Goal: Communication & Community: Answer question/provide support

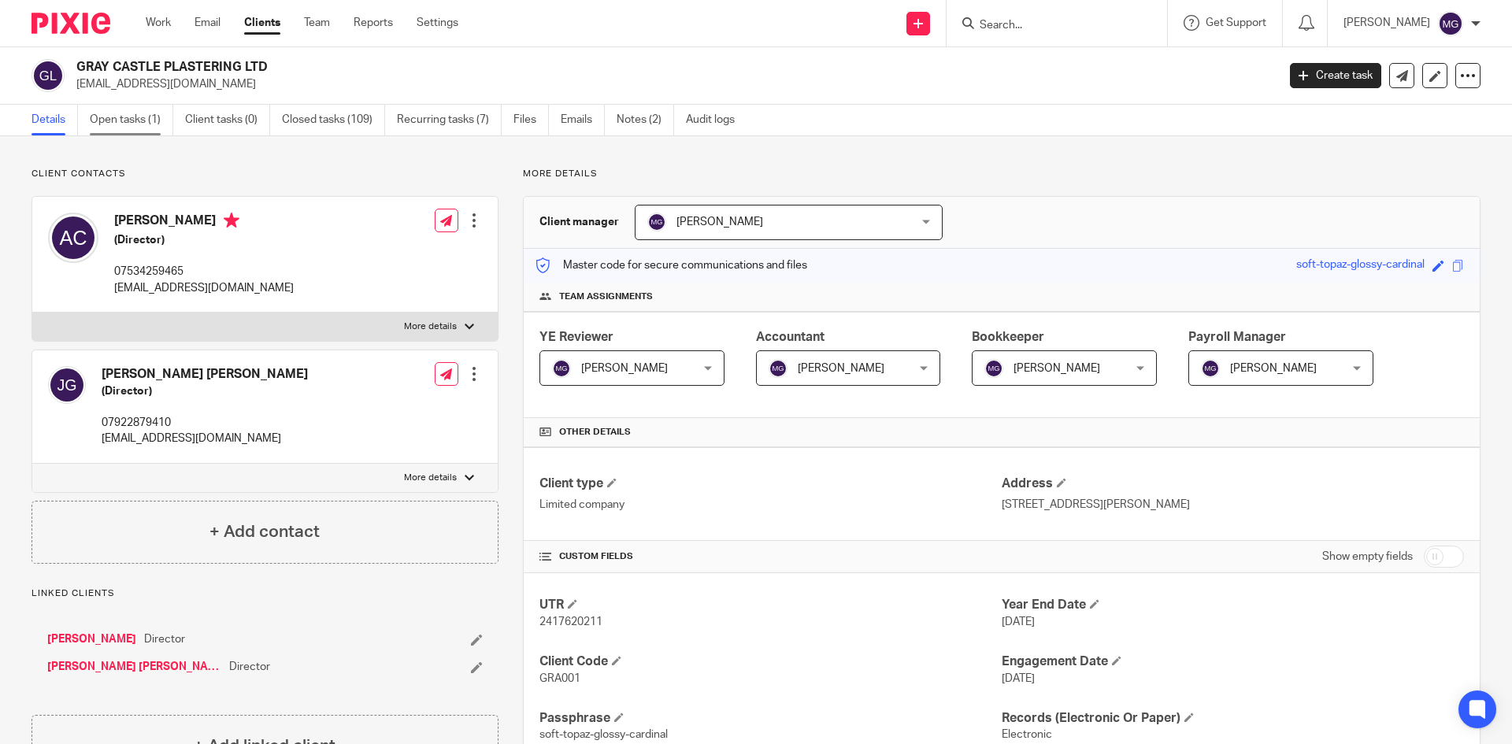
click at [106, 111] on link "Open tasks (1)" at bounding box center [131, 120] width 83 height 31
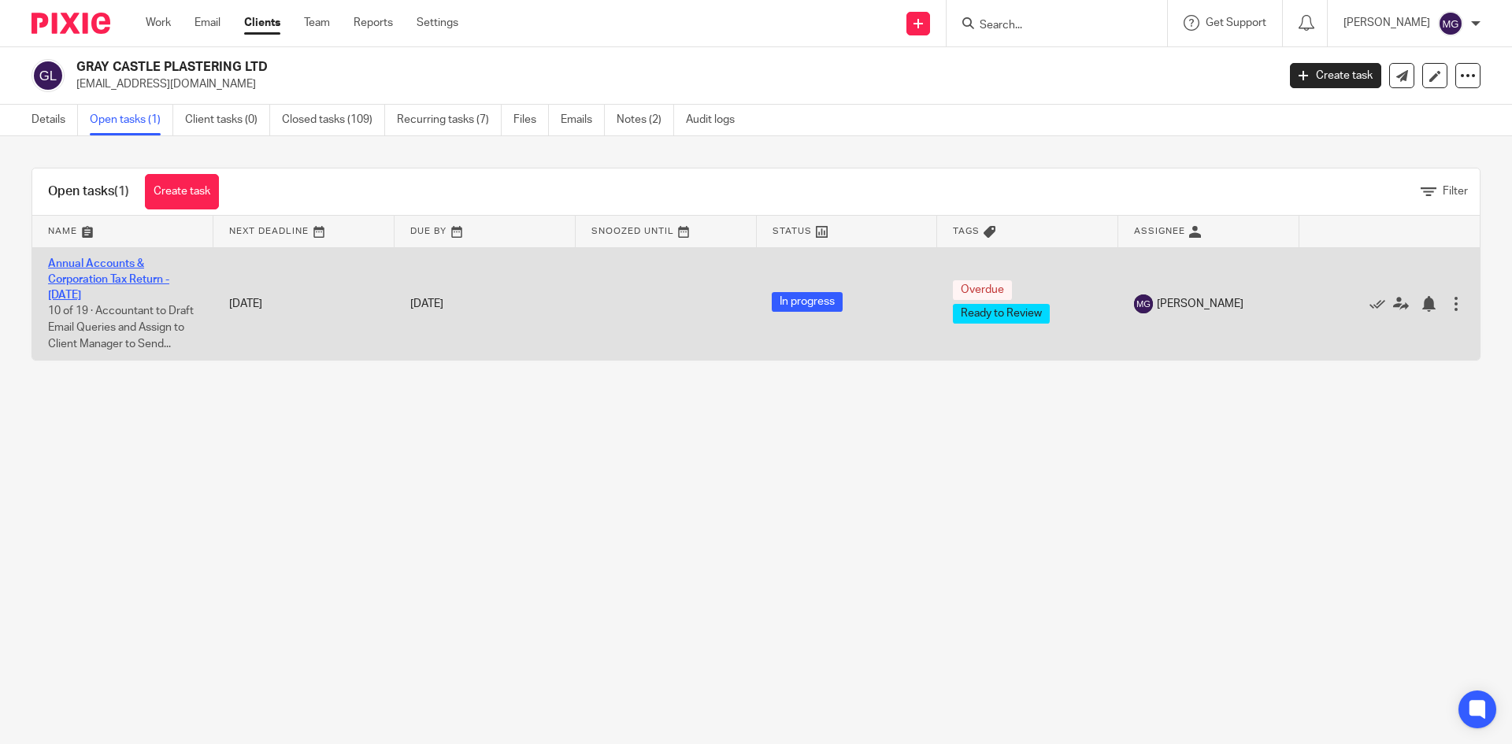
click at [80, 284] on link "Annual Accounts & Corporation Tax Return - January 31, 2025" at bounding box center [108, 279] width 121 height 43
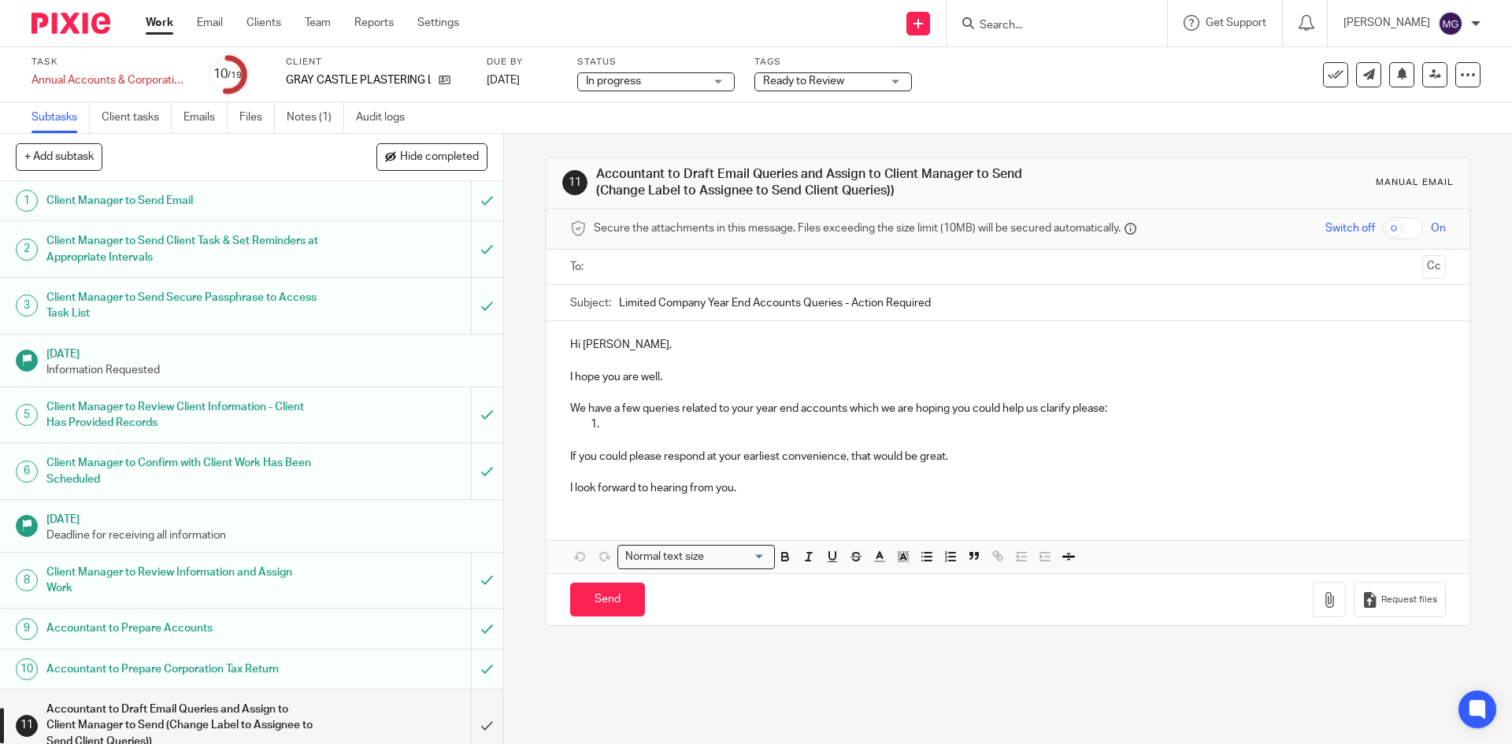
scroll to position [236, 0]
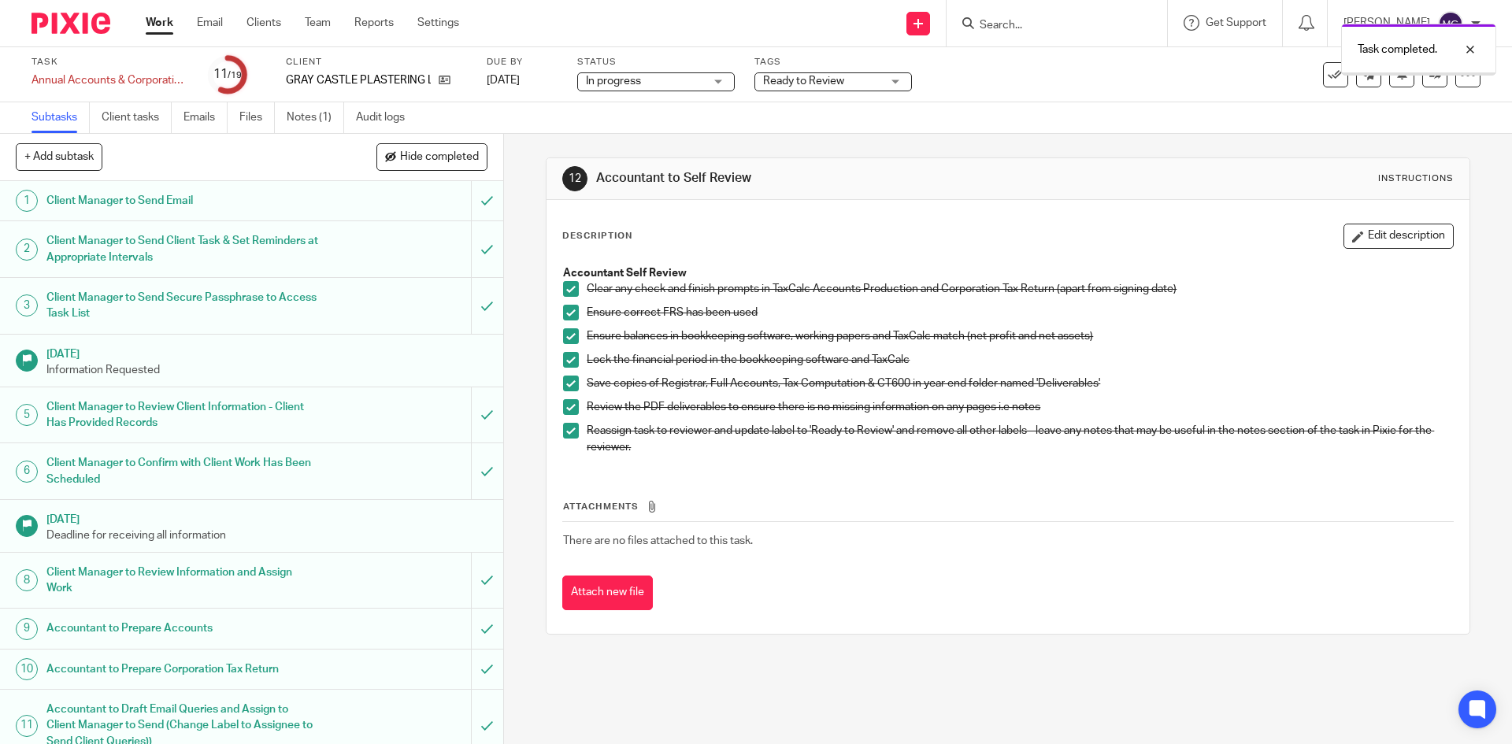
scroll to position [406, 0]
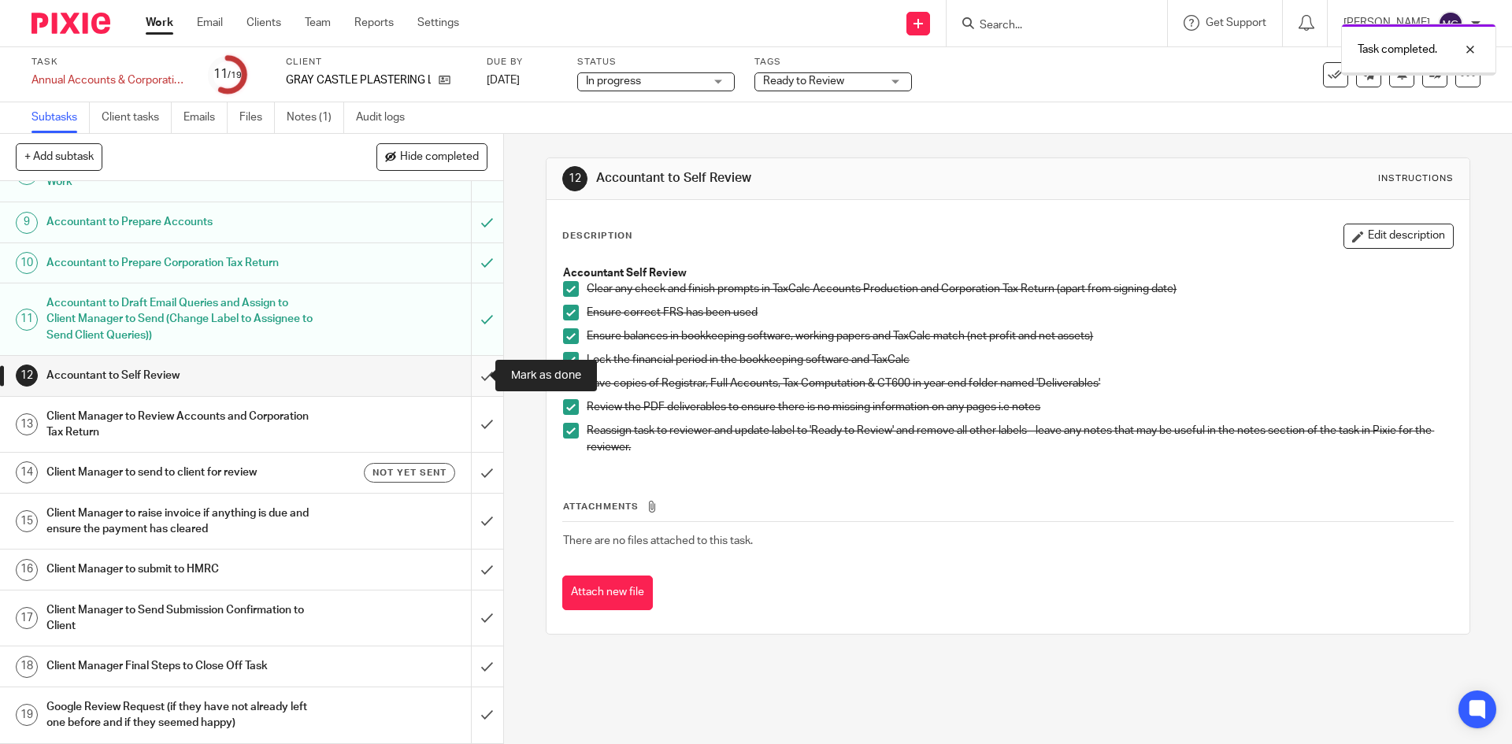
click at [464, 377] on input "submit" at bounding box center [251, 375] width 503 height 39
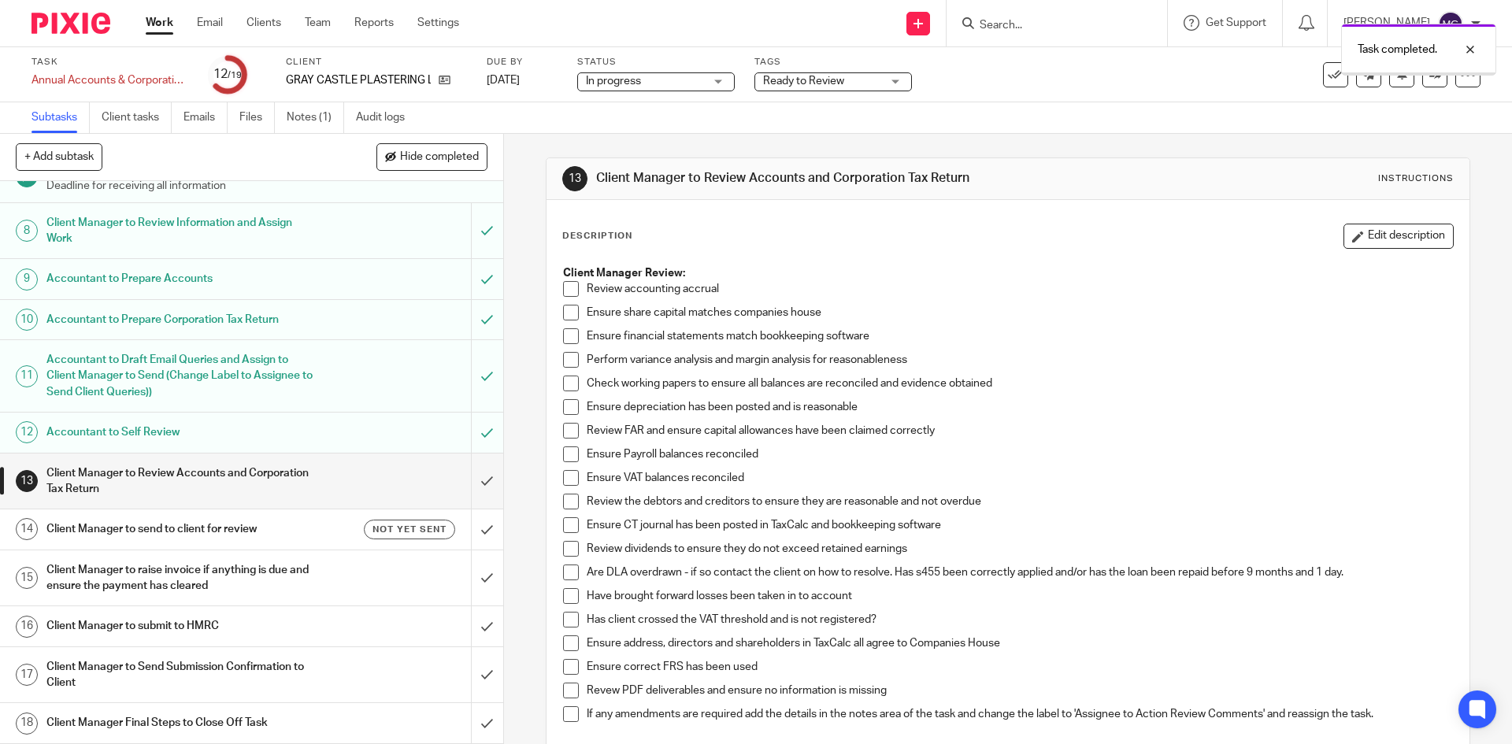
scroll to position [406, 0]
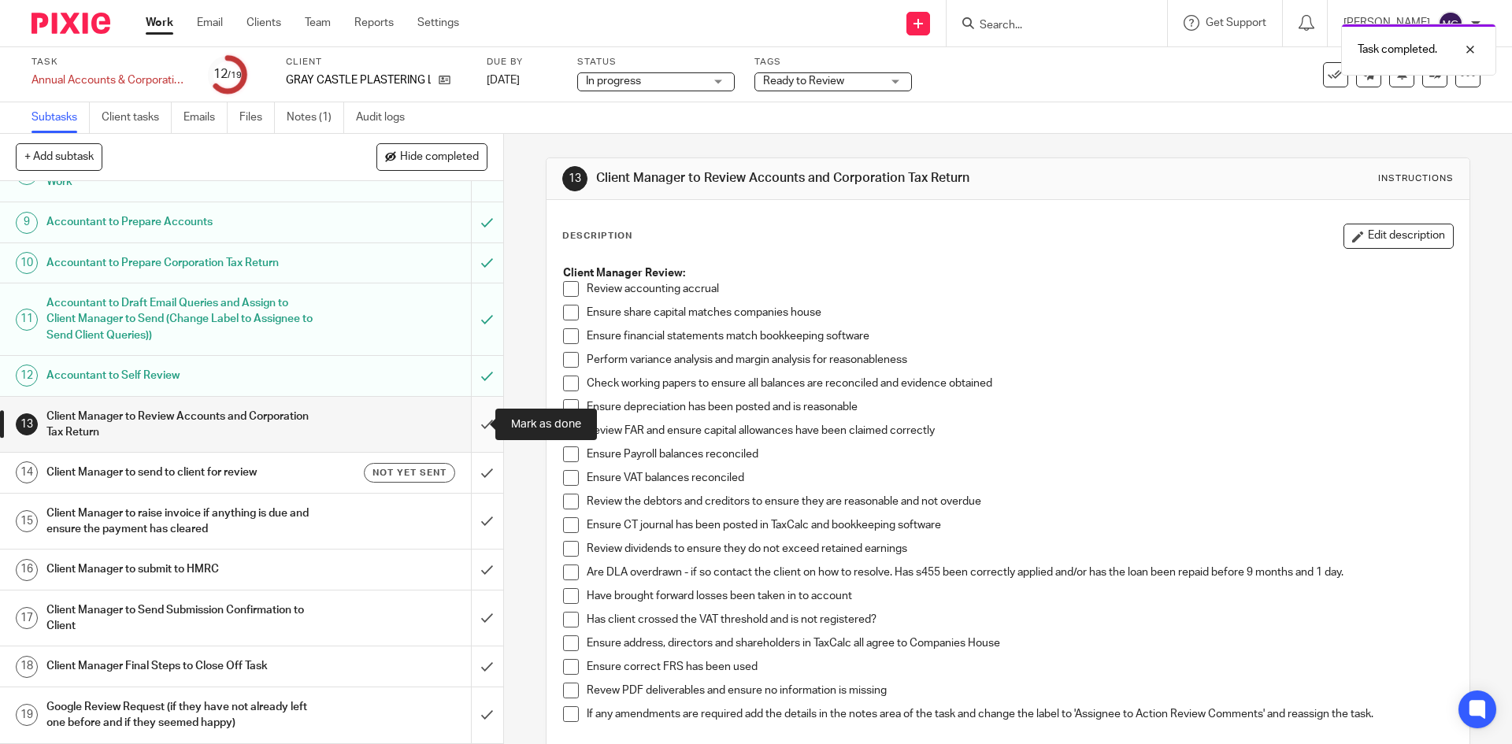
click at [476, 427] on input "submit" at bounding box center [251, 425] width 503 height 56
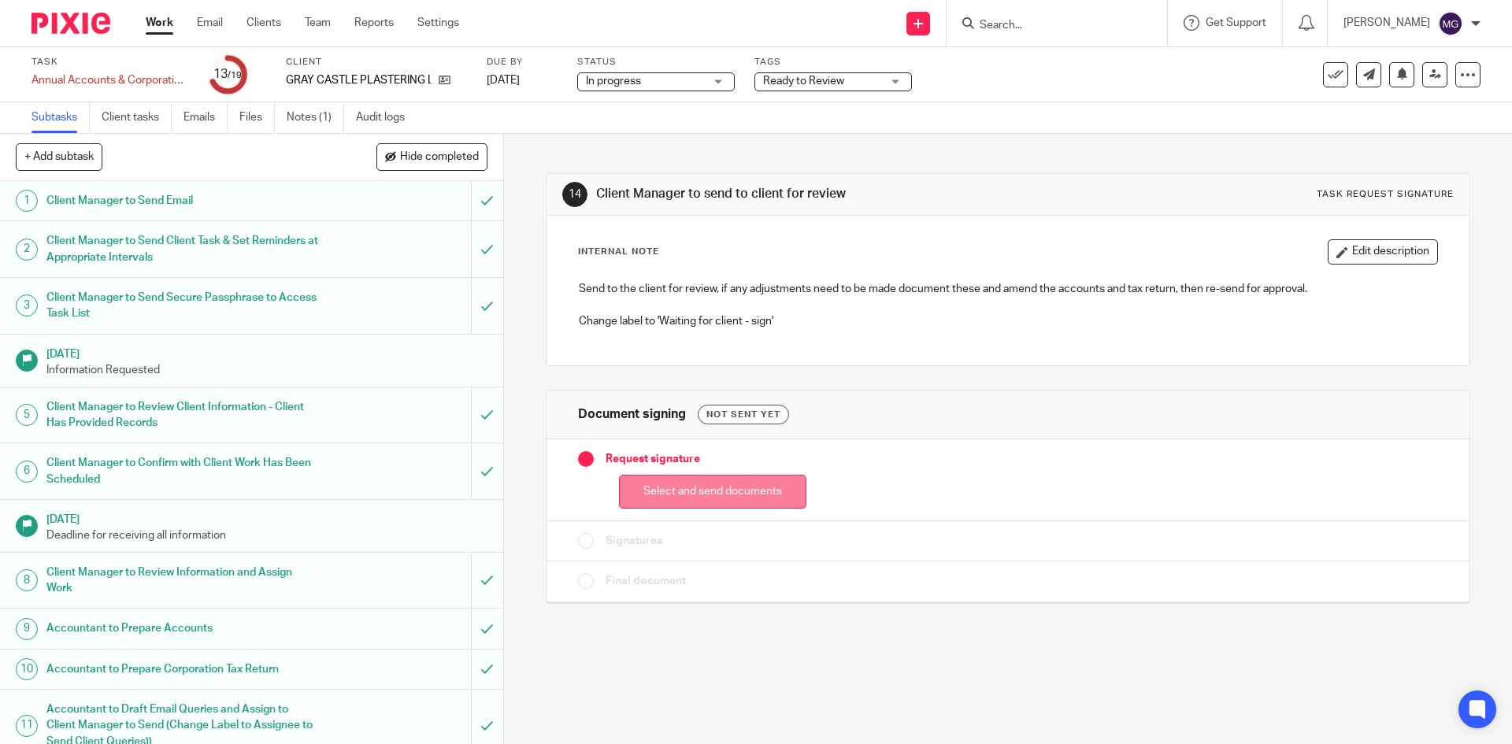
click at [691, 488] on button "Select and send documents" at bounding box center [712, 492] width 187 height 34
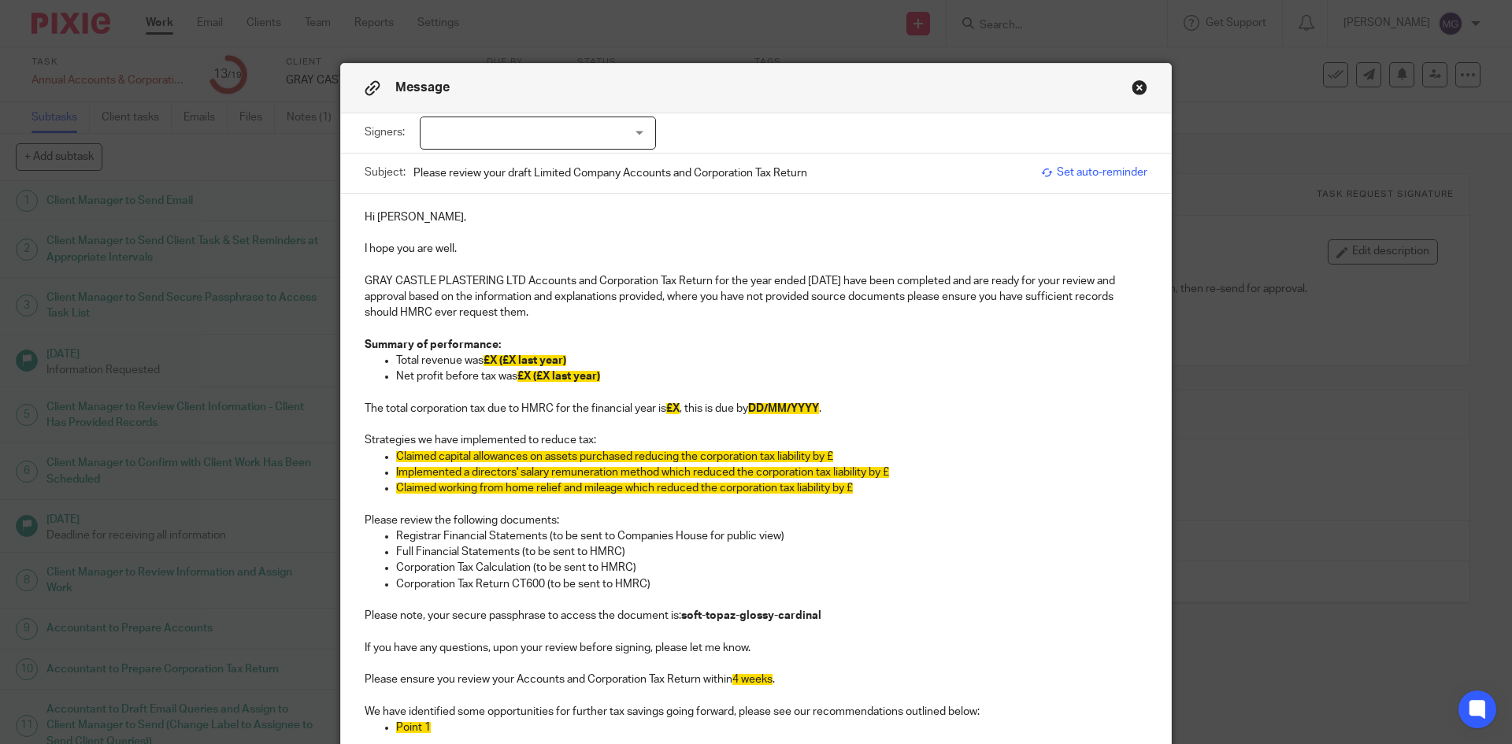
click at [393, 217] on p "Hi Ashley," at bounding box center [756, 218] width 783 height 16
click at [462, 250] on p "I hope you are well." at bounding box center [756, 249] width 783 height 16
click at [480, 369] on p "Net profit before tax was £X (£X last year)" at bounding box center [771, 377] width 751 height 16
click at [490, 353] on p "Total revenue was £X (£X last year)" at bounding box center [771, 361] width 751 height 16
click at [525, 363] on span "£92,705X (£X last year)" at bounding box center [542, 360] width 117 height 11
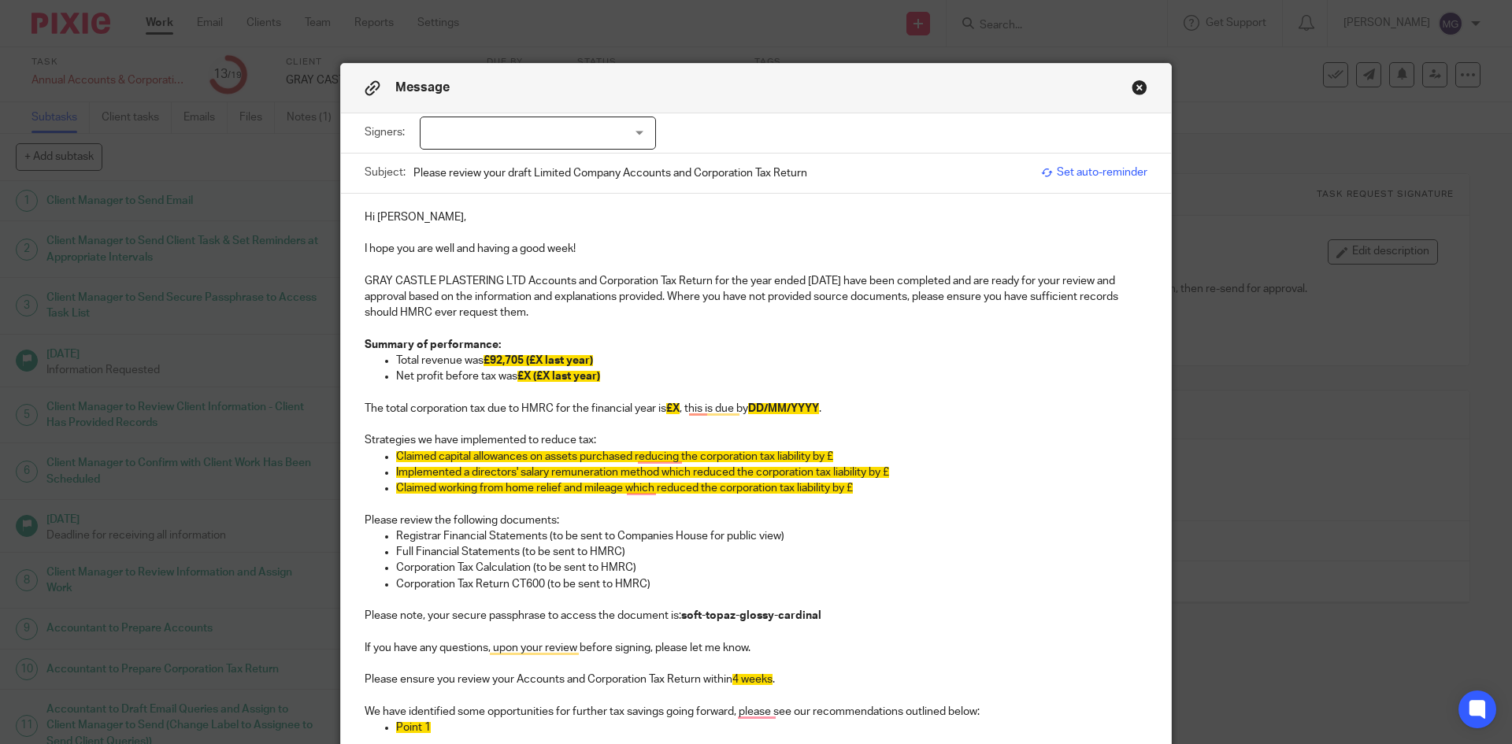
click at [539, 355] on strong "£92,705 (£X last year)" at bounding box center [538, 360] width 109 height 11
click at [519, 378] on span "£X (£X last year)" at bounding box center [558, 376] width 83 height 11
click at [538, 374] on span "£21041 (£X last year)" at bounding box center [570, 376] width 107 height 11
click at [432, 377] on p "Net profit before tax was £21,041 (£X last year)" at bounding box center [771, 377] width 751 height 16
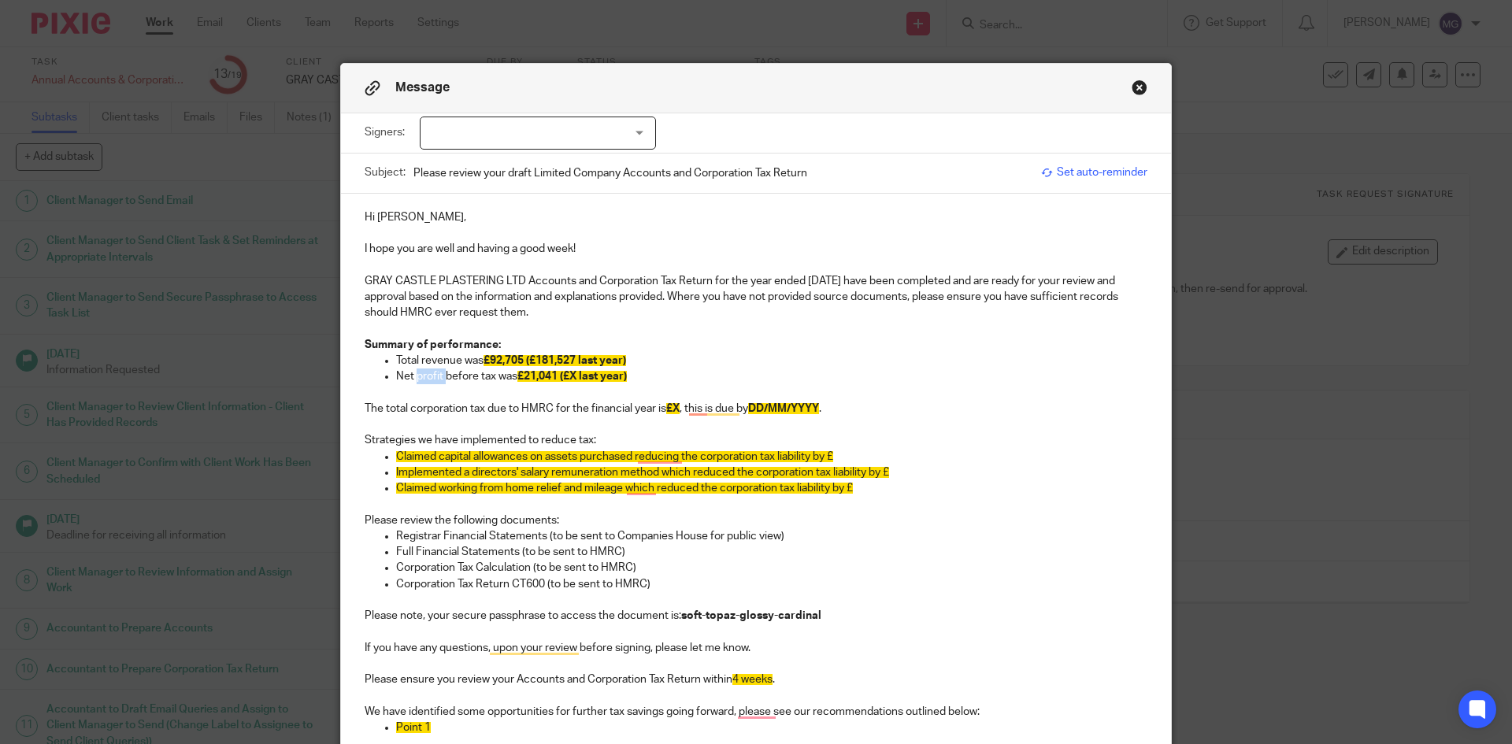
click at [440, 369] on p "Net profit before tax was £21,041 (£X last year)" at bounding box center [771, 377] width 751 height 16
click at [588, 369] on p "Net profit/loss before tax was £21,041 (£X last year)" at bounding box center [771, 377] width 751 height 16
click at [792, 402] on p "The total corporation tax due to HMRC for the financial year is £X , this is du…" at bounding box center [756, 409] width 783 height 16
click at [666, 411] on span "£X" at bounding box center [672, 408] width 13 height 11
click at [671, 406] on span "£X" at bounding box center [672, 408] width 13 height 11
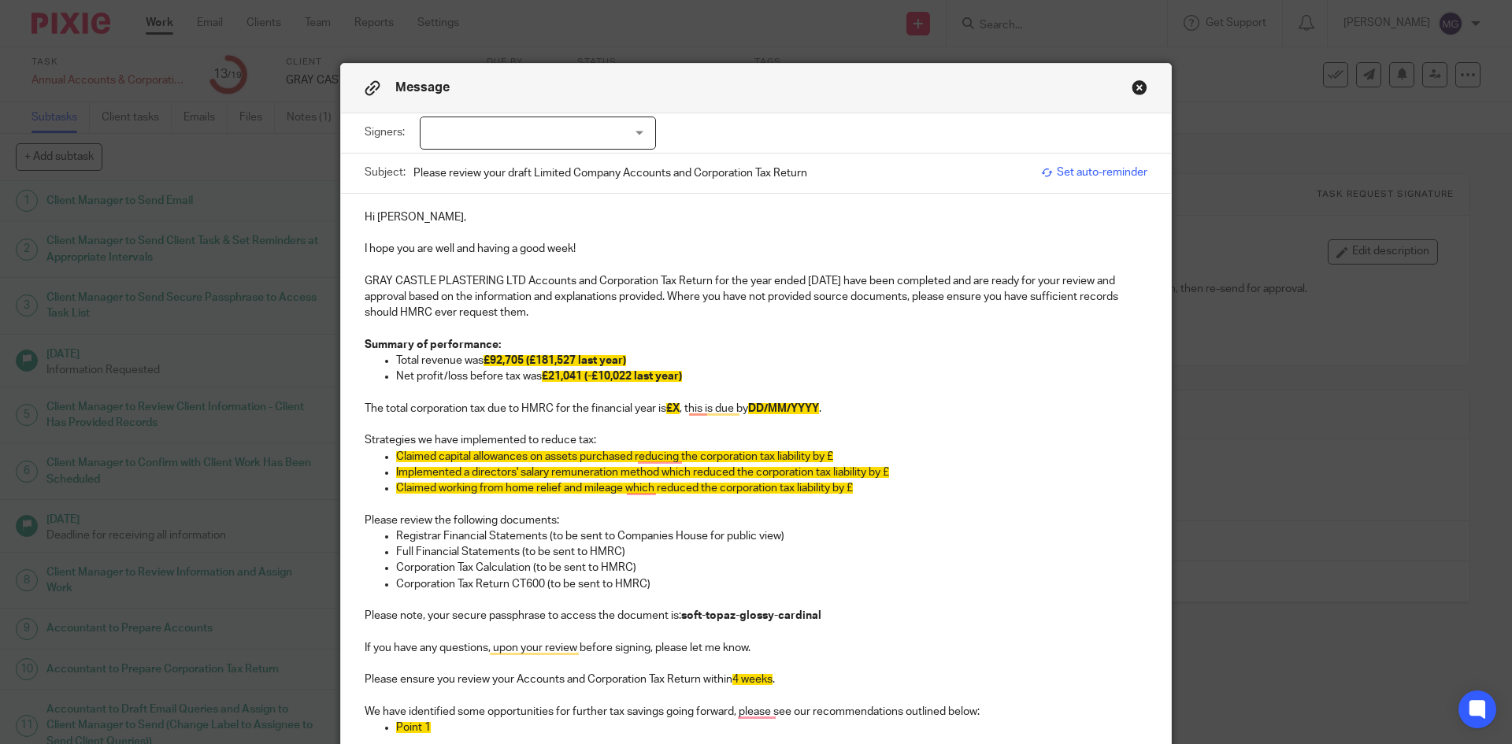
click at [674, 401] on p "The total corporation tax due to HMRC for the financial year is £X , this is du…" at bounding box center [756, 409] width 783 height 16
click at [667, 409] on span "£X" at bounding box center [672, 408] width 13 height 11
click at [670, 409] on span "£X" at bounding box center [672, 408] width 13 height 11
click at [795, 404] on span "DD/MM/YYYY" at bounding box center [819, 408] width 71 height 11
click at [753, 433] on p "Strategies we have implemented to reduce tax:" at bounding box center [756, 440] width 783 height 16
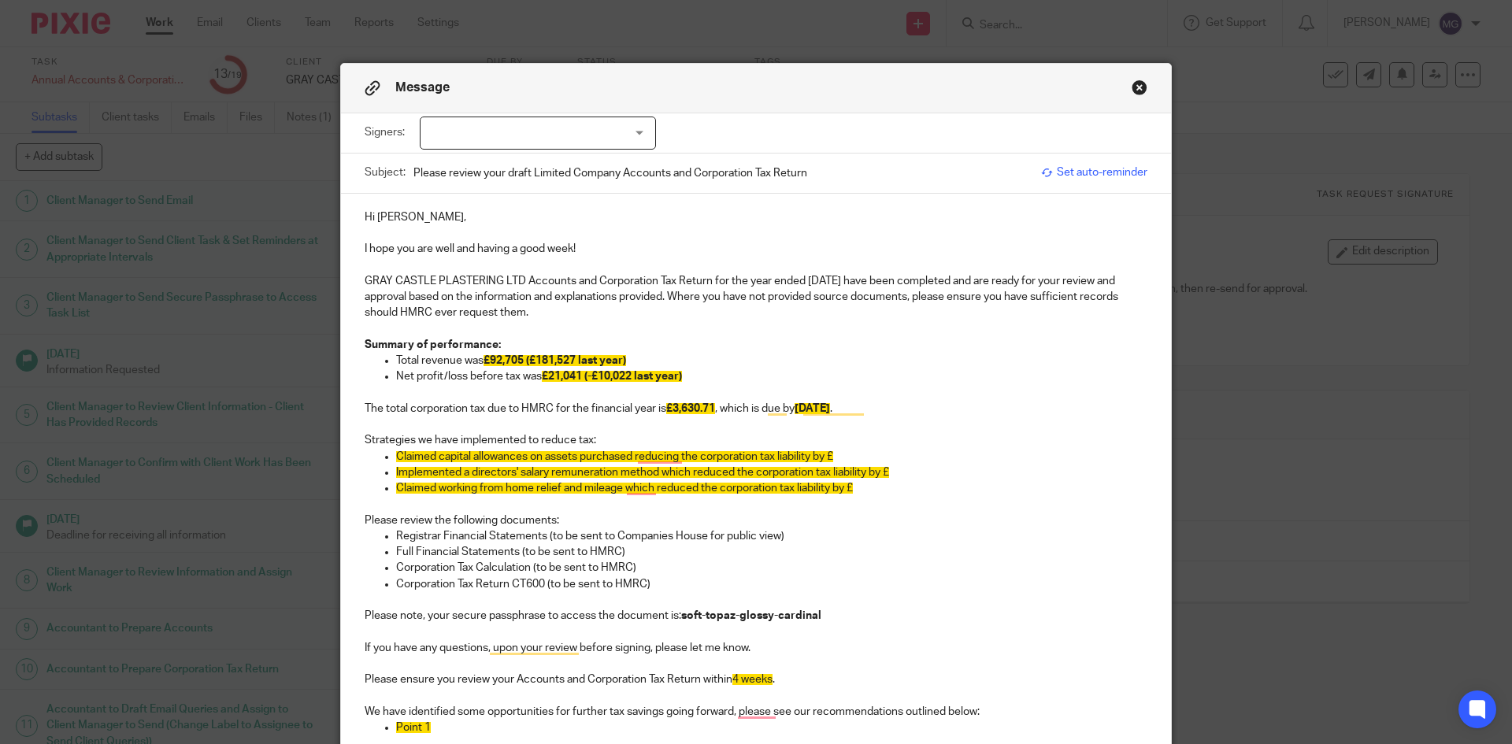
click at [817, 430] on p "To enrich screen reader interactions, please activate Accessibility in Grammarl…" at bounding box center [756, 425] width 783 height 16
click at [677, 434] on p "Strategies we have implemented to reduce tax:" at bounding box center [756, 440] width 783 height 16
click at [489, 452] on span "Claimed capital allowances on assets purchased reducing the corporation tax lia…" at bounding box center [614, 456] width 437 height 11
drag, startPoint x: 851, startPoint y: 457, endPoint x: 630, endPoint y: 450, distance: 221.4
click at [630, 450] on p "Claimed capital allowances on assets purchased reducing the corporation tax lia…" at bounding box center [771, 457] width 751 height 16
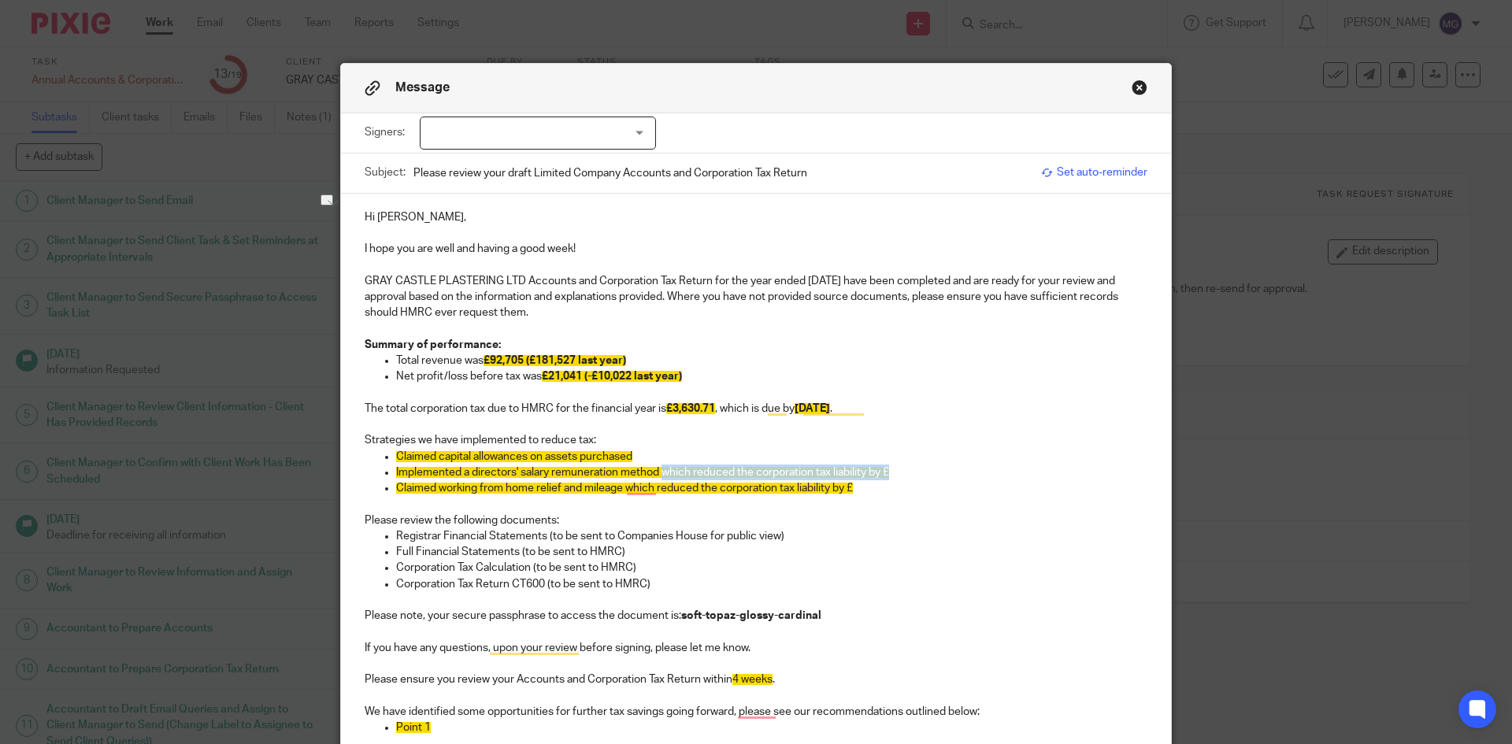
drag, startPoint x: 930, startPoint y: 466, endPoint x: 660, endPoint y: 470, distance: 270.2
click at [660, 470] on p "Implemented a directors' salary remuneration method which reduced the corporati…" at bounding box center [771, 473] width 751 height 16
drag, startPoint x: 870, startPoint y: 489, endPoint x: 557, endPoint y: 488, distance: 312.7
click at [557, 488] on p "Claimed working from home relief and mileage which reduced the corporation tax …" at bounding box center [771, 488] width 751 height 16
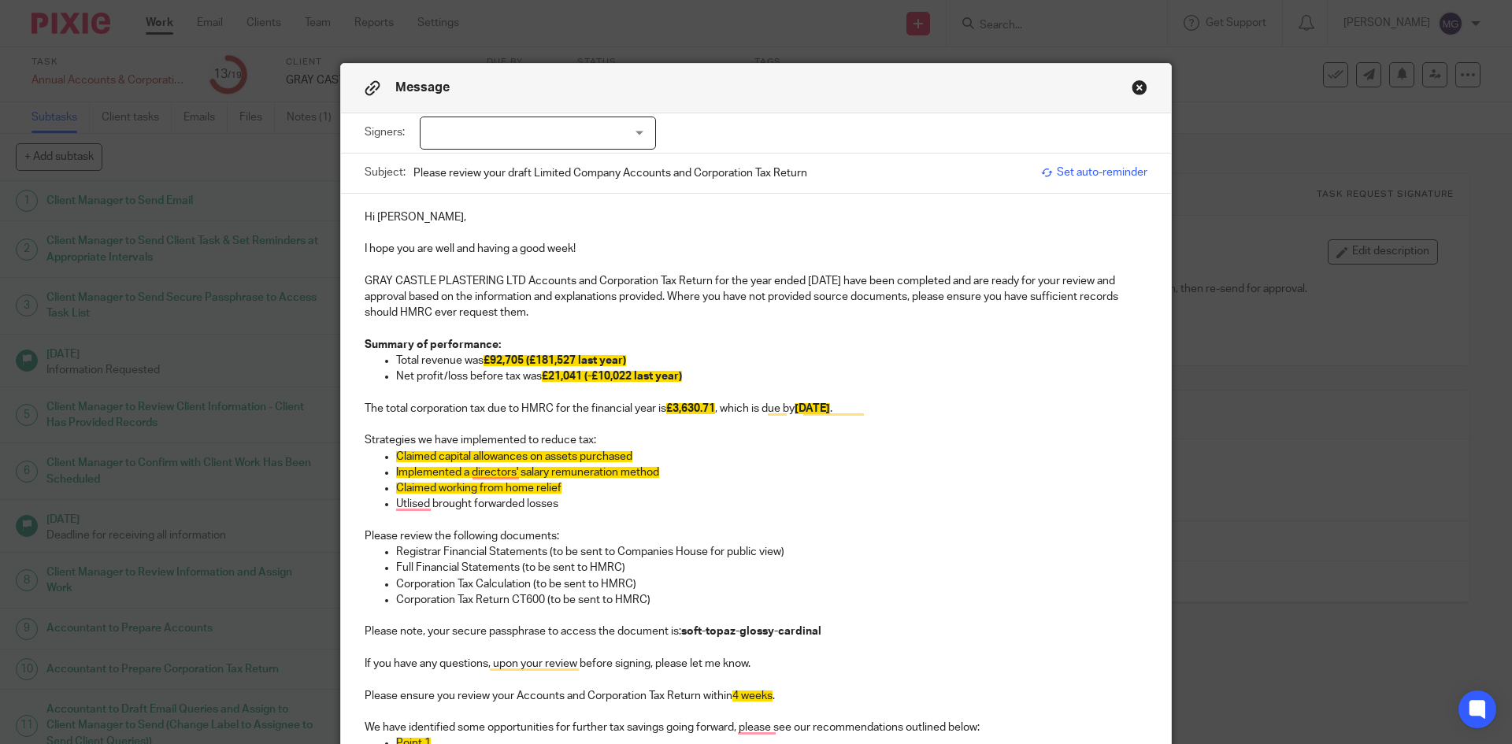
click at [611, 496] on p "Utlised brought forwarded losses" at bounding box center [771, 504] width 751 height 16
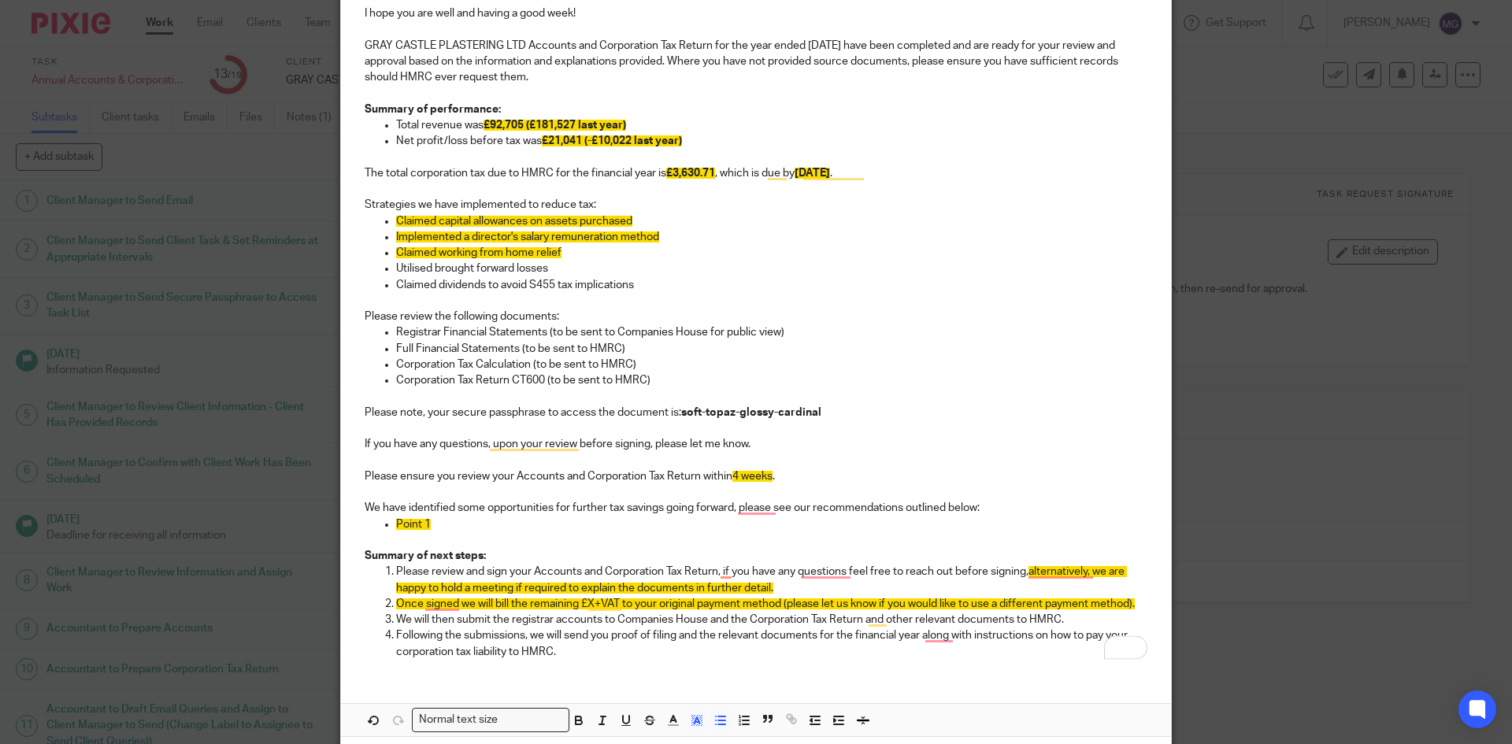
scroll to position [236, 0]
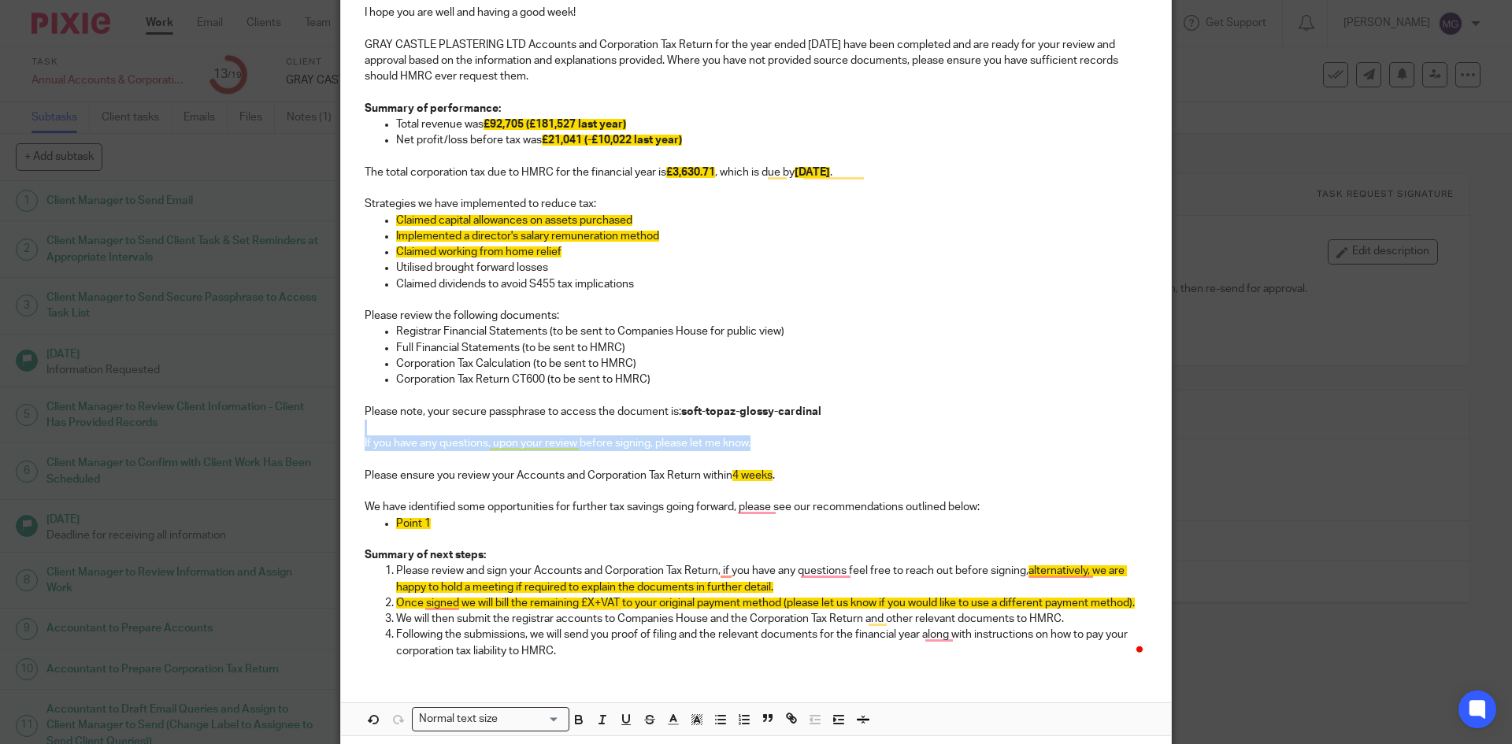
drag, startPoint x: 775, startPoint y: 430, endPoint x: 762, endPoint y: 442, distance: 17.9
click at [762, 442] on div "Hi Ash, I hope you are well and having a good week! GRAY CASTLE PLASTERING LTD …" at bounding box center [756, 314] width 830 height 714
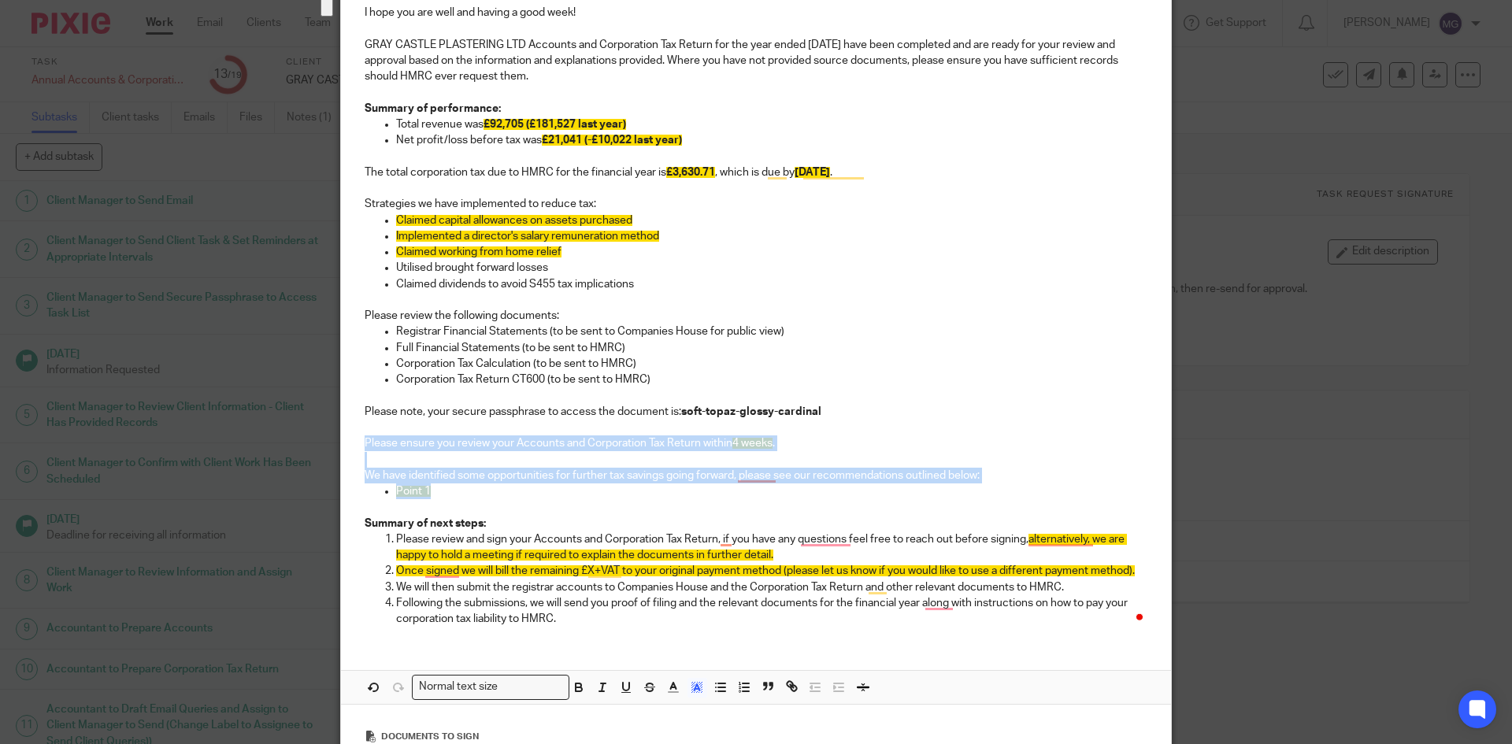
drag, startPoint x: 579, startPoint y: 487, endPoint x: 357, endPoint y: 451, distance: 224.9
click at [357, 451] on div "Hi Ash, I hope you are well and having a good week! GRAY CASTLE PLASTERING LTD …" at bounding box center [756, 298] width 830 height 682
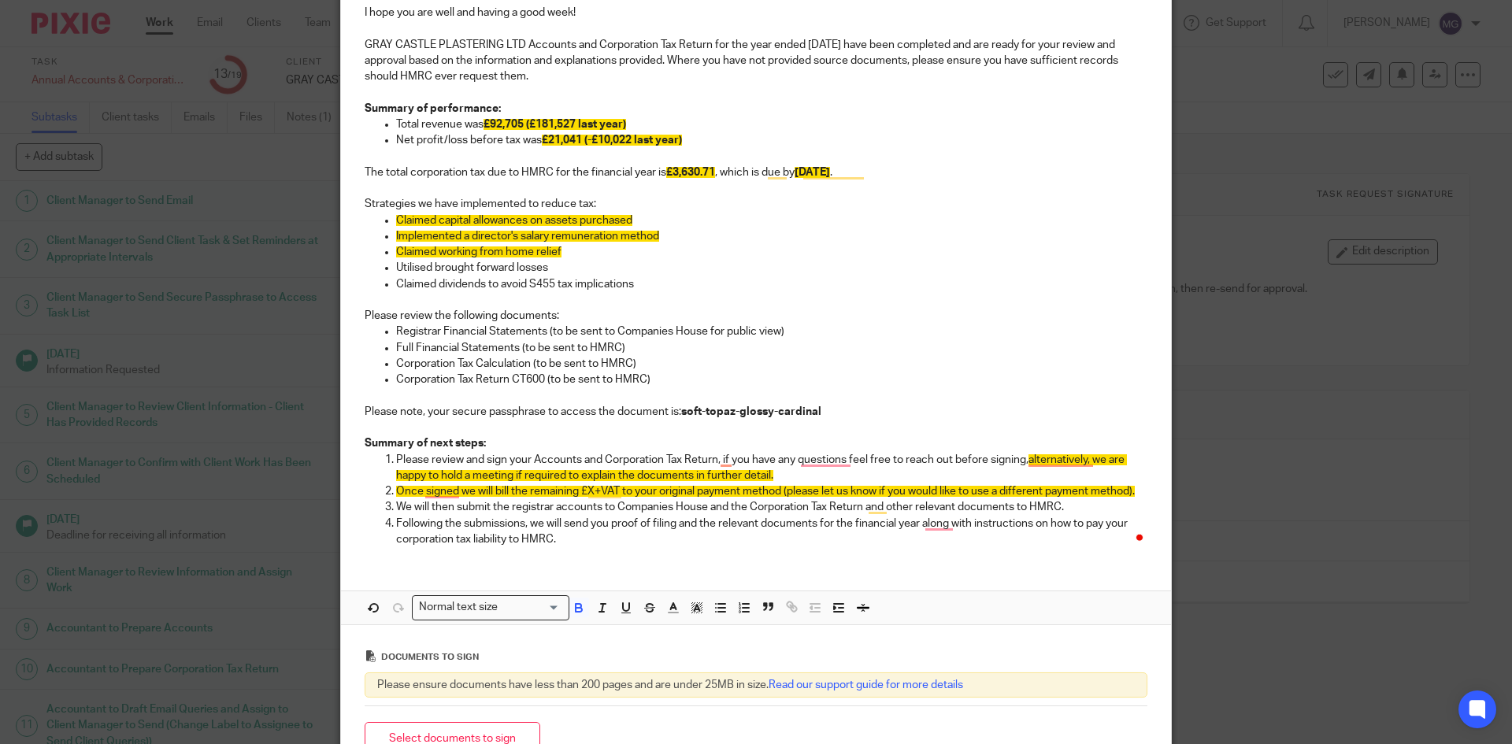
click at [788, 476] on p "Please review and sign your Accounts and Corporation Tax Return, if you have an…" at bounding box center [771, 468] width 751 height 32
click at [681, 533] on p "Following the submissions, we will send you proof of filing and the relevant do…" at bounding box center [771, 532] width 751 height 32
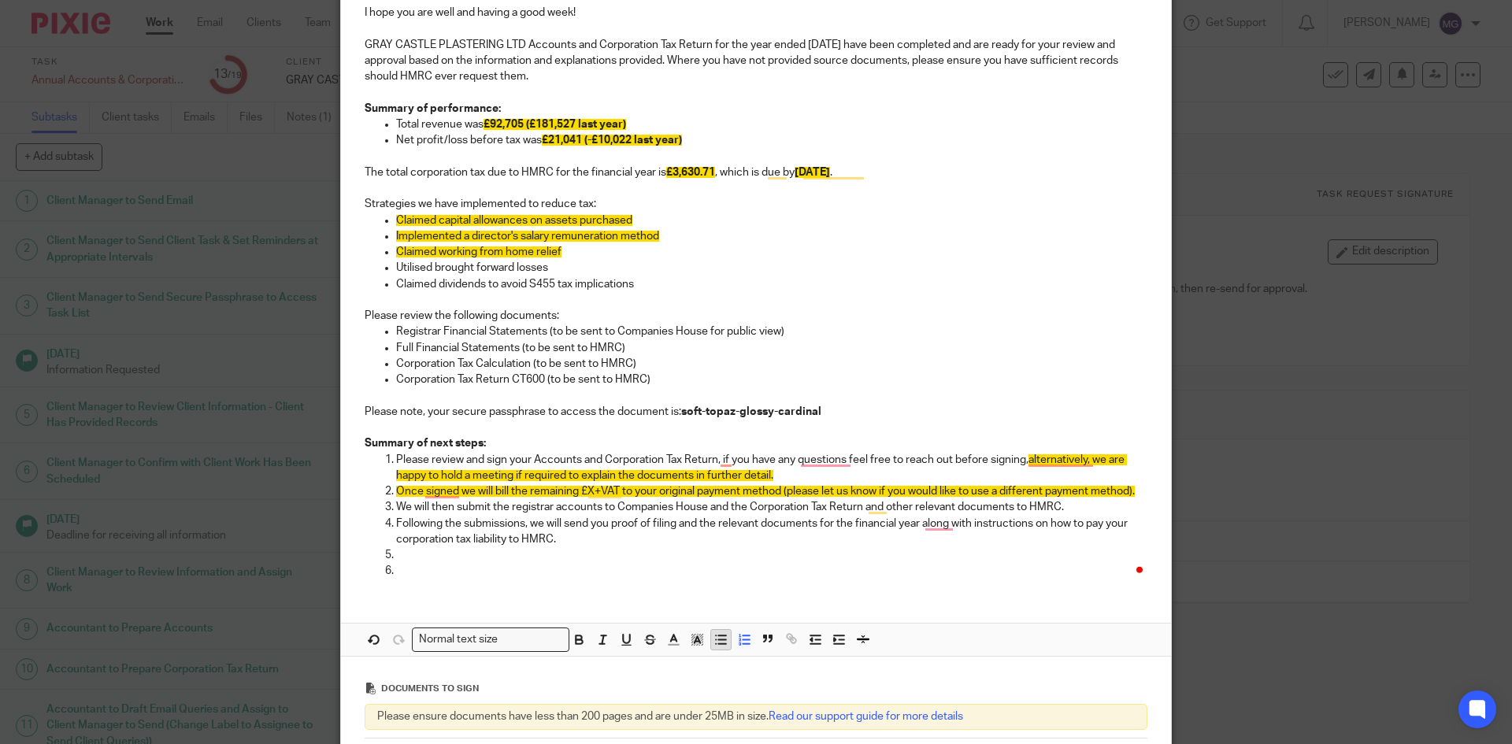
click at [714, 643] on icon "button" at bounding box center [721, 639] width 14 height 14
click at [737, 646] on icon "button" at bounding box center [744, 639] width 14 height 14
click at [384, 450] on p "Summary of next steps:" at bounding box center [756, 444] width 783 height 16
click at [396, 463] on p "Please review and sign your Accounts and Corporation Tax Return, if you have an…" at bounding box center [771, 468] width 751 height 32
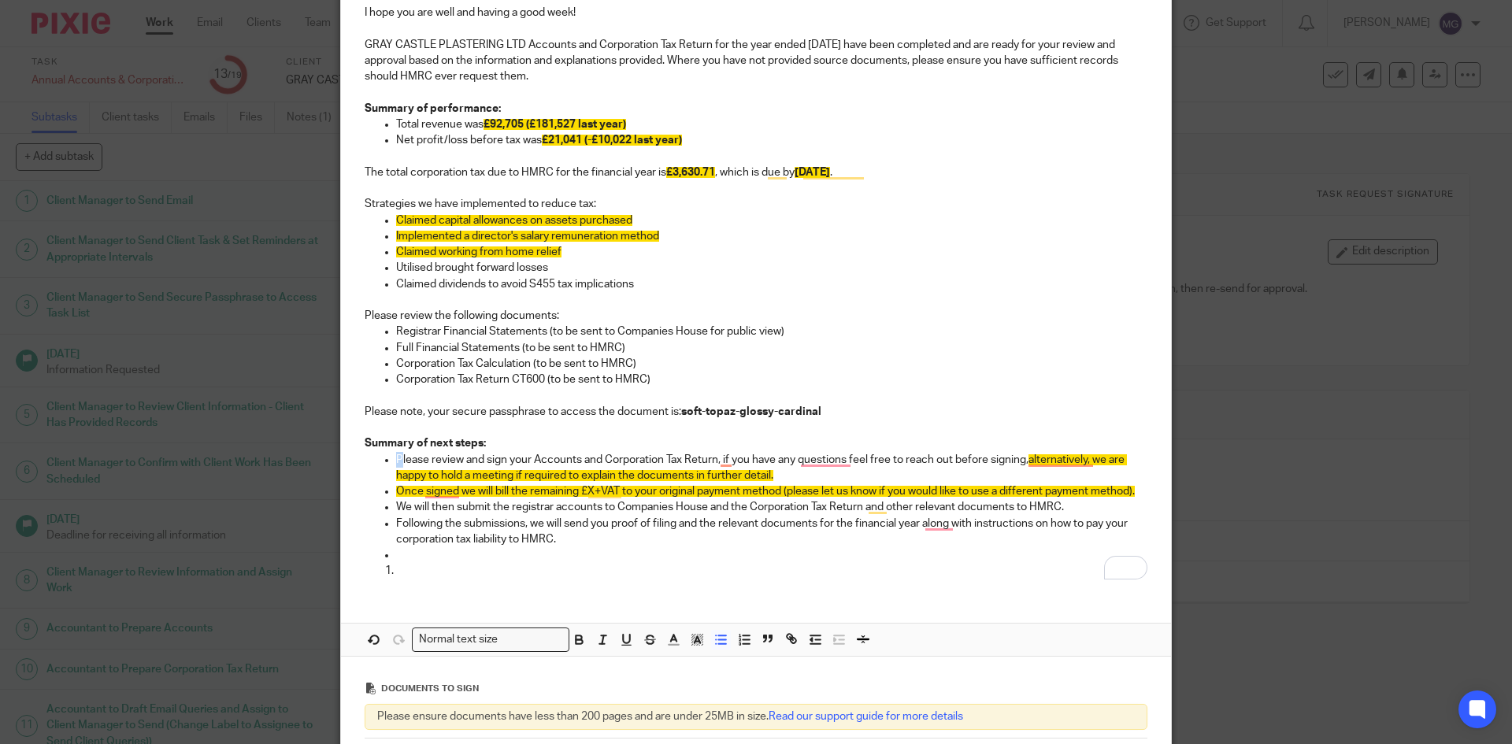
click at [396, 463] on p "Please review and sign your Accounts and Corporation Tax Return, if you have an…" at bounding box center [771, 468] width 751 height 32
click at [743, 640] on line "button" at bounding box center [746, 640] width 6 height 0
click at [488, 573] on p "To enrich screen reader interactions, please activate Accessibility in Grammarl…" at bounding box center [771, 571] width 751 height 16
click at [741, 643] on icon "button" at bounding box center [744, 639] width 14 height 14
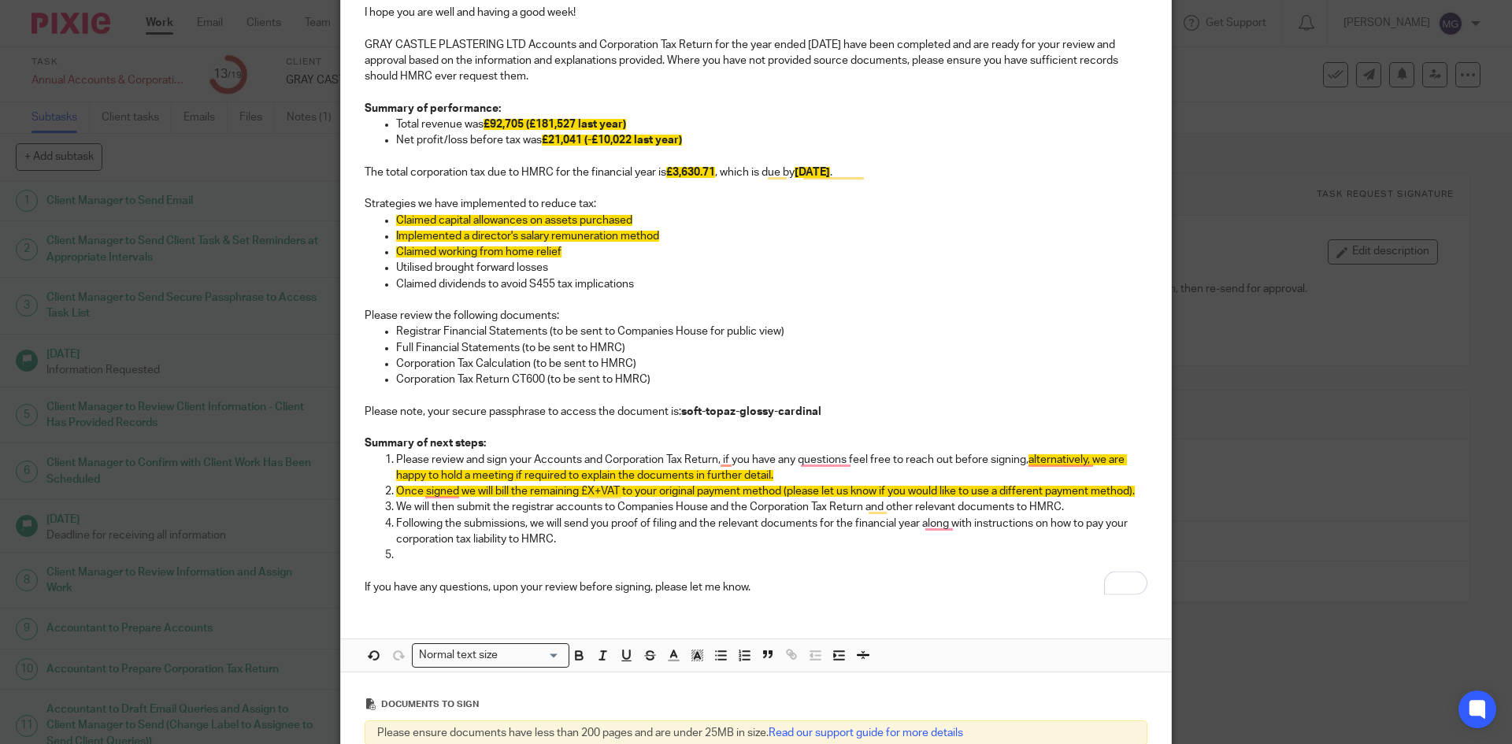
click at [399, 564] on p "To enrich screen reader interactions, please activate Accessibility in Grammarl…" at bounding box center [756, 571] width 783 height 16
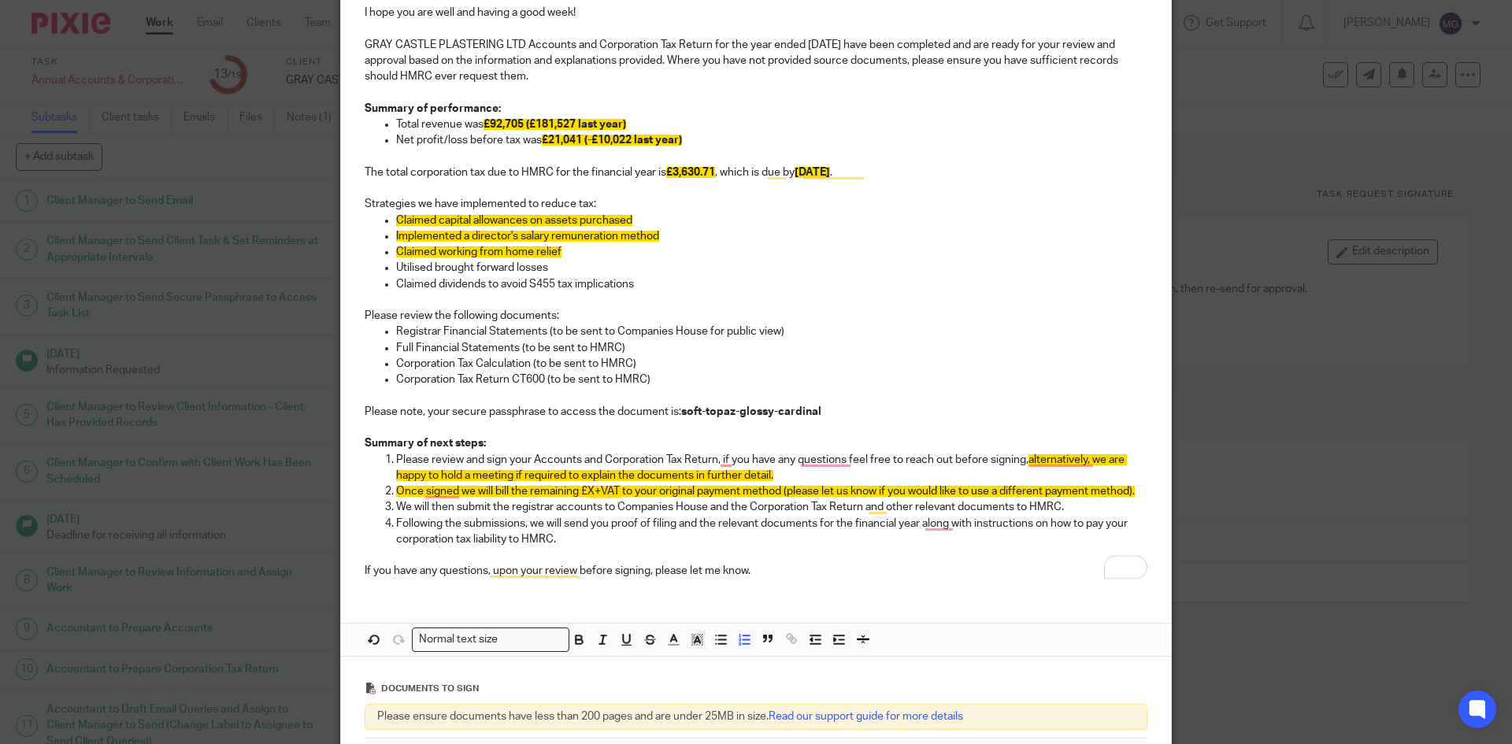
click at [534, 546] on p "Following the submissions, we will send you proof of filing and the relevant do…" at bounding box center [771, 532] width 751 height 32
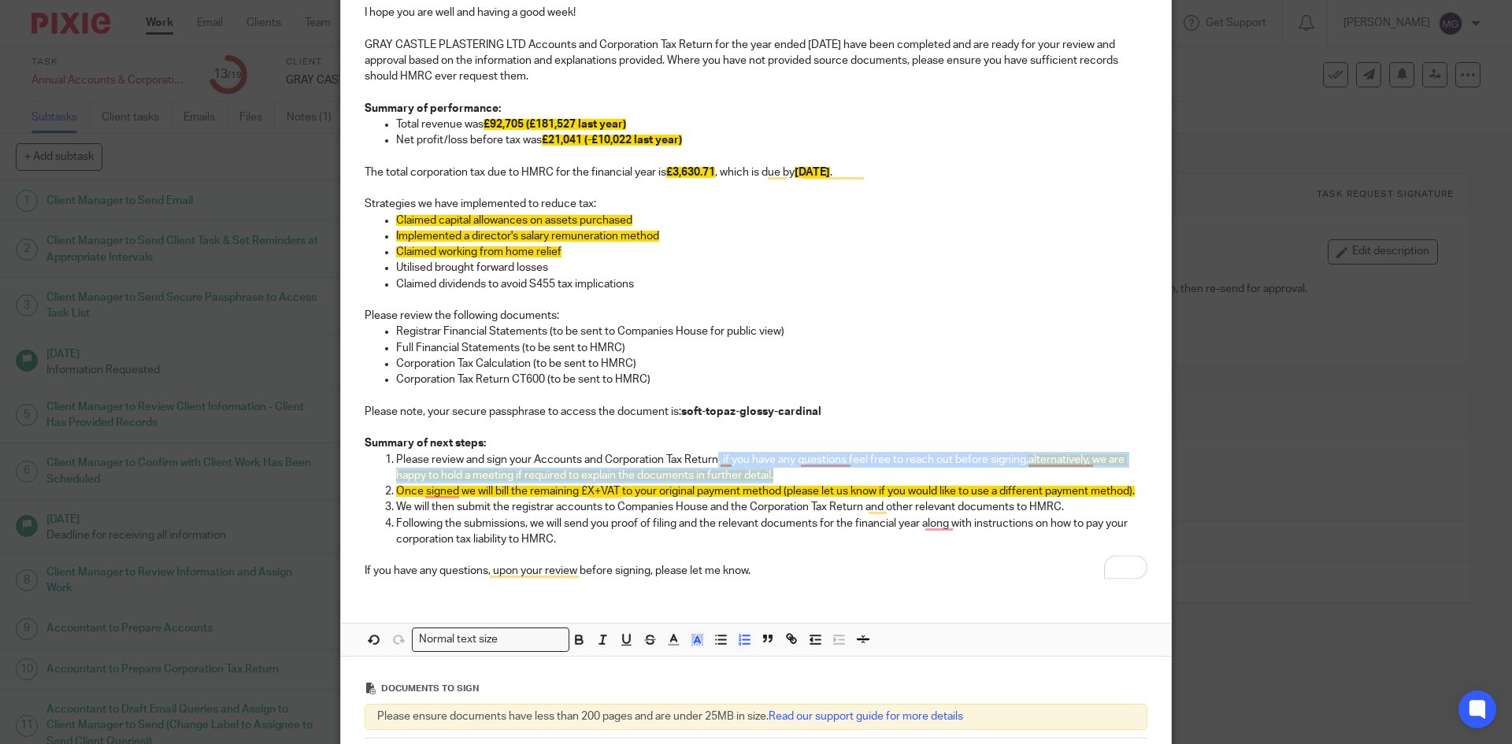
drag, startPoint x: 816, startPoint y: 471, endPoint x: 713, endPoint y: 451, distance: 105.0
click at [713, 452] on p "Please review and sign your Accounts and Corporation Tax Return, if you have an…" at bounding box center [771, 468] width 751 height 32
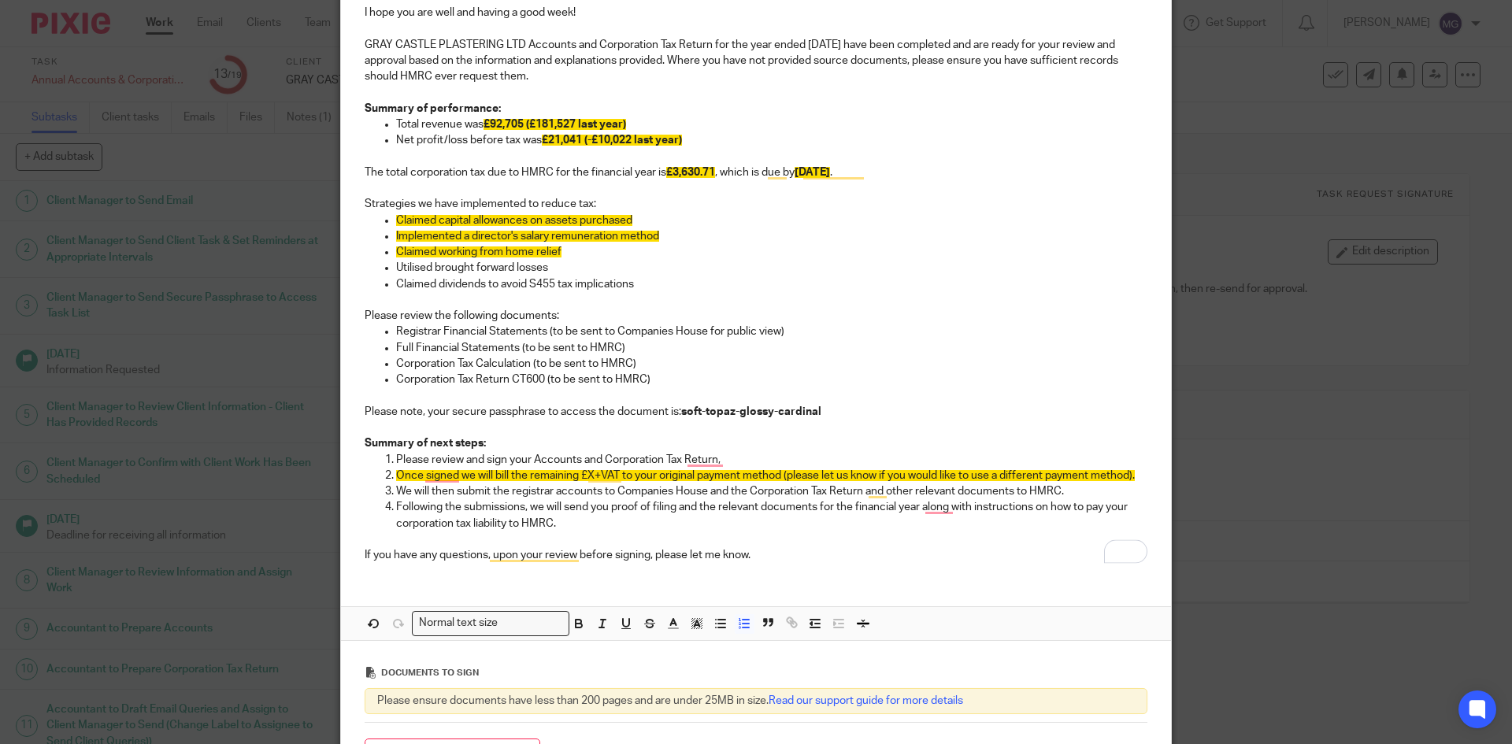
click at [710, 562] on p "If you have any questions, upon your review before signing, please let me know." at bounding box center [756, 555] width 783 height 16
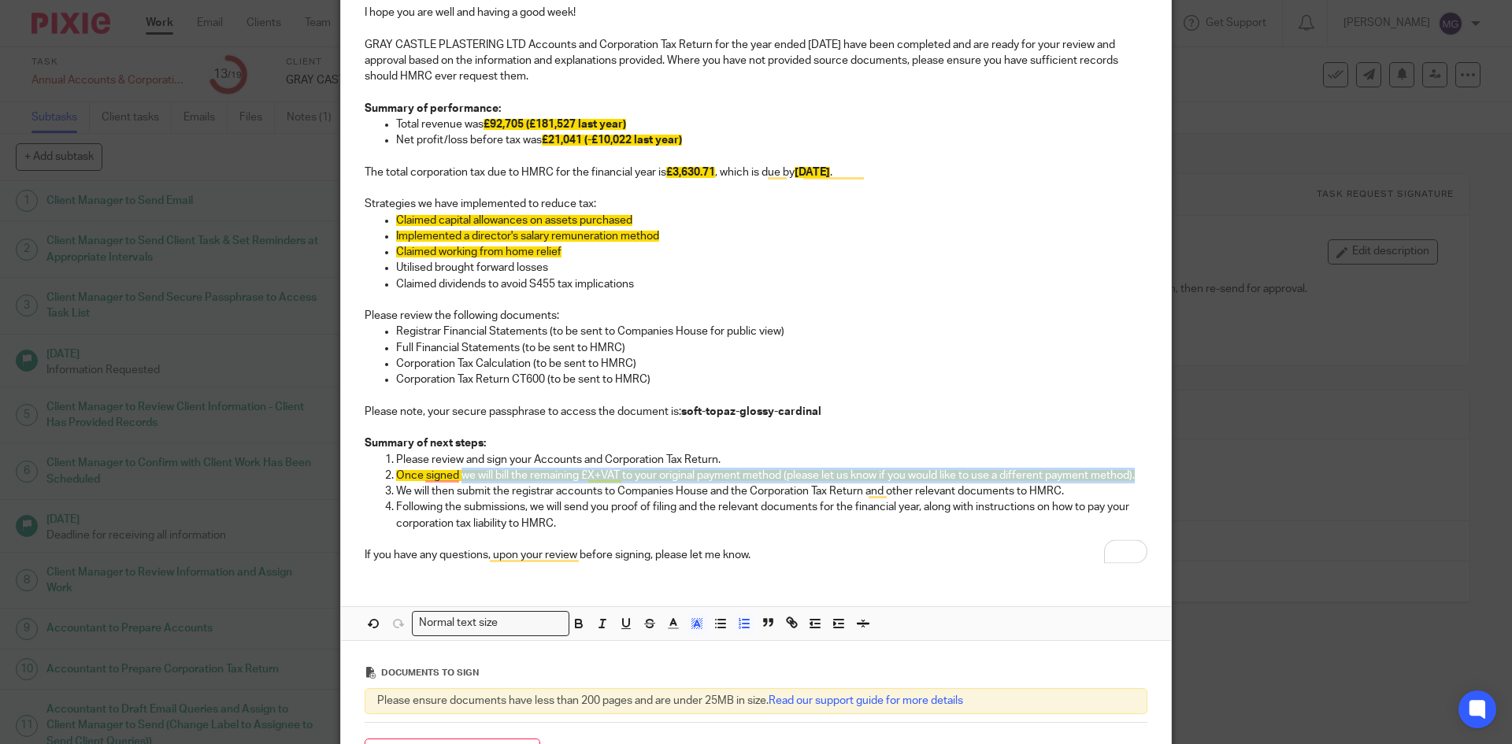
drag, startPoint x: 459, startPoint y: 474, endPoint x: 1137, endPoint y: 477, distance: 677.3
click at [1137, 477] on p "Once signed we will bill the remaining £X+VAT to your original payment method (…" at bounding box center [771, 476] width 751 height 16
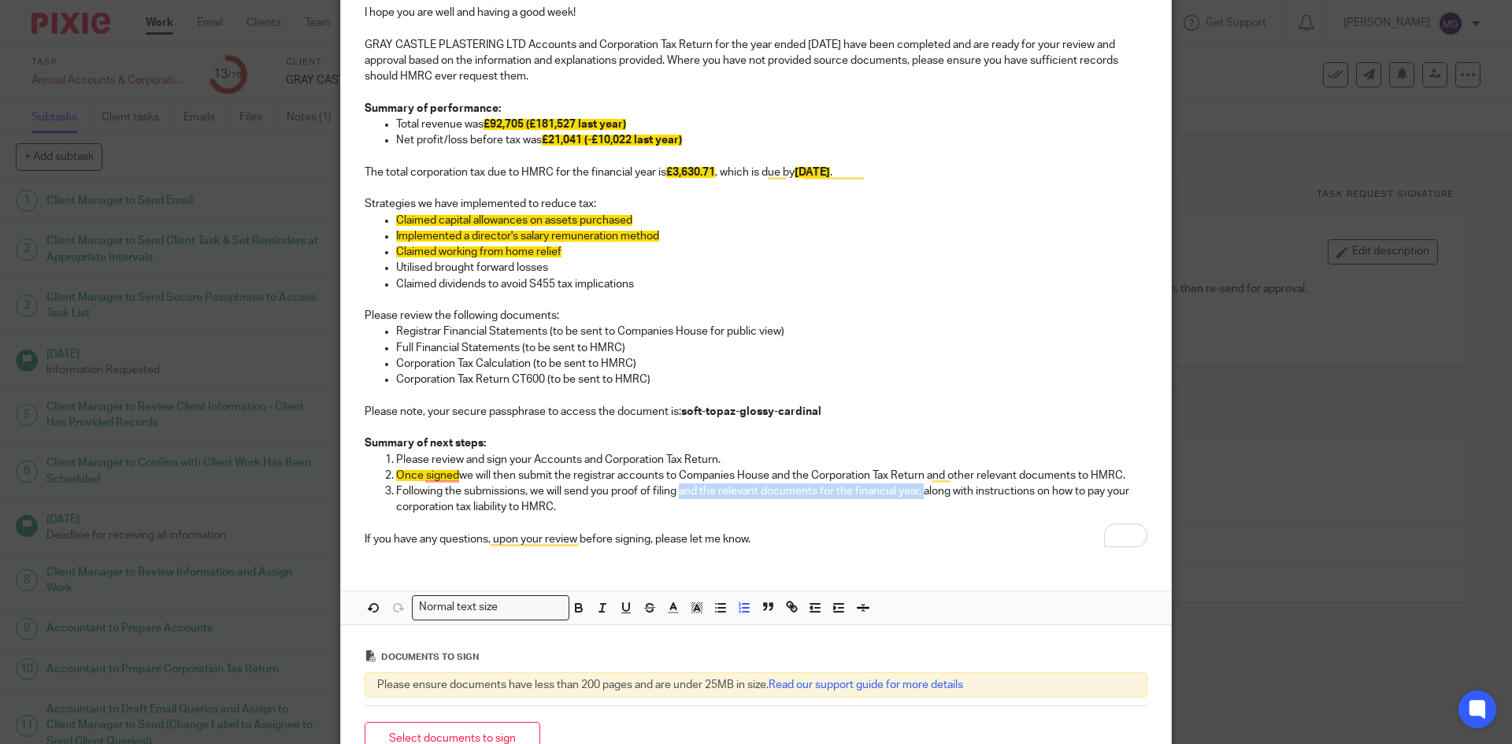
drag, startPoint x: 675, startPoint y: 490, endPoint x: 921, endPoint y: 496, distance: 245.8
click at [921, 496] on p "Following the submissions, we will send you proof of filing and the relevant do…" at bounding box center [771, 500] width 751 height 32
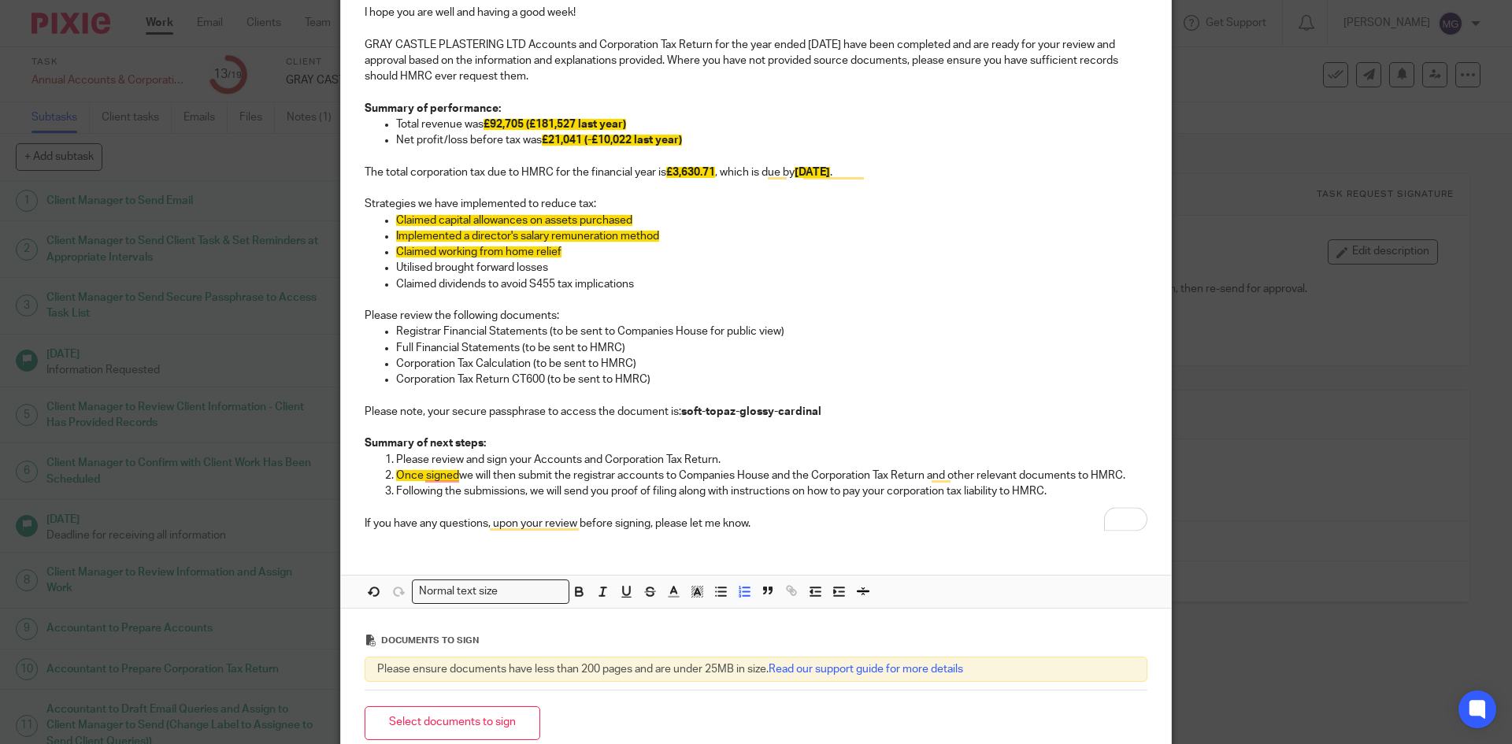
click at [805, 527] on p "If you have any questions, upon your review before signing, please let me know." at bounding box center [756, 524] width 783 height 16
click at [456, 475] on p "Once signed we will then submit the registrar accounts to Companies House and t…" at bounding box center [771, 476] width 751 height 16
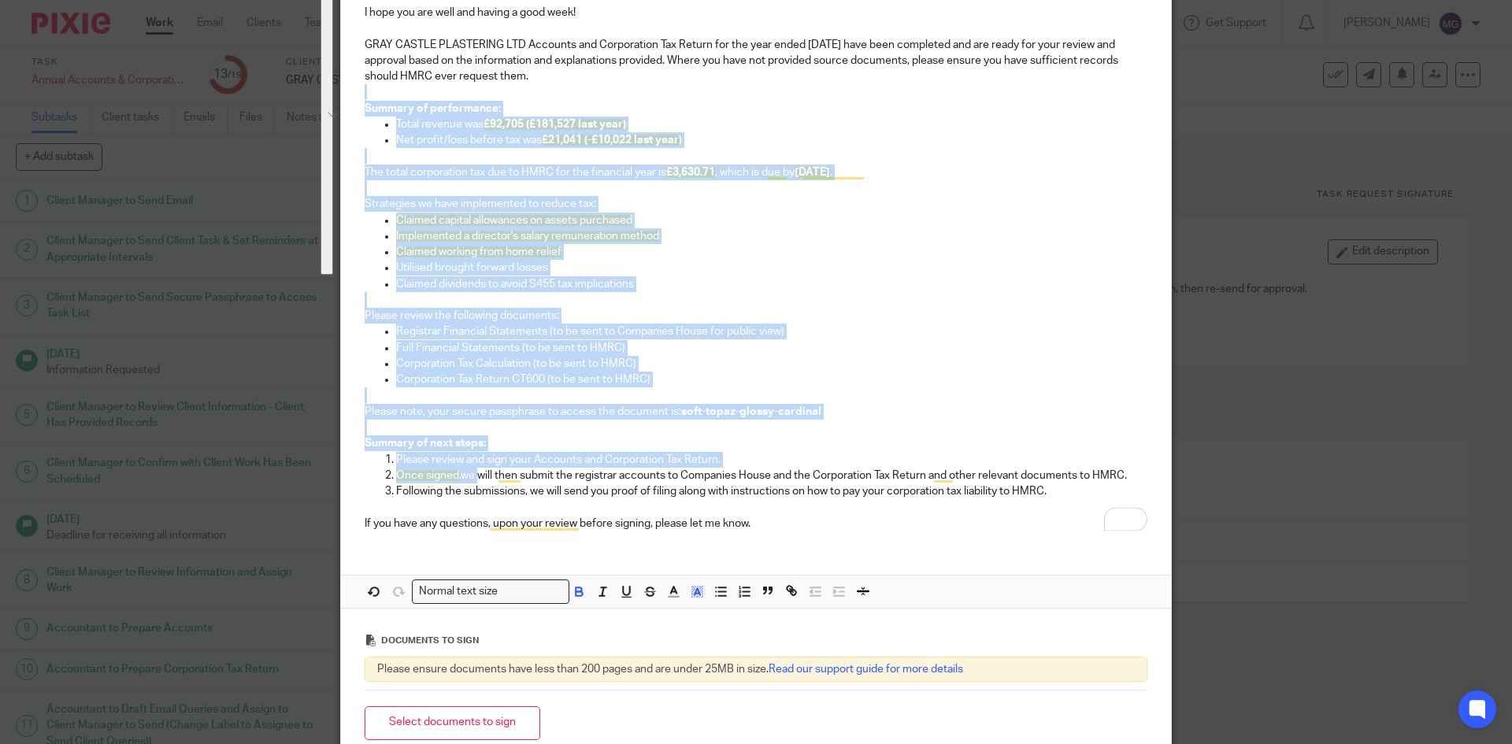
drag, startPoint x: 476, startPoint y: 480, endPoint x: 404, endPoint y: 99, distance: 387.2
click at [404, 99] on div "Hi Ash, I hope you are well and having a good week! GRAY CASTLE PLASTERING LTD …" at bounding box center [756, 250] width 830 height 586
click at [690, 594] on icon "button" at bounding box center [697, 591] width 14 height 14
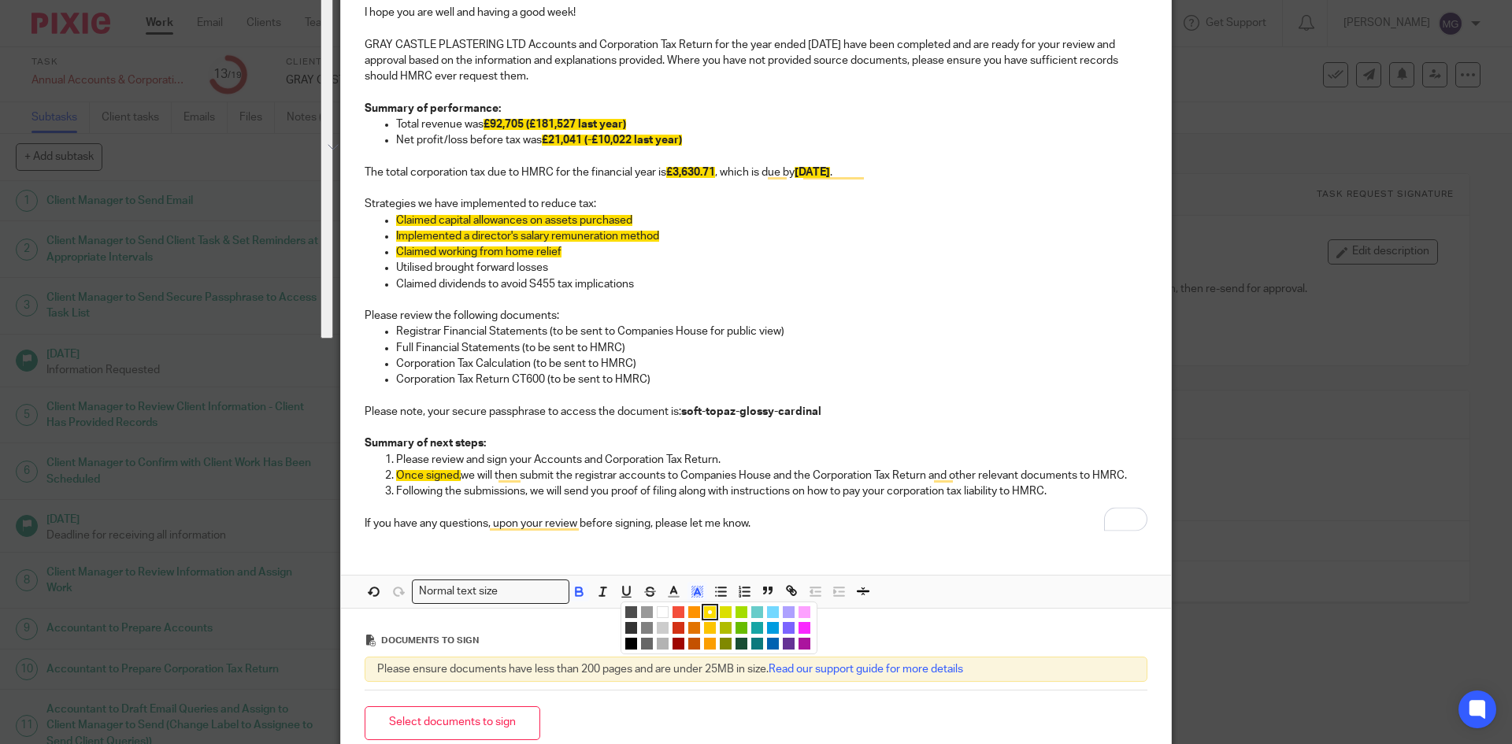
click at [658, 611] on li "color:#FFFFFF" at bounding box center [663, 612] width 12 height 12
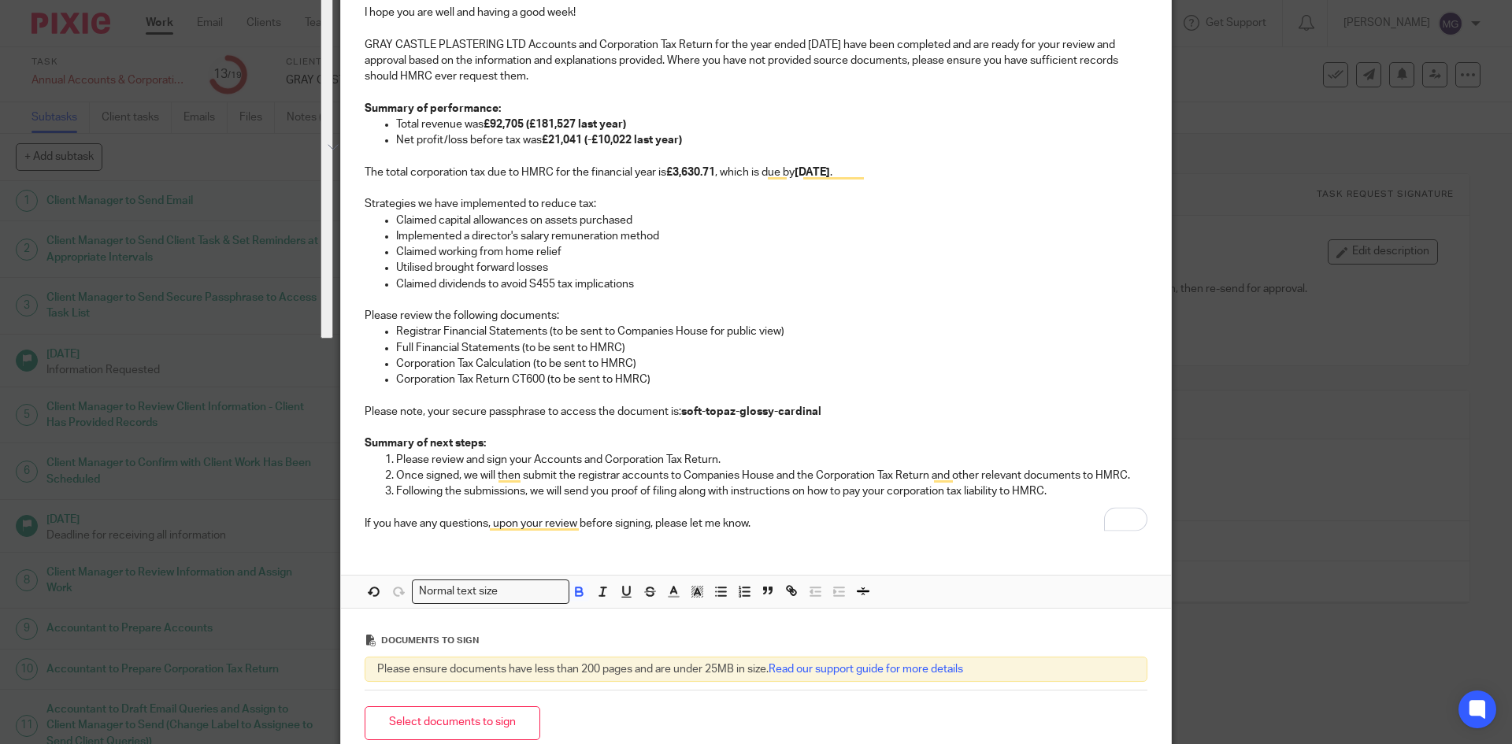
click at [693, 488] on p "Following the submissions, we will send you proof of filing along with instruct…" at bounding box center [771, 492] width 751 height 16
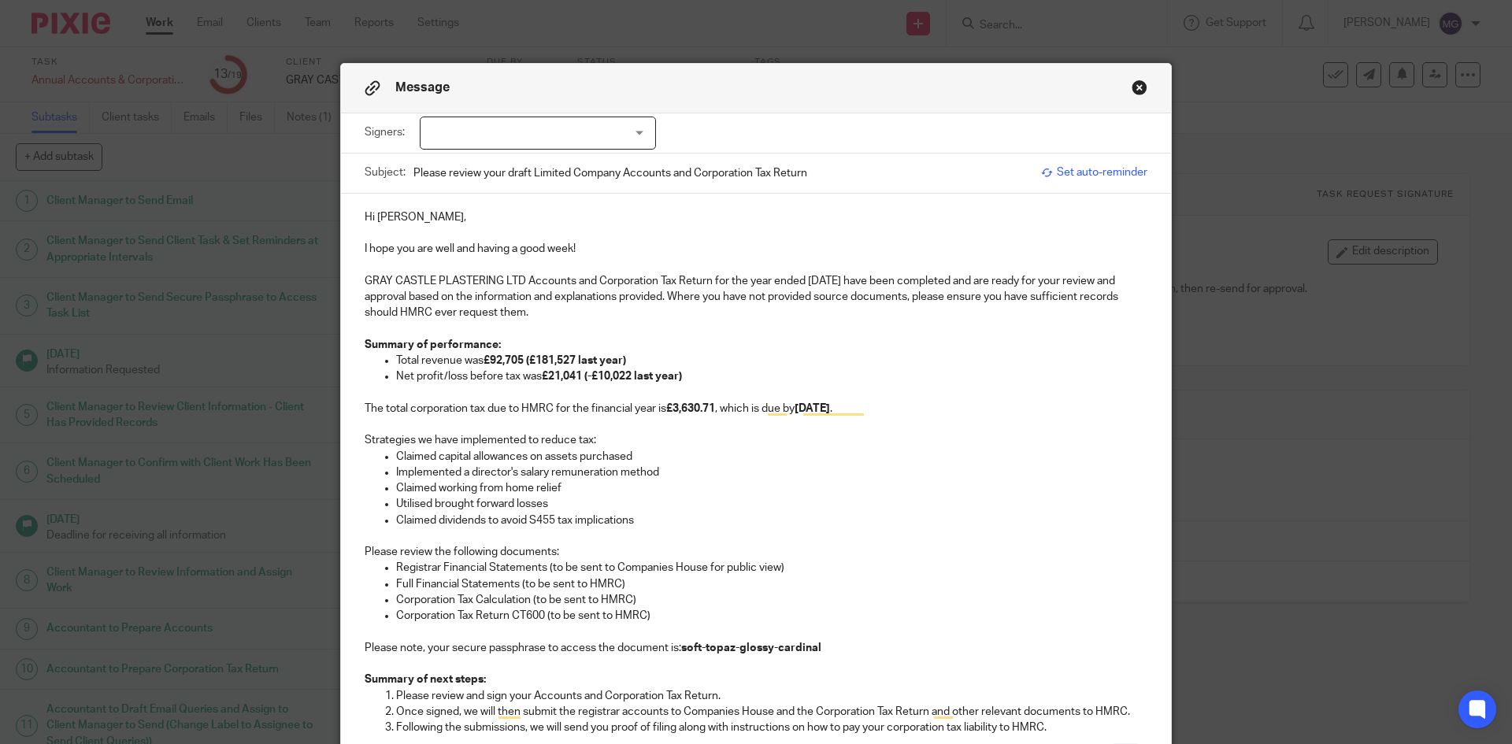
click at [534, 134] on div at bounding box center [538, 133] width 236 height 33
click at [506, 191] on li "Ashley Neal Castle" at bounding box center [532, 197] width 235 height 32
checkbox input "true"
click at [700, 350] on p "Summary of performance:" at bounding box center [756, 345] width 783 height 16
click at [578, 121] on span "Ashley Neal Castle" at bounding box center [521, 133] width 178 height 33
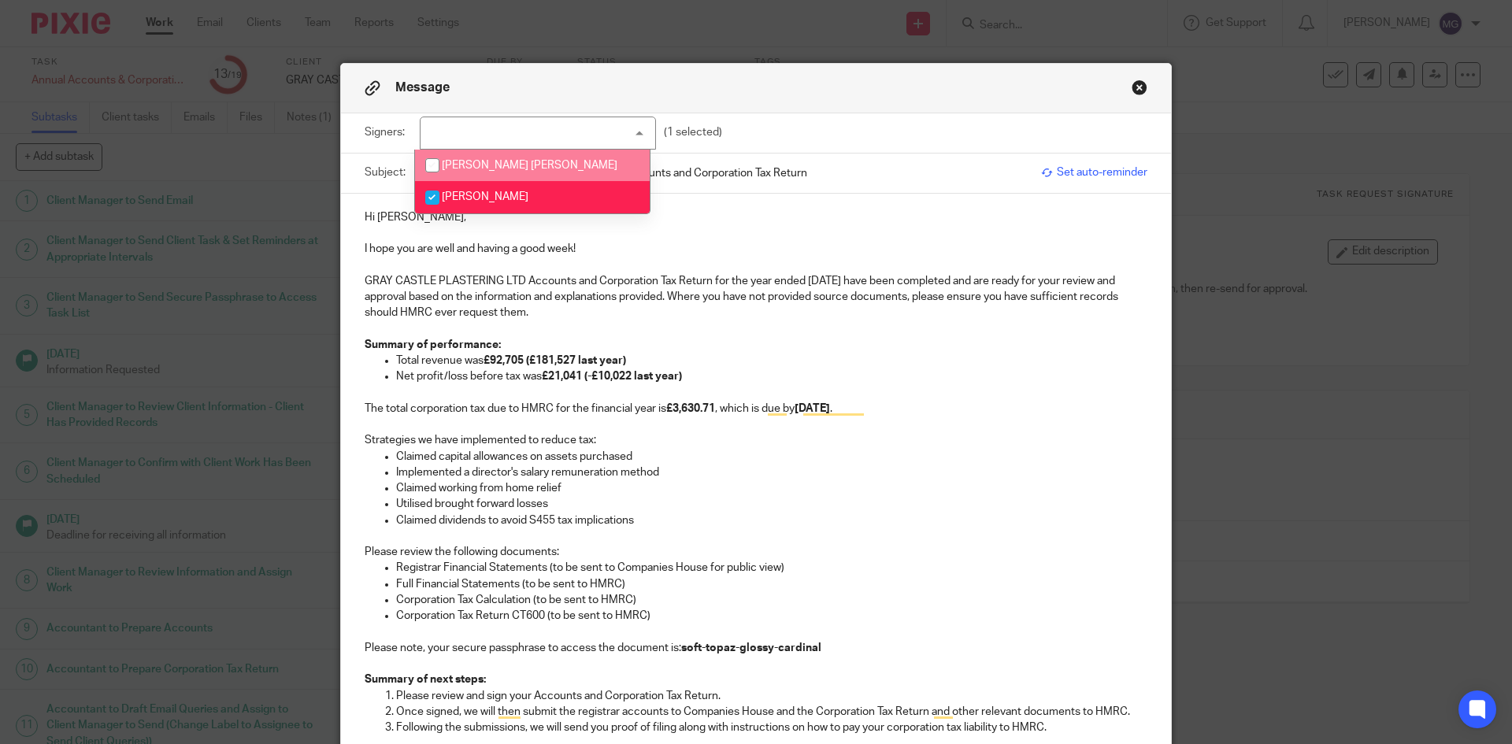
click at [562, 164] on li "Jamie David Gray" at bounding box center [532, 166] width 235 height 32
click at [889, 354] on p "Total revenue was £92,705 (£181,527 last year)" at bounding box center [771, 361] width 751 height 16
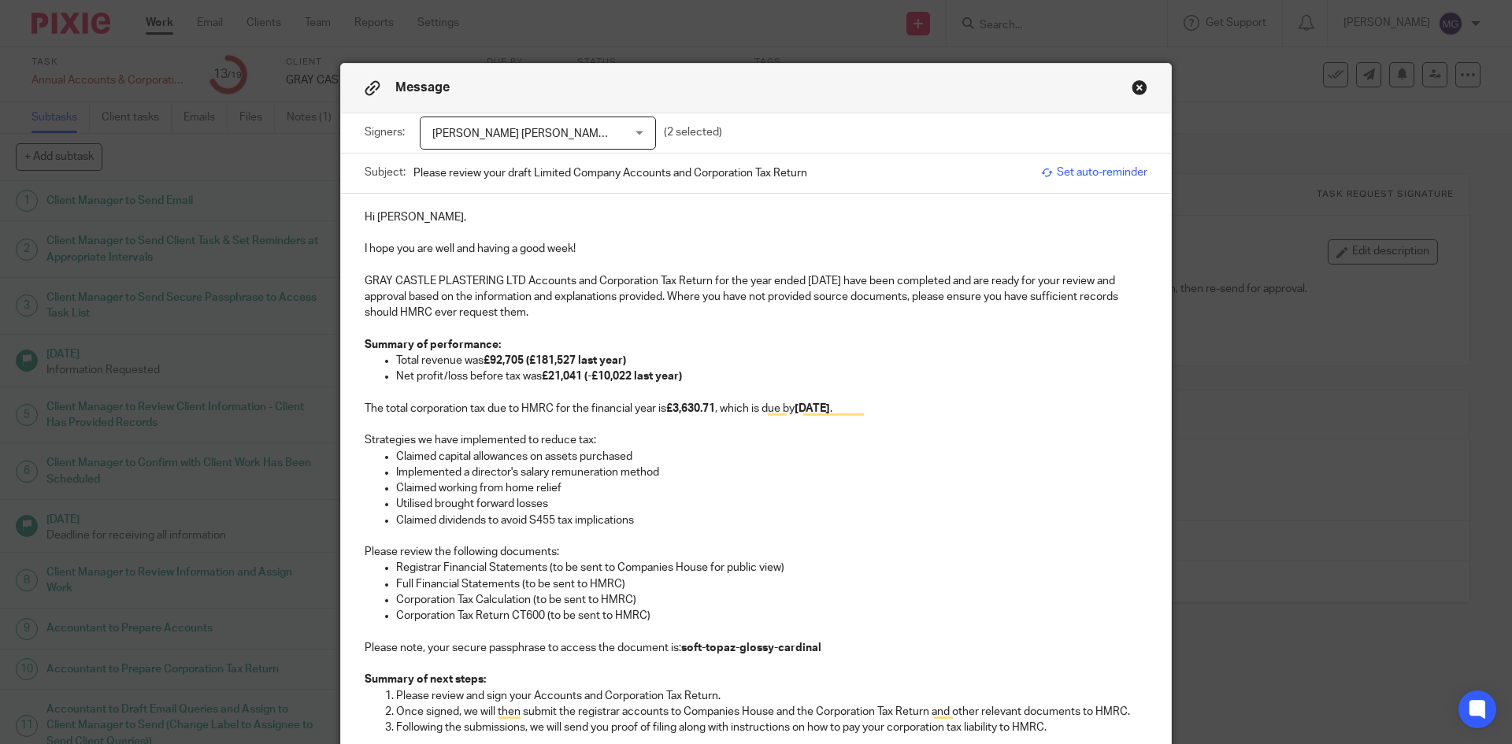
drag, startPoint x: 708, startPoint y: 525, endPoint x: 636, endPoint y: 314, distance: 223.2
click at [706, 500] on ul "Claimed capital allowances on assets purchased Implemented a director's salary …" at bounding box center [756, 489] width 783 height 80
click at [592, 131] on span "Jamie David Gray, Ashley Neal Castle" at bounding box center [565, 133] width 267 height 11
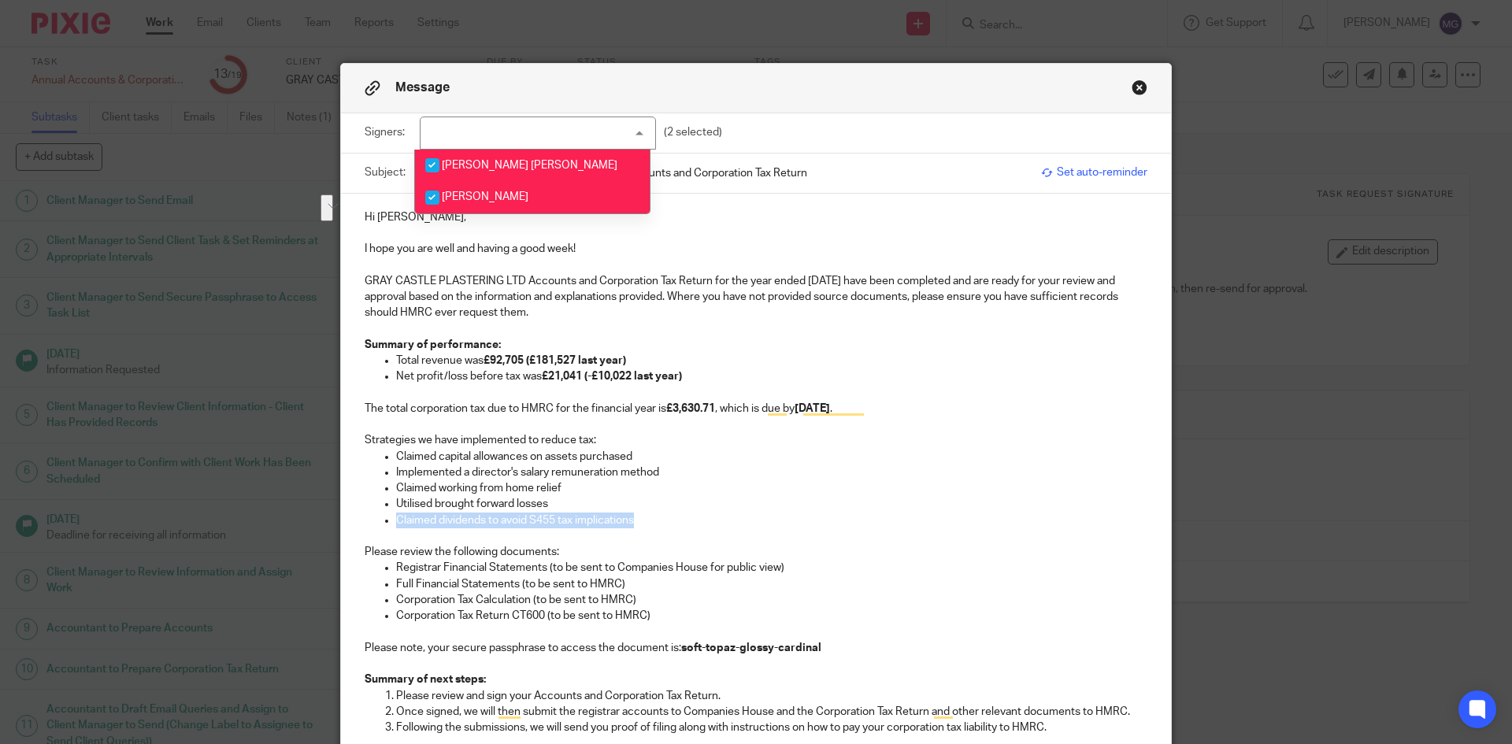
click at [506, 161] on span "Jamie David Gray" at bounding box center [530, 165] width 176 height 11
checkbox input "false"
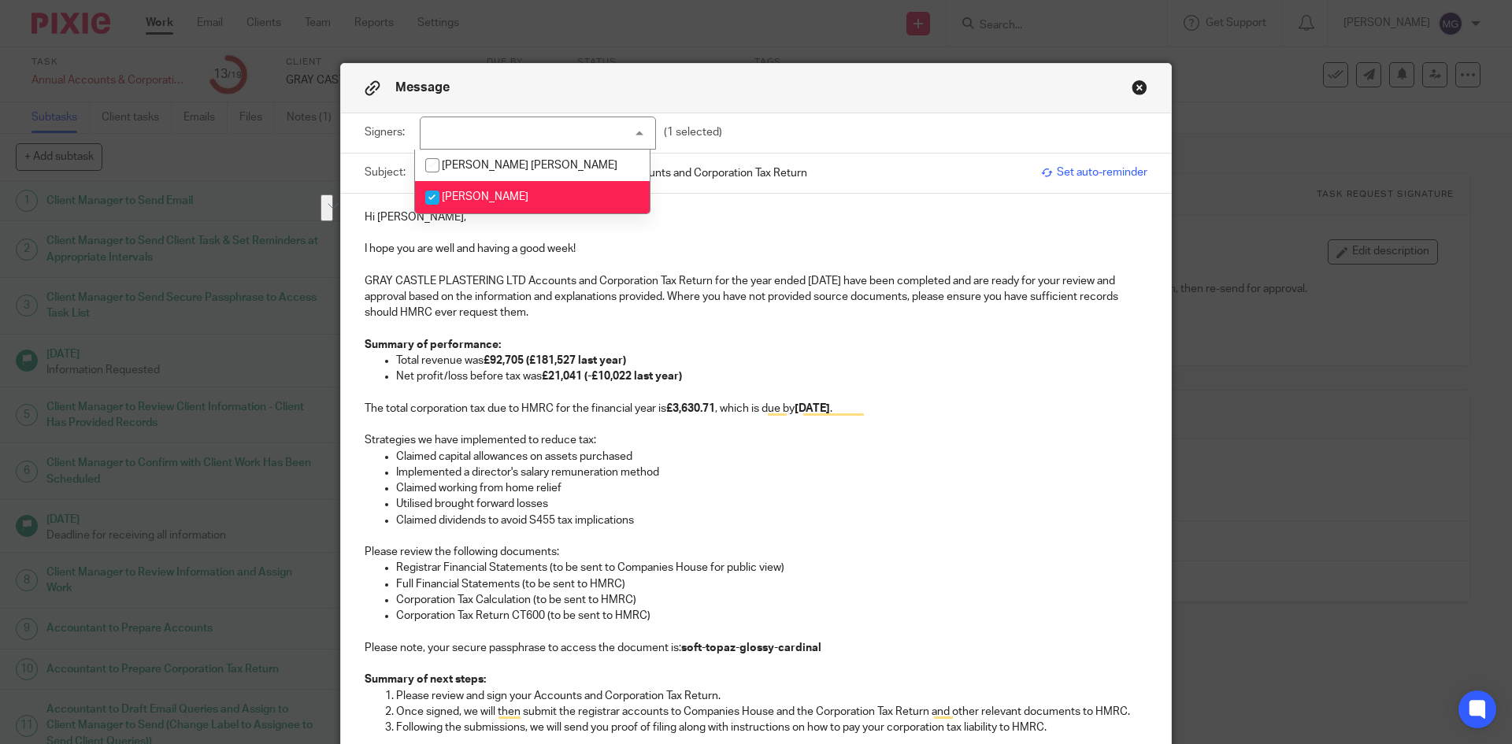
click at [660, 419] on p "To enrich screen reader interactions, please activate Accessibility in Grammarl…" at bounding box center [756, 425] width 783 height 16
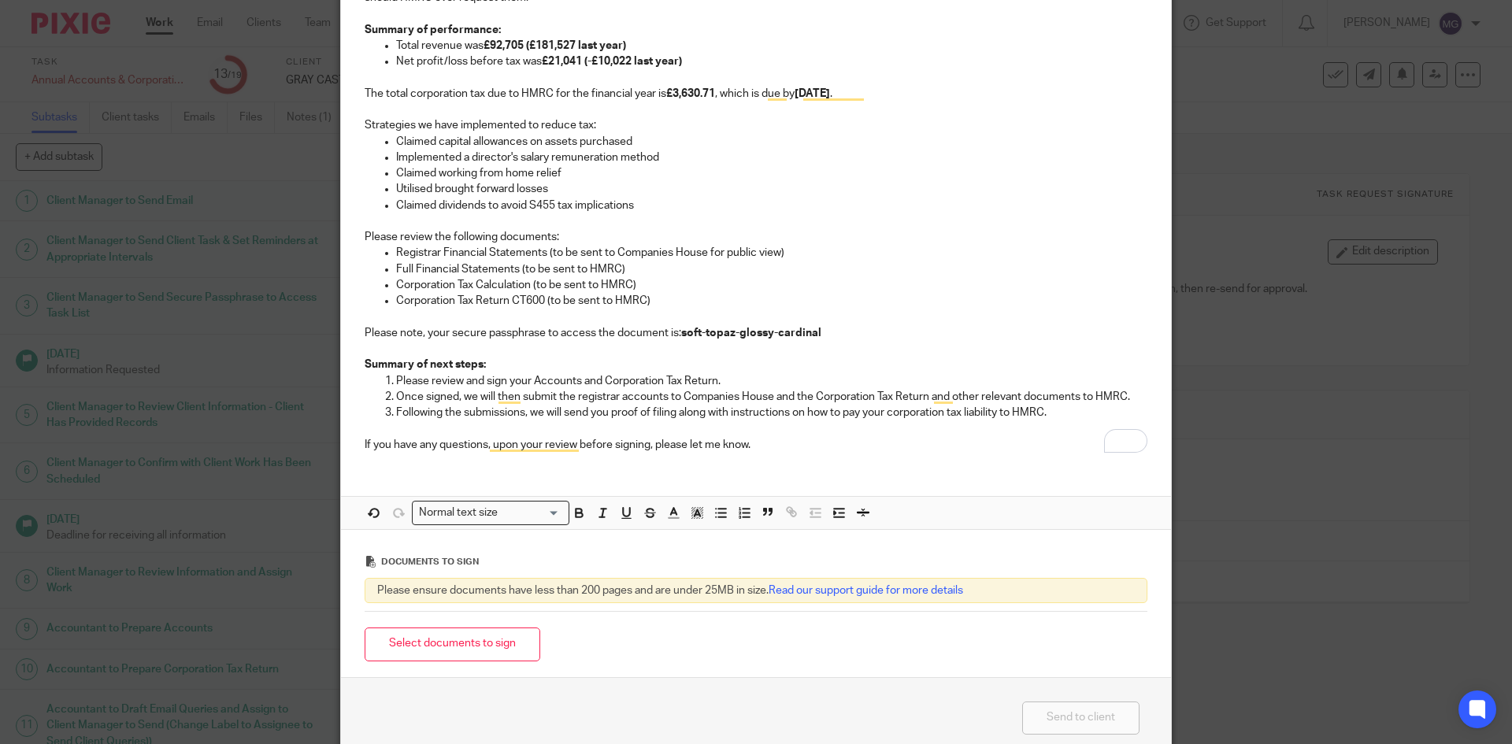
scroll to position [393, 0]
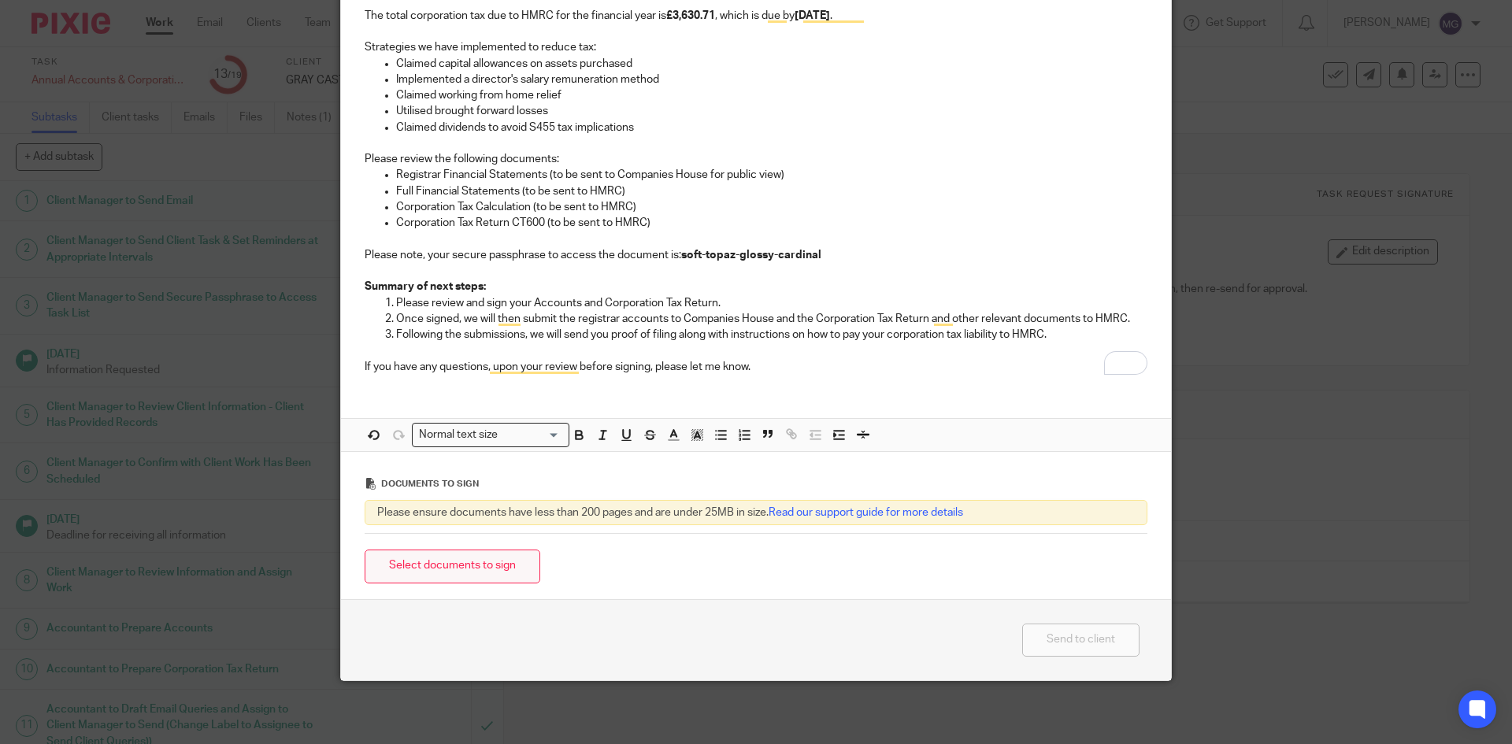
click at [507, 562] on button "Select documents to sign" at bounding box center [453, 567] width 176 height 34
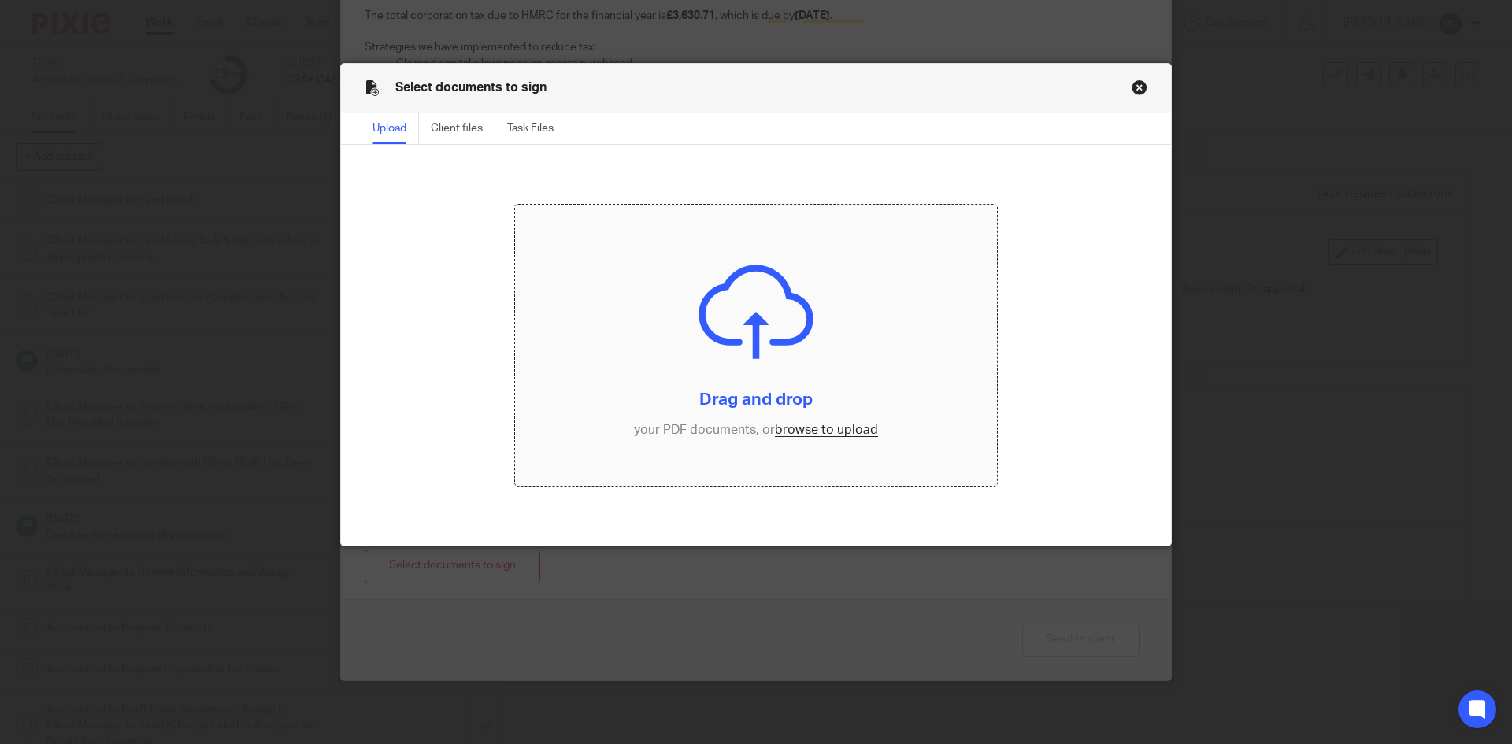
click at [577, 380] on input "file" at bounding box center [756, 346] width 483 height 282
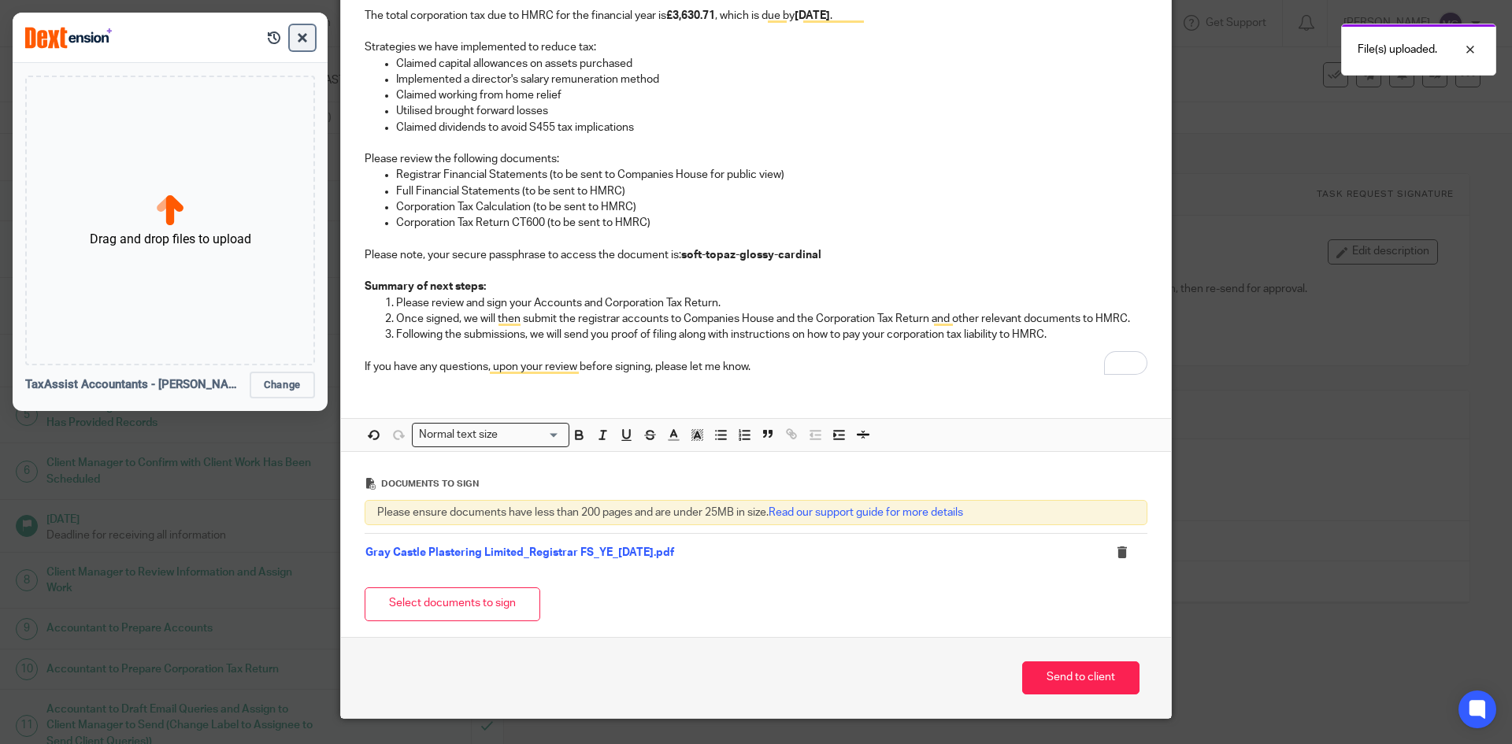
click at [305, 42] on button "button" at bounding box center [302, 37] width 25 height 25
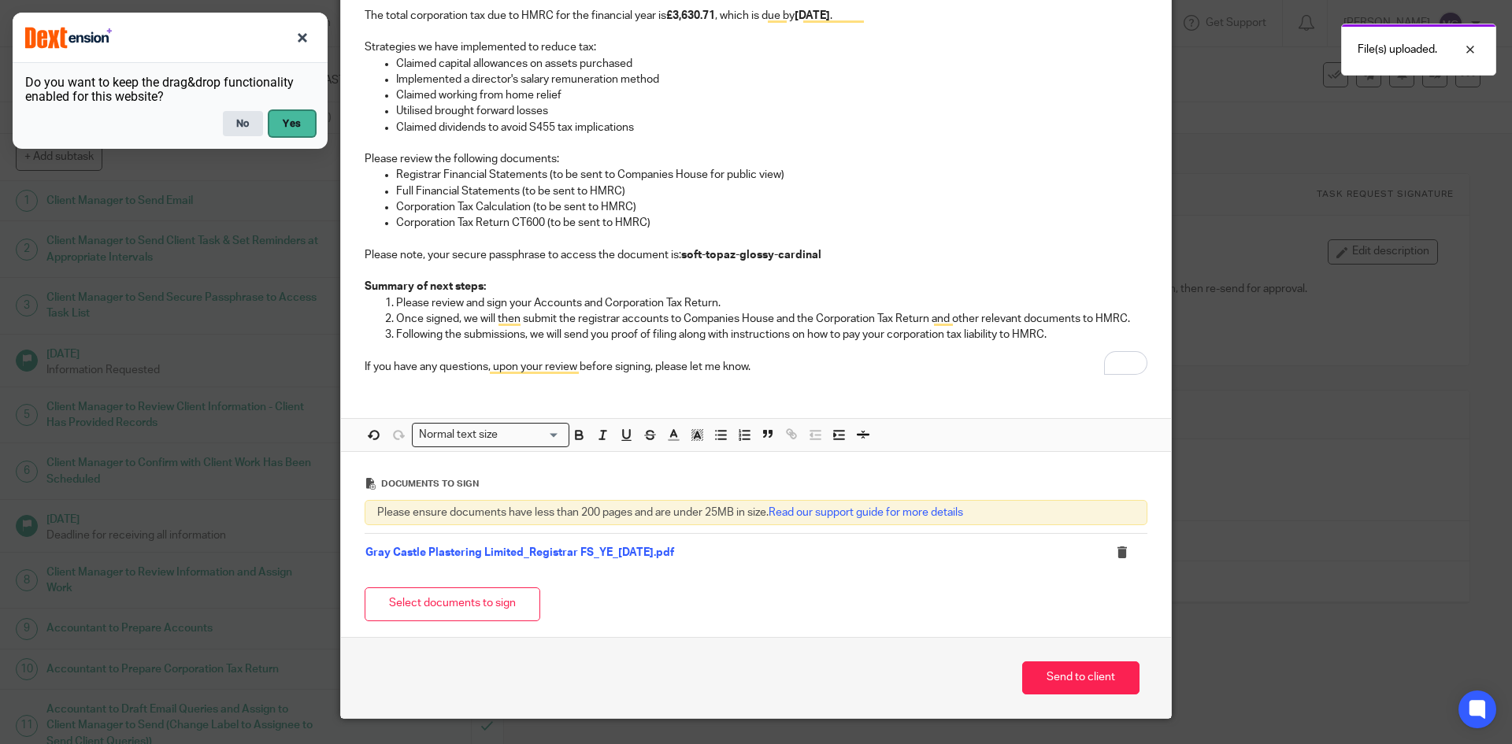
drag, startPoint x: 287, startPoint y: 121, endPoint x: 244, endPoint y: 123, distance: 42.6
click at [243, 123] on div "No Yes" at bounding box center [170, 123] width 290 height 25
click at [244, 123] on button "No" at bounding box center [243, 123] width 40 height 25
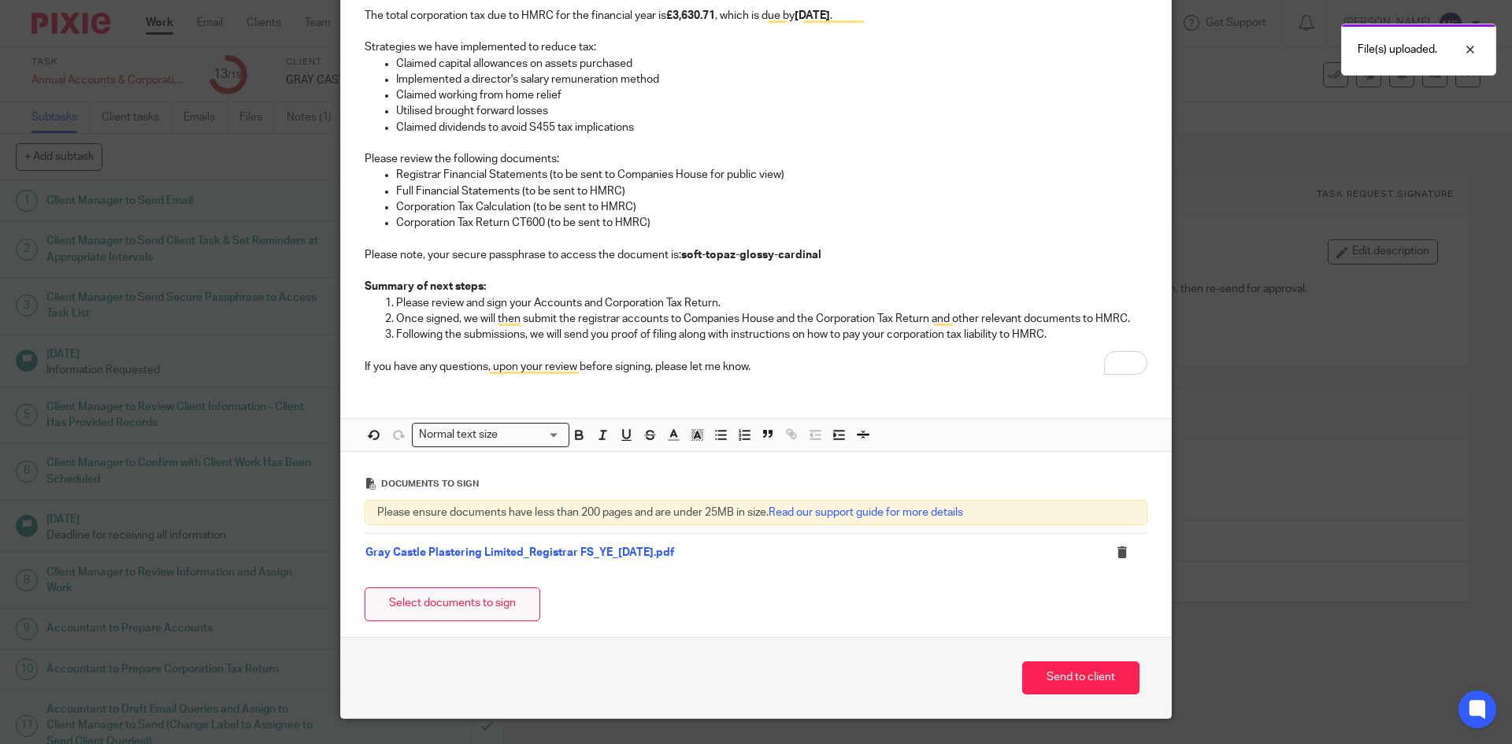
click at [452, 599] on button "Select documents to sign" at bounding box center [453, 605] width 176 height 34
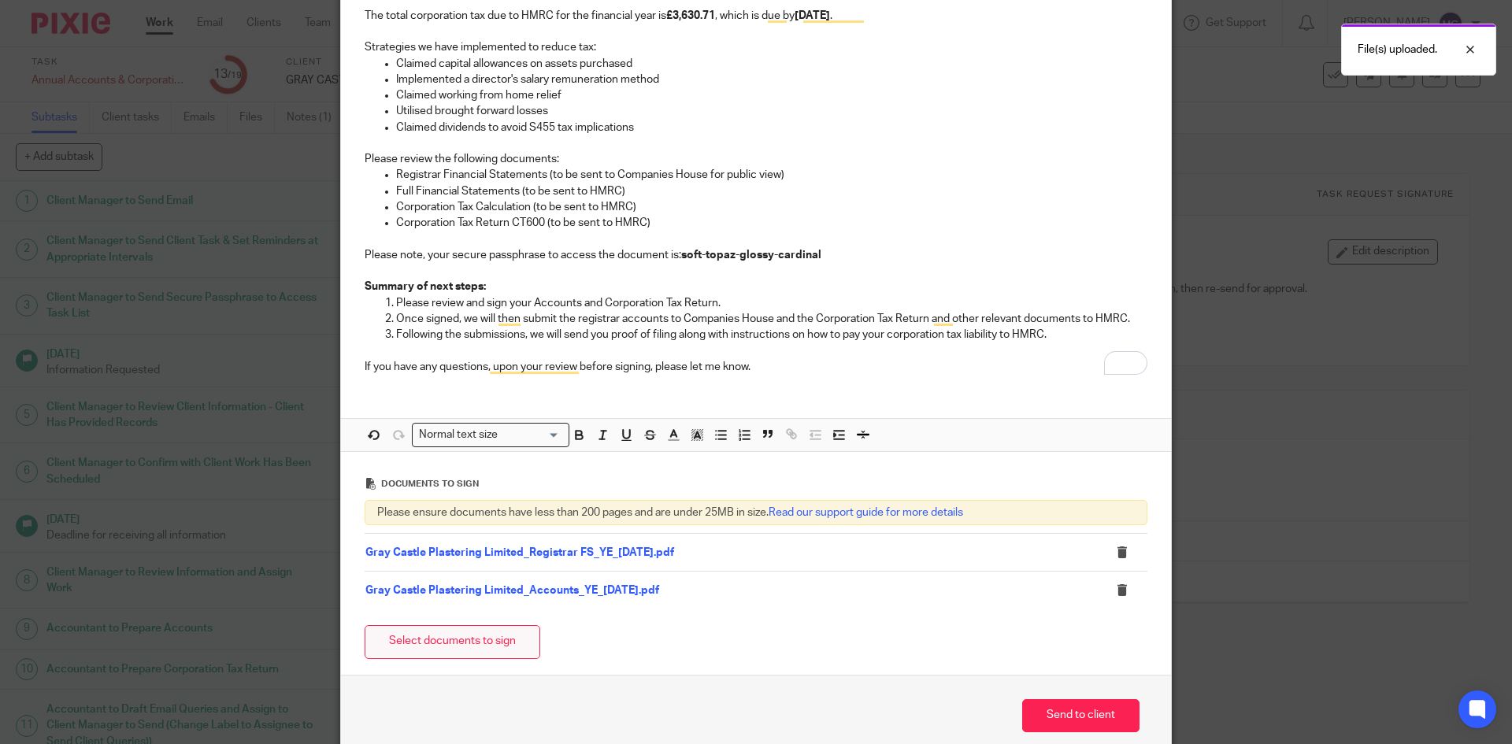
click at [495, 638] on button "Select documents to sign" at bounding box center [453, 642] width 176 height 34
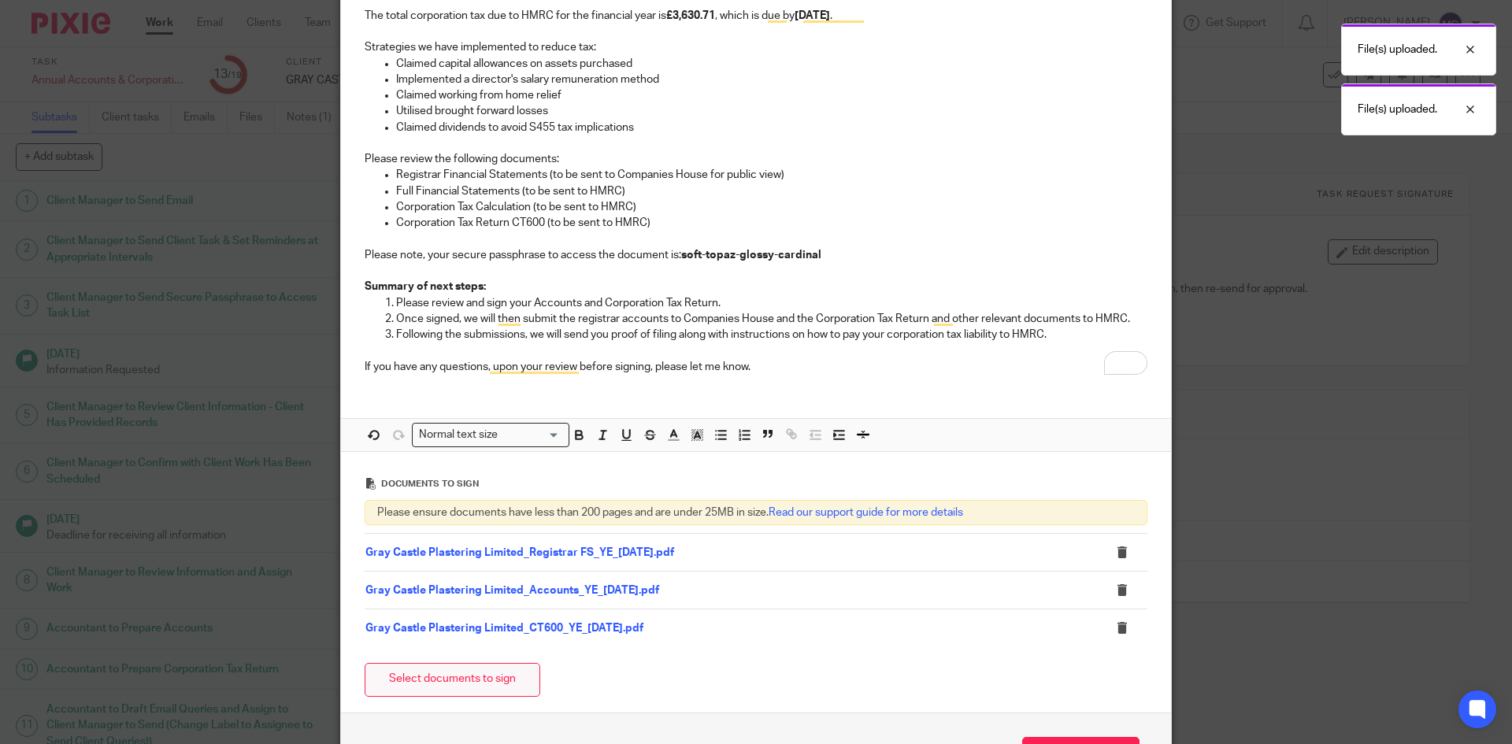
click at [421, 677] on button "Select documents to sign" at bounding box center [453, 680] width 176 height 34
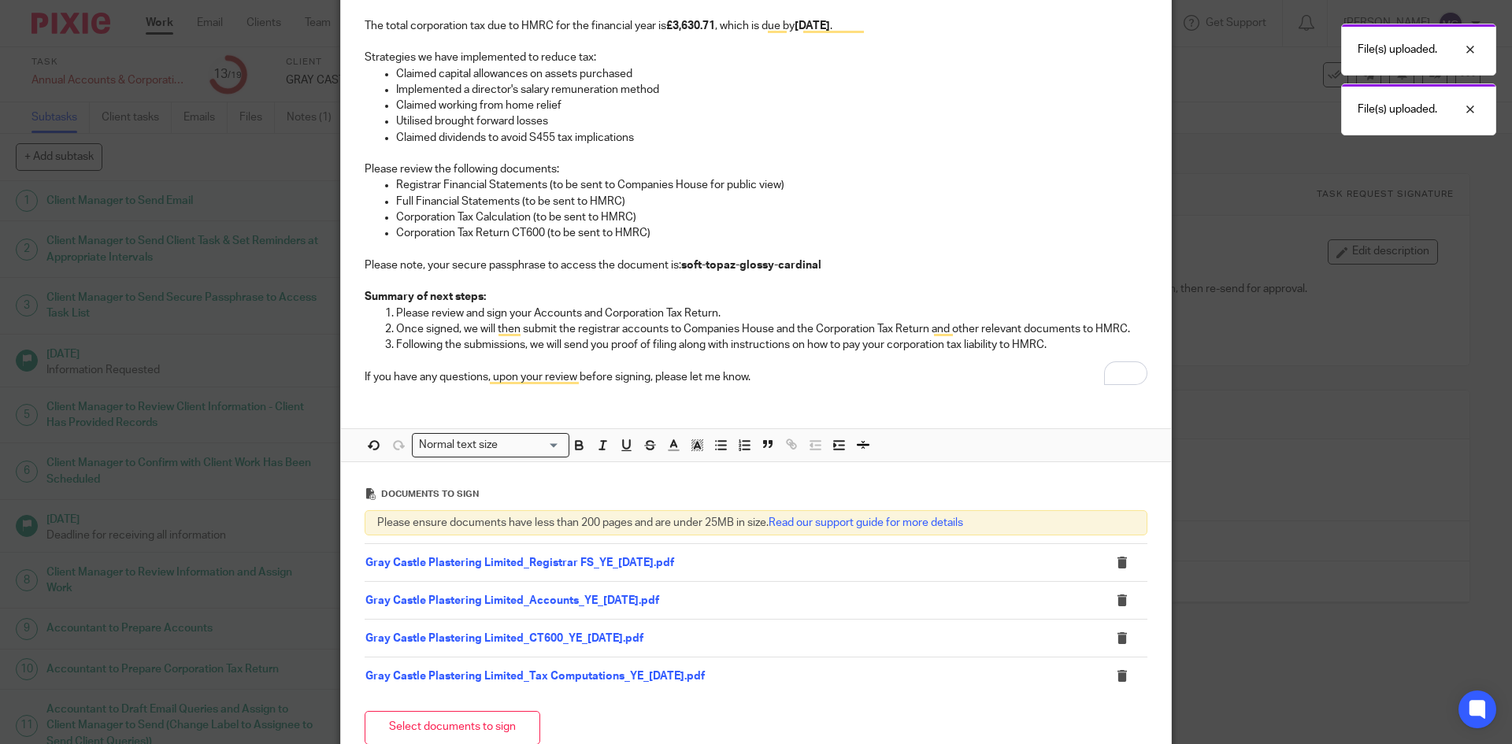
scroll to position [235, 0]
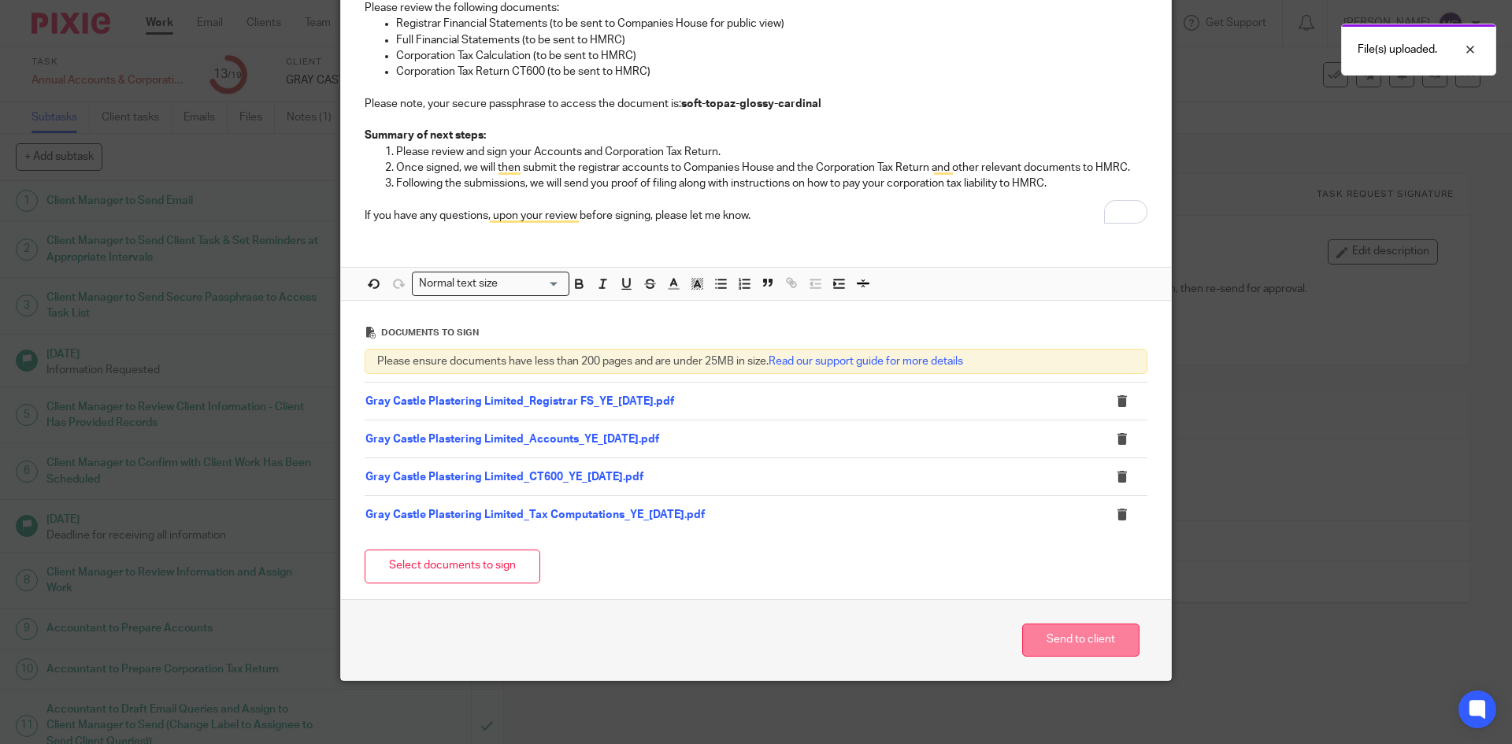
click at [1055, 642] on button "Send to client" at bounding box center [1080, 641] width 117 height 34
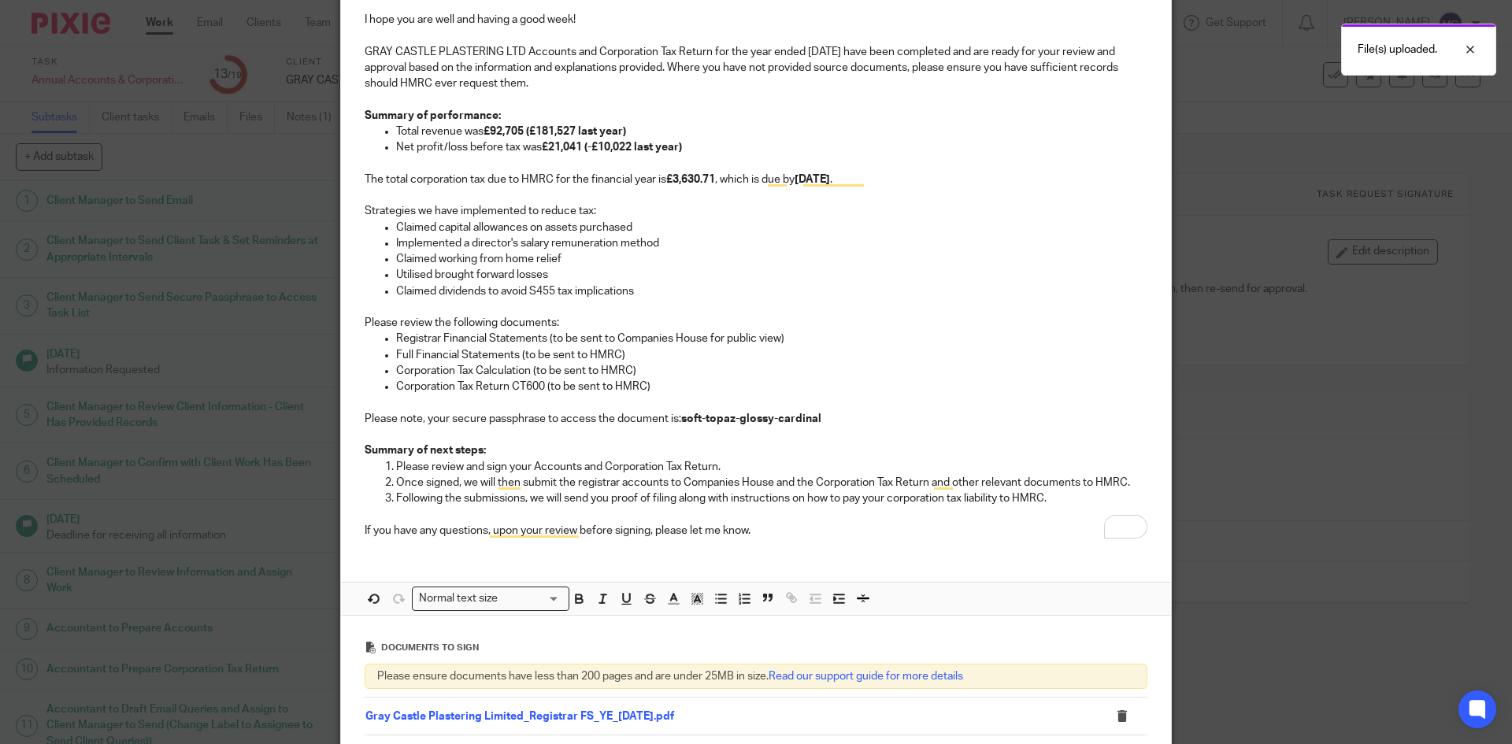
scroll to position [0, 0]
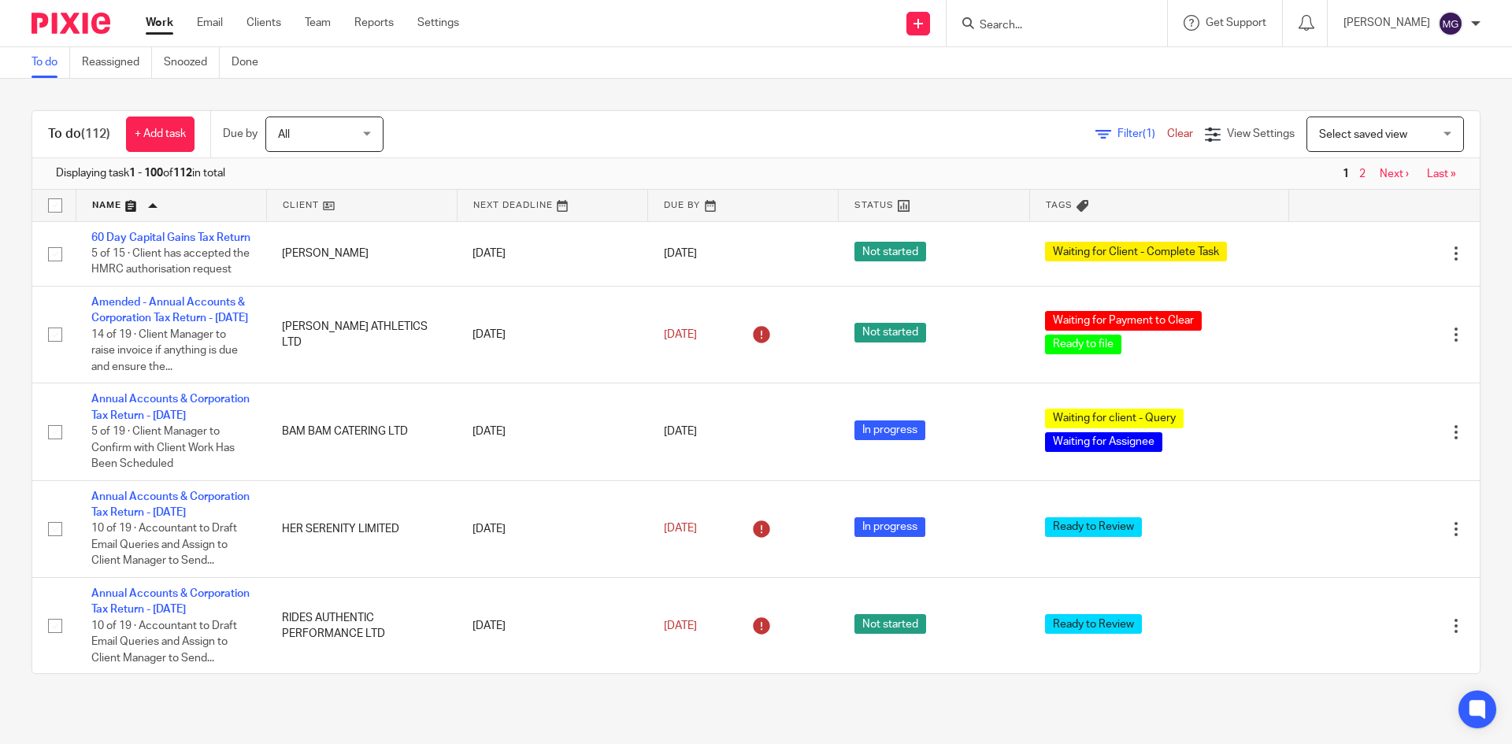
scroll to position [8623, 0]
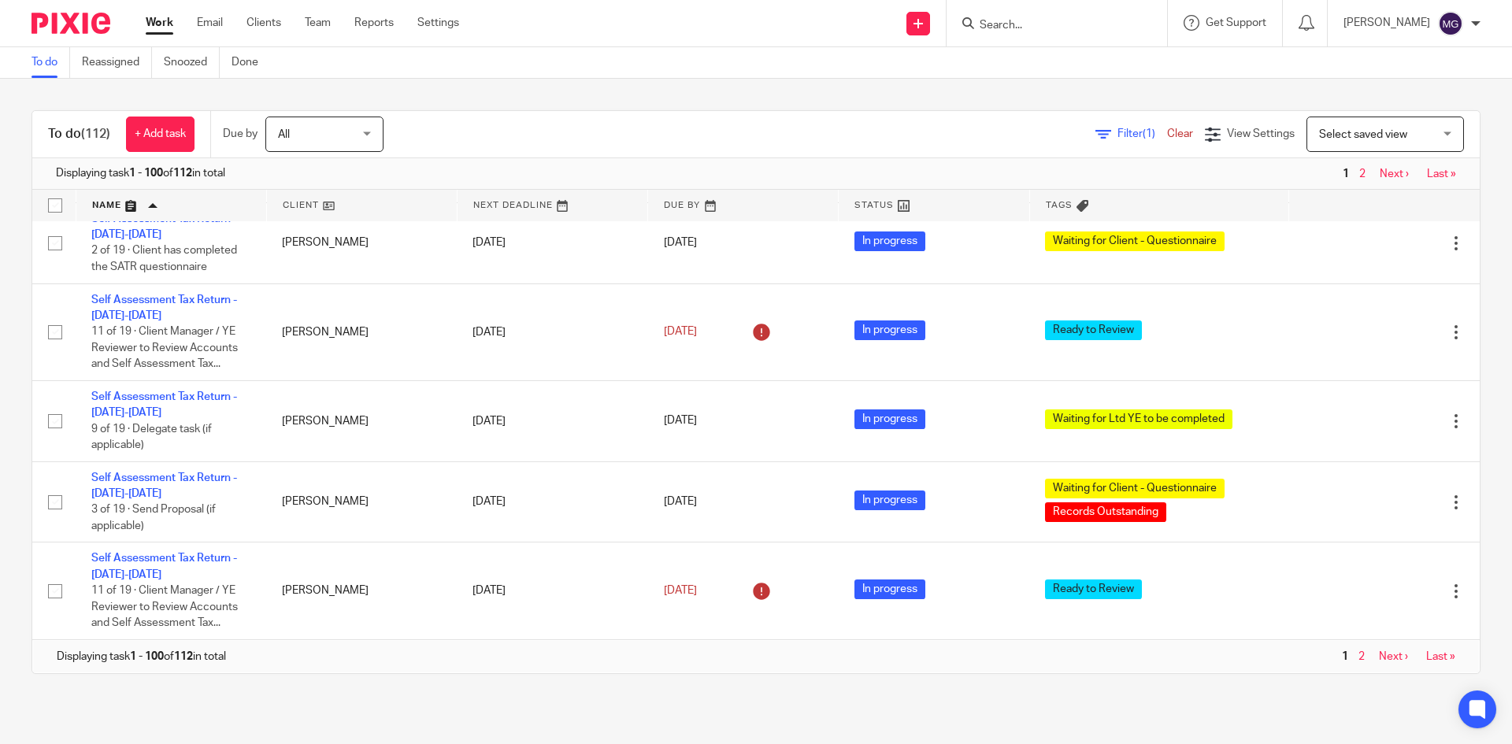
click at [1010, 26] on input "Search" at bounding box center [1049, 26] width 142 height 14
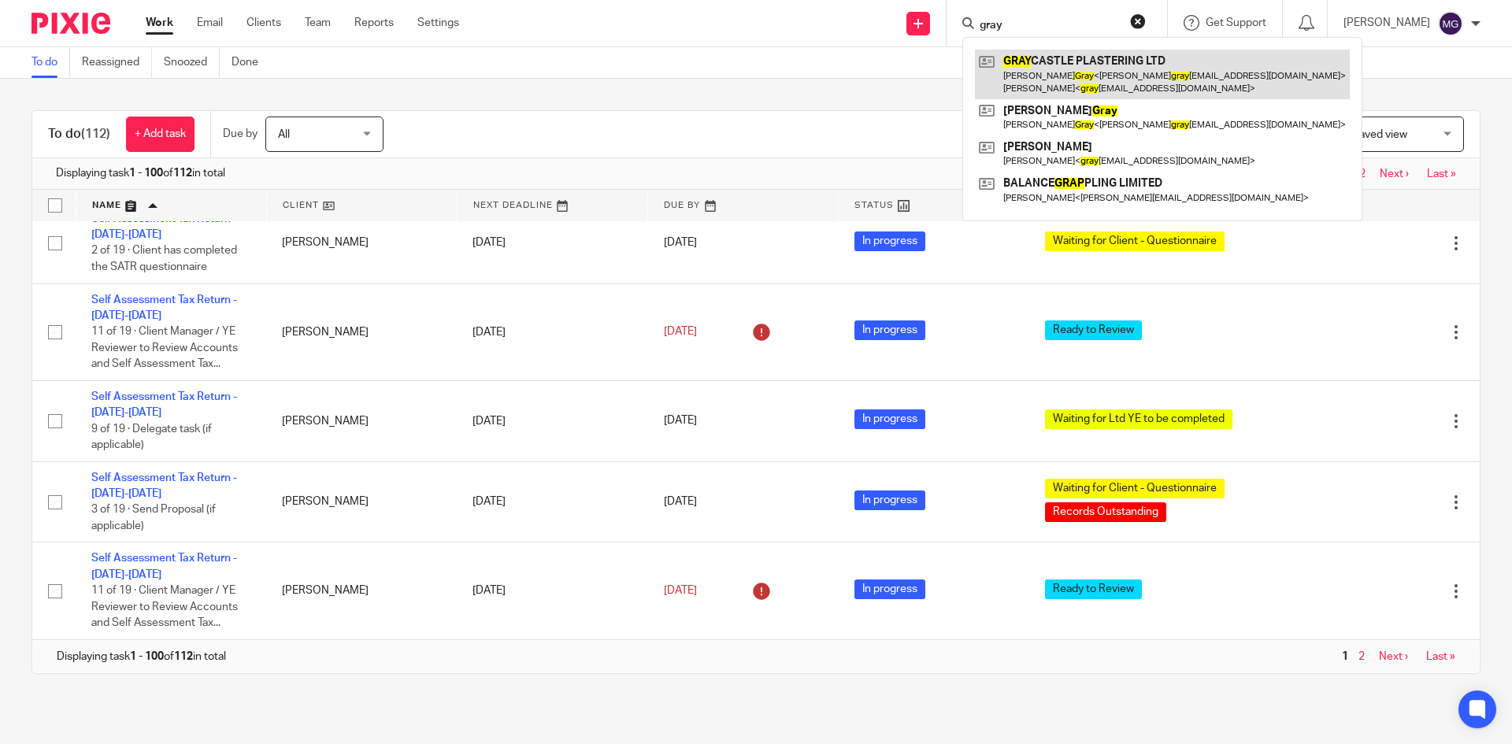
type input "gray"
click at [1129, 81] on link at bounding box center [1162, 74] width 375 height 49
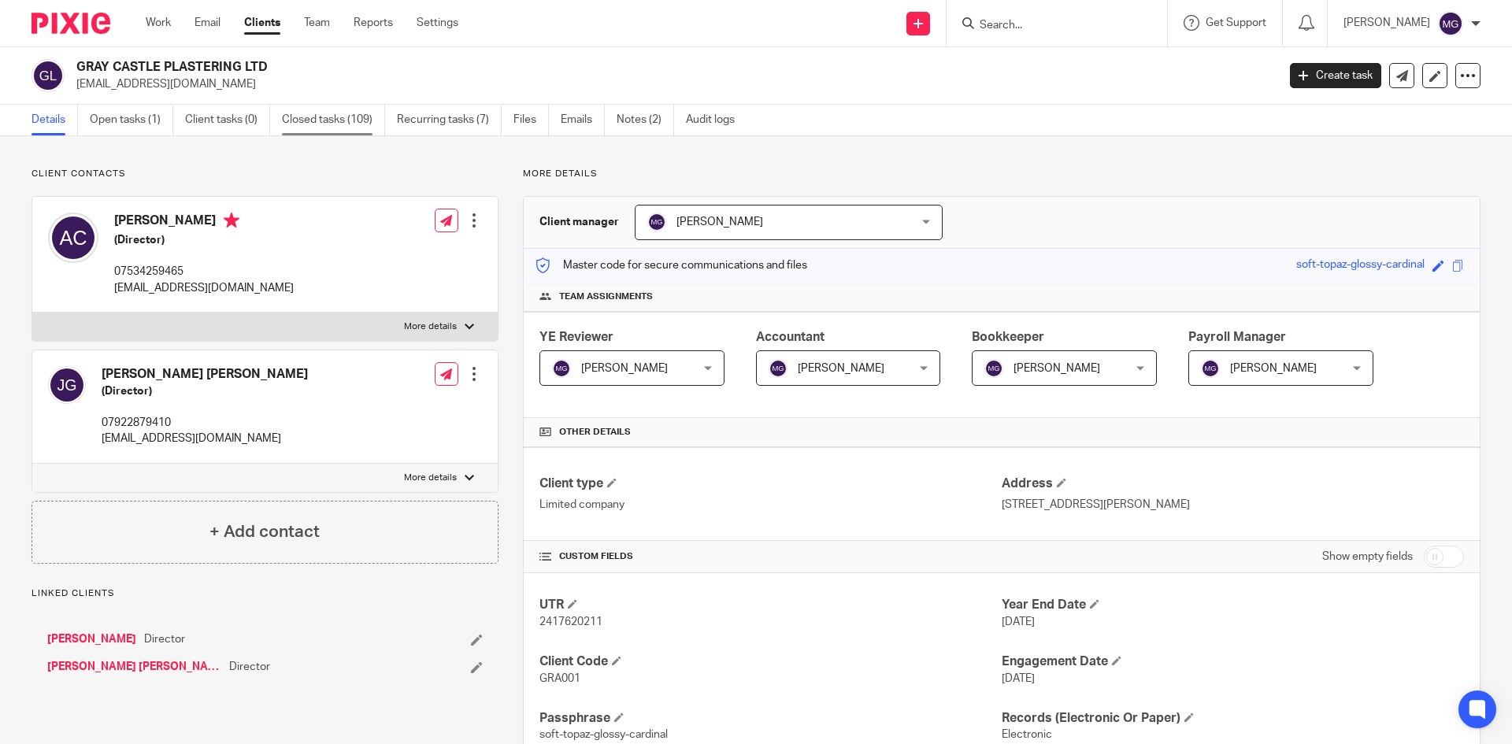
click at [351, 126] on link "Closed tasks (109)" at bounding box center [333, 120] width 103 height 31
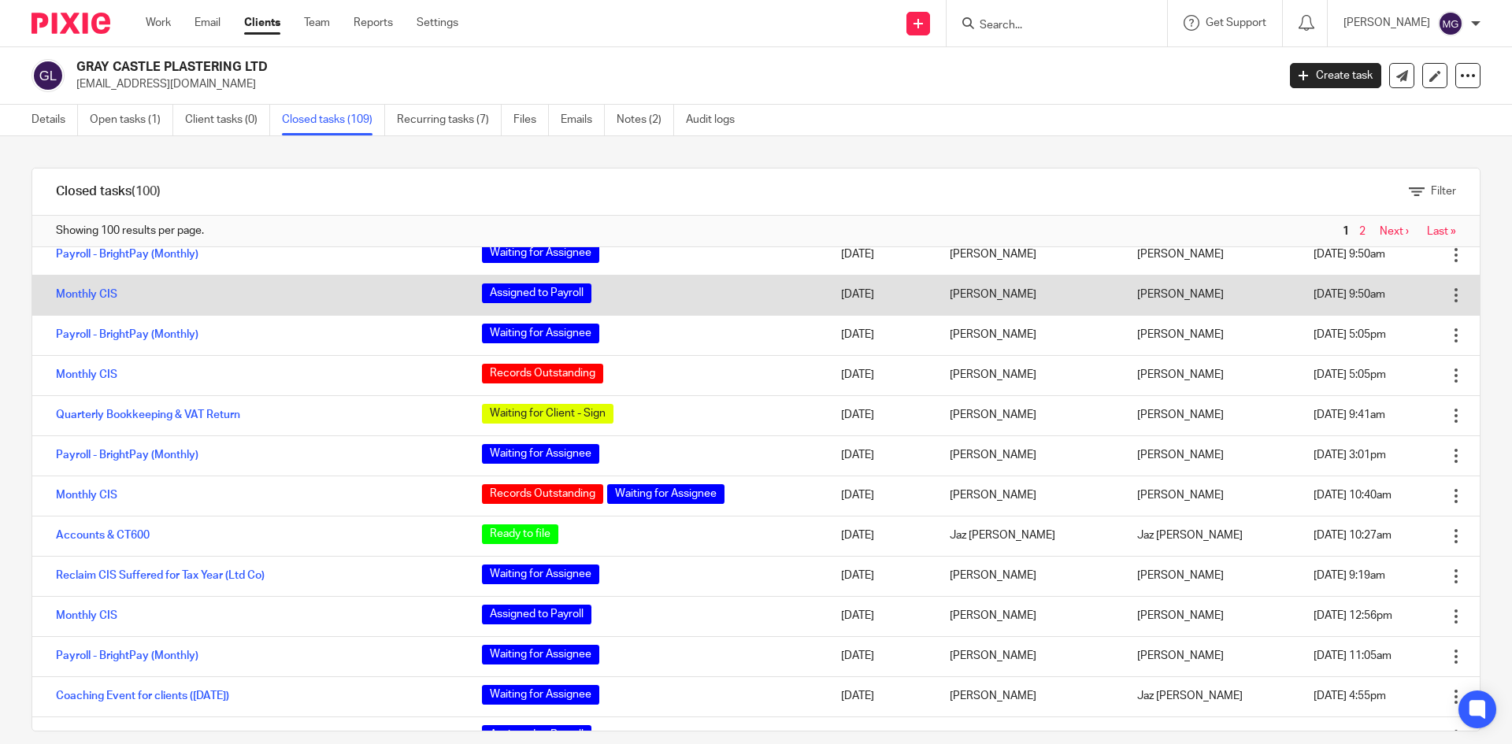
scroll to position [1496, 0]
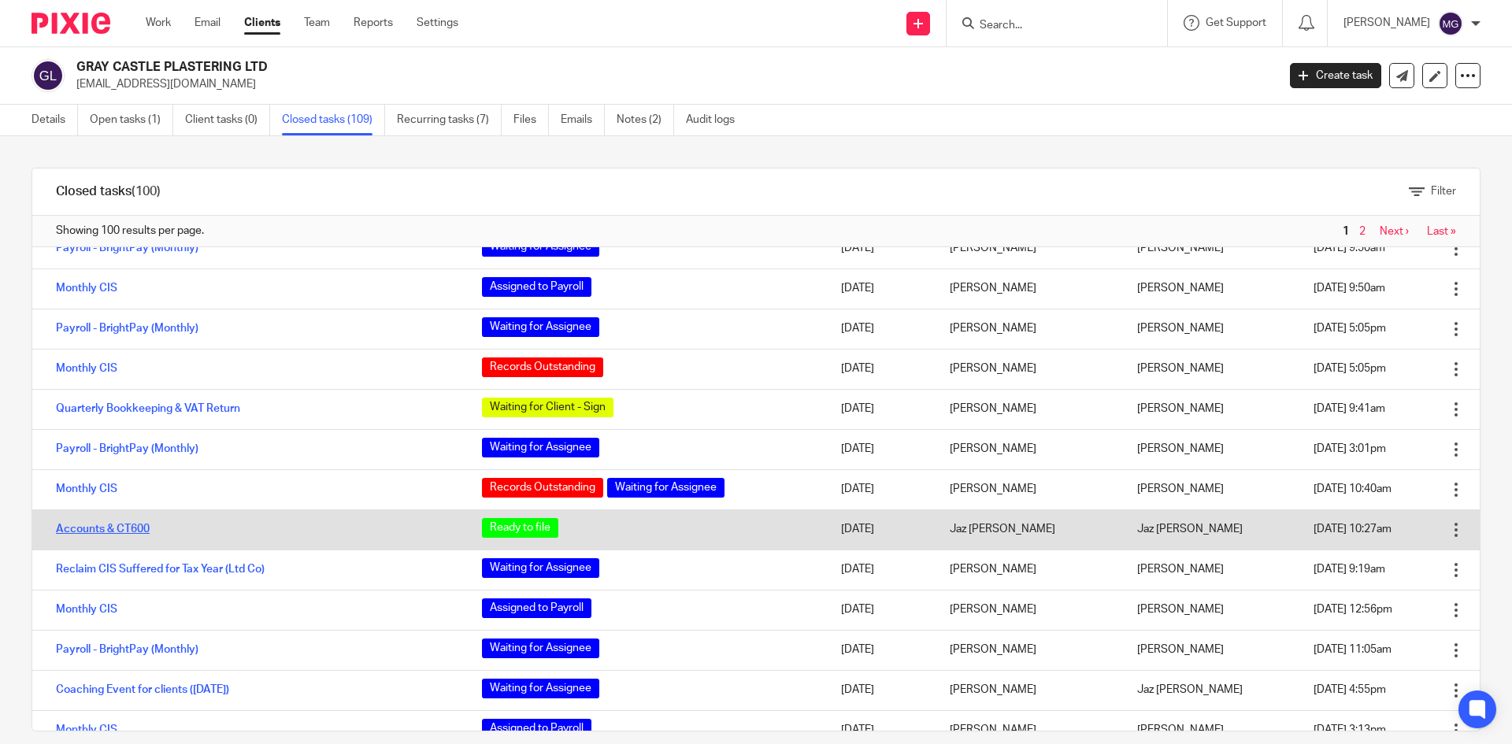
click at [144, 525] on link "Accounts & CT600" at bounding box center [103, 529] width 94 height 11
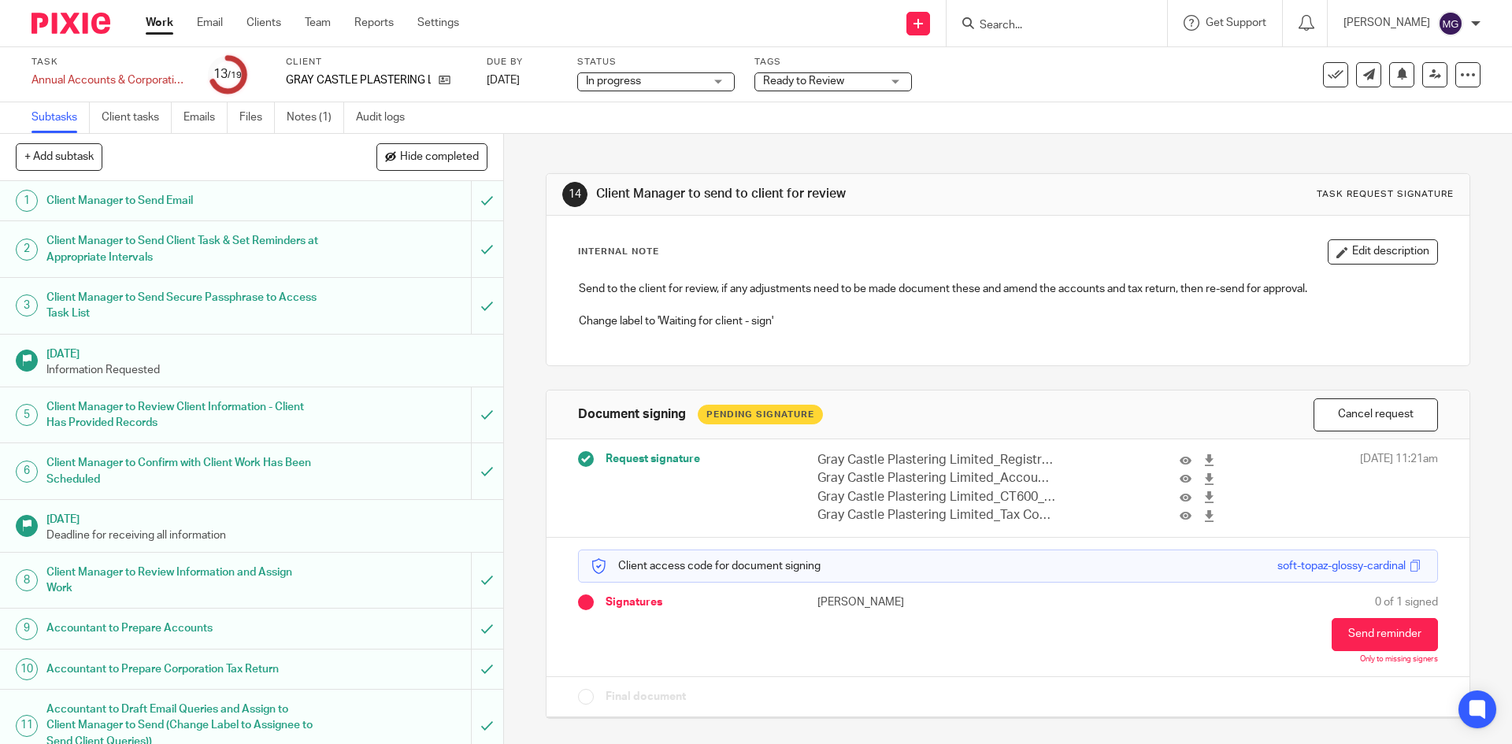
click at [679, 164] on div "14 Client Manager to send to client for review Task request signature Internal …" at bounding box center [1008, 434] width 924 height 601
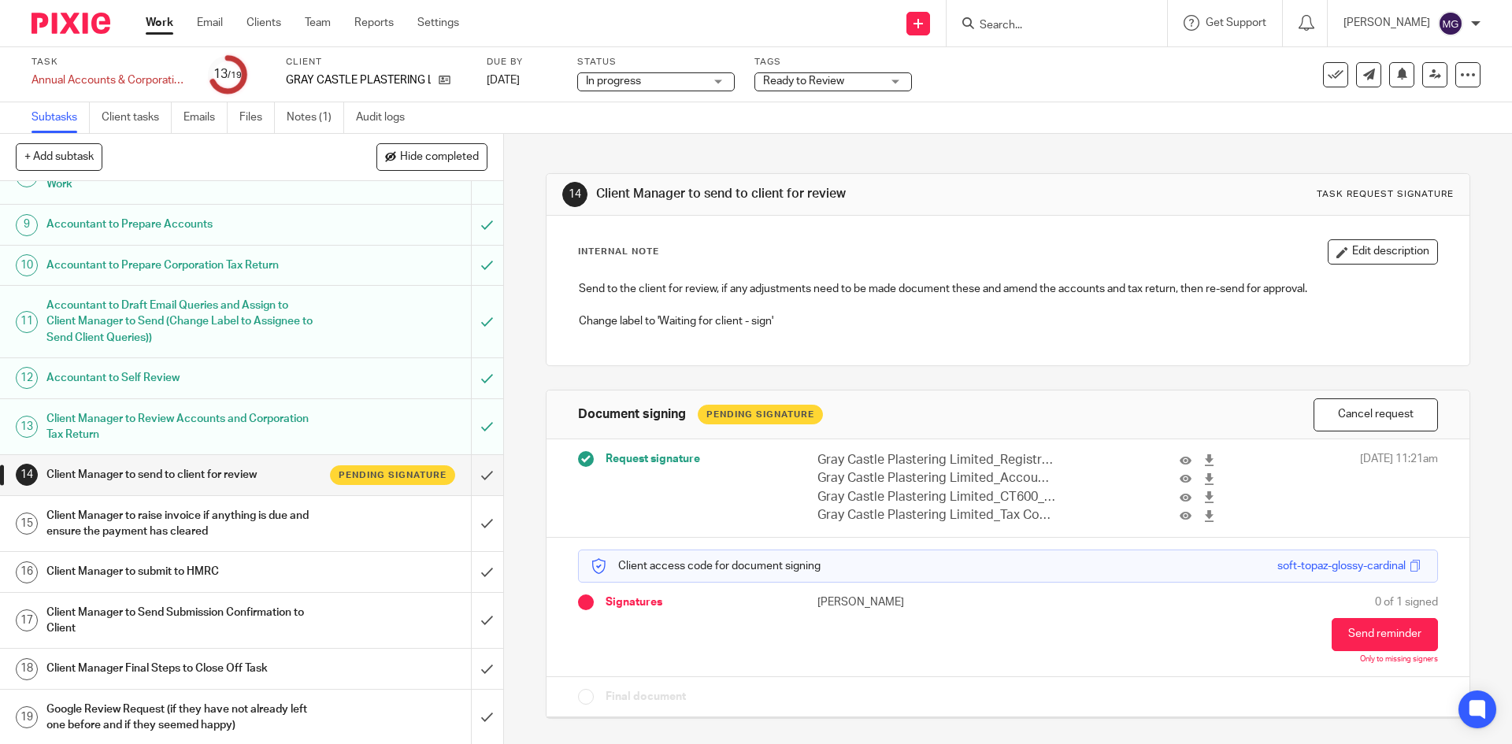
scroll to position [406, 0]
click at [852, 79] on span "Ready to Review" at bounding box center [822, 81] width 118 height 17
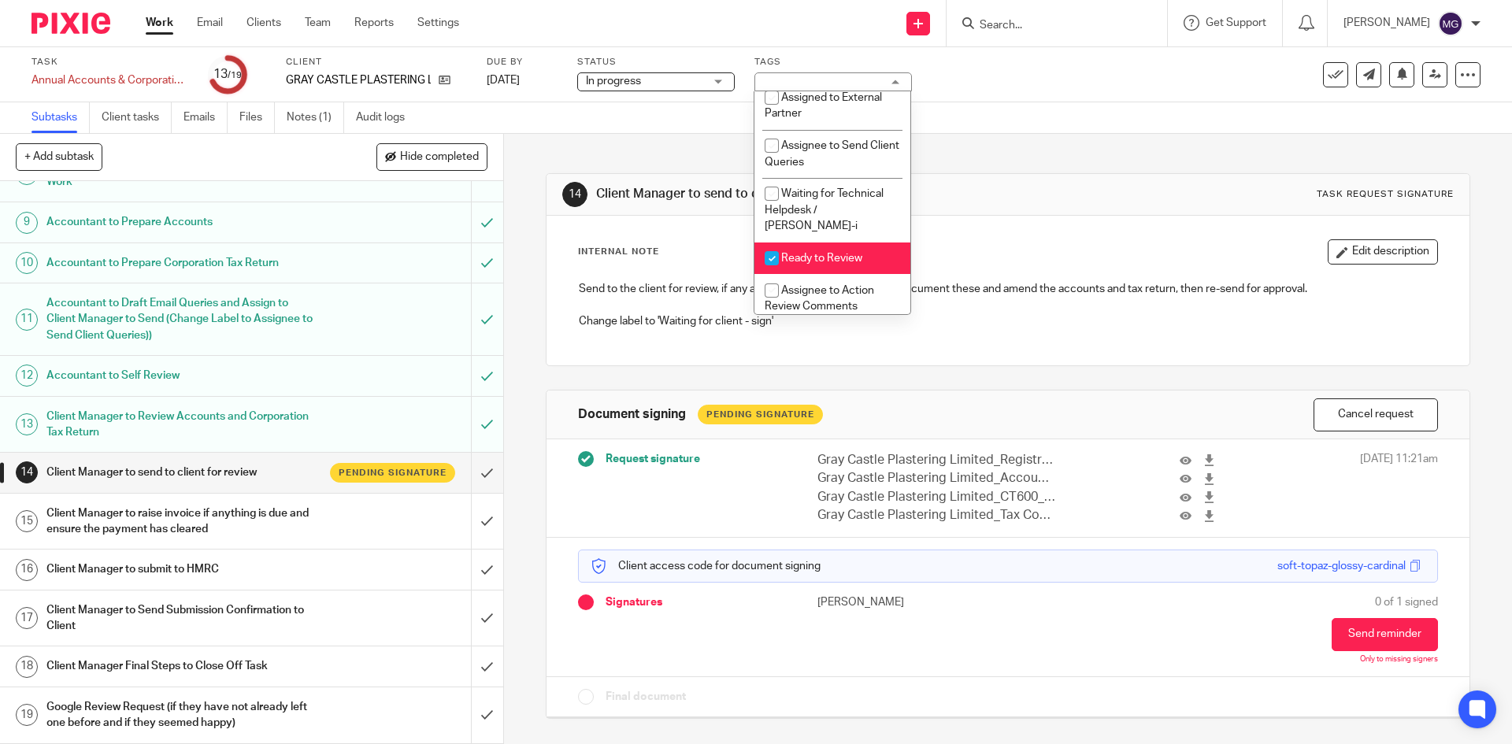
click at [821, 243] on li "Ready to Review" at bounding box center [833, 259] width 156 height 32
checkbox input "false"
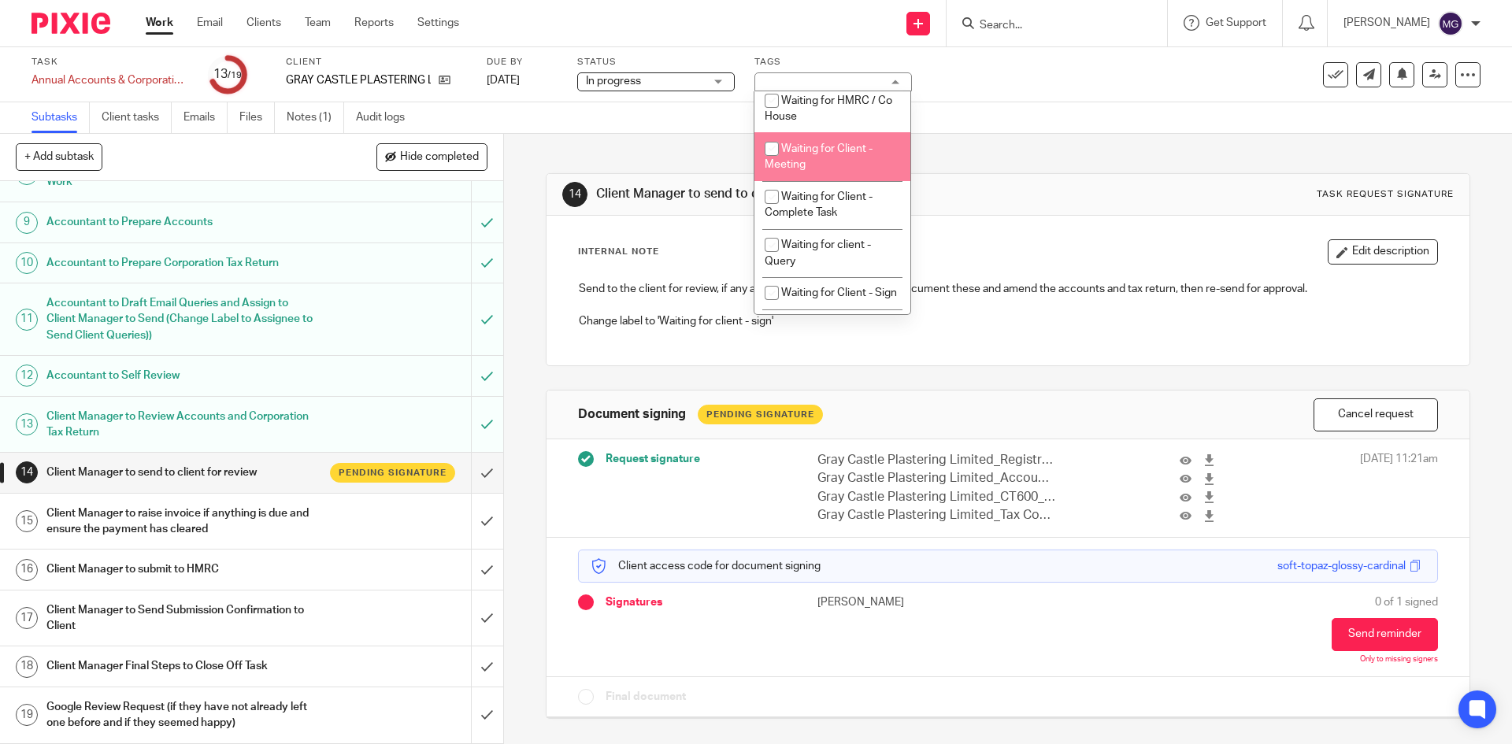
scroll to position [788, 0]
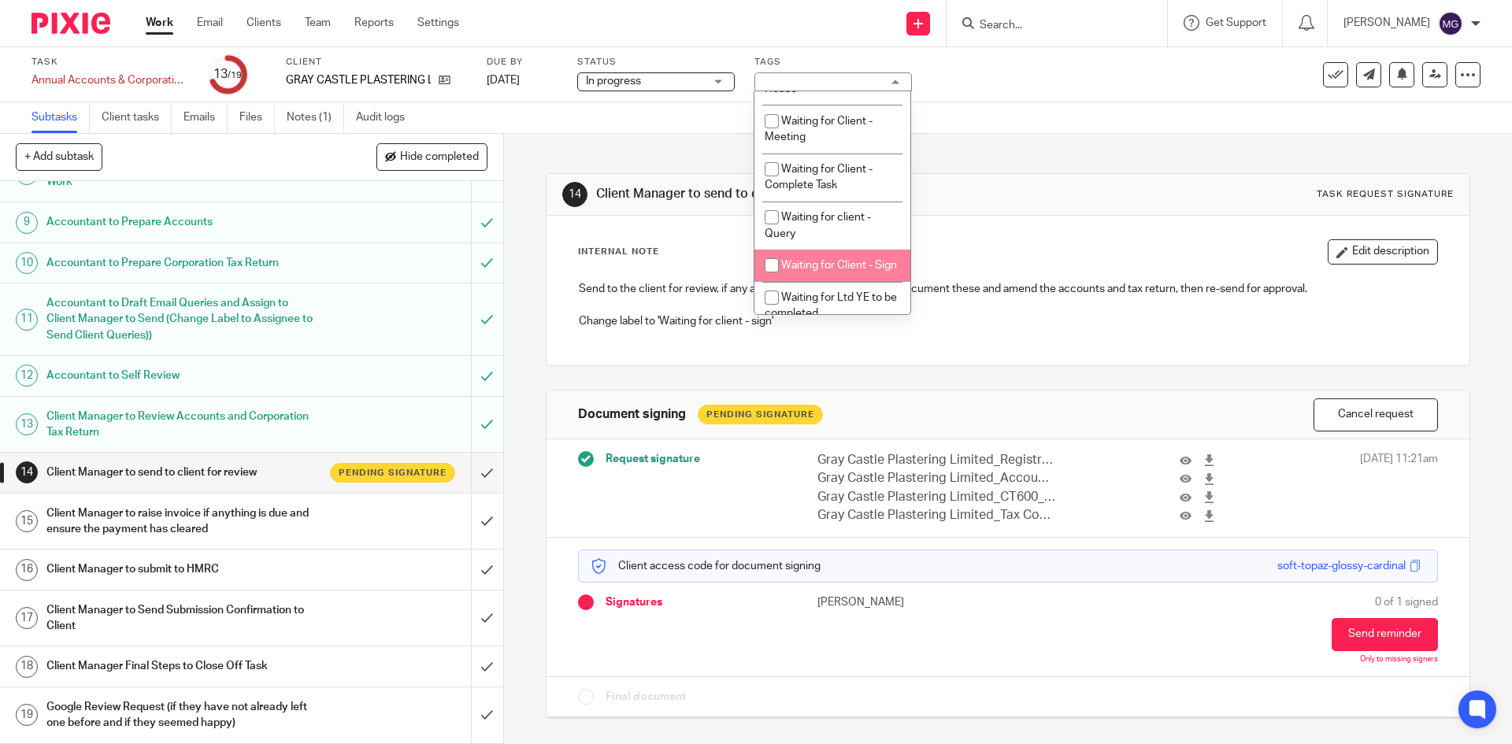
click at [830, 282] on li "Waiting for Client - Sign" at bounding box center [833, 266] width 156 height 32
checkbox input "true"
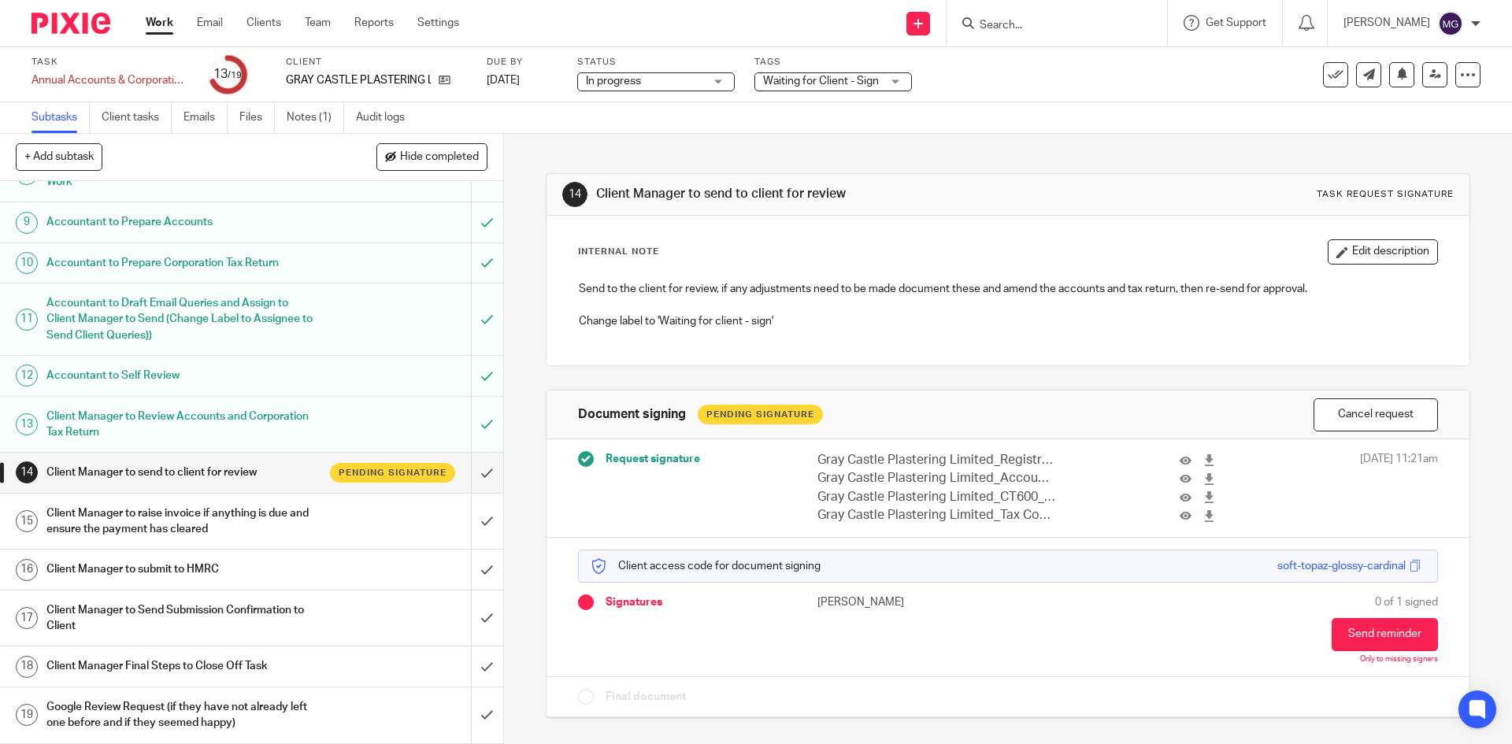
click at [1088, 129] on div "Subtasks Client tasks Emails Files Notes (1) Audit logs" at bounding box center [756, 118] width 1512 height 32
click at [449, 521] on link "15 Client Manager to raise invoice if anything is due and ensure the payment ha…" at bounding box center [235, 522] width 471 height 56
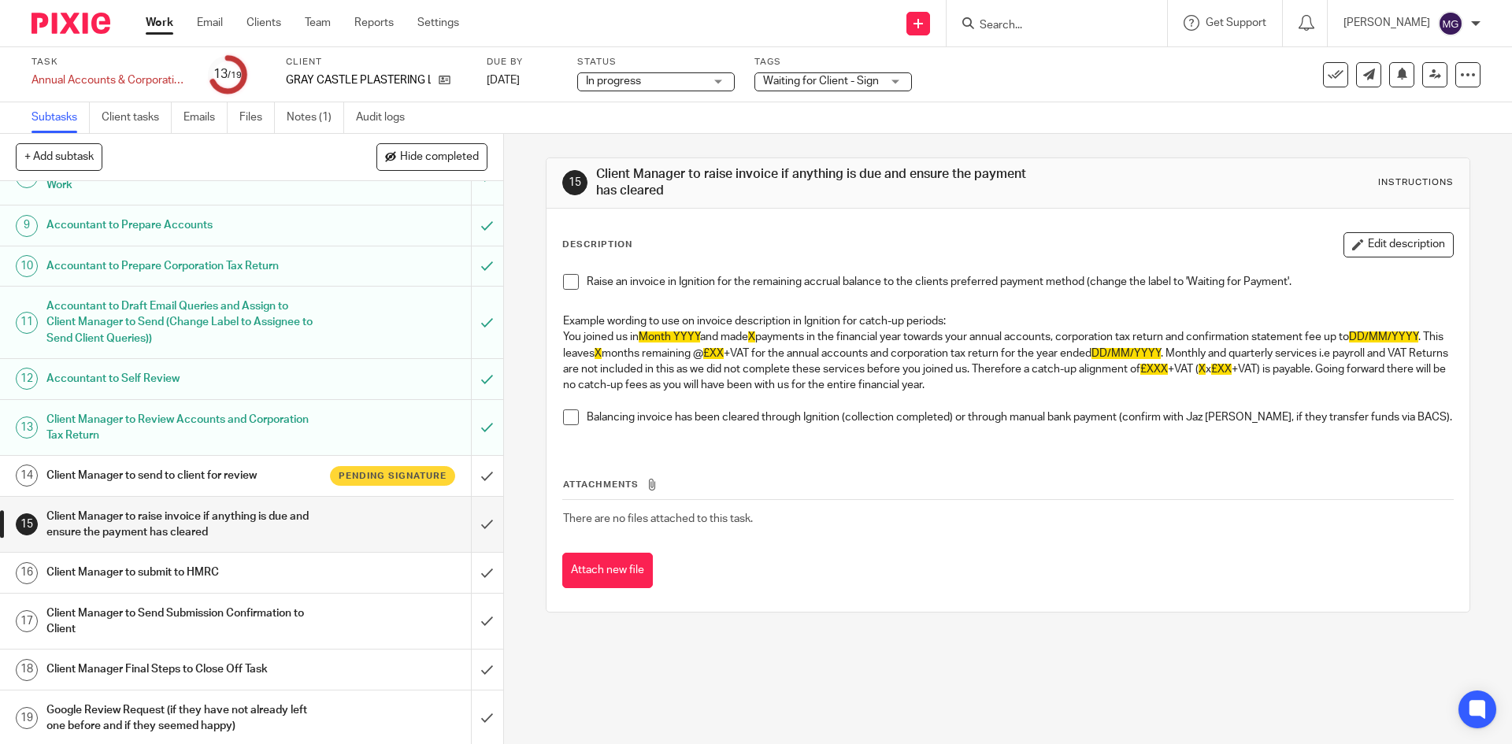
scroll to position [406, 0]
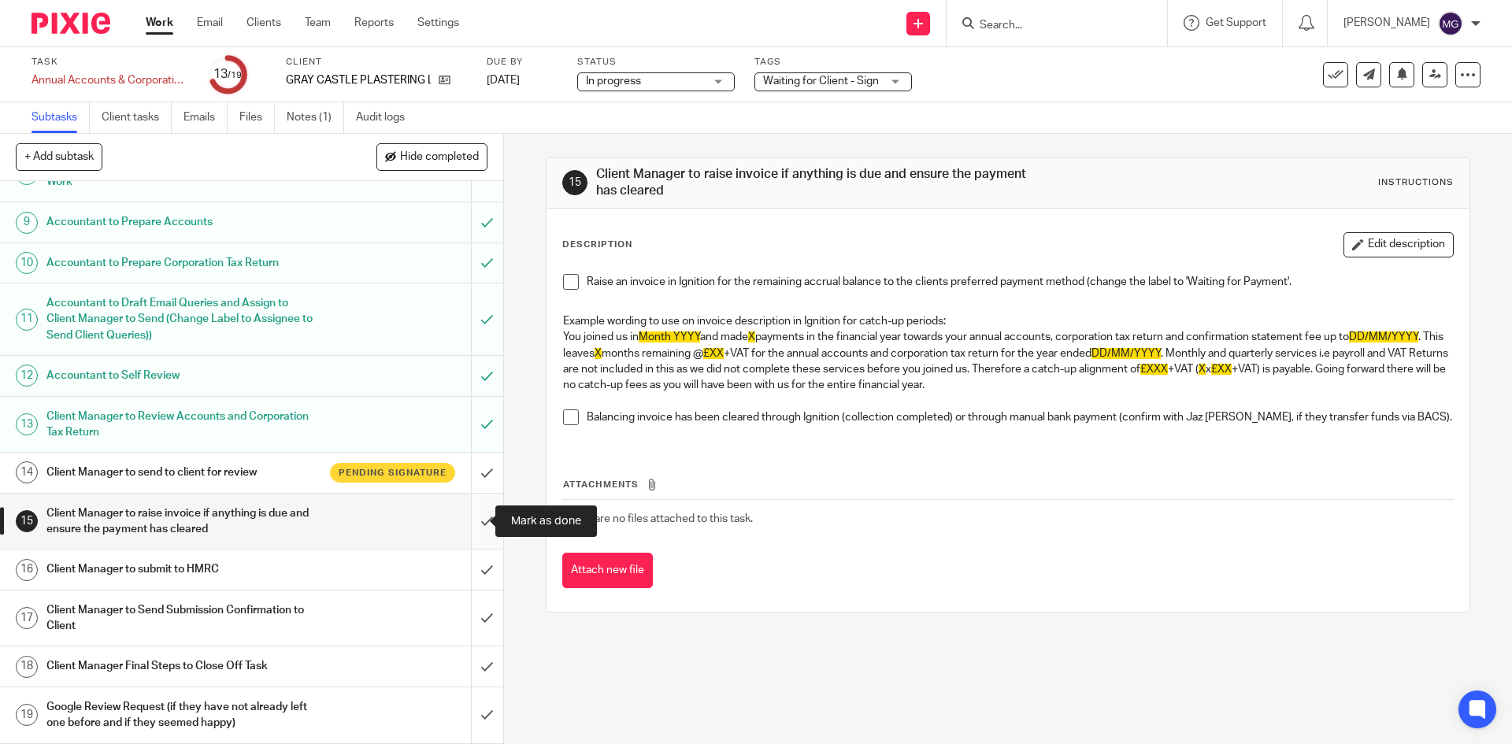
click at [479, 529] on input "submit" at bounding box center [251, 522] width 503 height 56
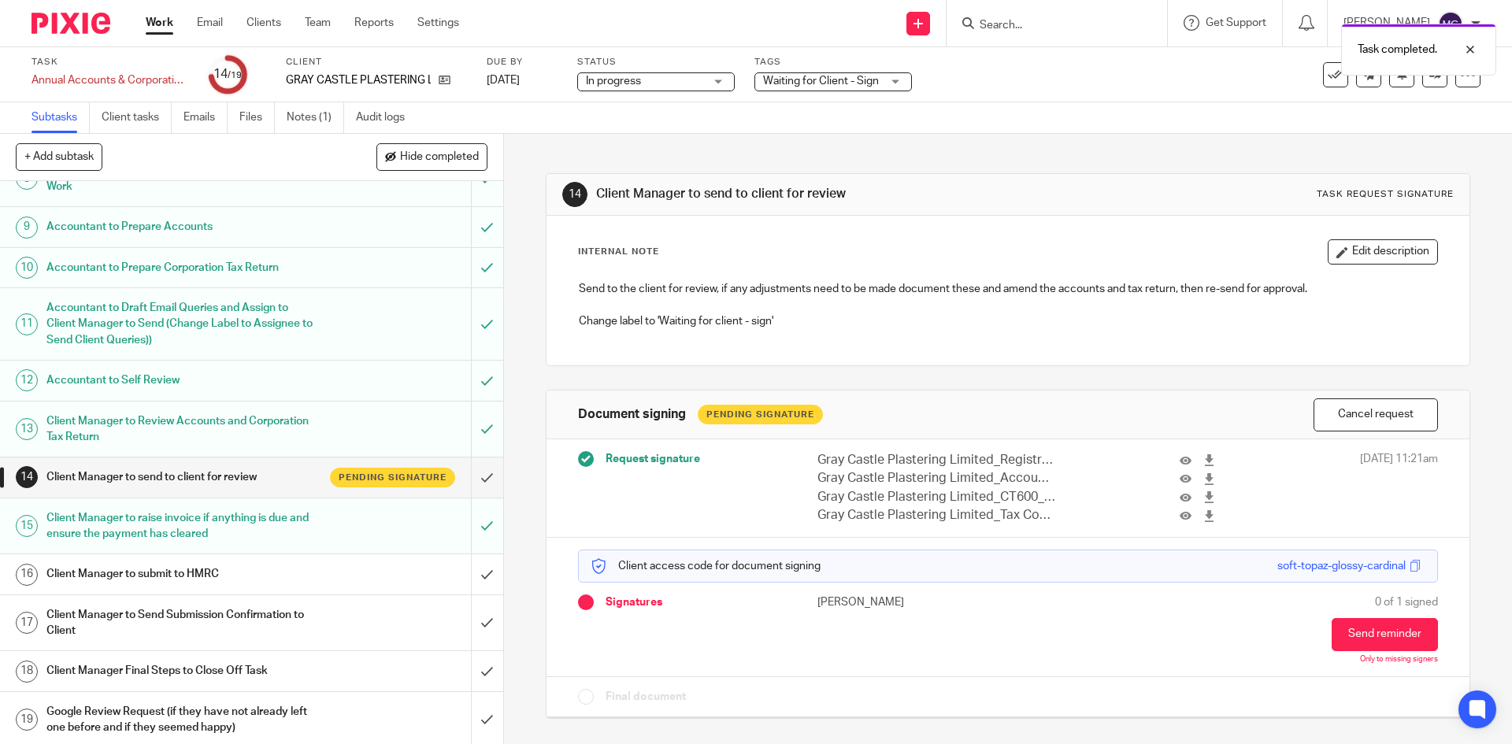
scroll to position [406, 0]
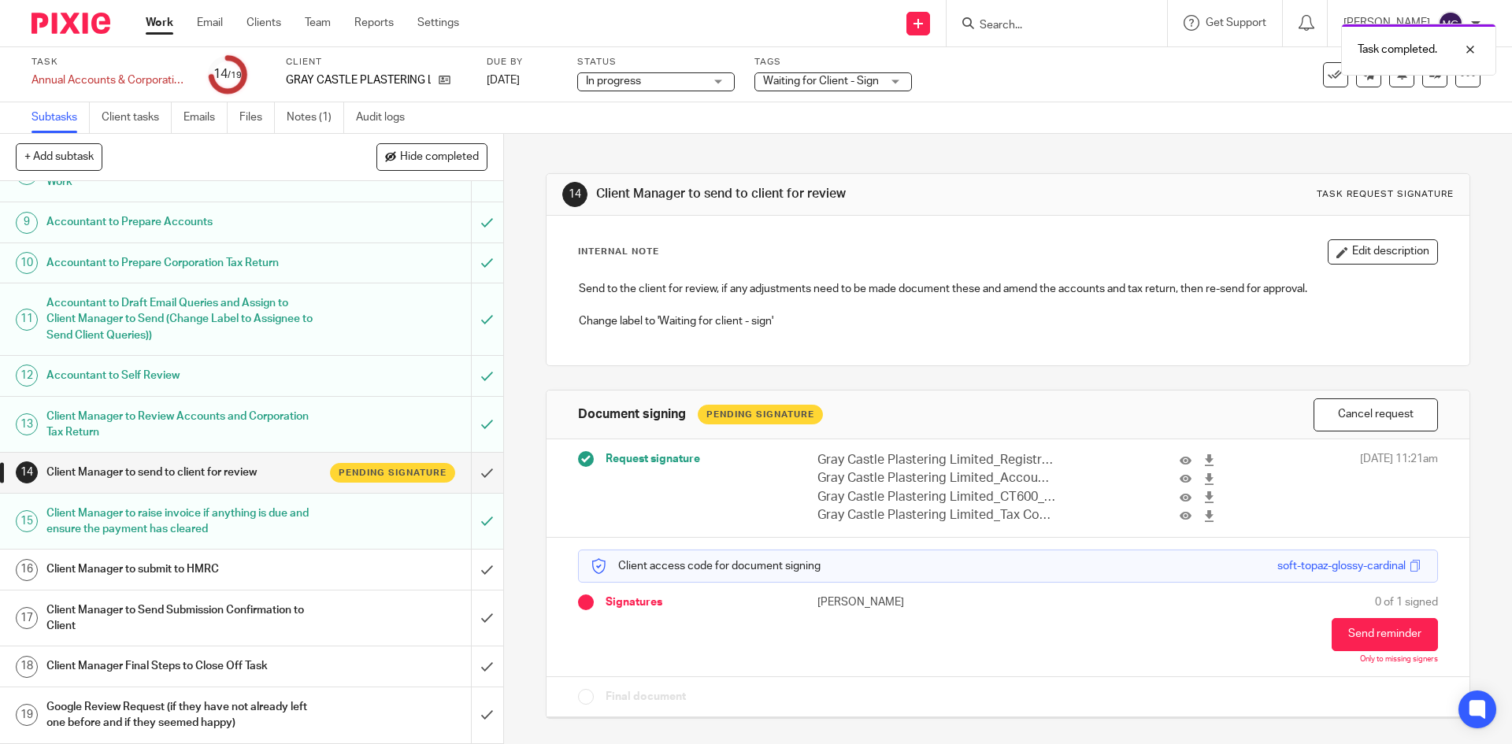
click at [1209, 88] on div "Task Annual Accounts & Corporation Tax Return - [DATE] Save Annual Accounts & C…" at bounding box center [635, 75] width 1207 height 38
click at [155, 21] on link "Work" at bounding box center [160, 23] width 28 height 16
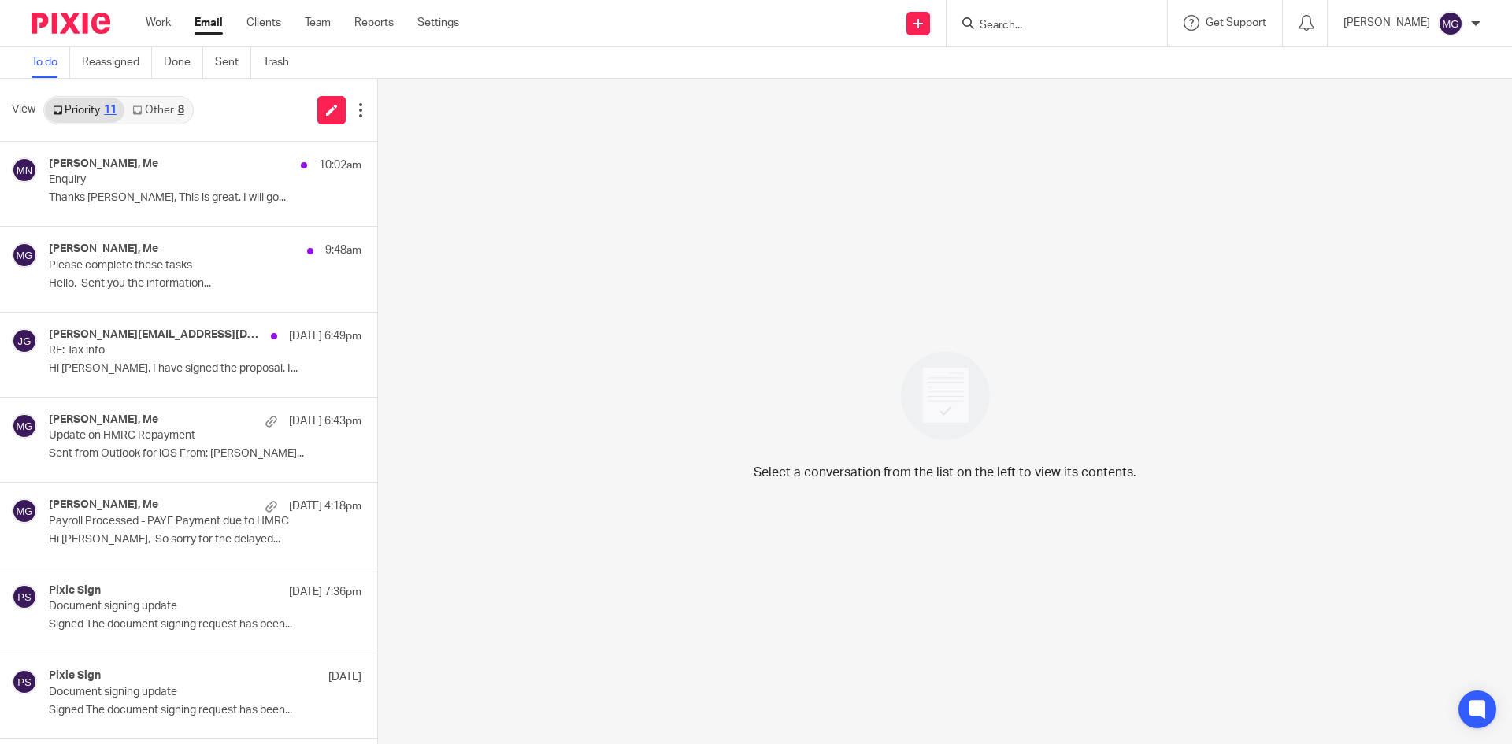
click at [176, 109] on link "Other 8" at bounding box center [157, 110] width 67 height 25
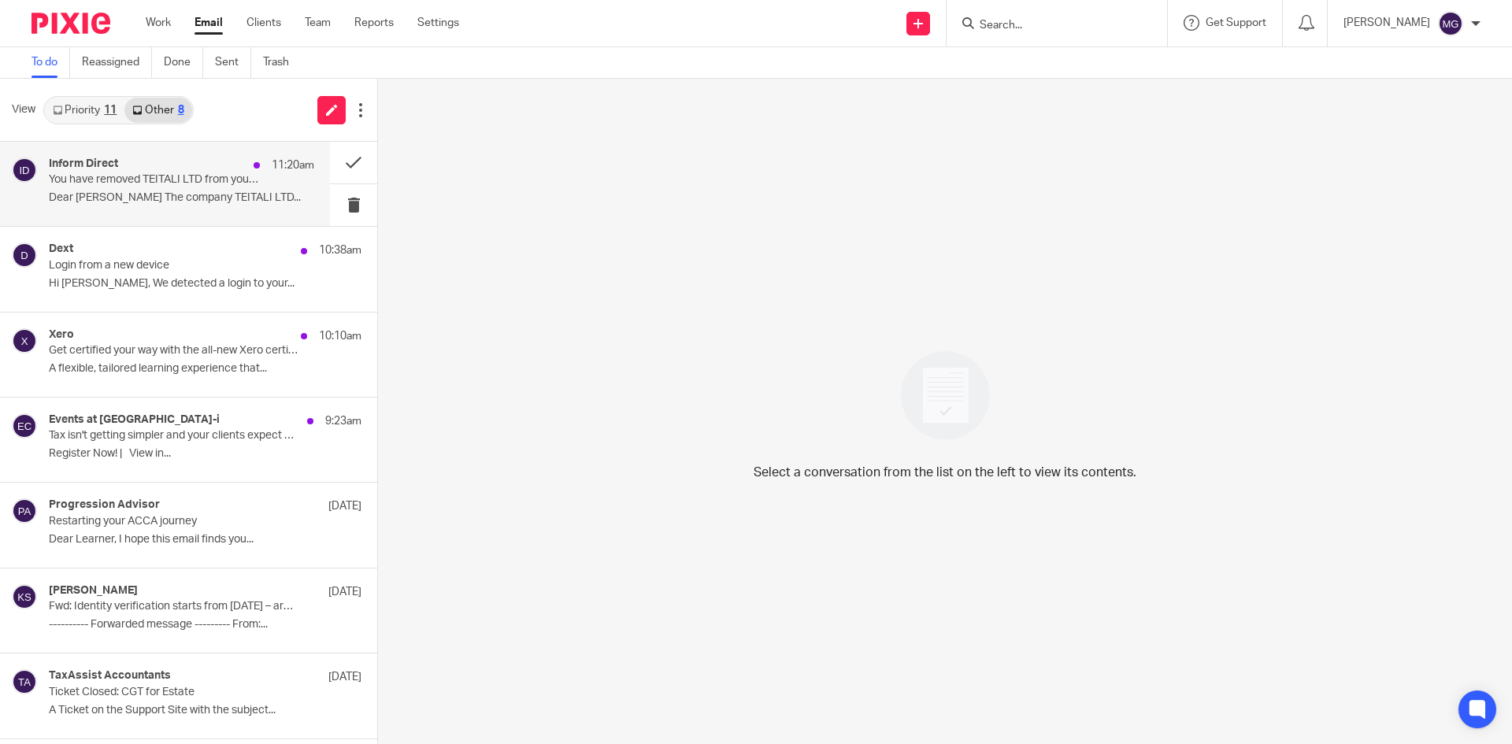
click at [172, 175] on p "You have removed TEITALI LTD from your portfolio" at bounding box center [155, 179] width 213 height 13
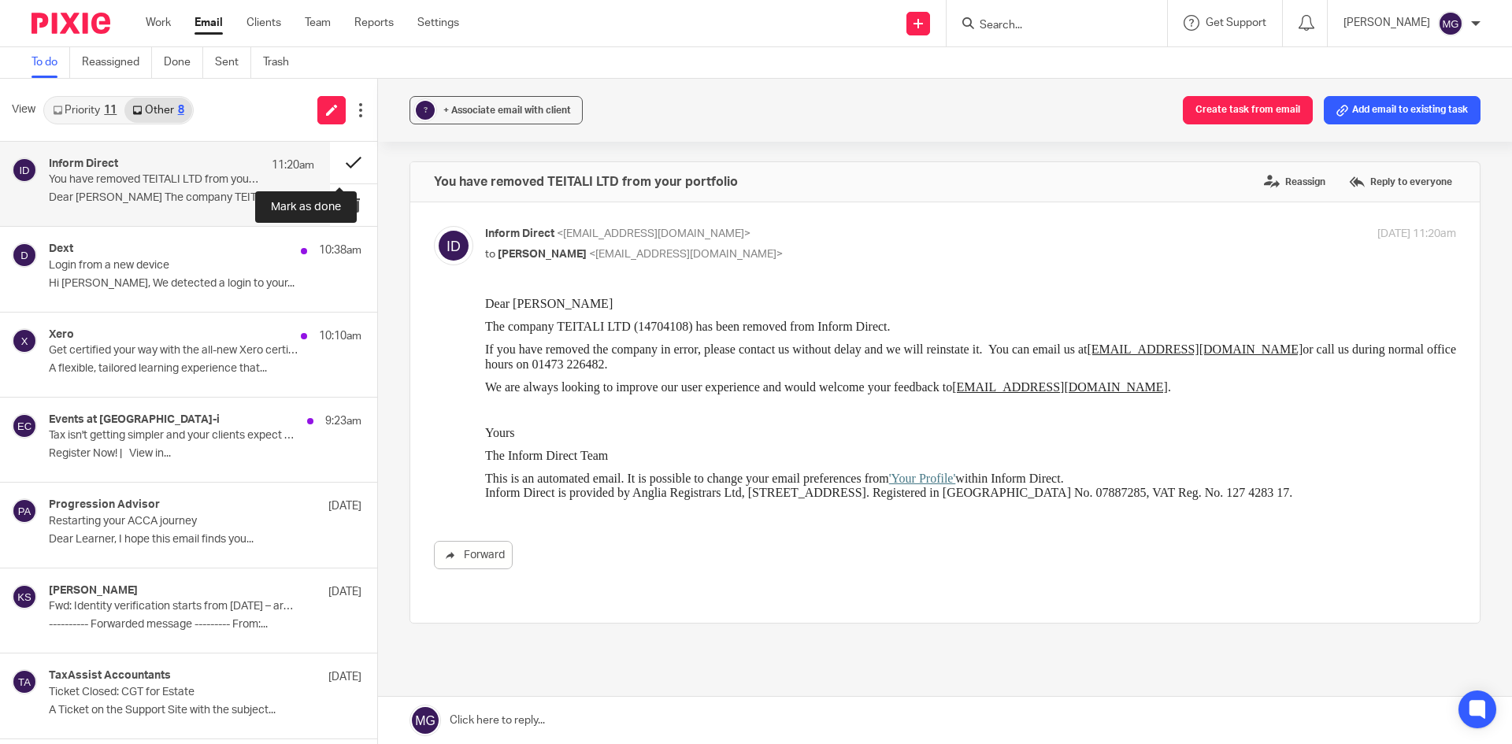
click at [346, 162] on button at bounding box center [353, 163] width 47 height 42
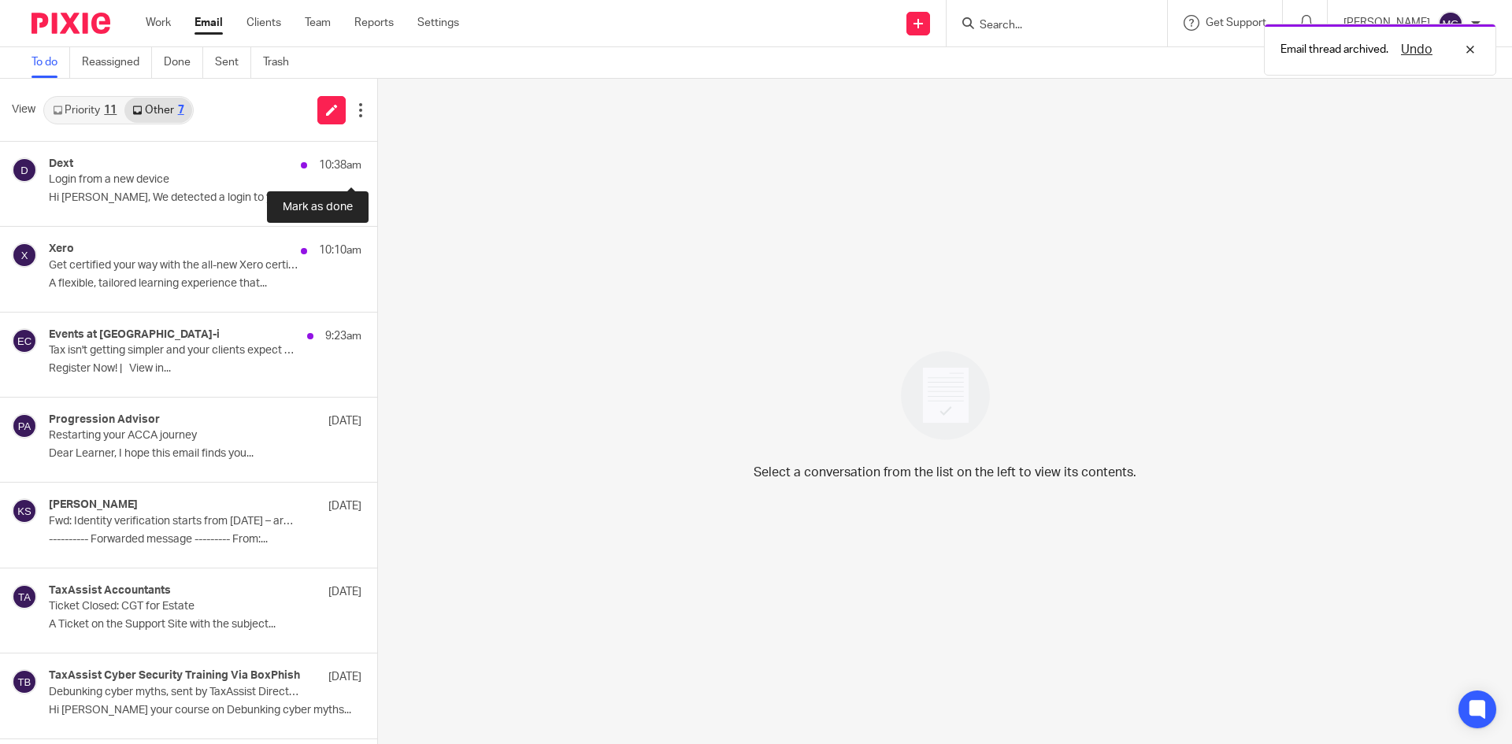
click at [377, 162] on button at bounding box center [383, 163] width 13 height 42
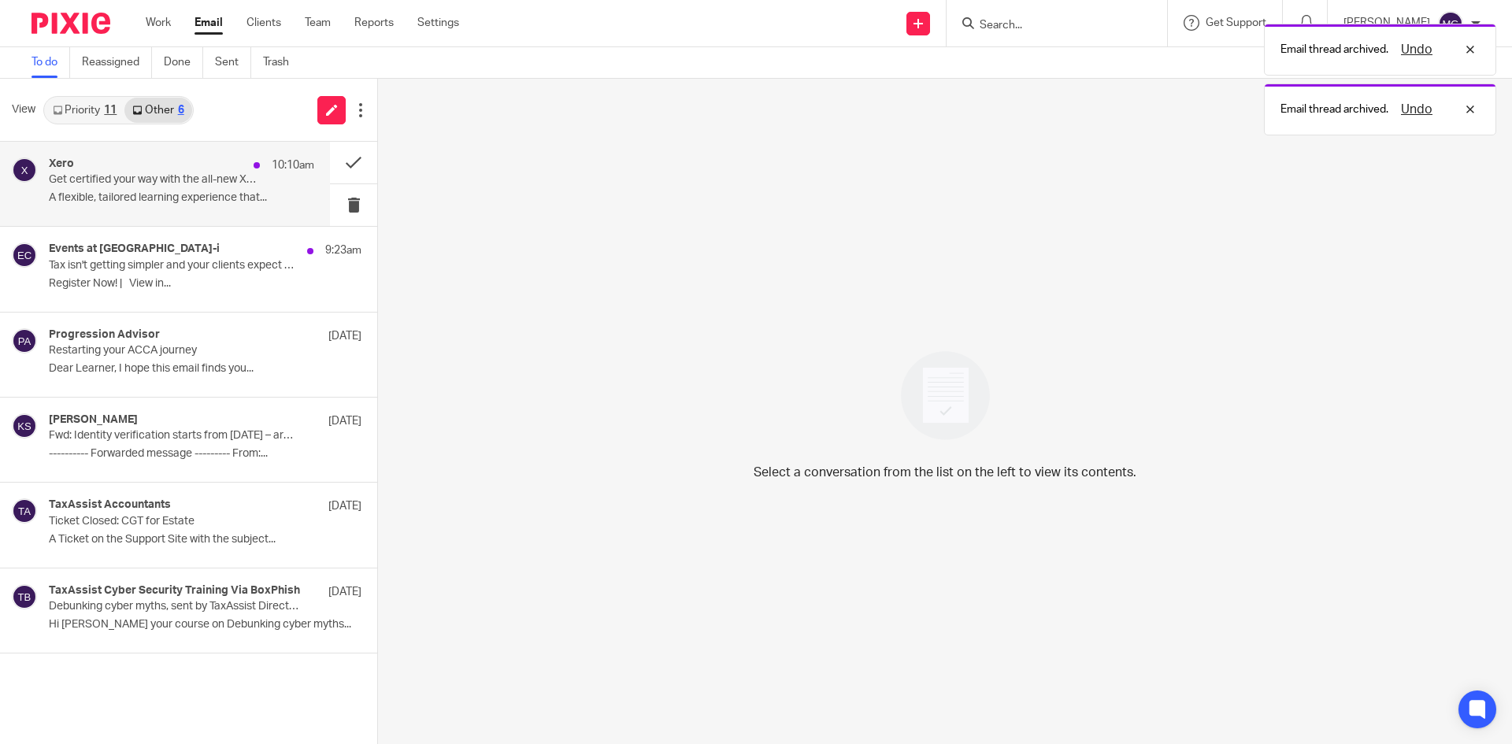
click at [161, 184] on p "Get certified your way with the all-new Xero certification" at bounding box center [155, 179] width 213 height 13
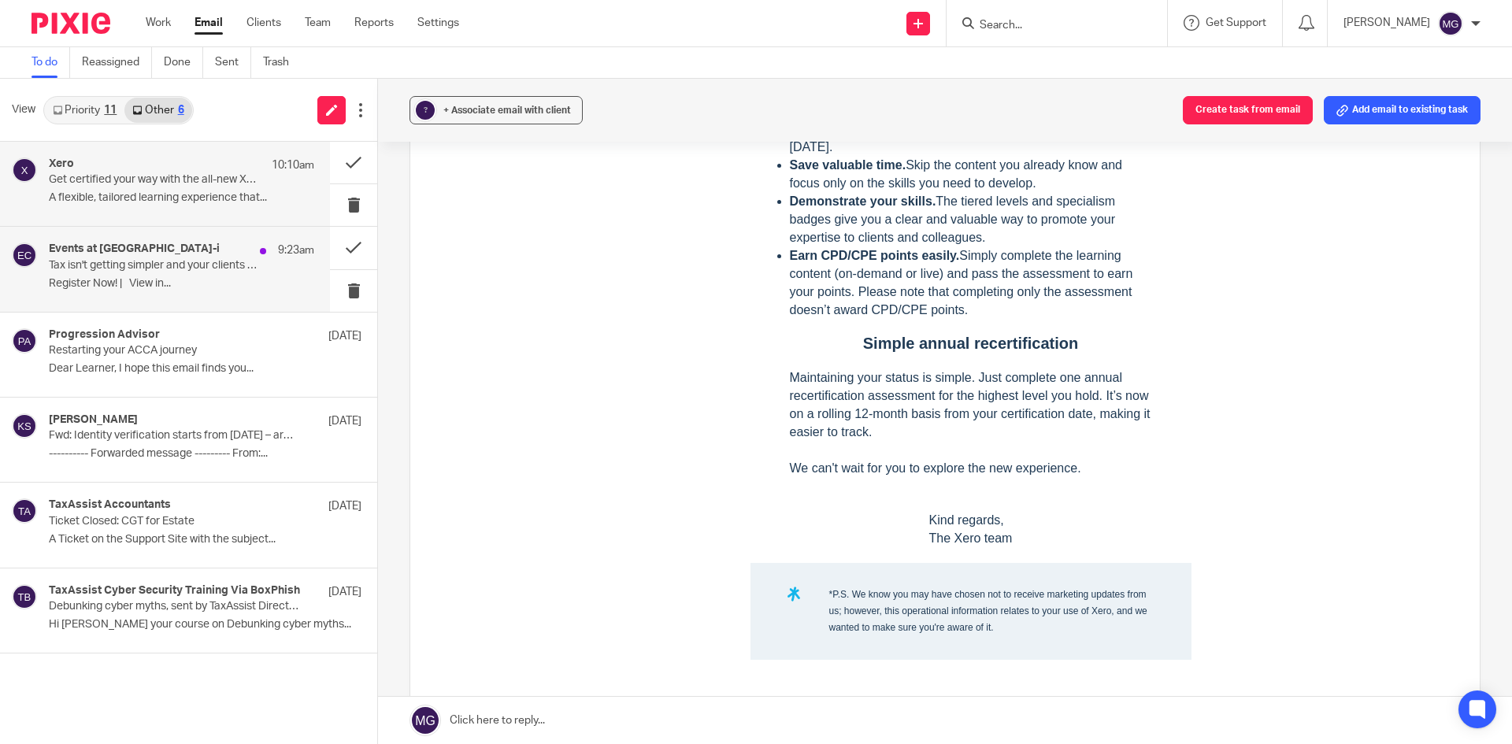
scroll to position [1296, 0]
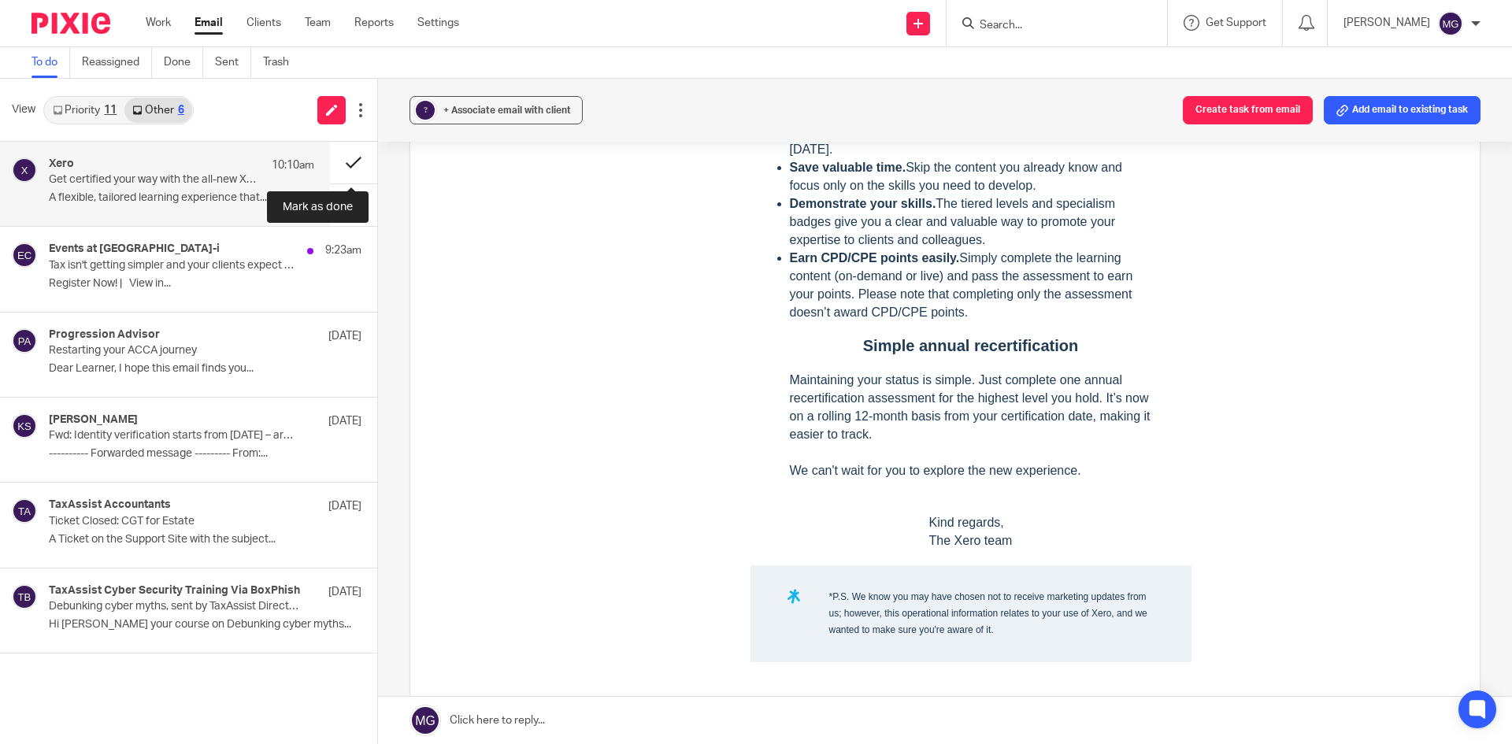
click at [354, 160] on button at bounding box center [353, 163] width 47 height 42
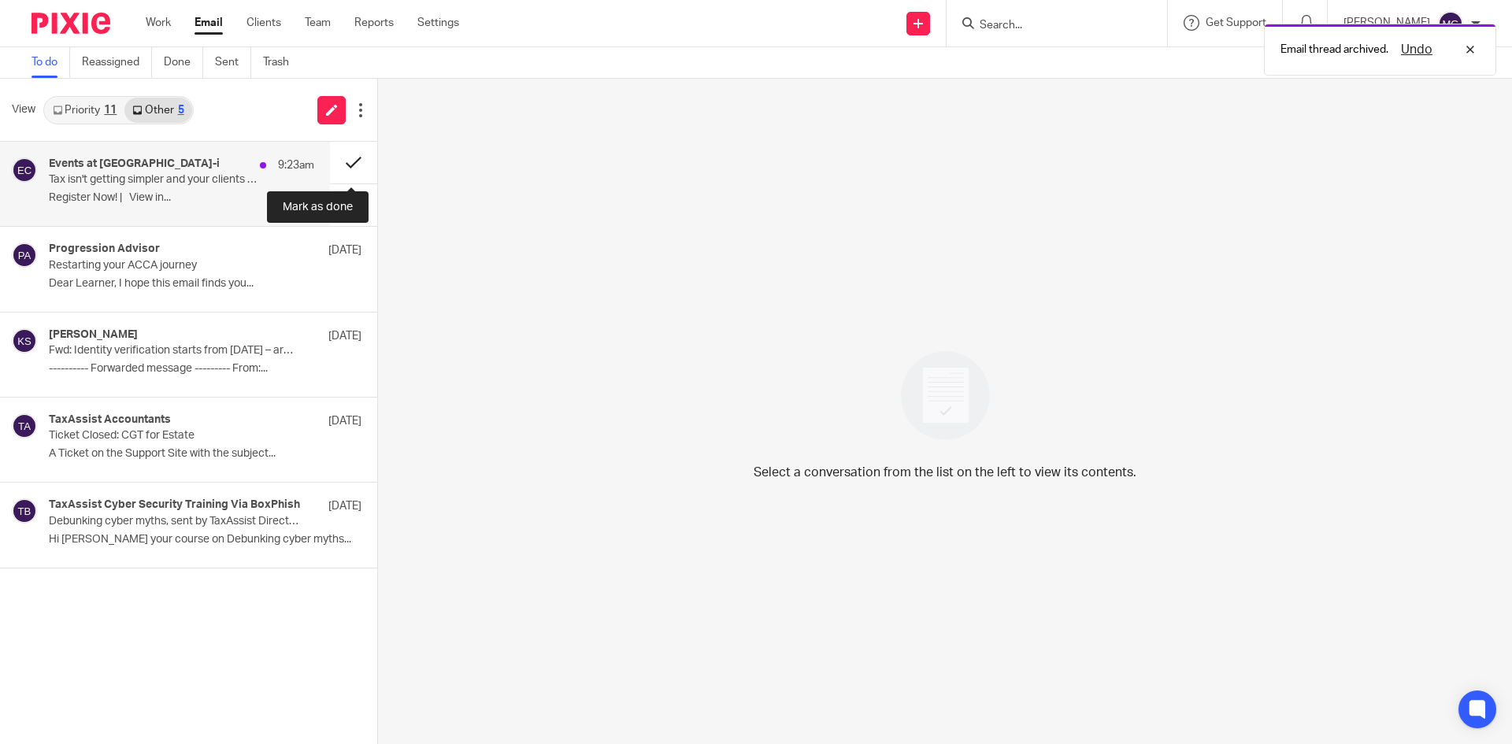
click at [354, 163] on button at bounding box center [353, 163] width 47 height 42
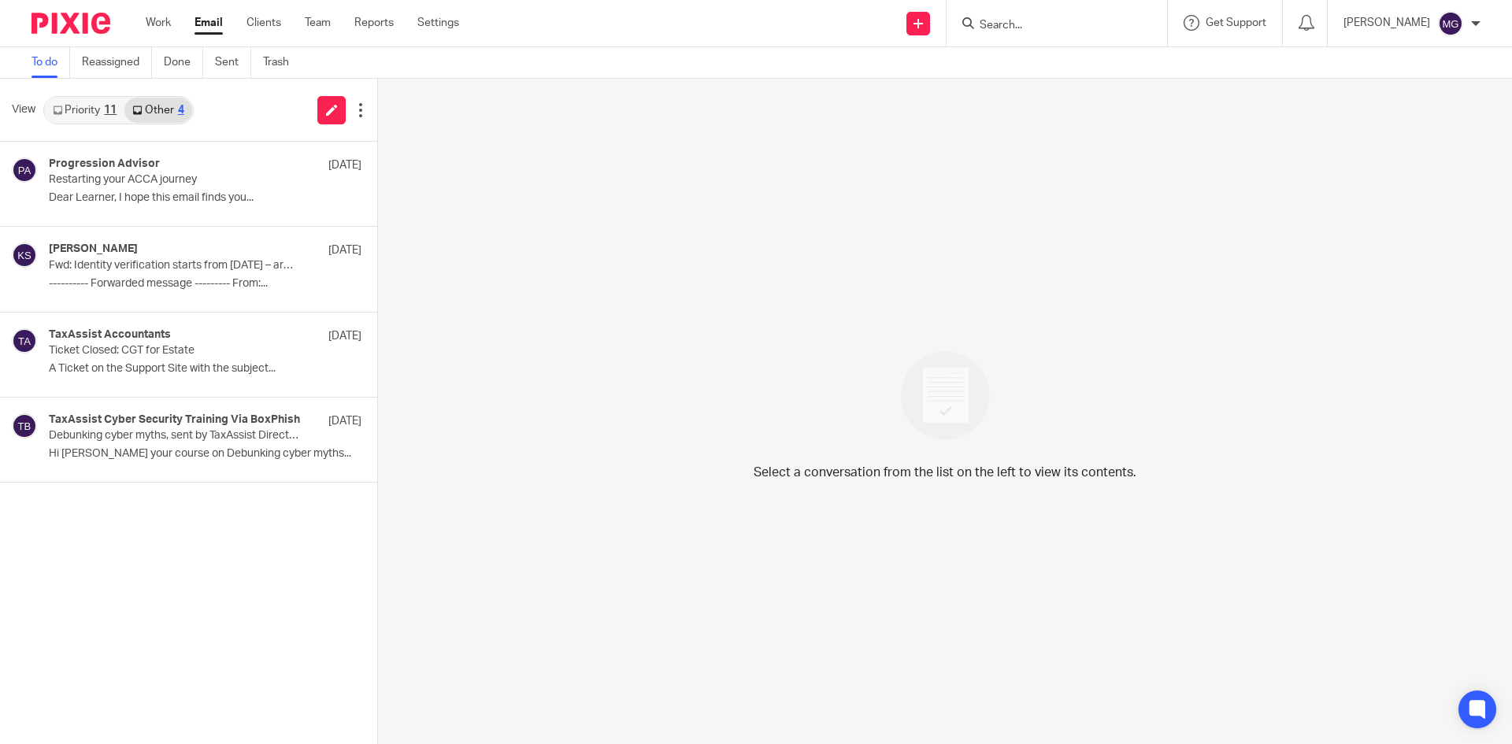
click at [1013, 29] on input "Search" at bounding box center [1049, 26] width 142 height 14
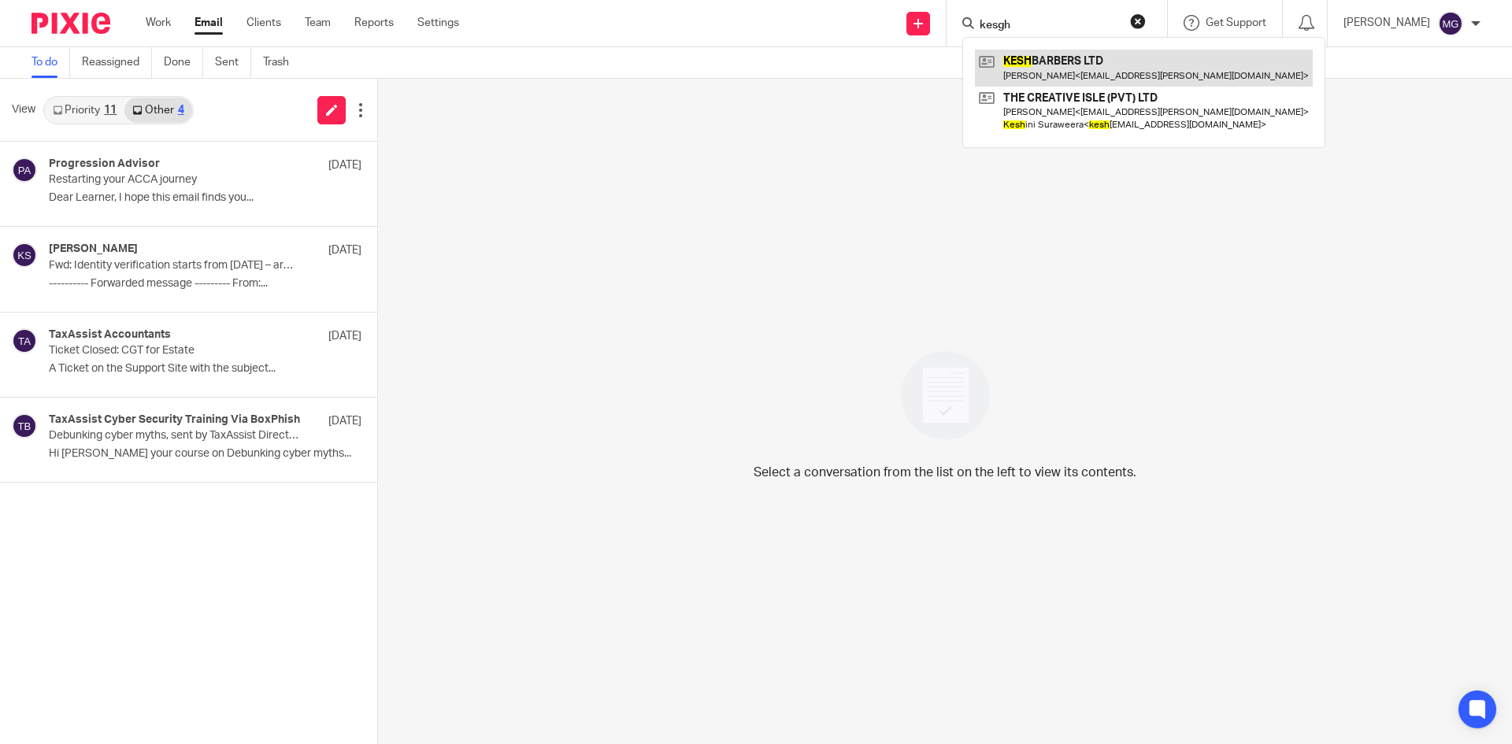
type input "kesgh"
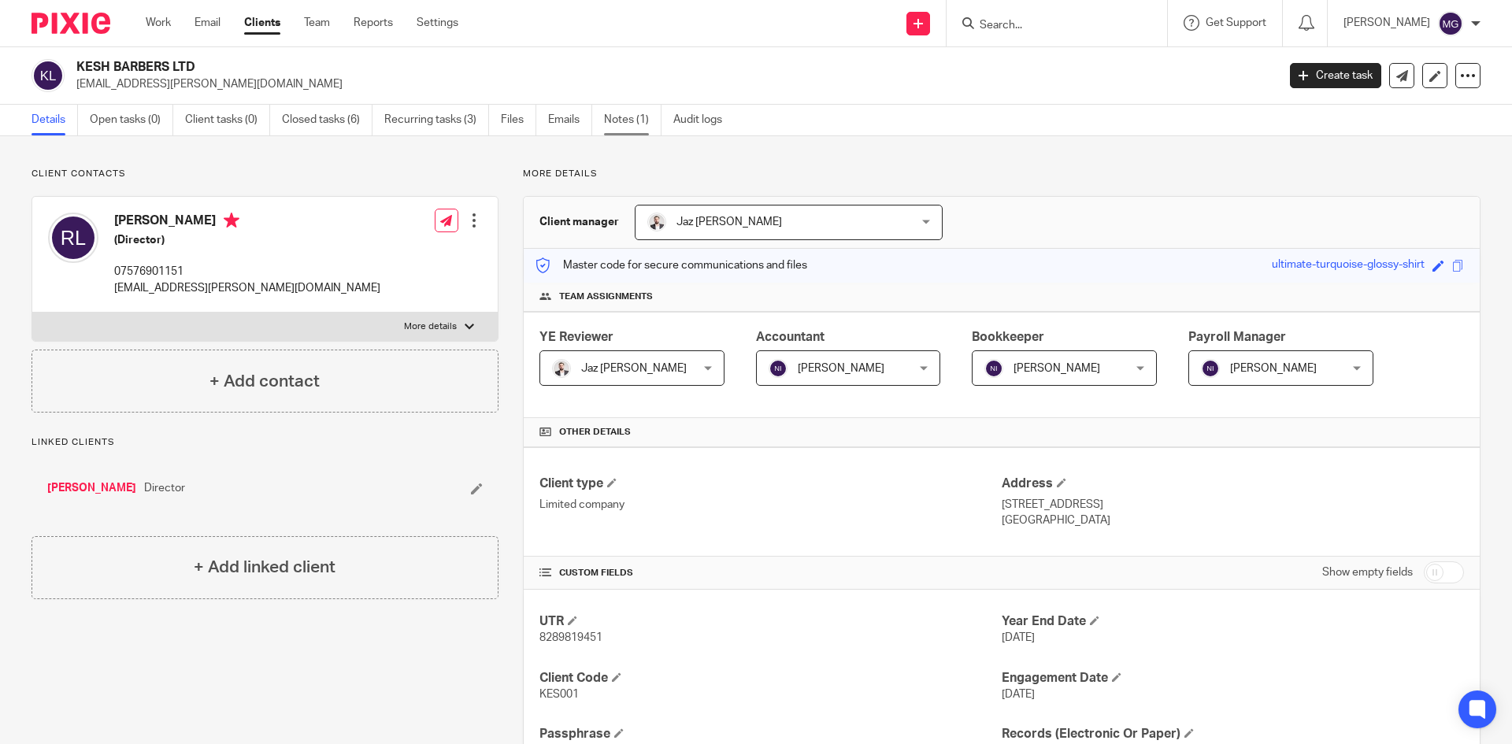
click at [636, 129] on link "Notes (1)" at bounding box center [632, 120] width 57 height 31
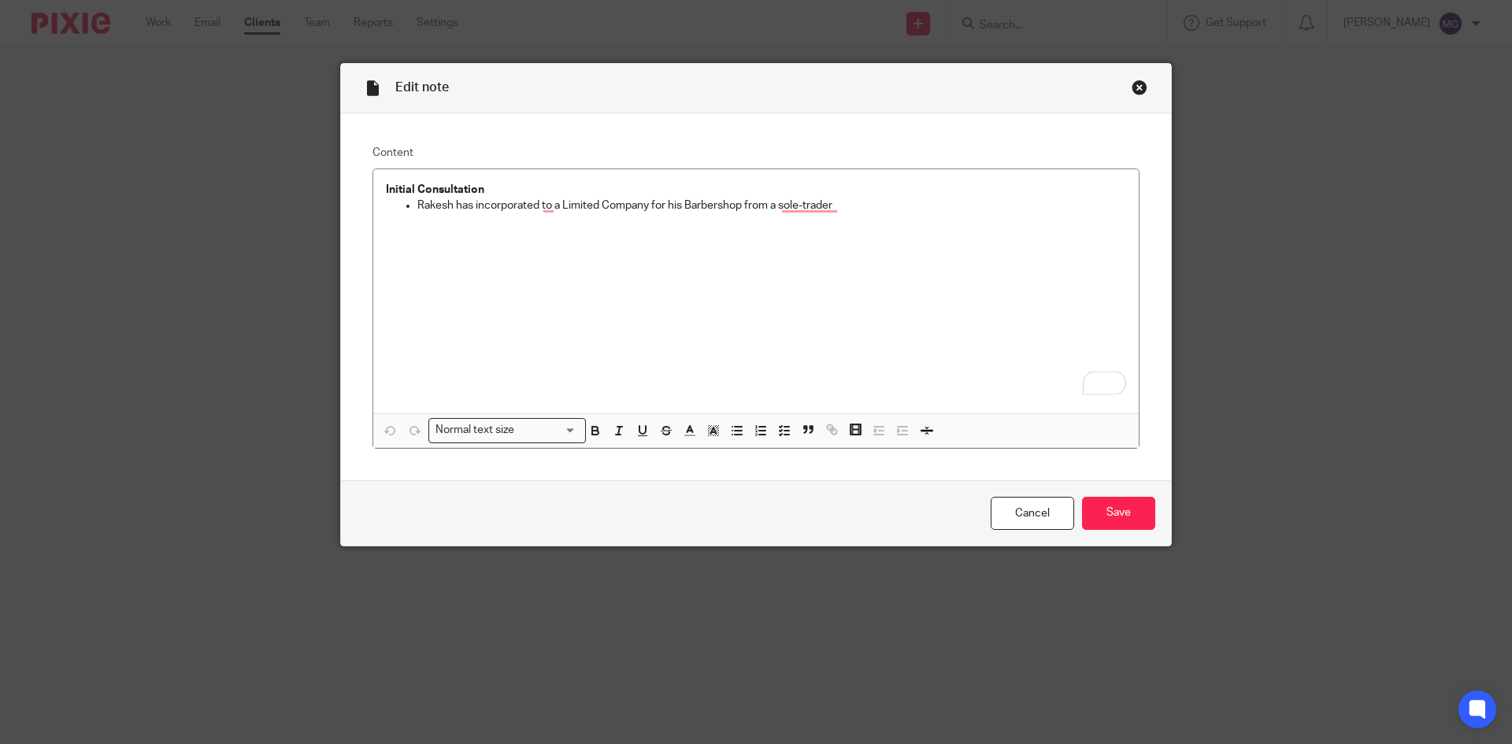
click at [1132, 84] on div "Close this dialog window" at bounding box center [1140, 88] width 16 height 16
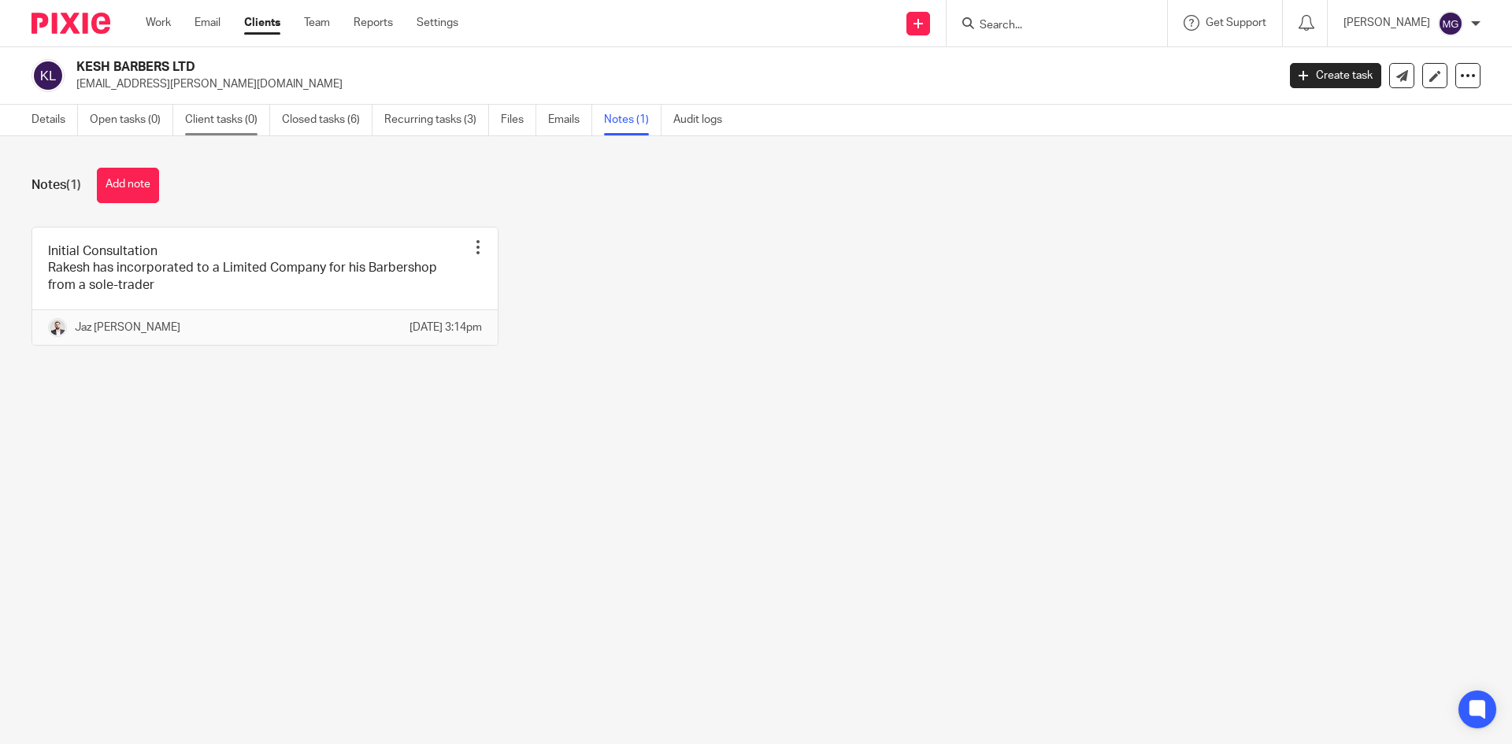
drag, startPoint x: 51, startPoint y: 118, endPoint x: 207, endPoint y: 117, distance: 156.0
click at [51, 118] on link "Details" at bounding box center [55, 120] width 46 height 31
click at [1028, 21] on input "Search" at bounding box center [1049, 26] width 142 height 14
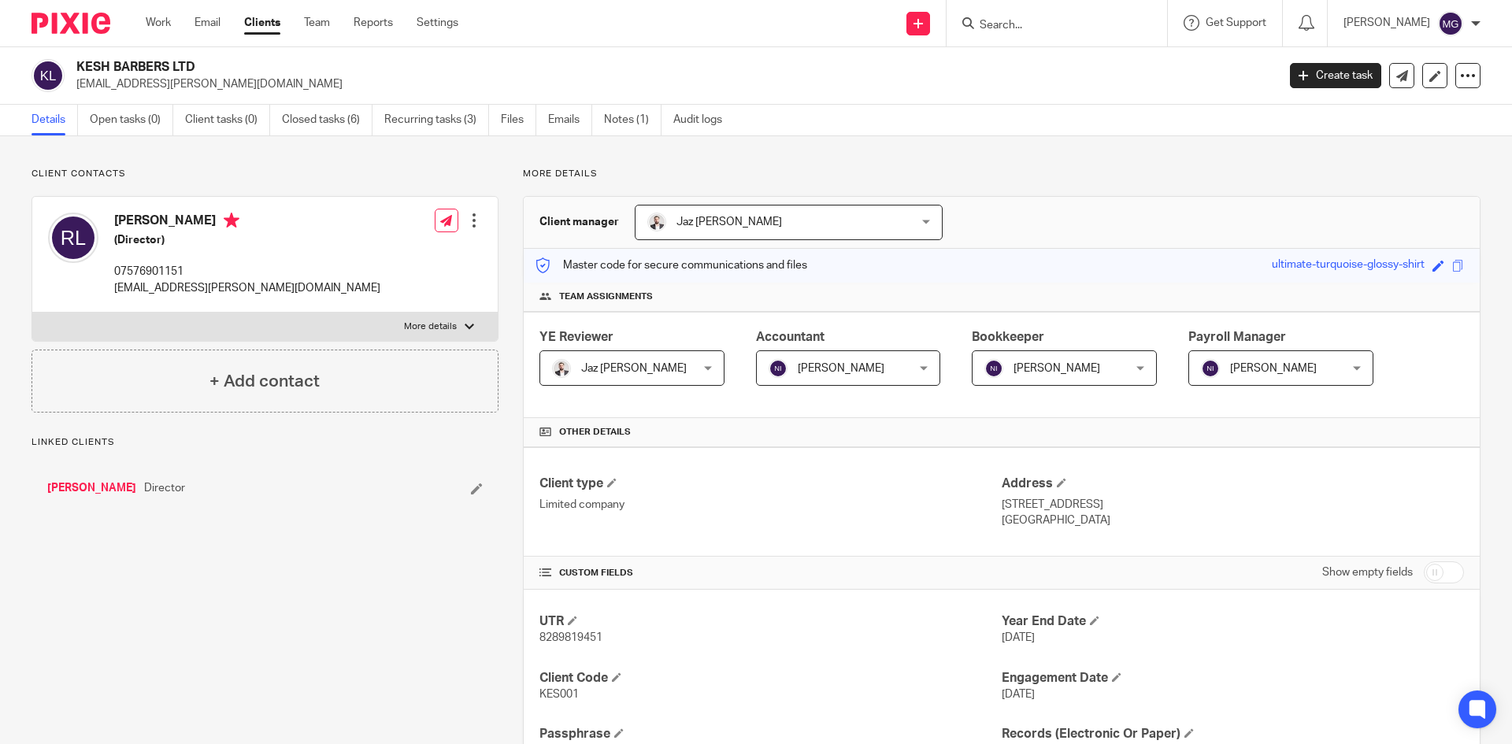
click at [1028, 21] on input "Search" at bounding box center [1049, 26] width 142 height 14
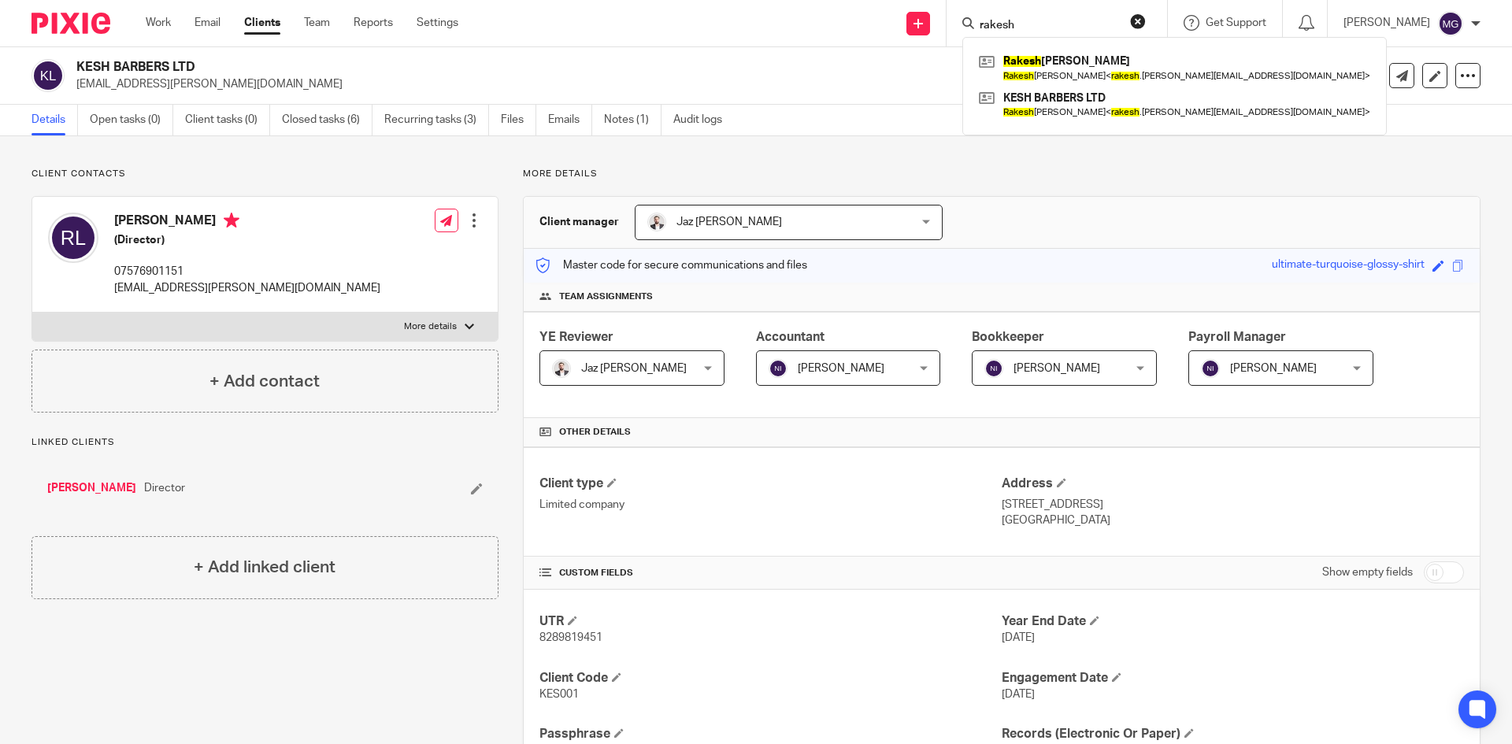
type input "rakesh"
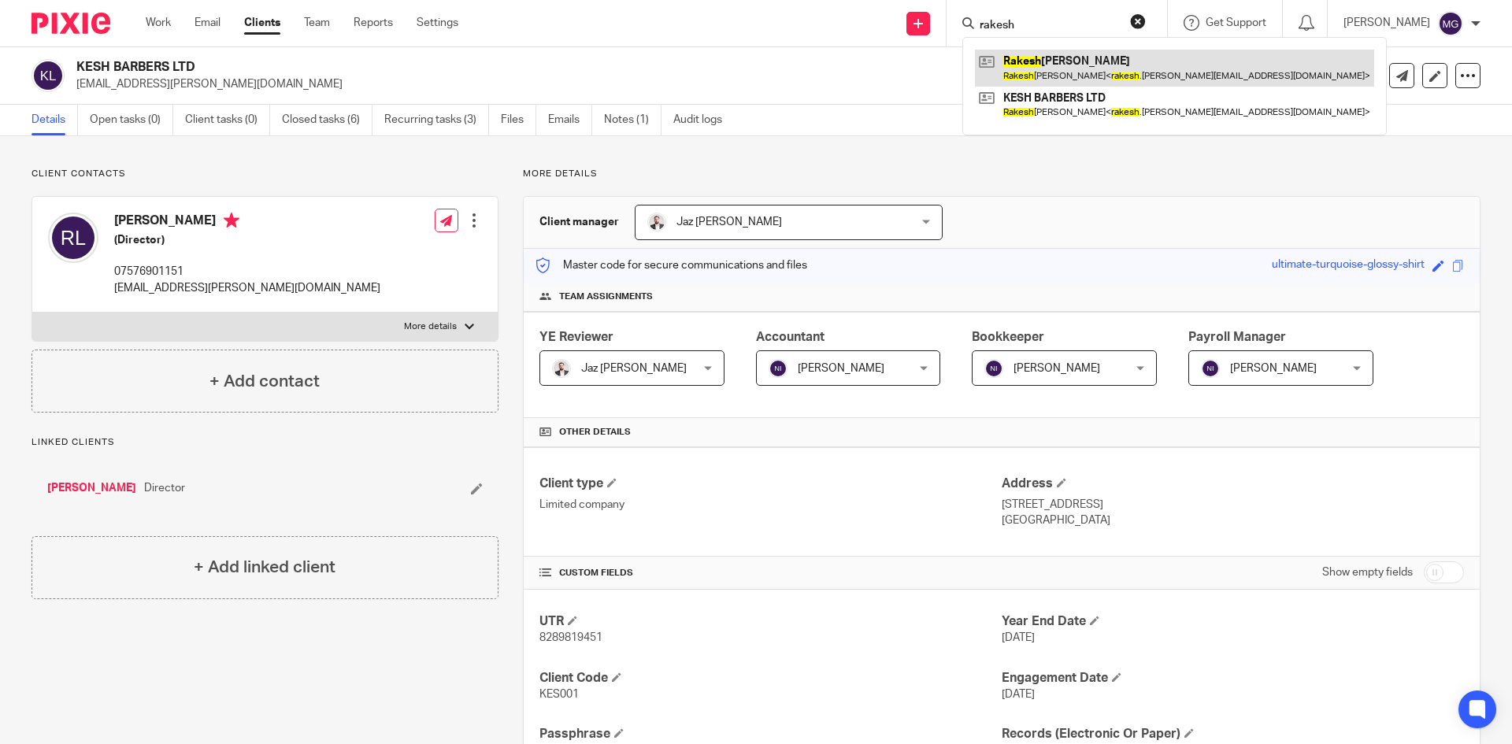
drag, startPoint x: 1049, startPoint y: 78, endPoint x: 1064, endPoint y: 79, distance: 15.0
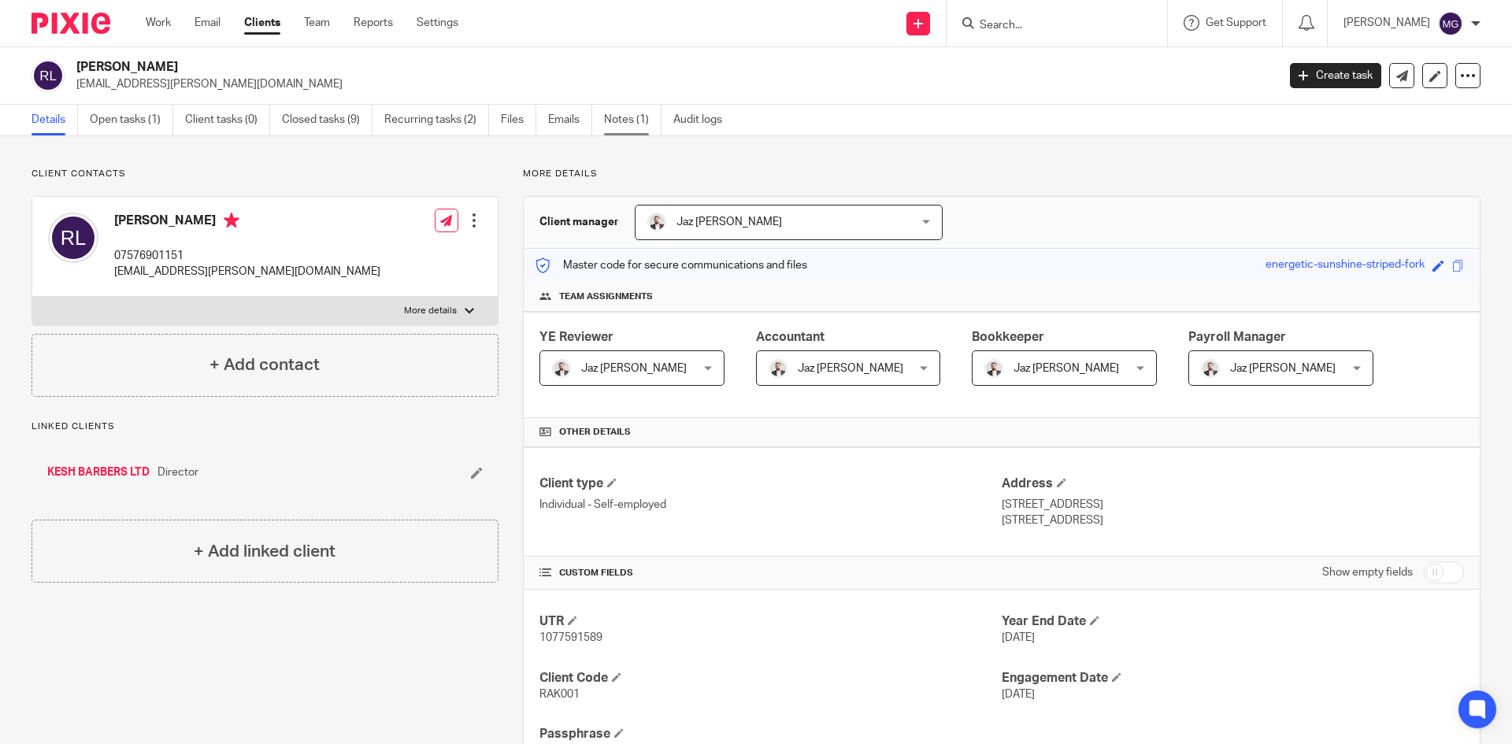
click at [632, 114] on link "Notes (1)" at bounding box center [632, 120] width 57 height 31
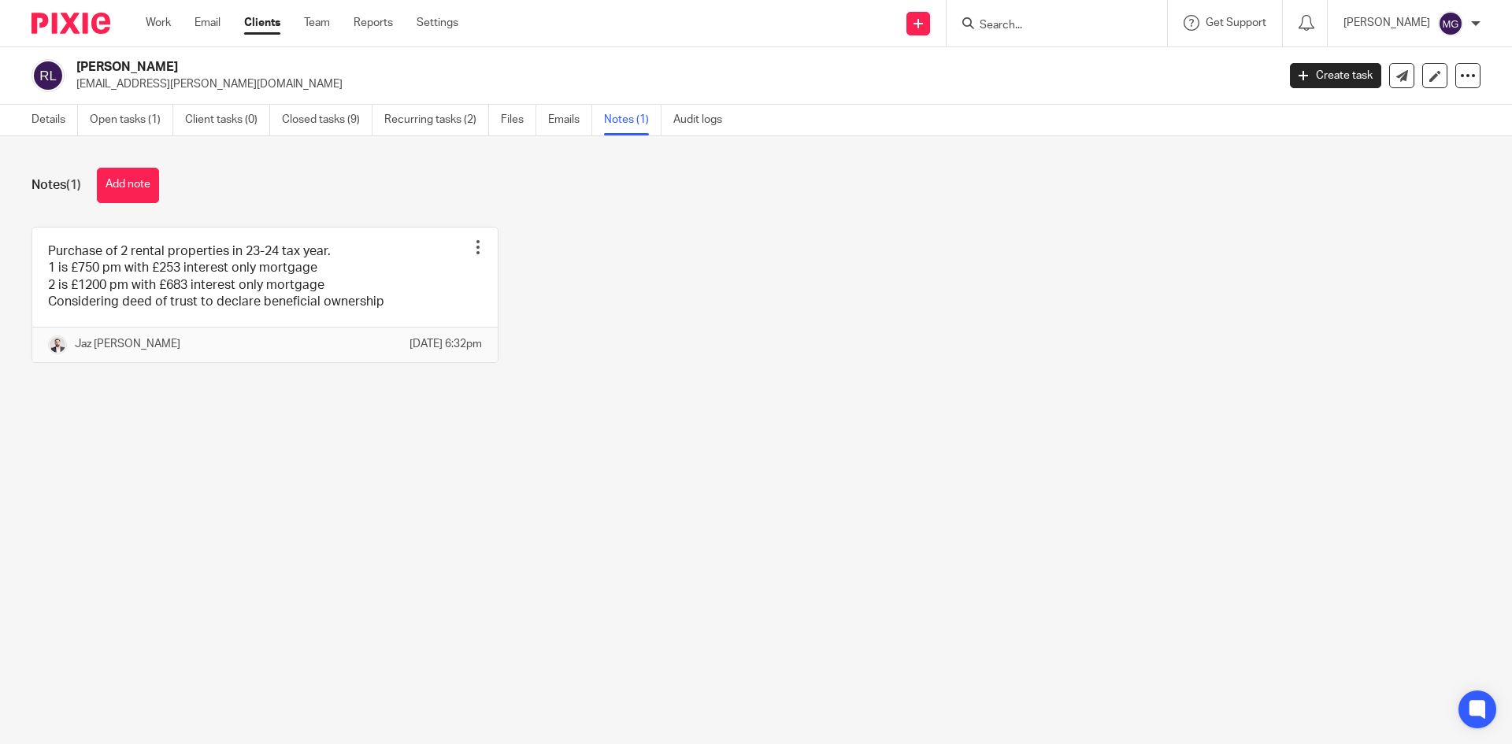
click at [277, 276] on link at bounding box center [264, 295] width 465 height 135
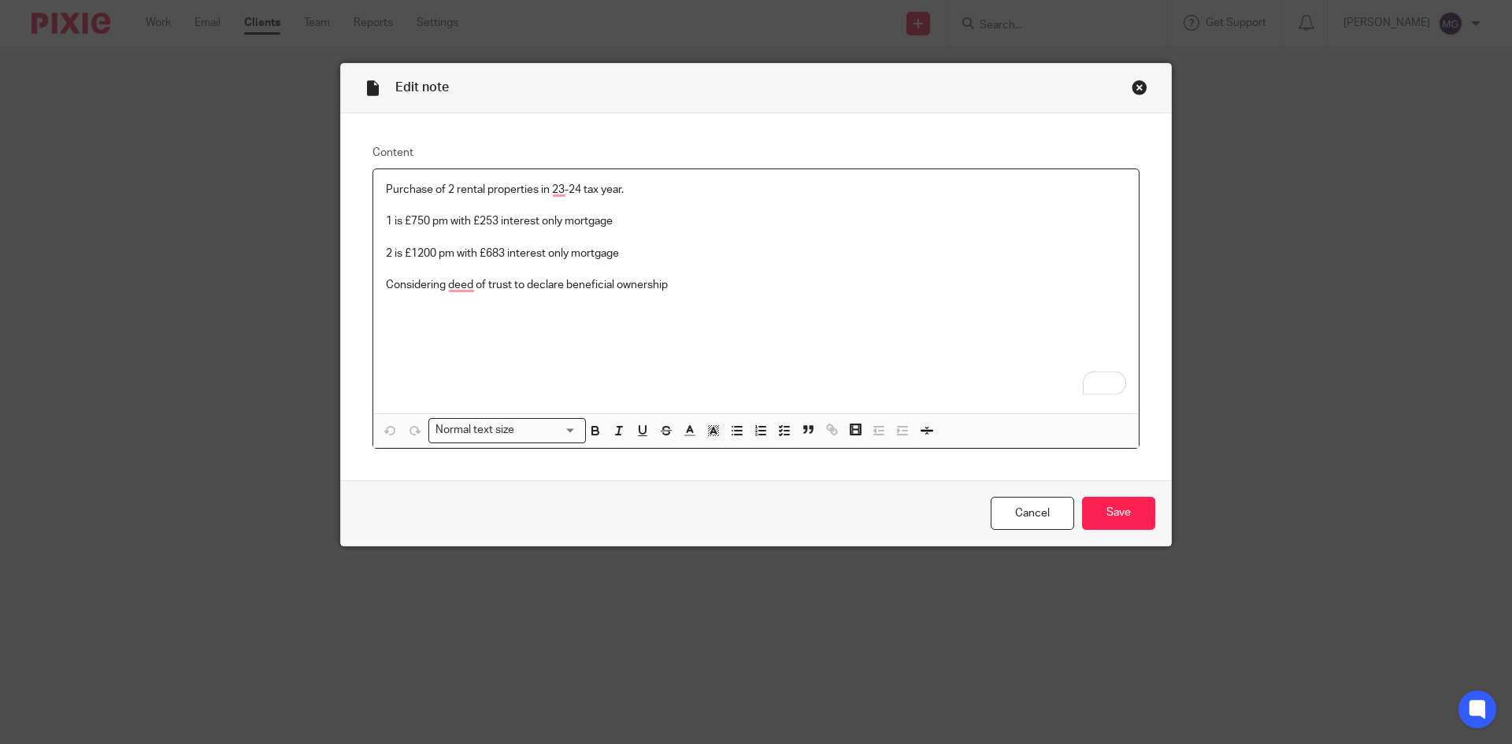
click at [1132, 83] on div "Close this dialog window" at bounding box center [1140, 88] width 16 height 16
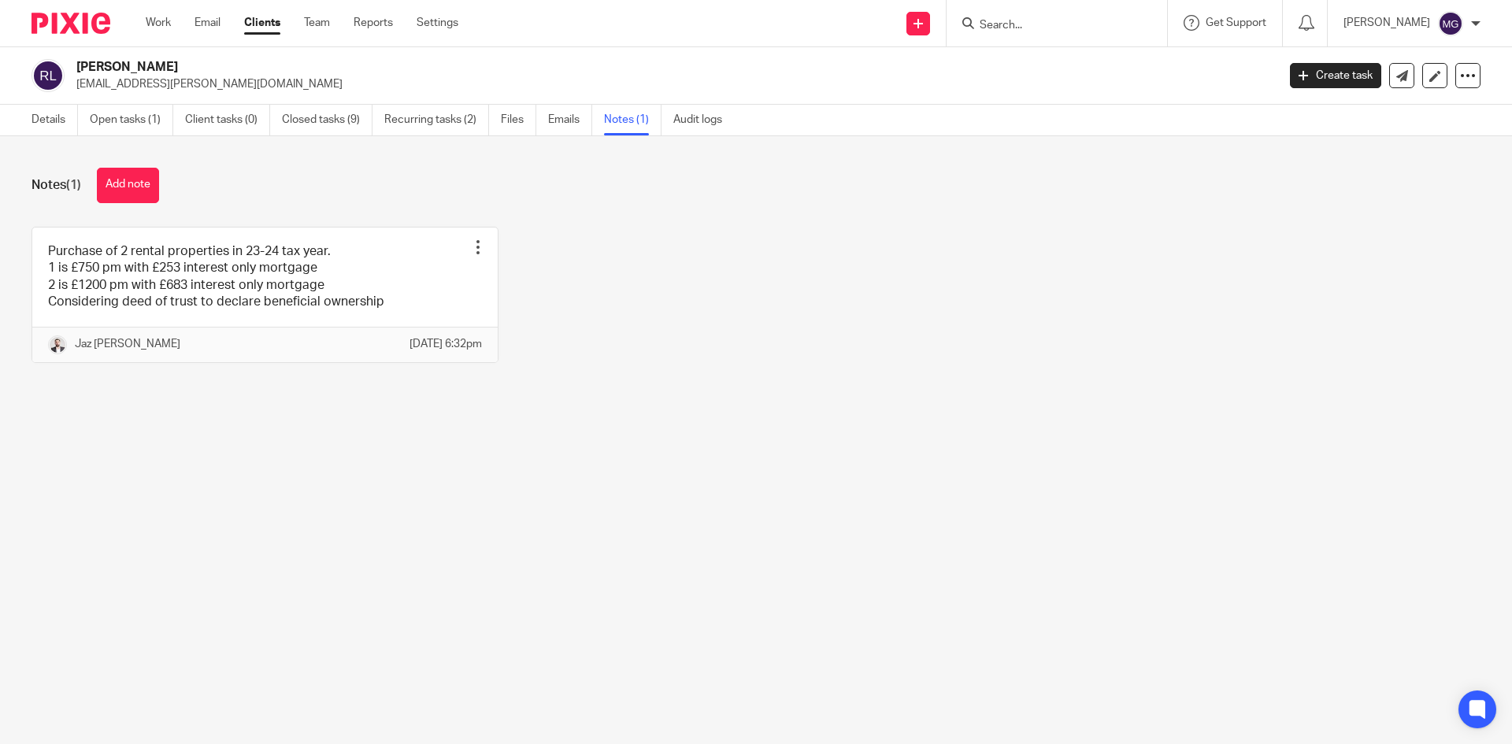
drag, startPoint x: 876, startPoint y: 451, endPoint x: 935, endPoint y: 292, distance: 169.0
click at [877, 450] on main "Rakeshkumar Limbachia rakesh.limbachia@hotmail.com Create task Update from Comp…" at bounding box center [756, 372] width 1512 height 744
click at [906, 328] on div "Purchase of 2 rental properties in 23-24 tax year. 1 is £750 pm with £253 inter…" at bounding box center [744, 307] width 1474 height 160
click at [547, 116] on ul "Details Open tasks (1) Client tasks (0) Closed tasks (9) Recurring tasks (2) Fi…" at bounding box center [389, 120] width 714 height 31
click at [552, 132] on link "Emails" at bounding box center [570, 120] width 44 height 31
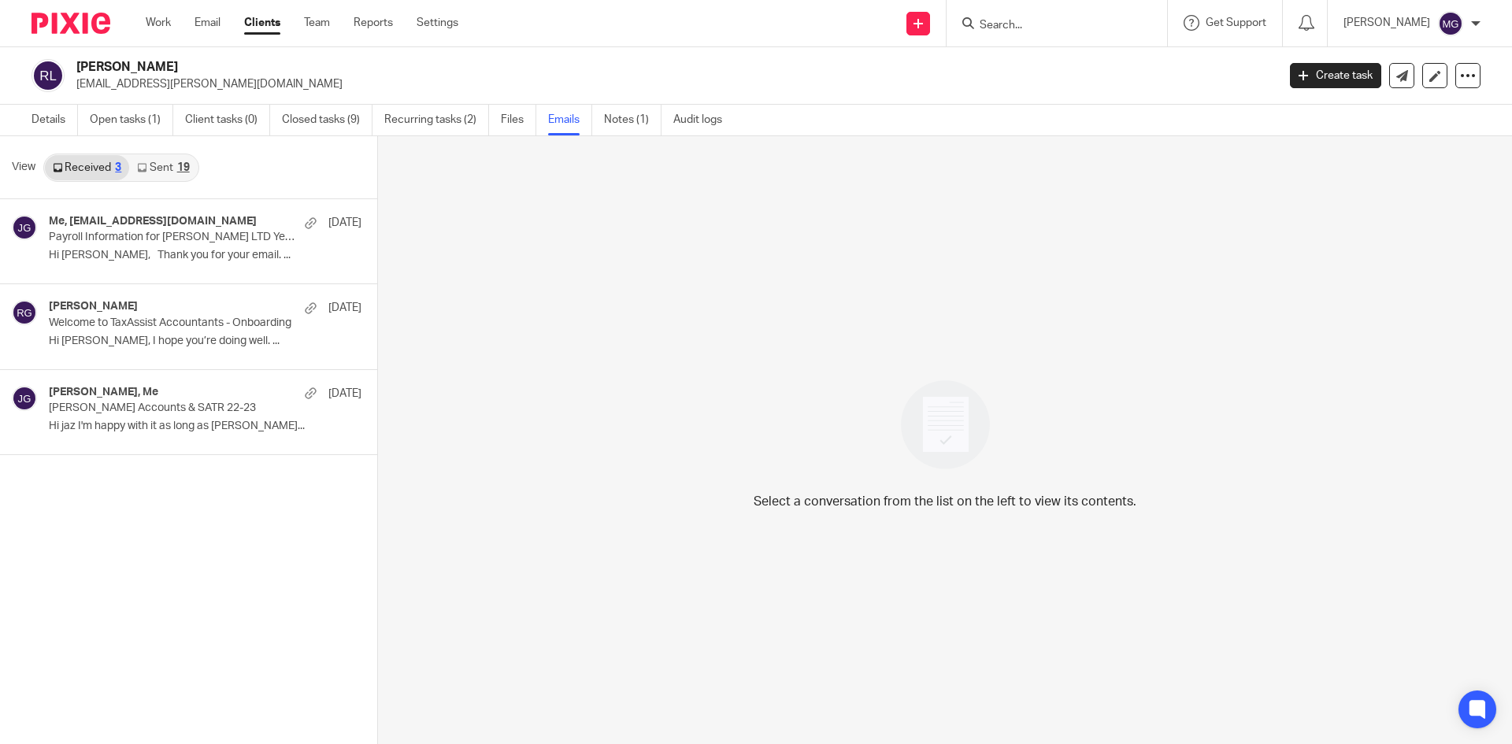
click at [187, 158] on link "Sent 19" at bounding box center [163, 167] width 68 height 25
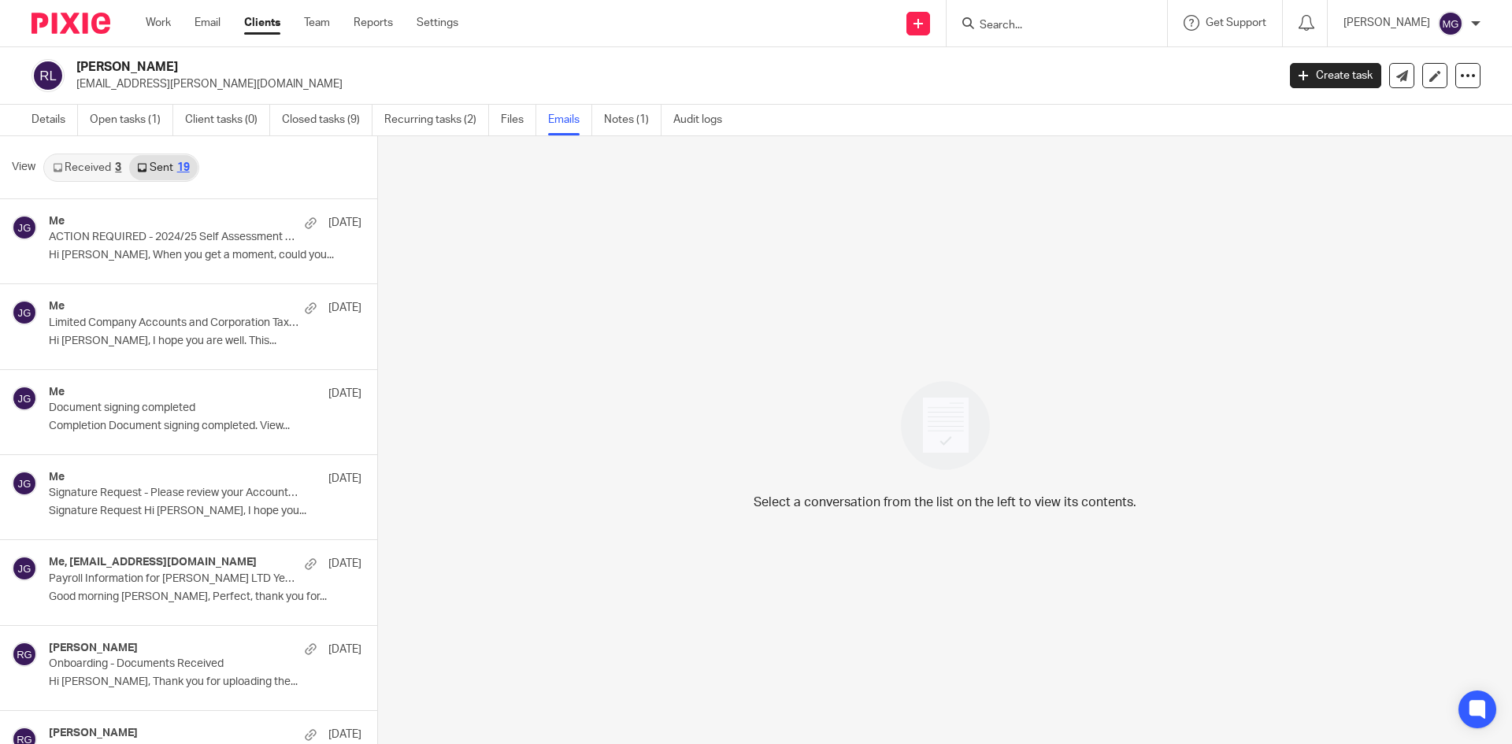
click at [92, 164] on link "Received 3" at bounding box center [87, 167] width 84 height 25
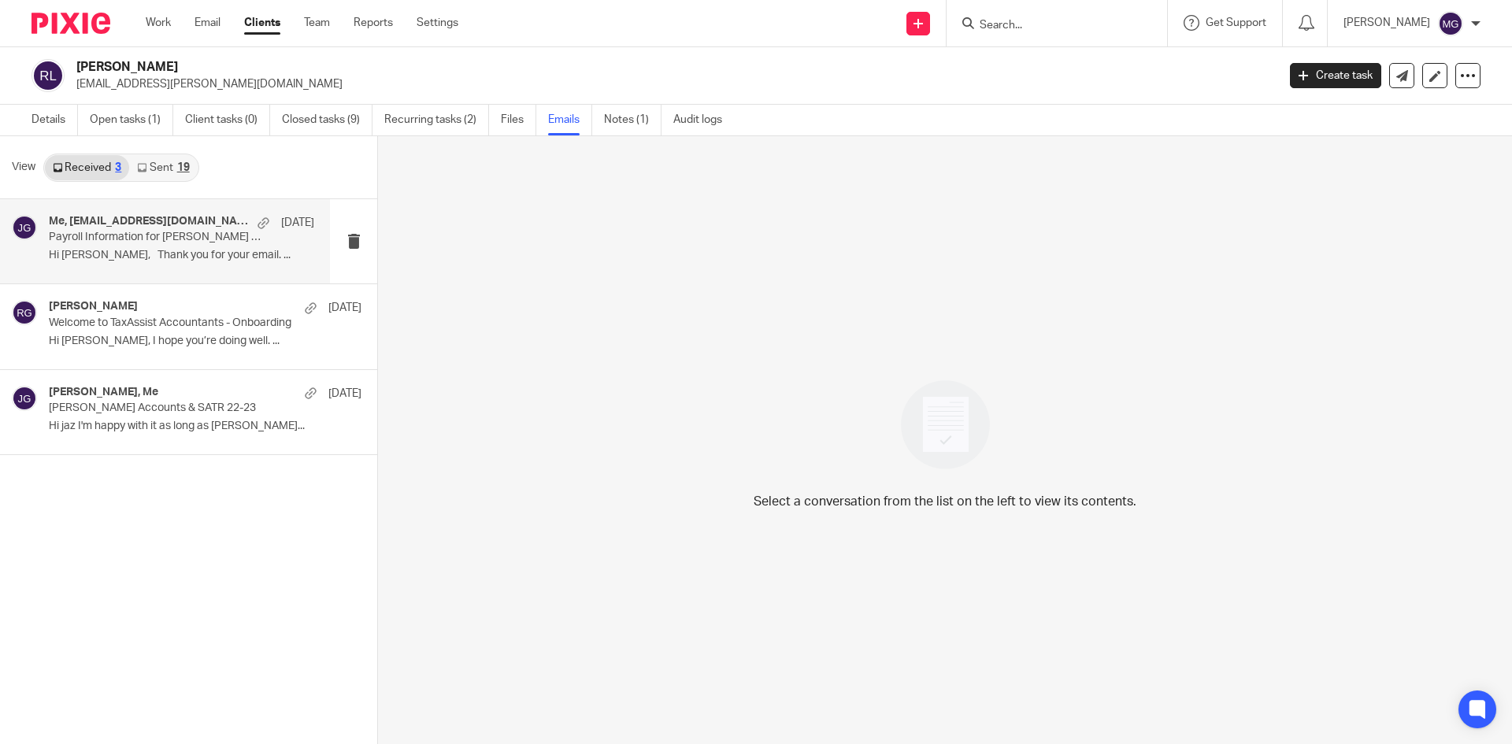
click at [220, 255] on p "Hi Jaz, Thank you for your email. ..." at bounding box center [181, 255] width 265 height 13
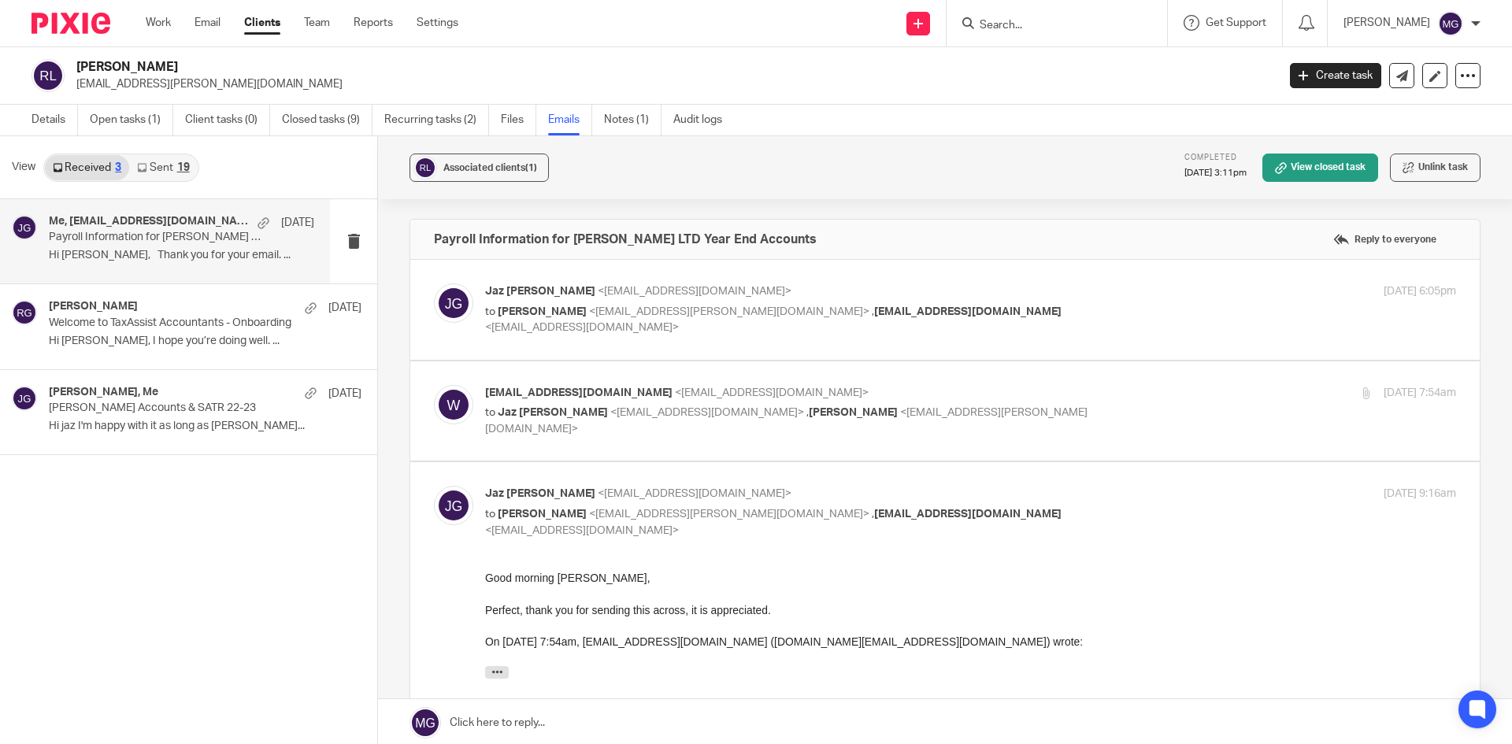
click at [853, 302] on div "Jaz Grewal <jazgrewal@taxassist.co.uk> to Rakeshkumar Limbachia <rakesh.limbach…" at bounding box center [808, 310] width 647 height 53
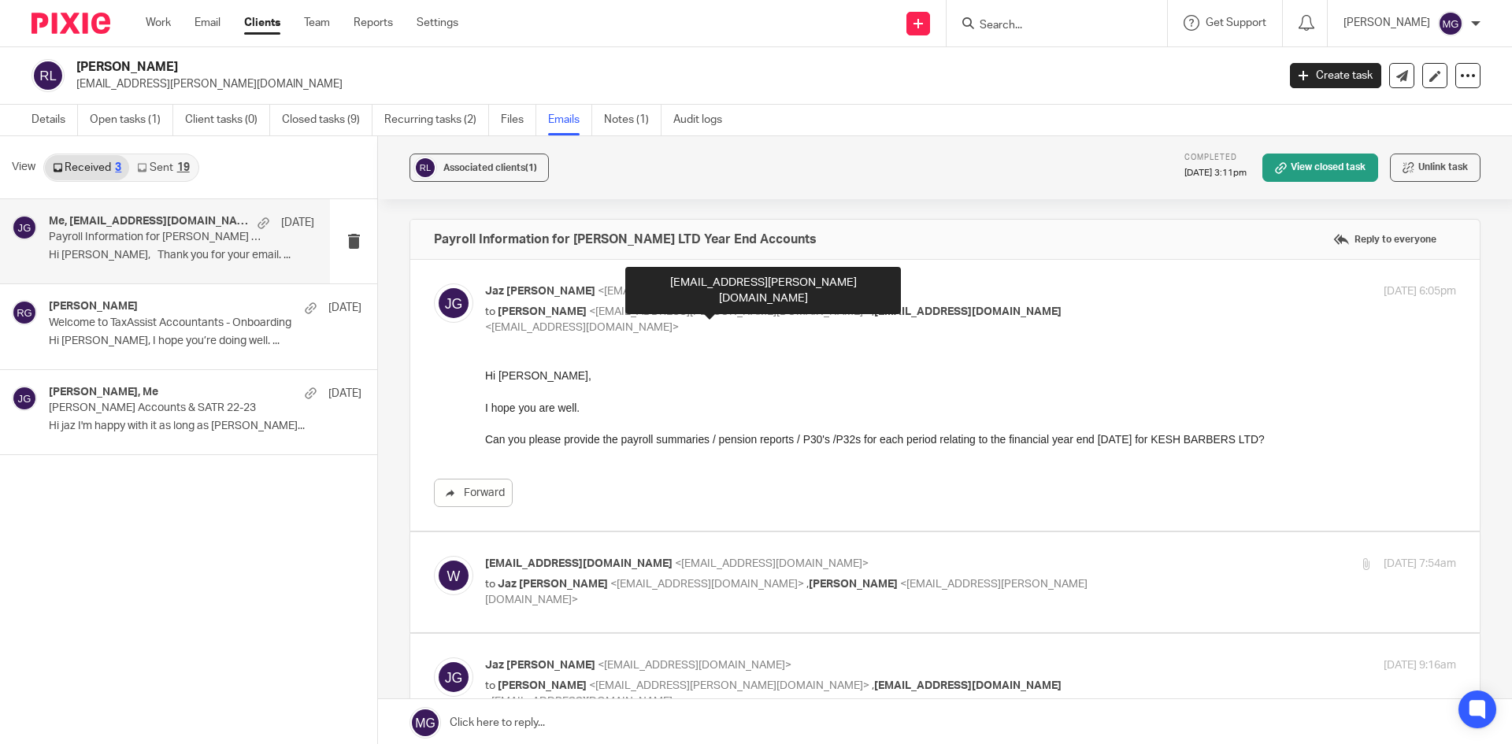
click at [747, 306] on span "<[EMAIL_ADDRESS][PERSON_NAME][DOMAIN_NAME]>" at bounding box center [729, 311] width 280 height 11
checkbox input "false"
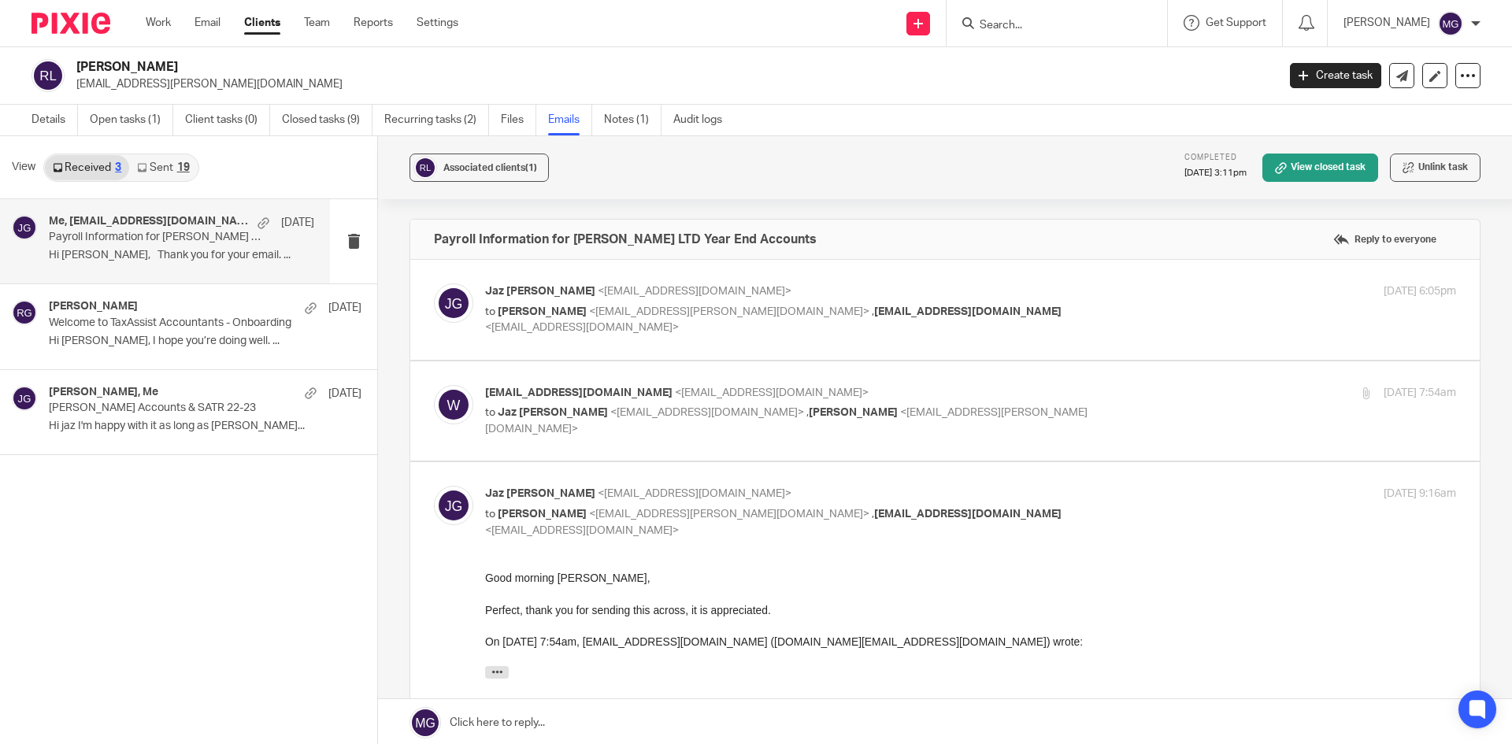
click at [643, 443] on label at bounding box center [945, 412] width 1070 height 100
click at [434, 385] on input "checkbox" at bounding box center [433, 384] width 1 height 1
checkbox input "true"
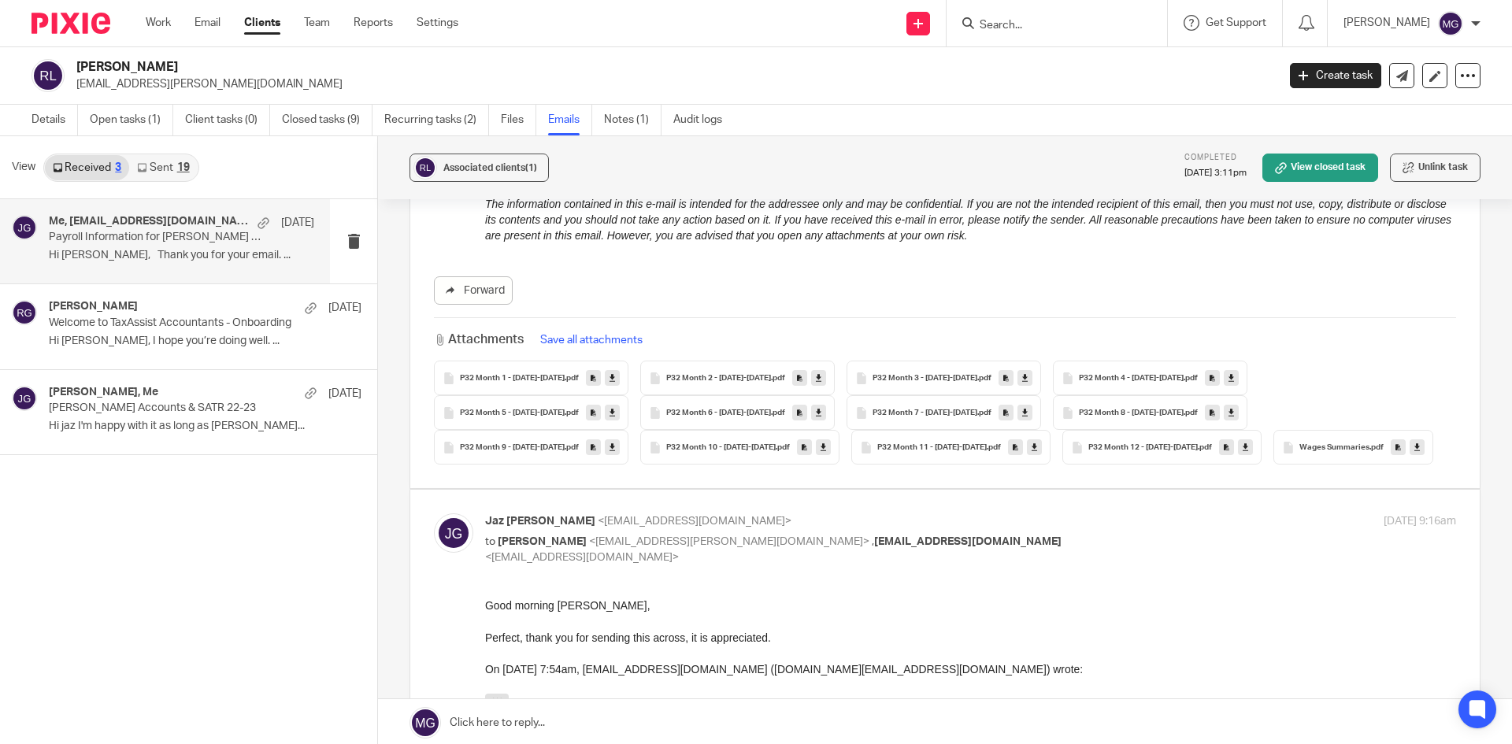
scroll to position [1024, 0]
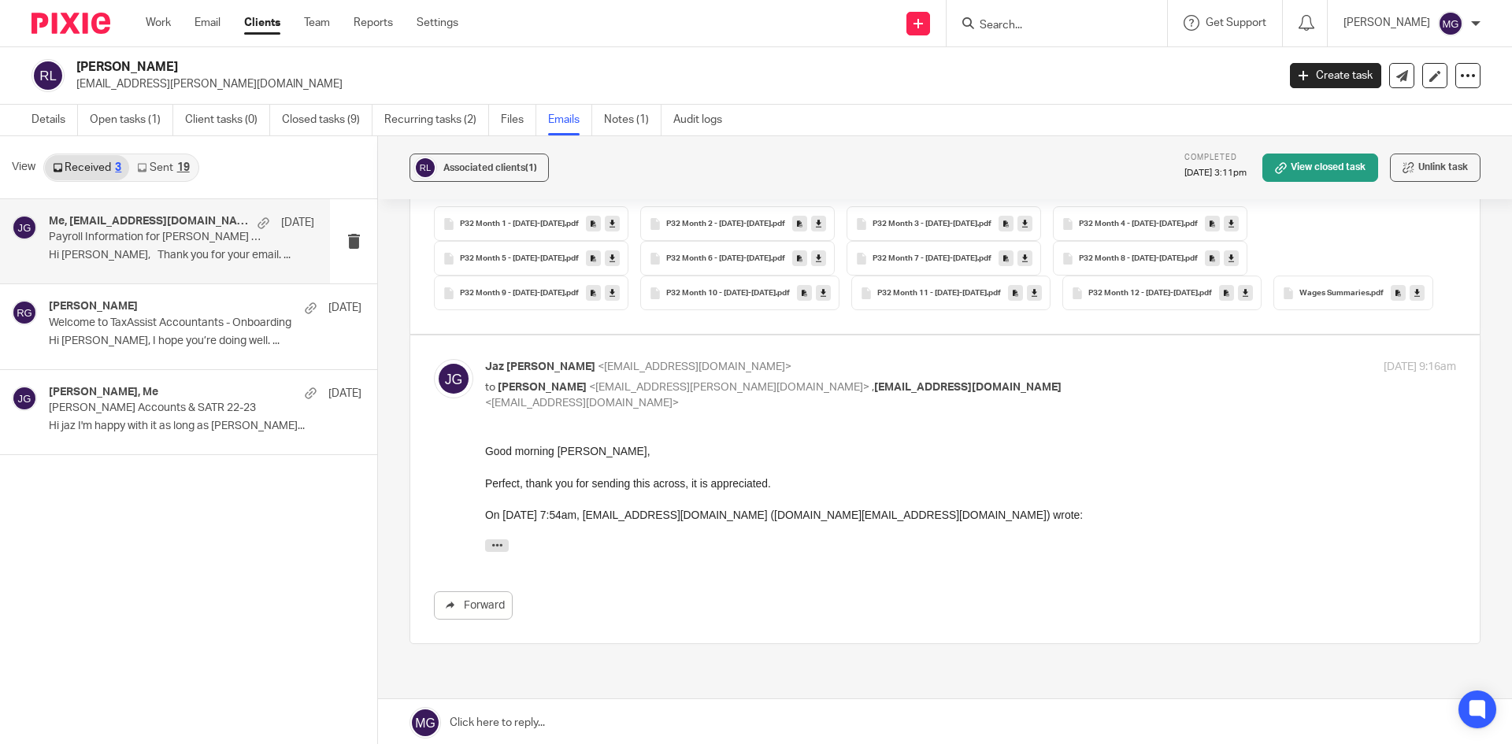
click at [1074, 28] on input "Search" at bounding box center [1049, 26] width 142 height 14
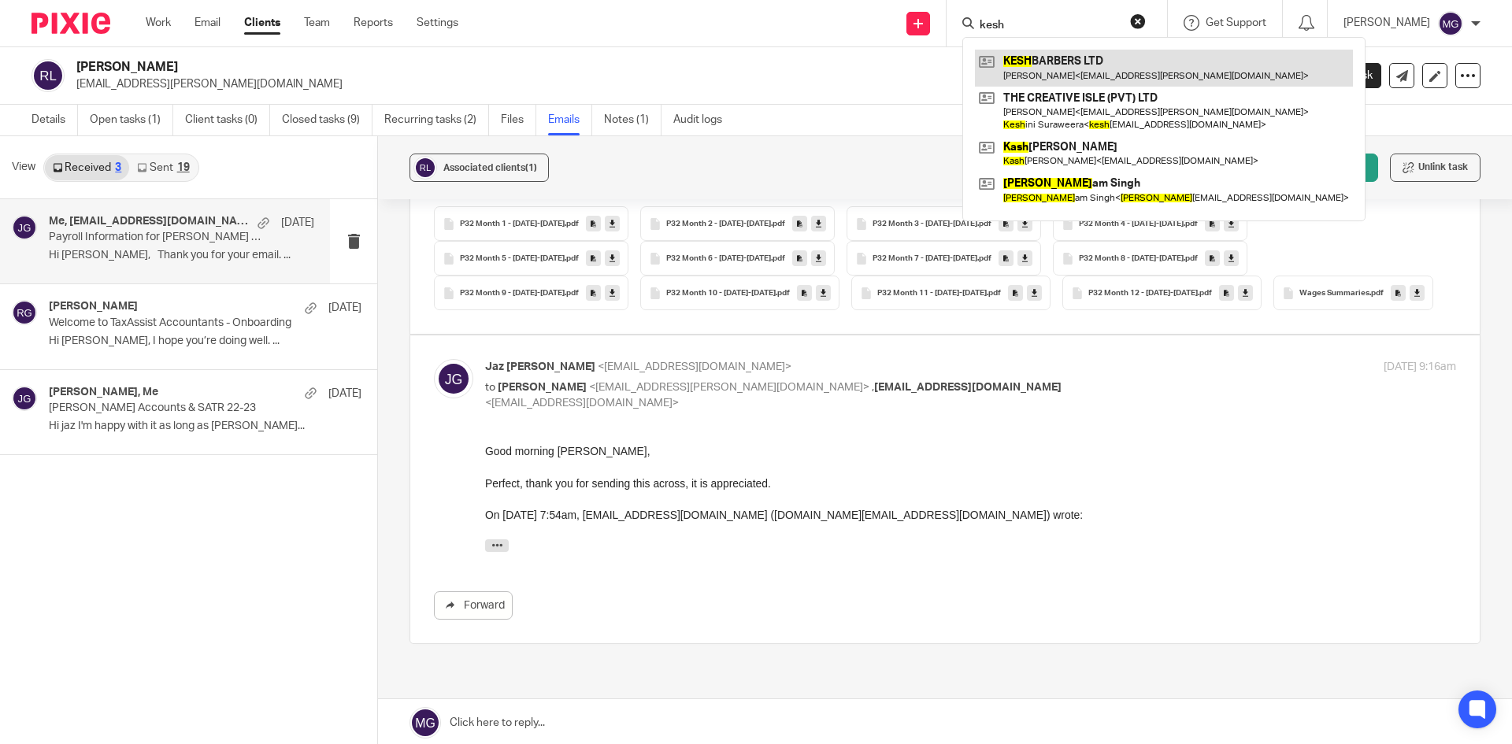
type input "kesh"
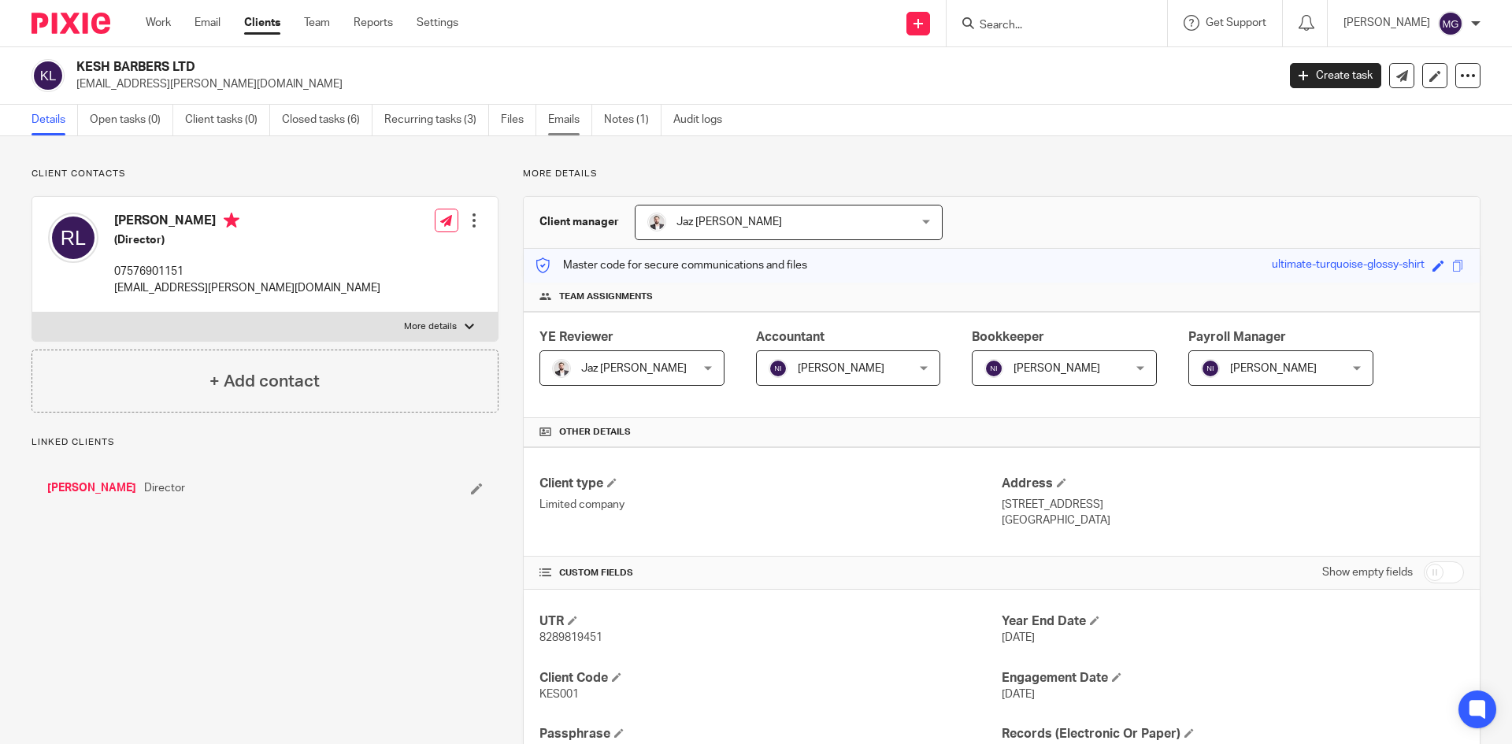
click at [580, 122] on link "Emails" at bounding box center [570, 120] width 44 height 31
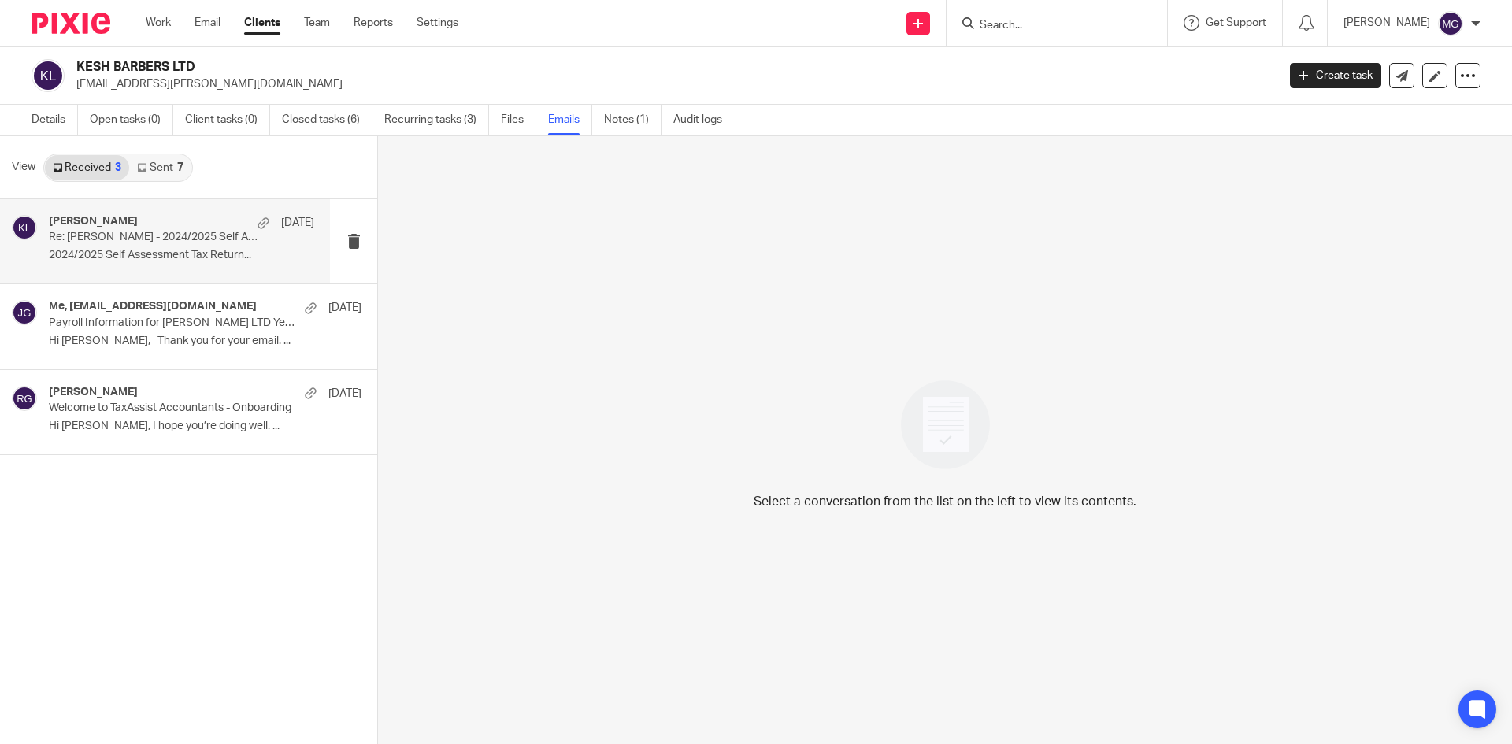
click at [210, 224] on div "Kashmir Singh 5 Sep" at bounding box center [181, 223] width 265 height 16
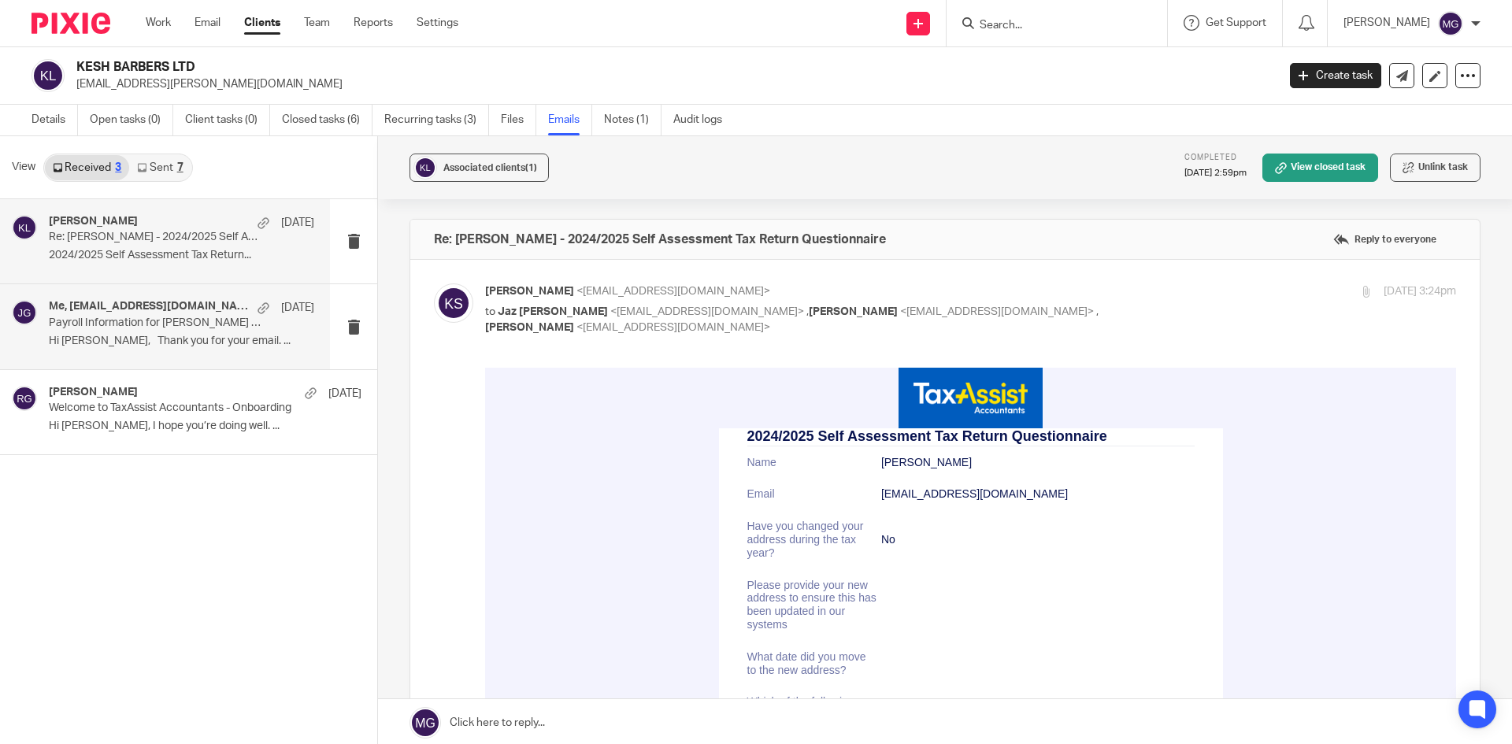
click at [144, 306] on h4 "Me, wages.sanjay@gmail.com" at bounding box center [149, 306] width 201 height 13
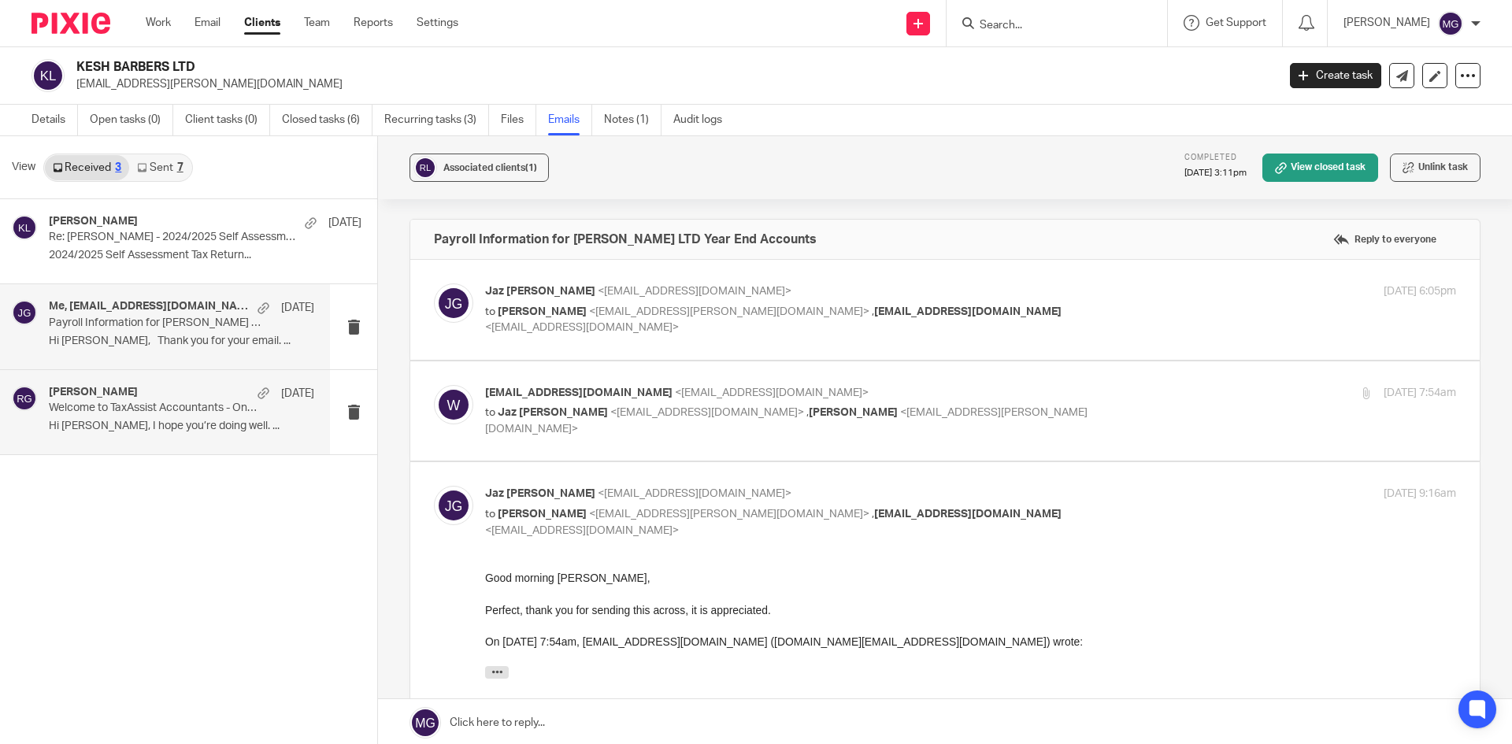
click at [140, 399] on div "Raj Grewal 30 Jul" at bounding box center [181, 394] width 265 height 16
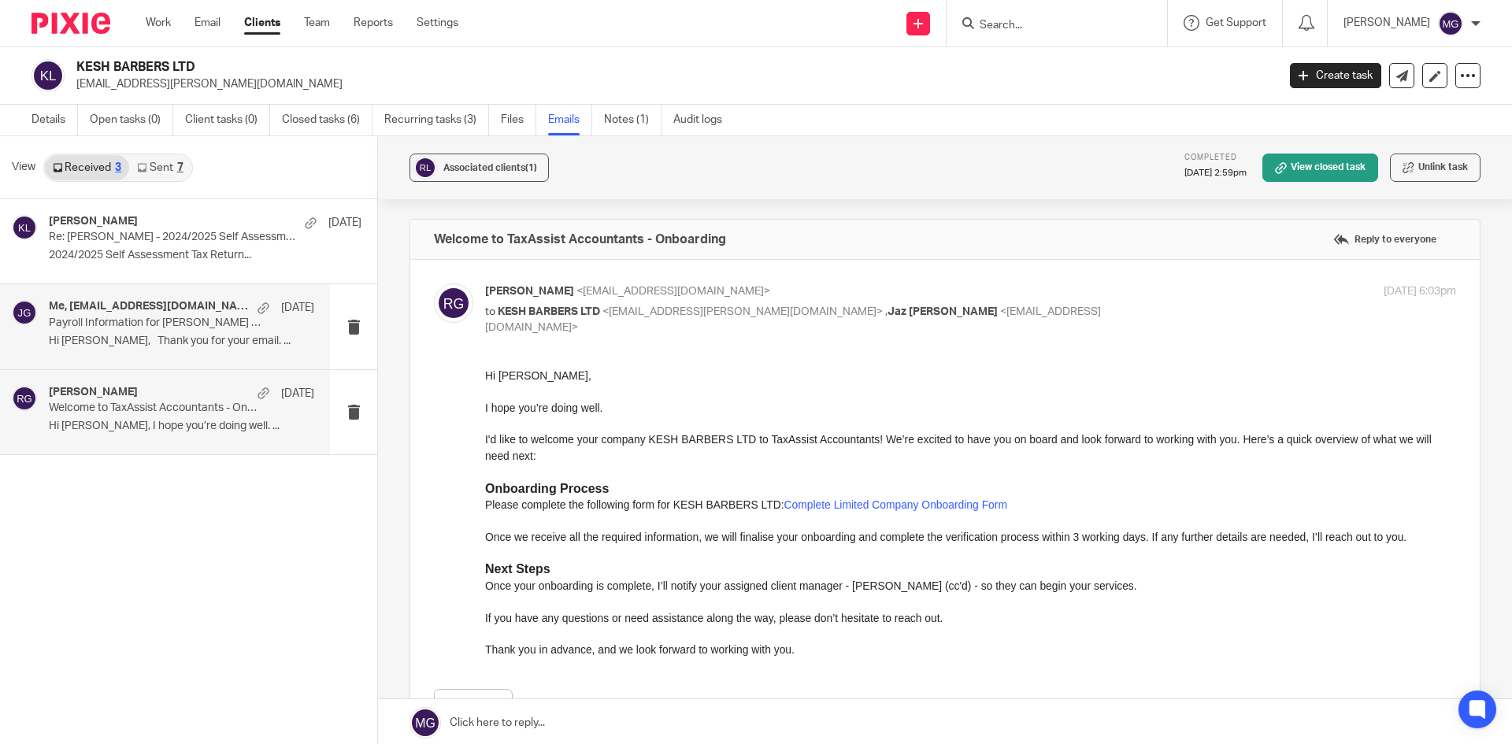
click at [134, 340] on p "Hi Jaz, Thank you for your email. ..." at bounding box center [181, 341] width 265 height 13
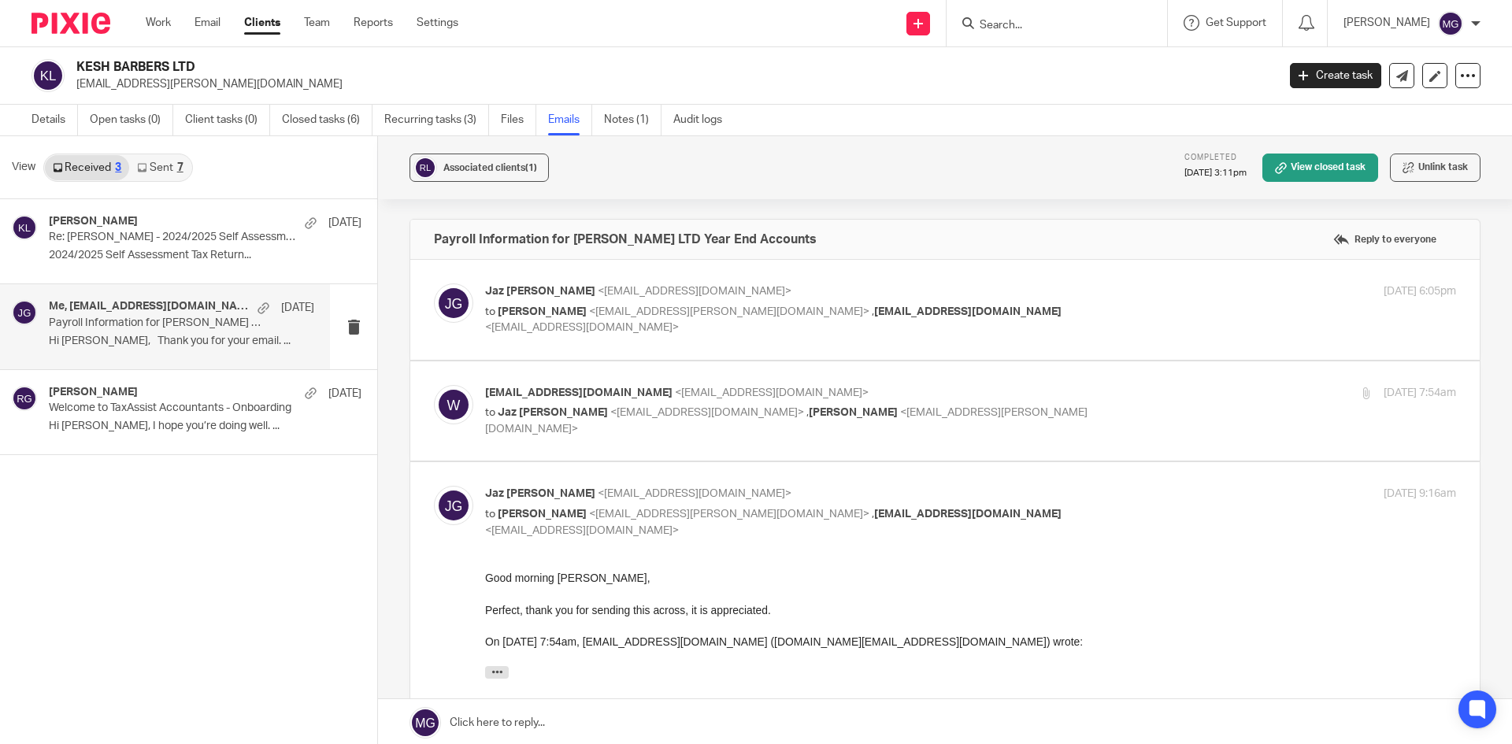
click at [148, 284] on div "Me, wages.sanjay@gmail.com 6 Aug Payroll Information for KESH BABERS LTD Year E…" at bounding box center [165, 326] width 330 height 84
drag, startPoint x: 186, startPoint y: 348, endPoint x: 180, endPoint y: 338, distance: 12.0
click at [185, 349] on div "Me, wages.sanjay@gmail.com 6 Aug Payroll Information for KESH BABERS LTD Year E…" at bounding box center [181, 326] width 265 height 53
click at [610, 418] on span "<jazgrewal@taxassist.co.uk>" at bounding box center [707, 412] width 194 height 11
checkbox input "true"
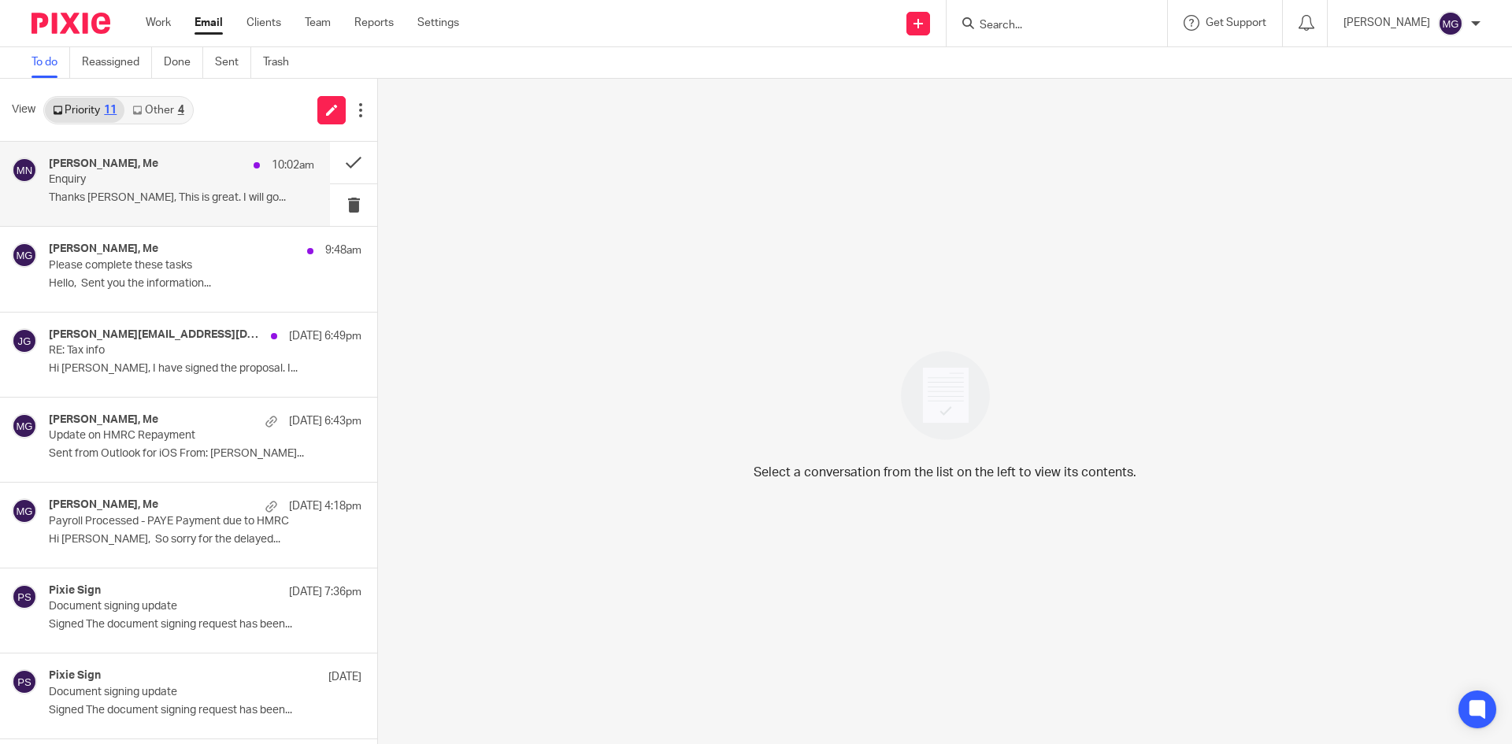
drag, startPoint x: 131, startPoint y: 183, endPoint x: 226, endPoint y: 183, distance: 95.3
click at [132, 183] on p "Enquiry" at bounding box center [155, 179] width 213 height 13
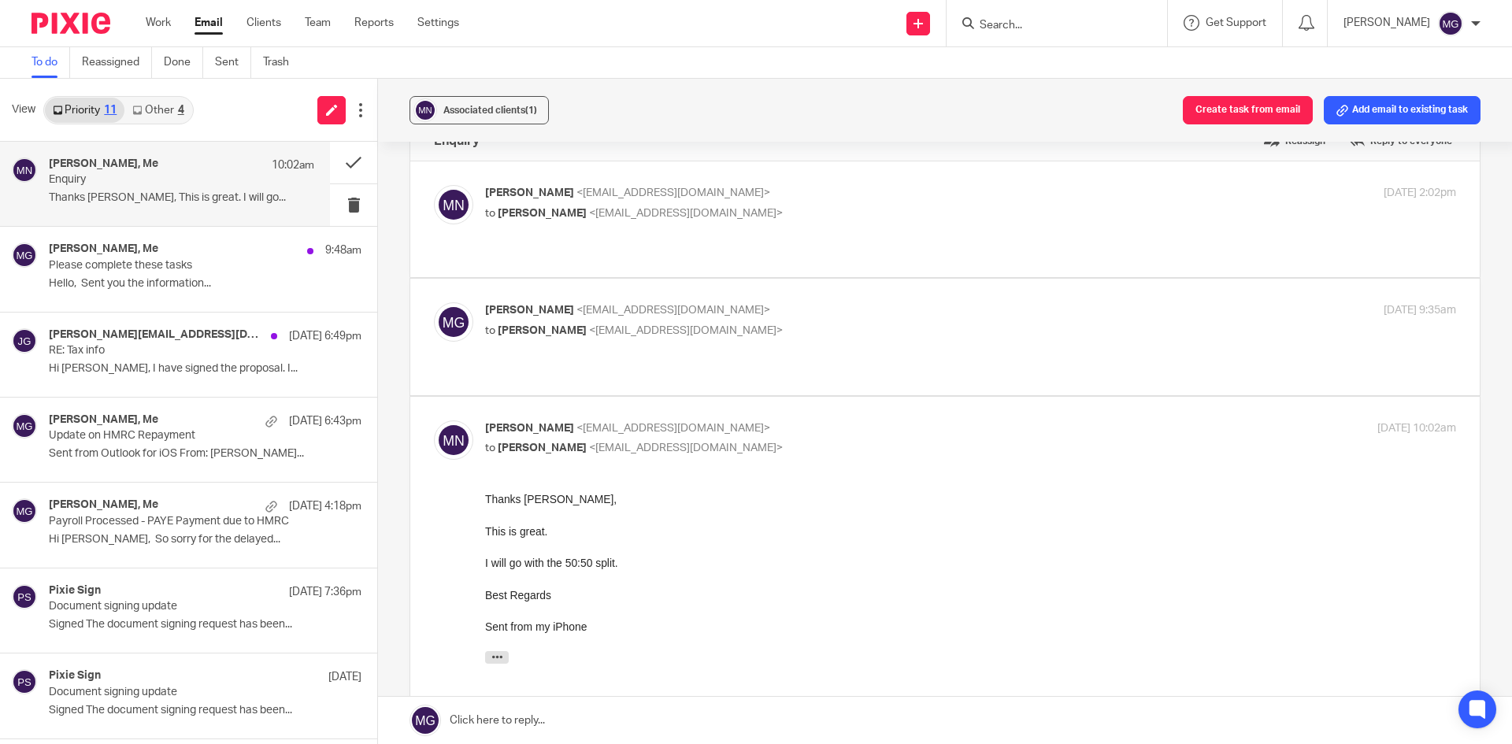
scroll to position [79, 0]
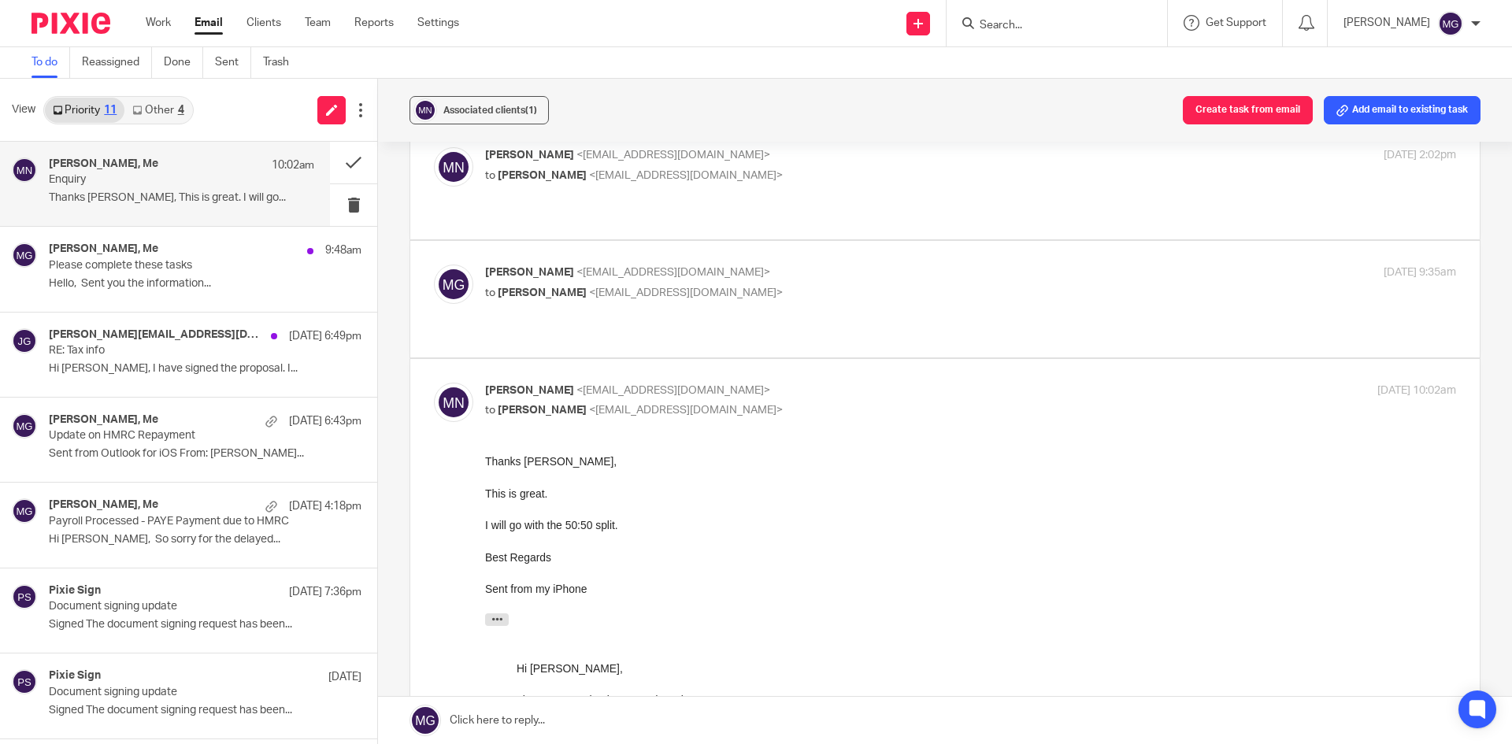
click at [524, 725] on link at bounding box center [945, 720] width 1134 height 47
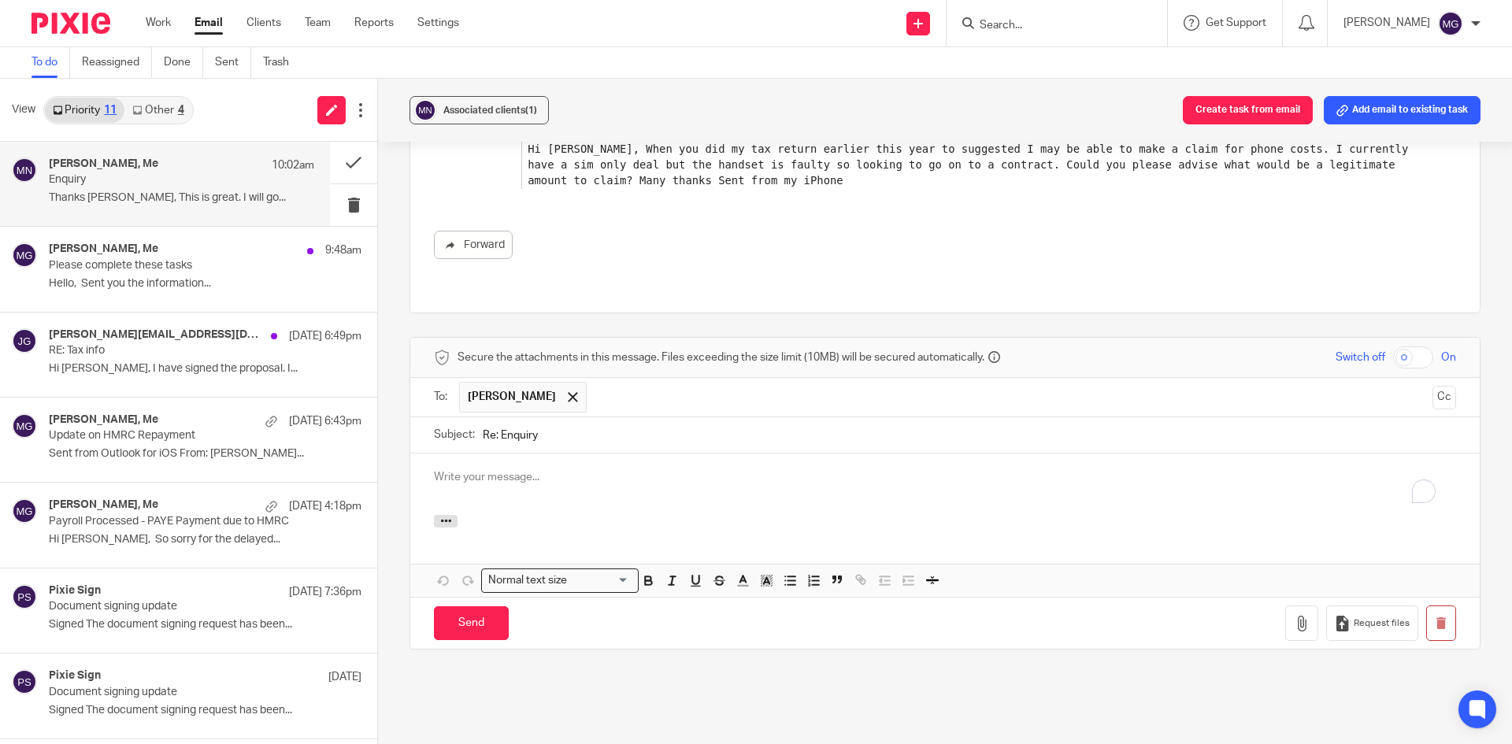
scroll to position [0, 0]
click at [582, 469] on p "Sound great MArtin," at bounding box center [945, 477] width 1022 height 16
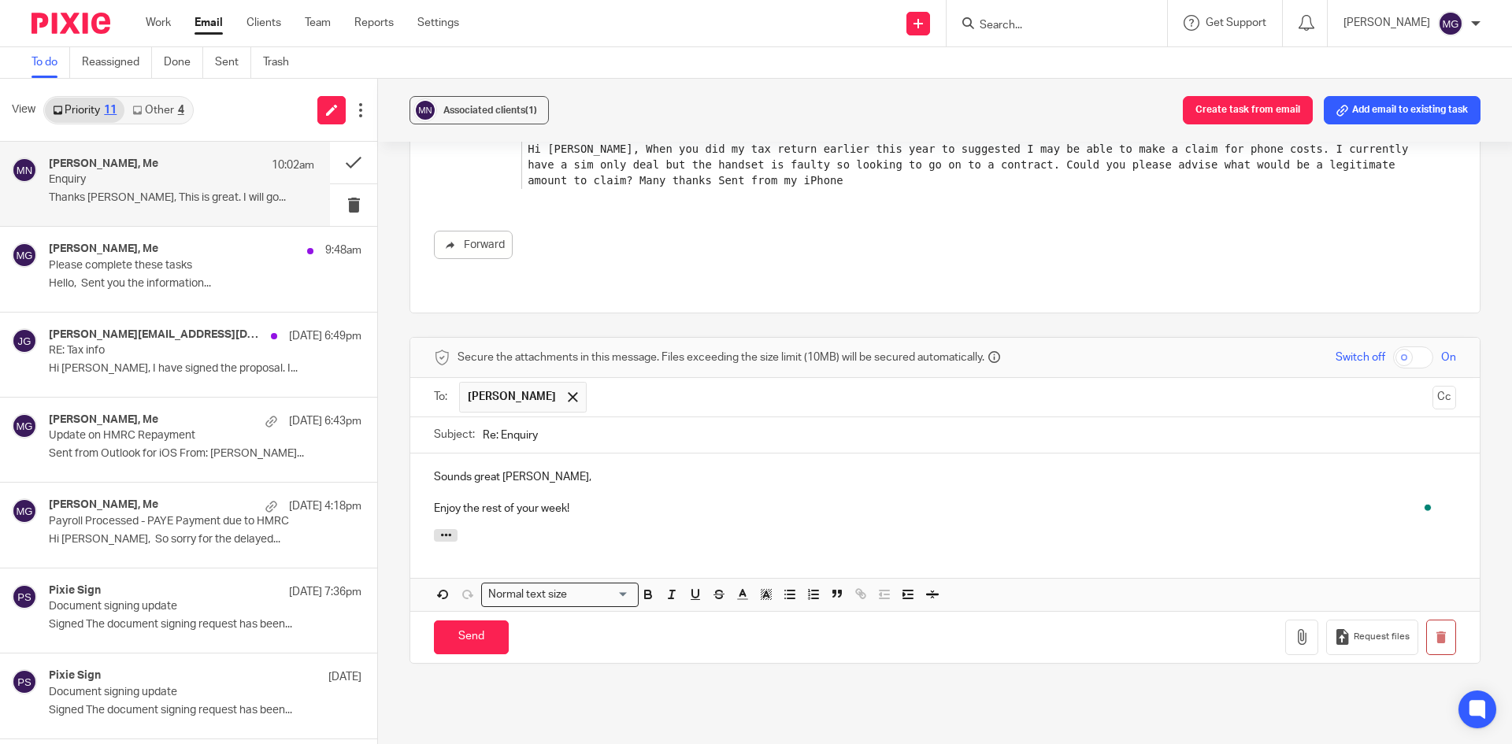
click at [584, 501] on p "Enjoy the rest of your week!" at bounding box center [945, 509] width 1022 height 16
click at [502, 621] on input "Send" at bounding box center [471, 638] width 75 height 34
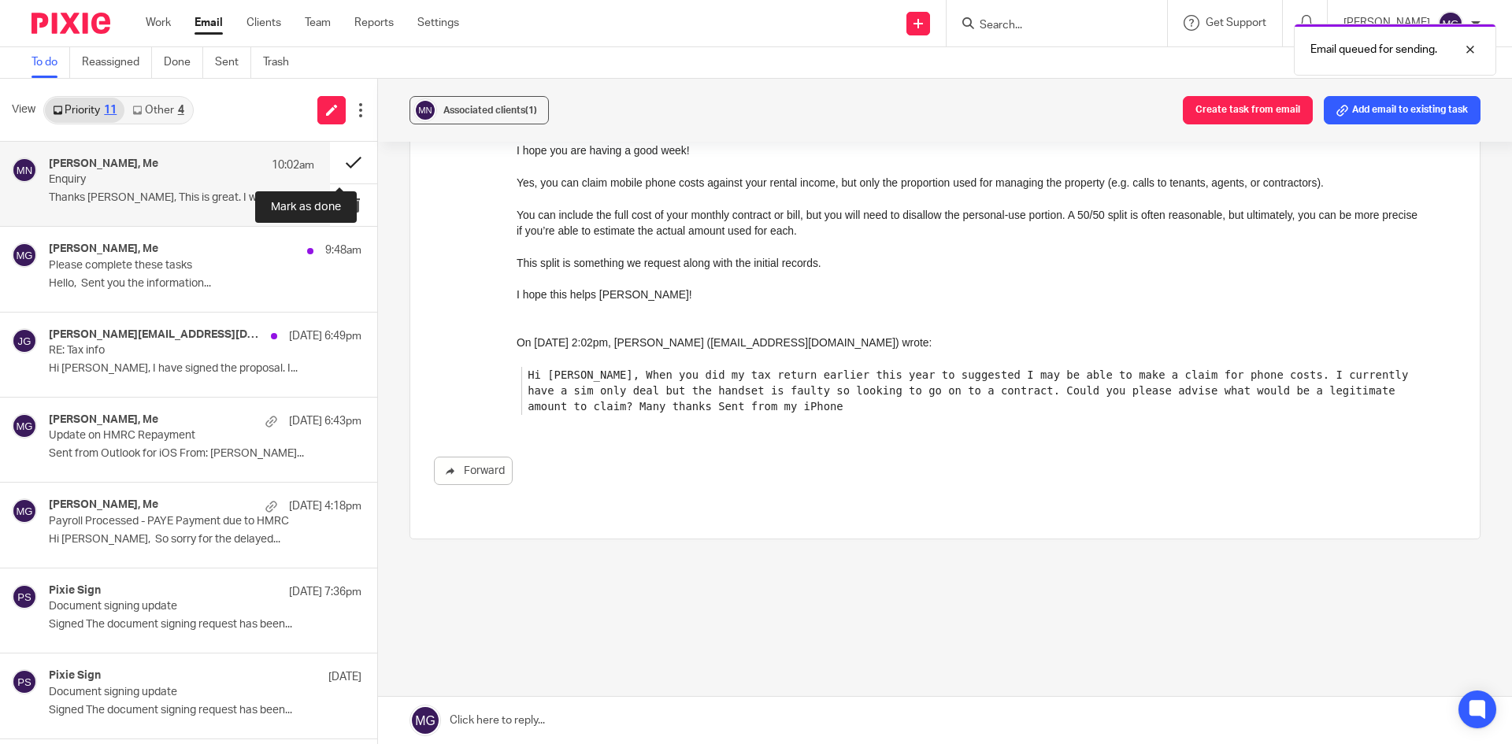
scroll to position [580, 0]
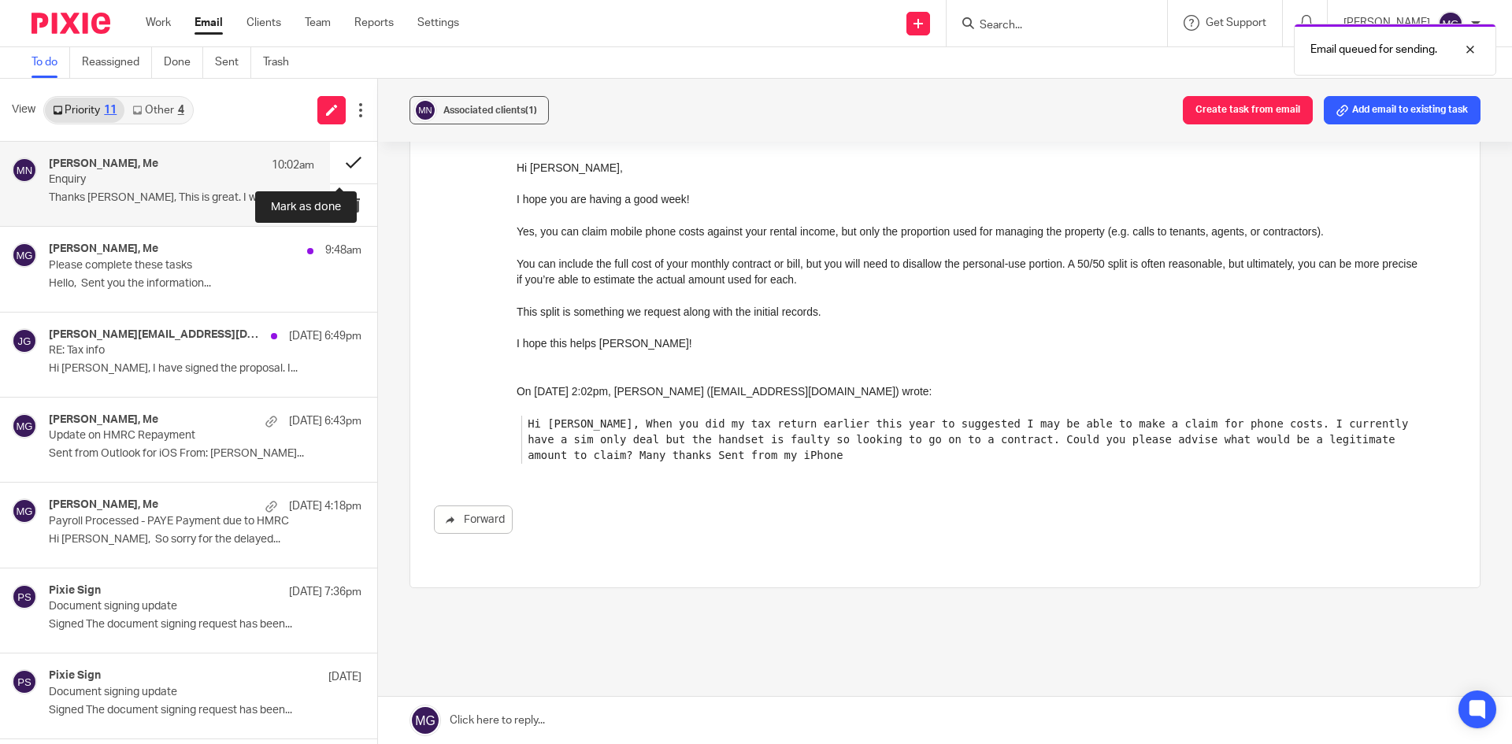
click at [345, 158] on button at bounding box center [353, 163] width 47 height 42
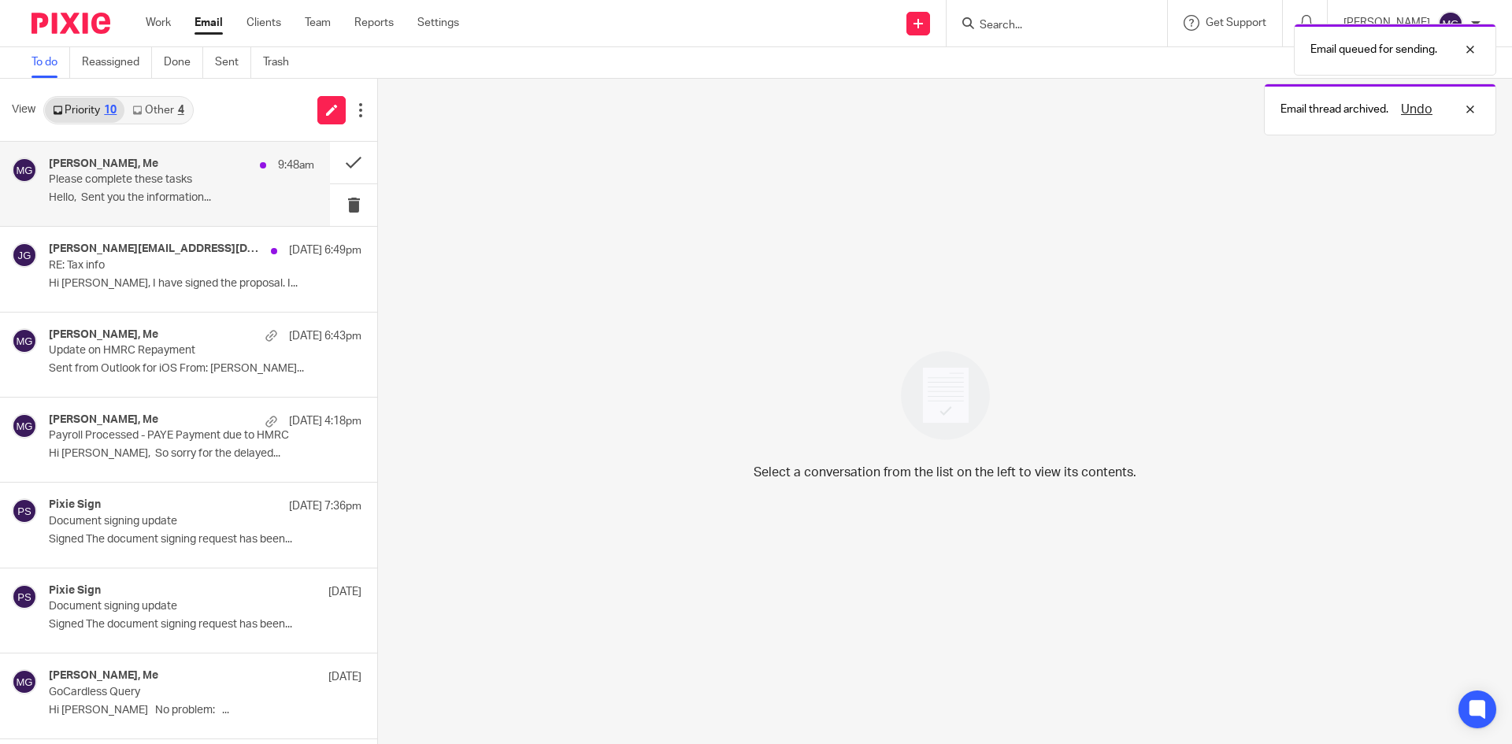
click at [113, 161] on h4 "sahib kadri, Me" at bounding box center [103, 164] width 109 height 13
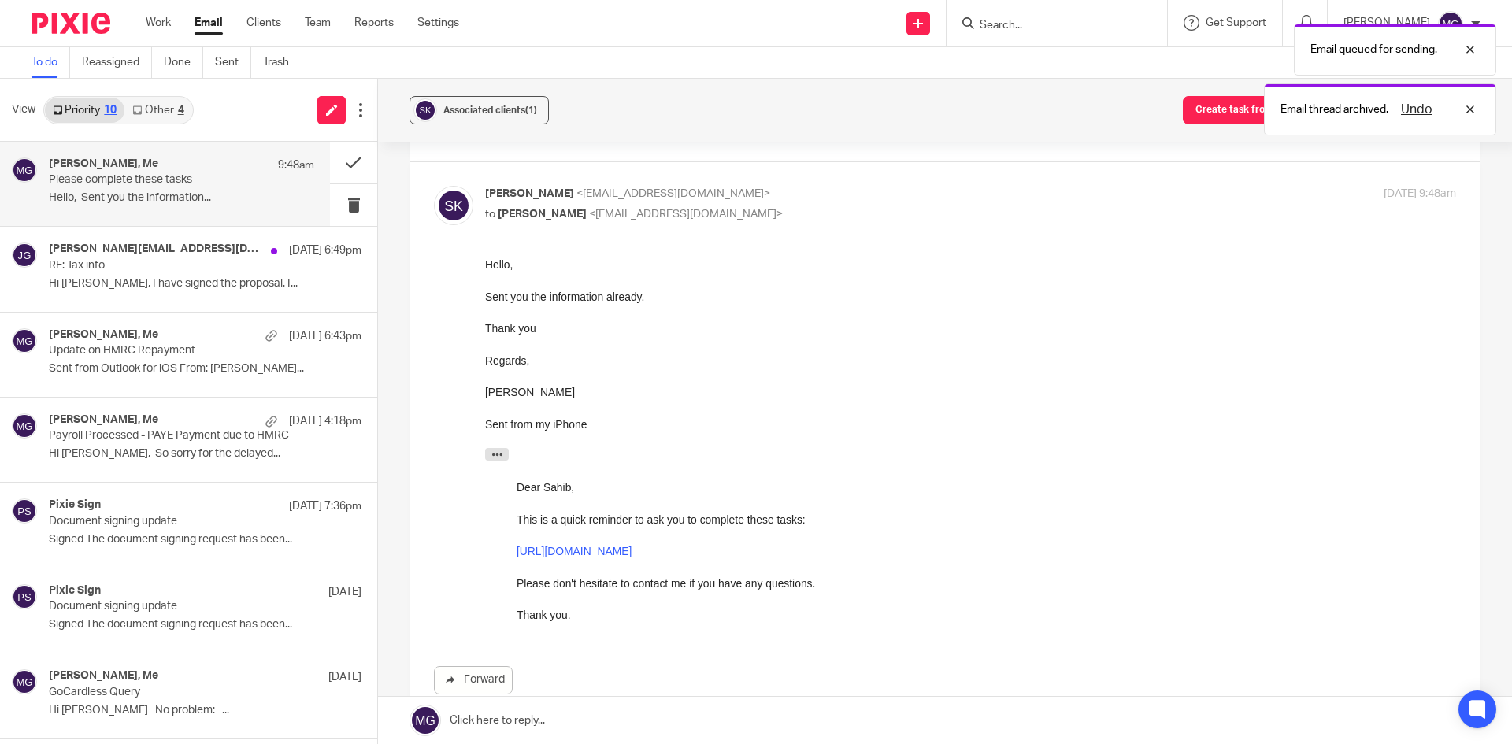
scroll to position [0, 0]
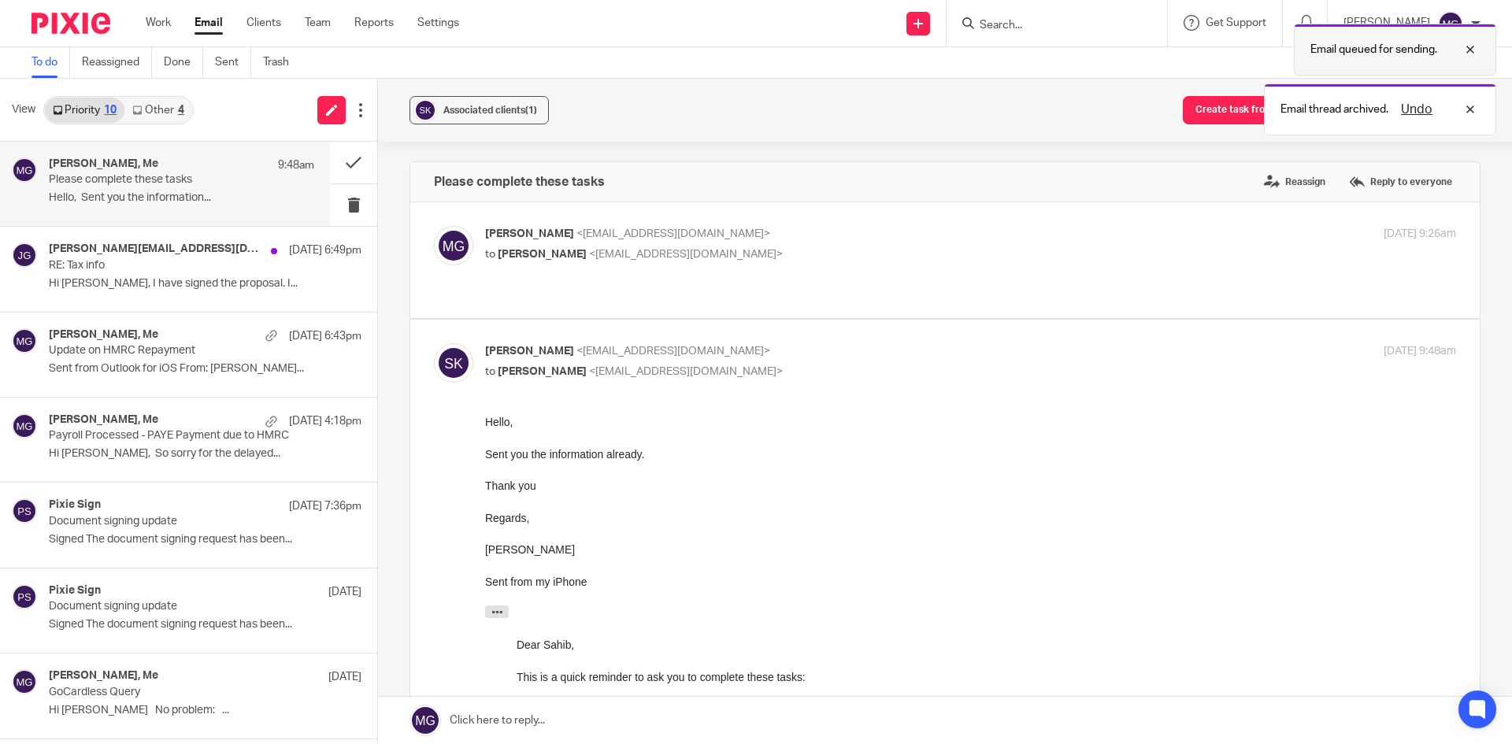
drag, startPoint x: 1466, startPoint y: 111, endPoint x: 1470, endPoint y: 62, distance: 49.1
click at [1467, 111] on div "Undo" at bounding box center [1434, 109] width 91 height 19
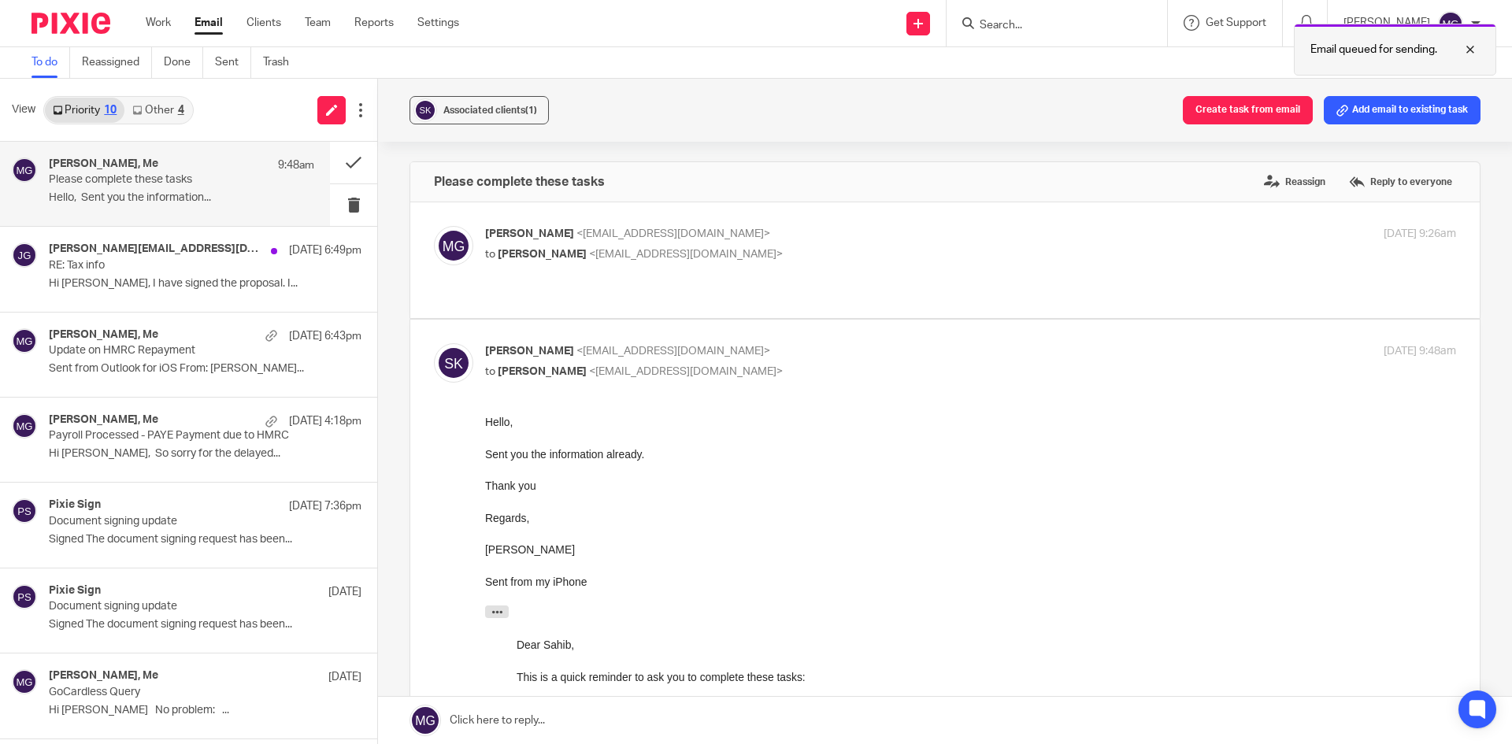
click at [1471, 50] on div at bounding box center [1458, 49] width 43 height 19
click at [581, 219] on label at bounding box center [945, 260] width 1070 height 116
click at [434, 225] on input "checkbox" at bounding box center [433, 225] width 1 height 1
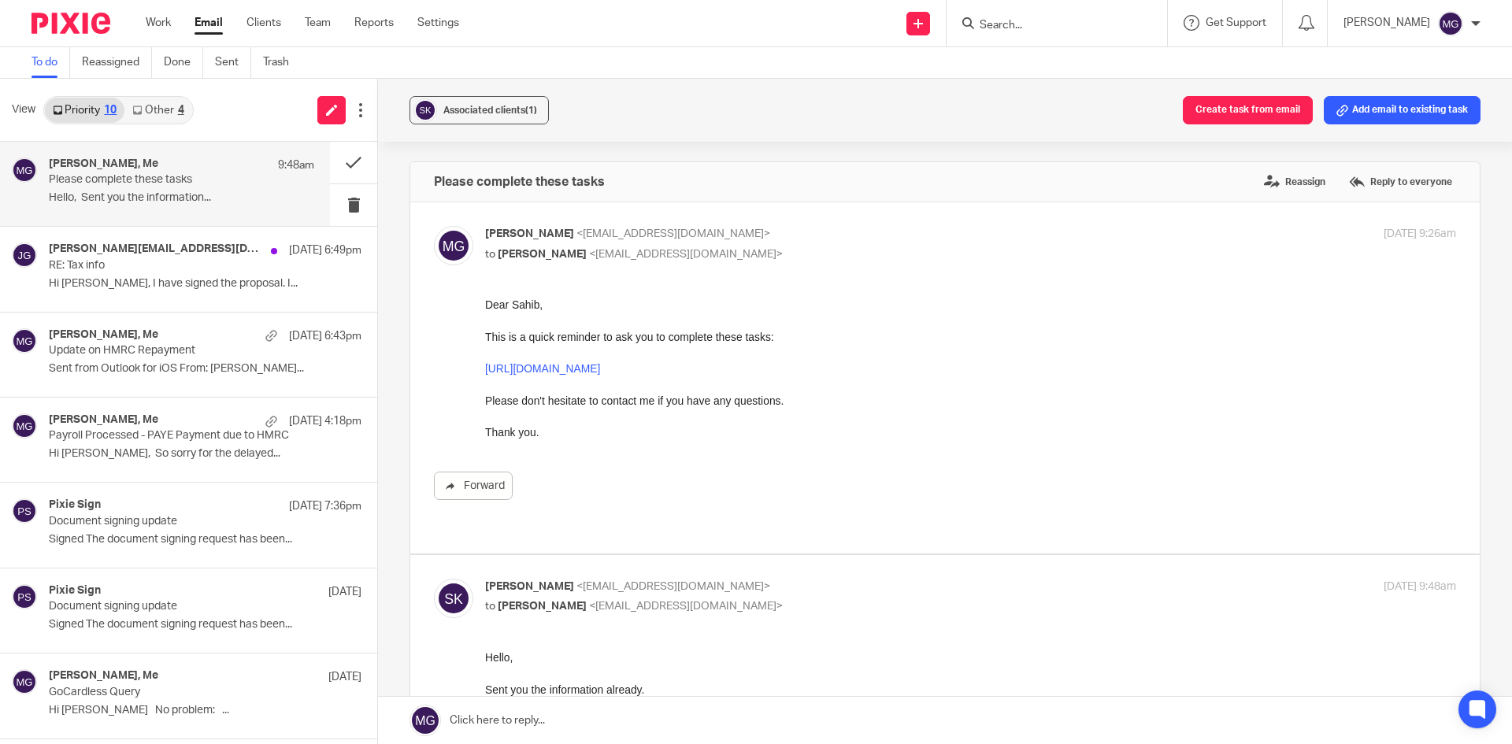
click at [632, 257] on span "<sahibkadri@outlook.com>" at bounding box center [686, 254] width 194 height 11
checkbox input "false"
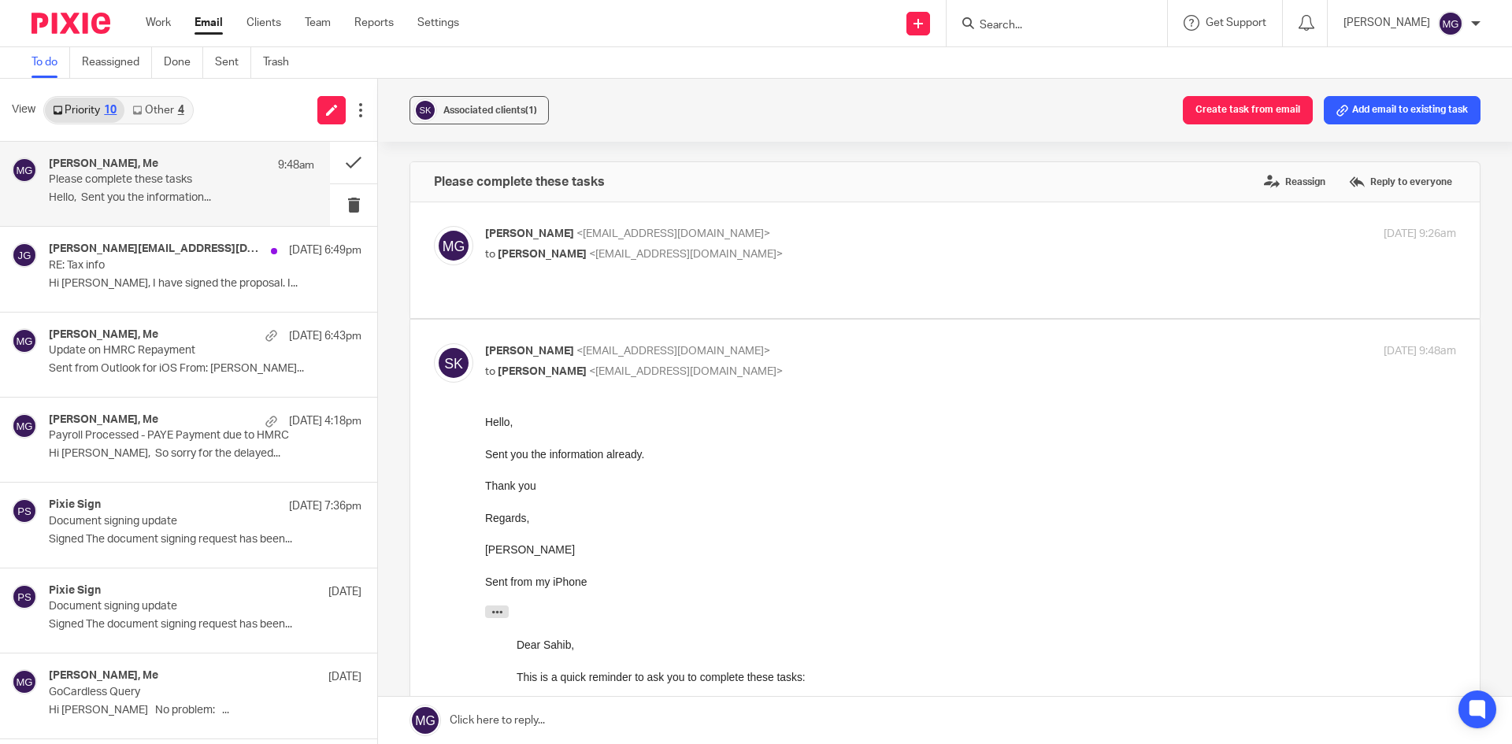
click at [1081, 26] on input "Search" at bounding box center [1049, 26] width 142 height 14
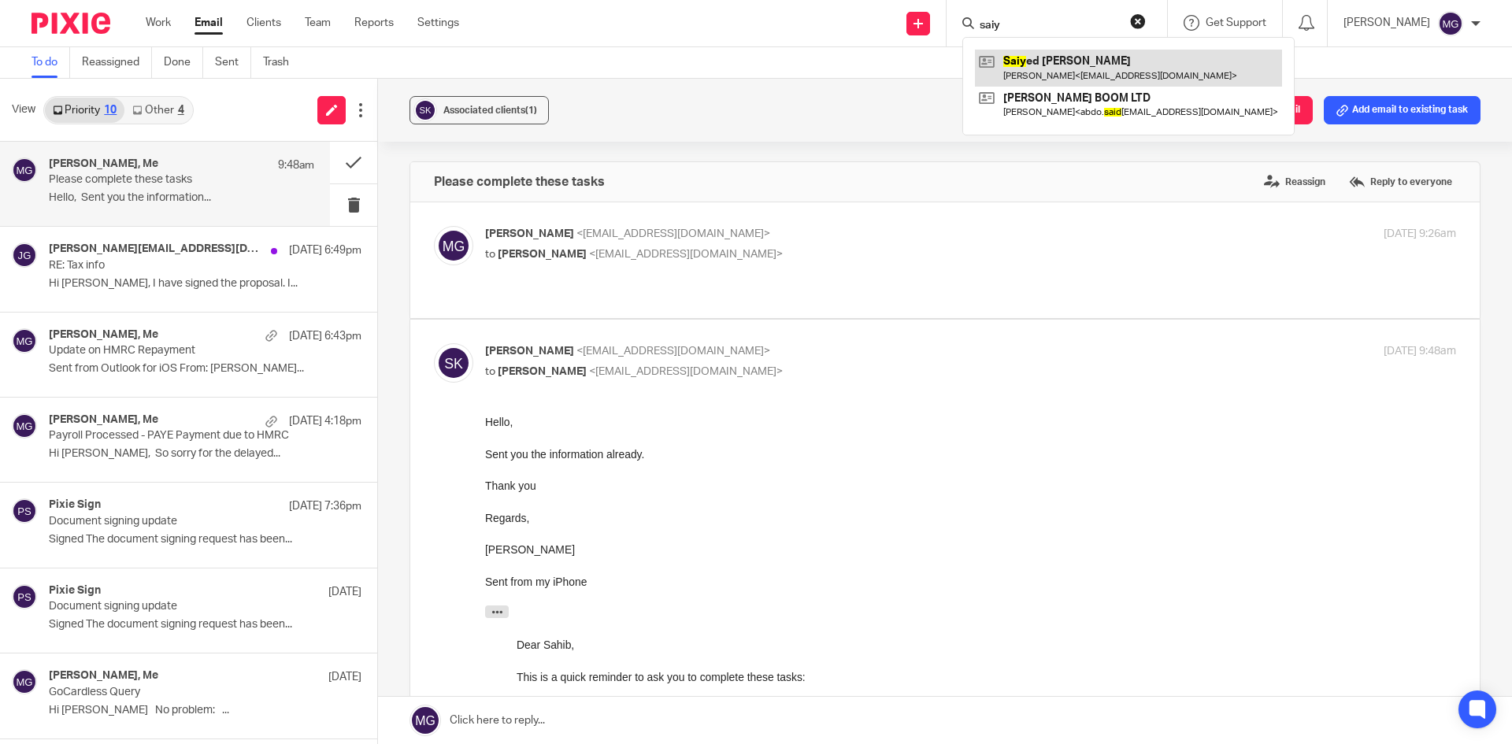
type input "saiy"
click at [611, 724] on link at bounding box center [945, 720] width 1134 height 47
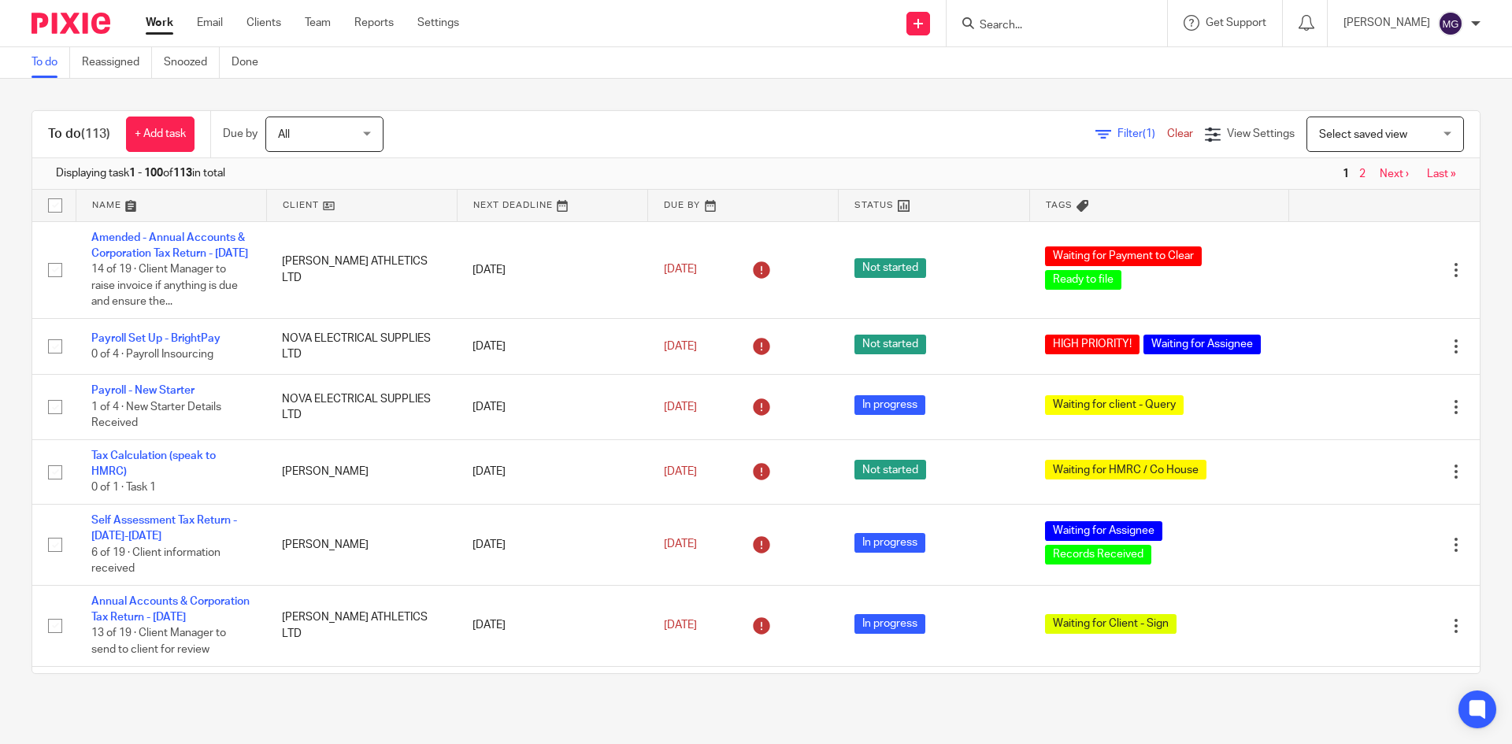
click at [106, 198] on link at bounding box center [171, 206] width 190 height 32
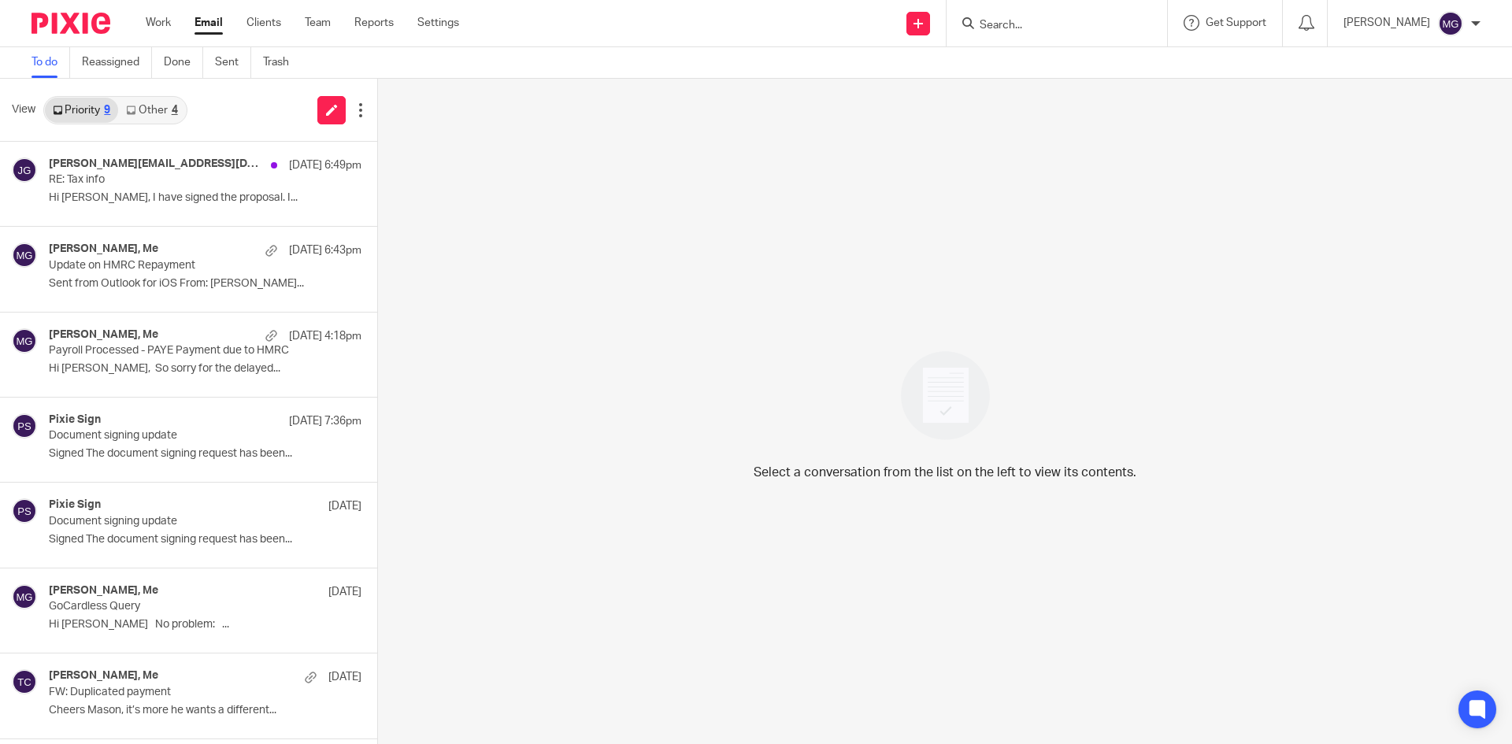
click at [232, 121] on div "View Priority 9 Other 4" at bounding box center [188, 110] width 377 height 63
click at [202, 98] on div "View Priority 9 Other 4" at bounding box center [188, 110] width 377 height 63
click at [1047, 31] on input "Search" at bounding box center [1049, 26] width 142 height 14
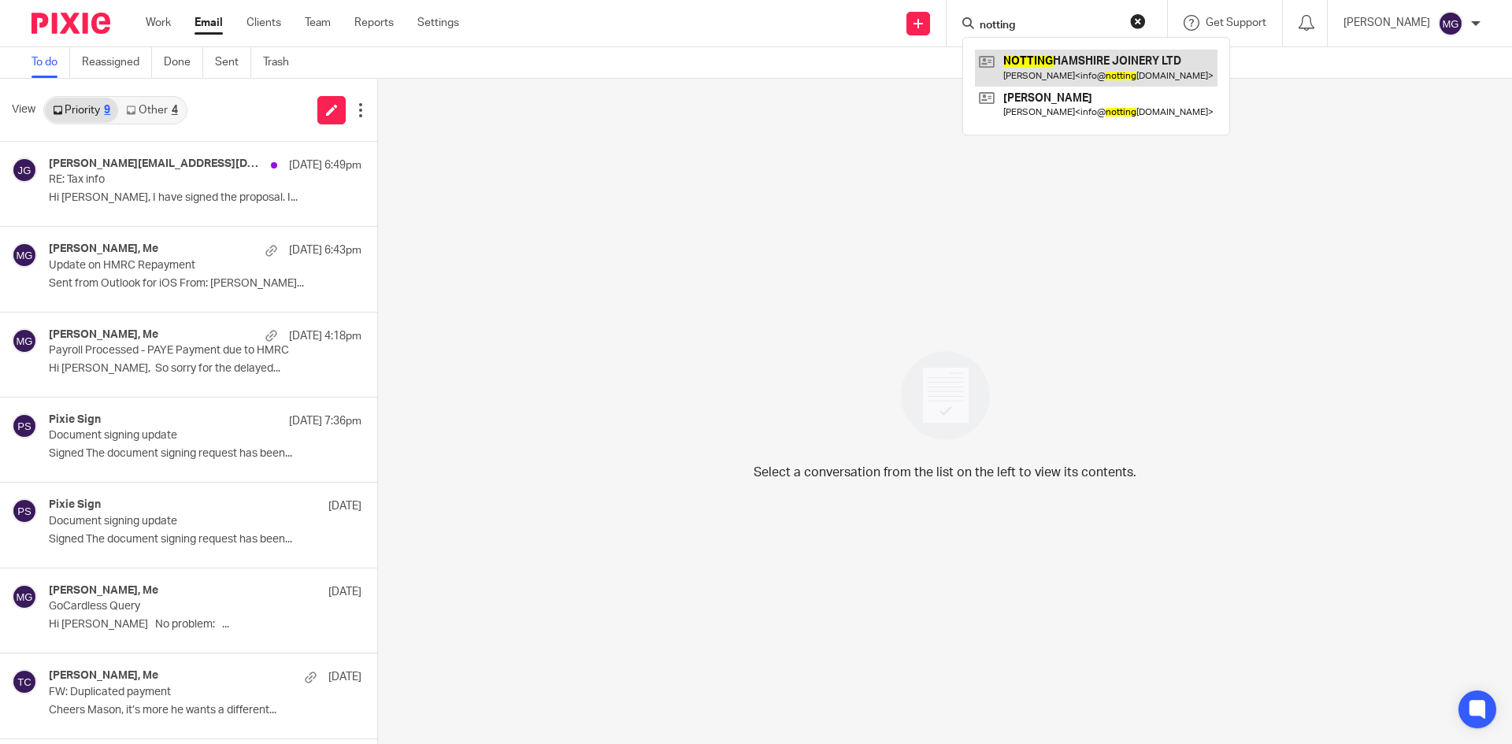
type input "notting"
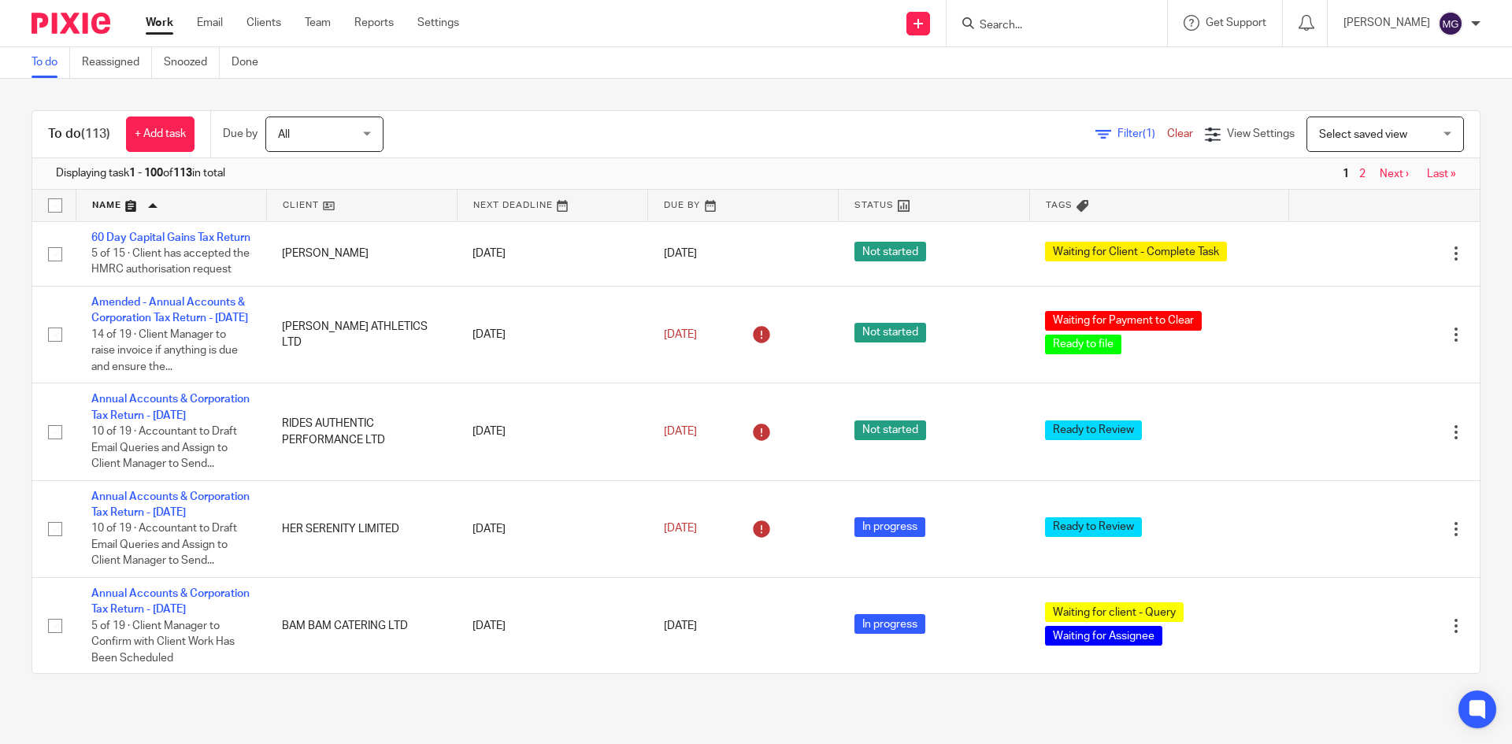
click at [1072, 21] on input "Search" at bounding box center [1049, 26] width 142 height 14
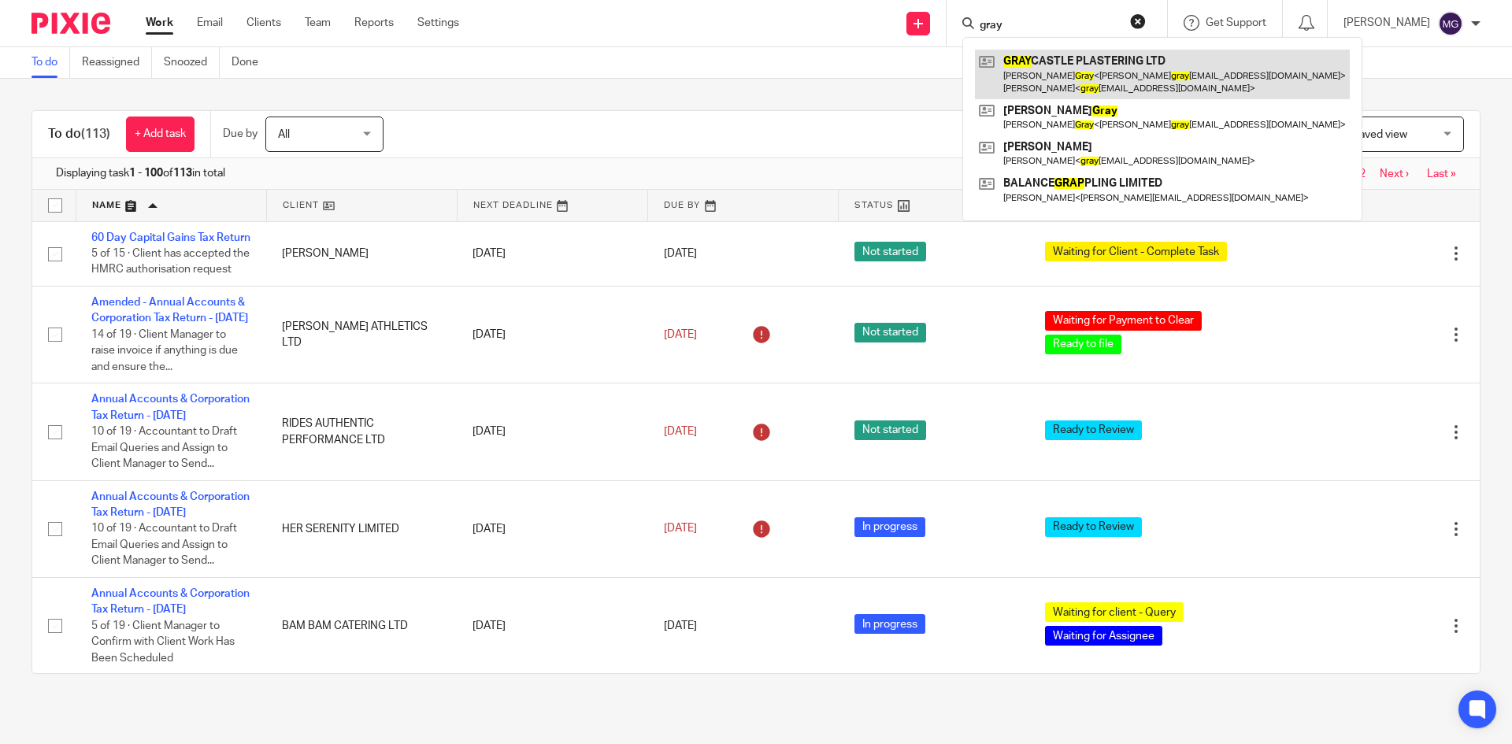
type input "gray"
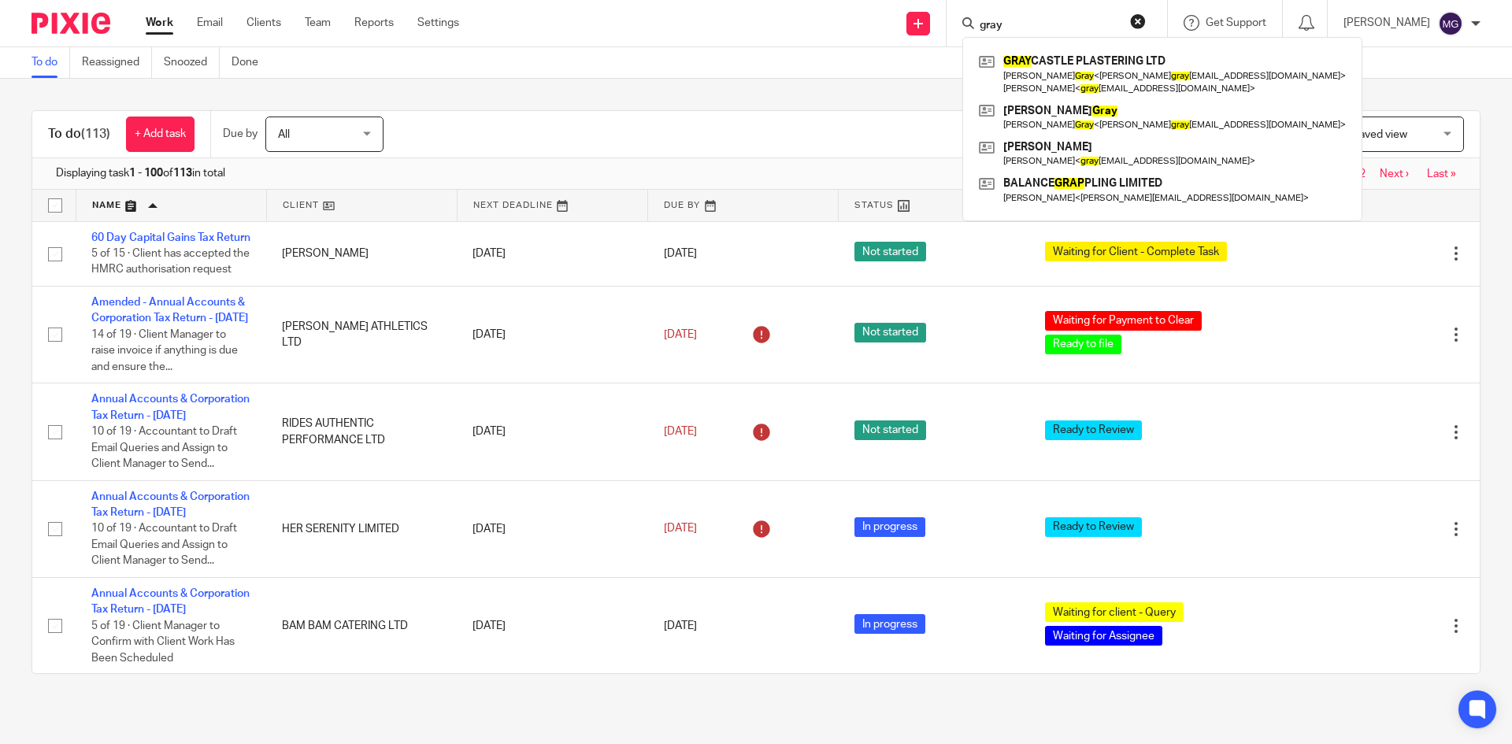
click at [396, 93] on div "To do (113) + Add task Due by All All Today Tomorrow This week Next week This m…" at bounding box center [756, 392] width 1512 height 627
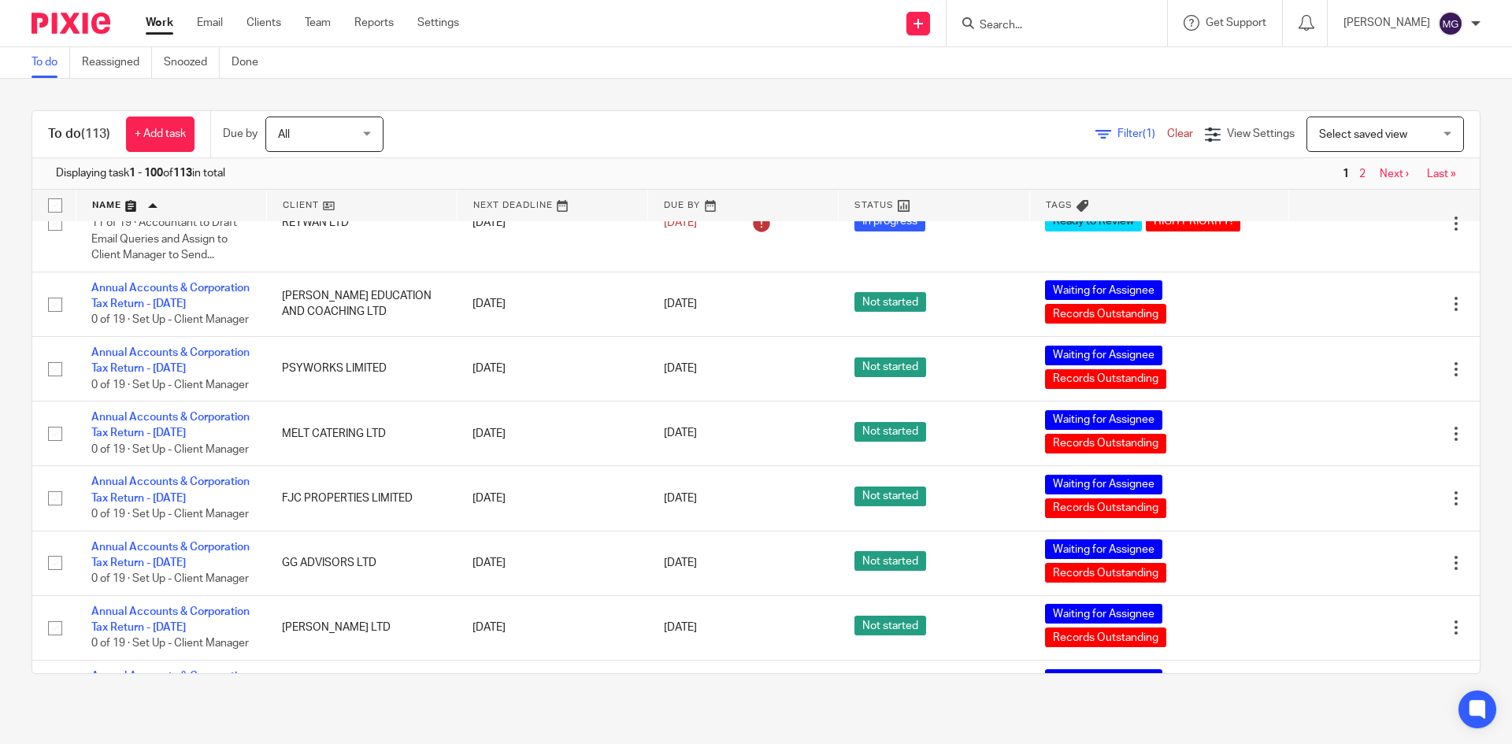
scroll to position [473, 0]
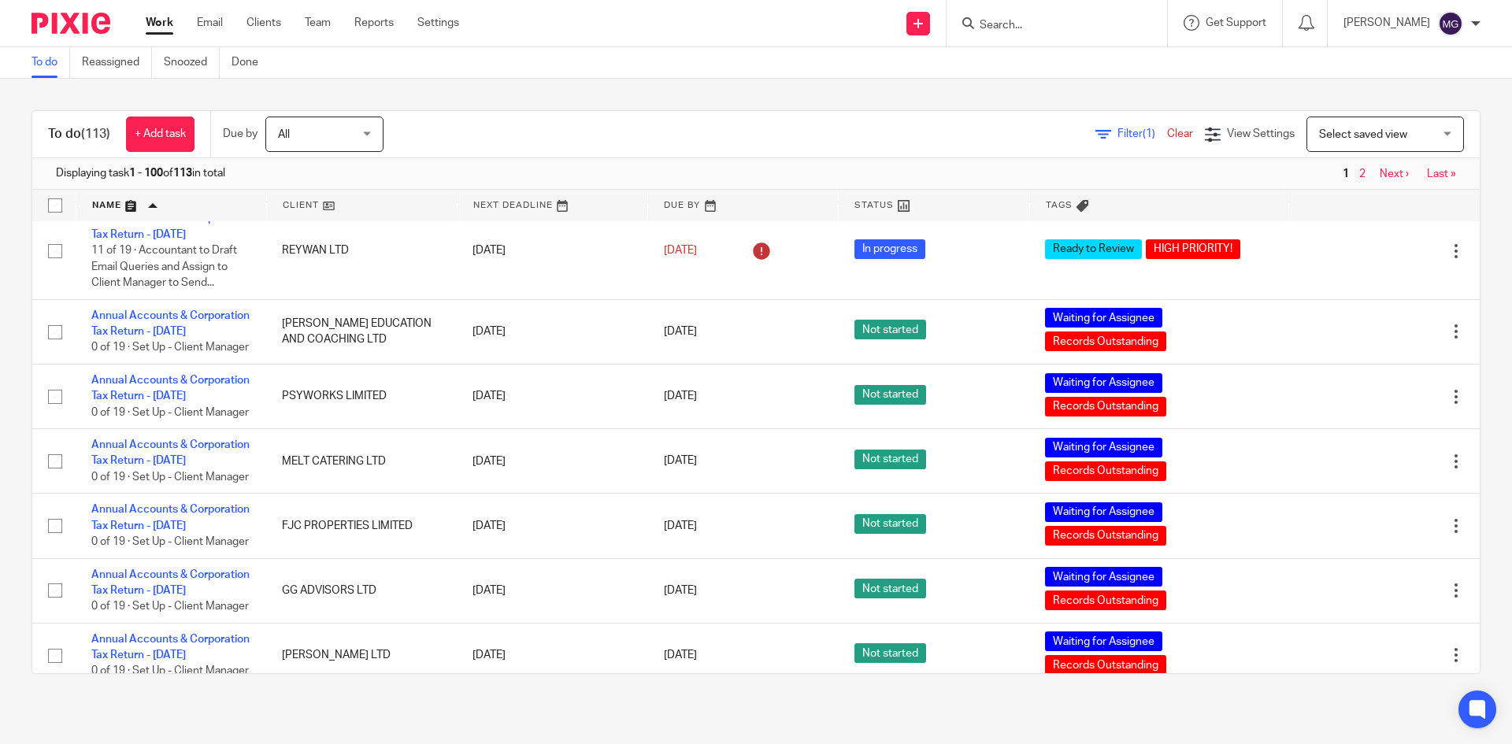
drag, startPoint x: 1020, startPoint y: 87, endPoint x: 1105, endPoint y: 3, distance: 119.7
click at [1020, 87] on div "To do (113) + Add task Due by All All Today Tomorrow This week Next week This m…" at bounding box center [756, 392] width 1512 height 627
click at [1080, 14] on div at bounding box center [1057, 23] width 221 height 46
click at [1039, 24] on input "Search" at bounding box center [1049, 26] width 142 height 14
type input "reywn"
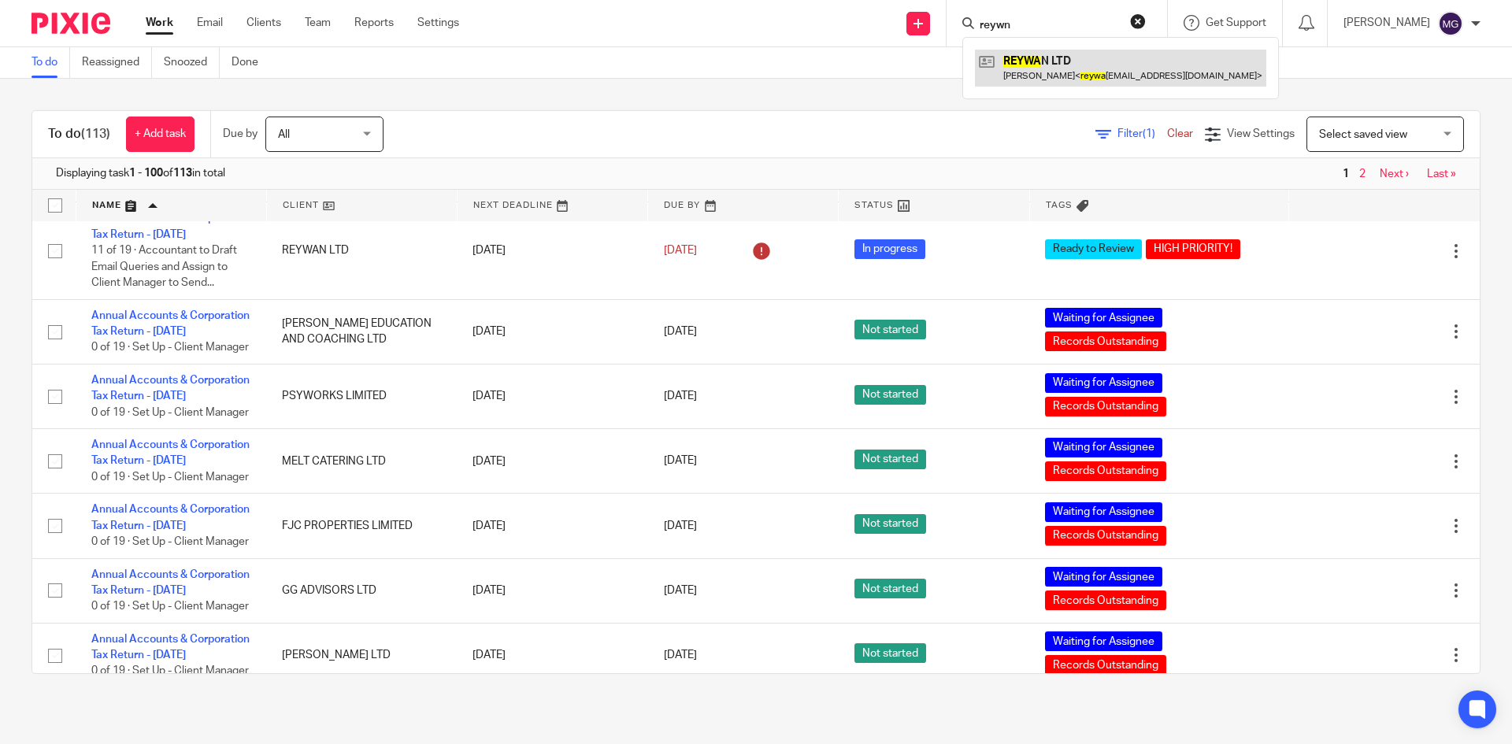
click at [1028, 70] on link at bounding box center [1120, 68] width 291 height 36
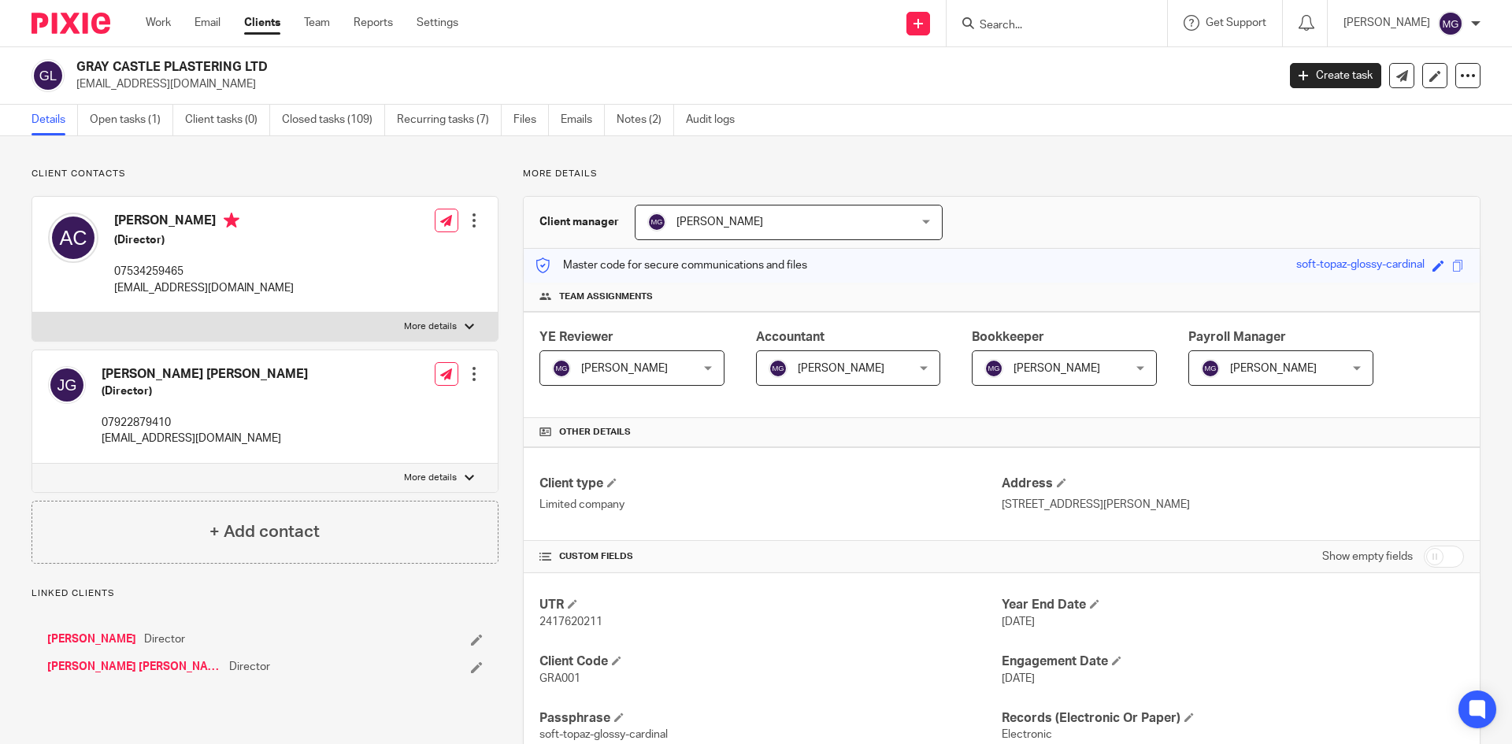
click at [113, 118] on link "Open tasks (1)" at bounding box center [131, 120] width 83 height 31
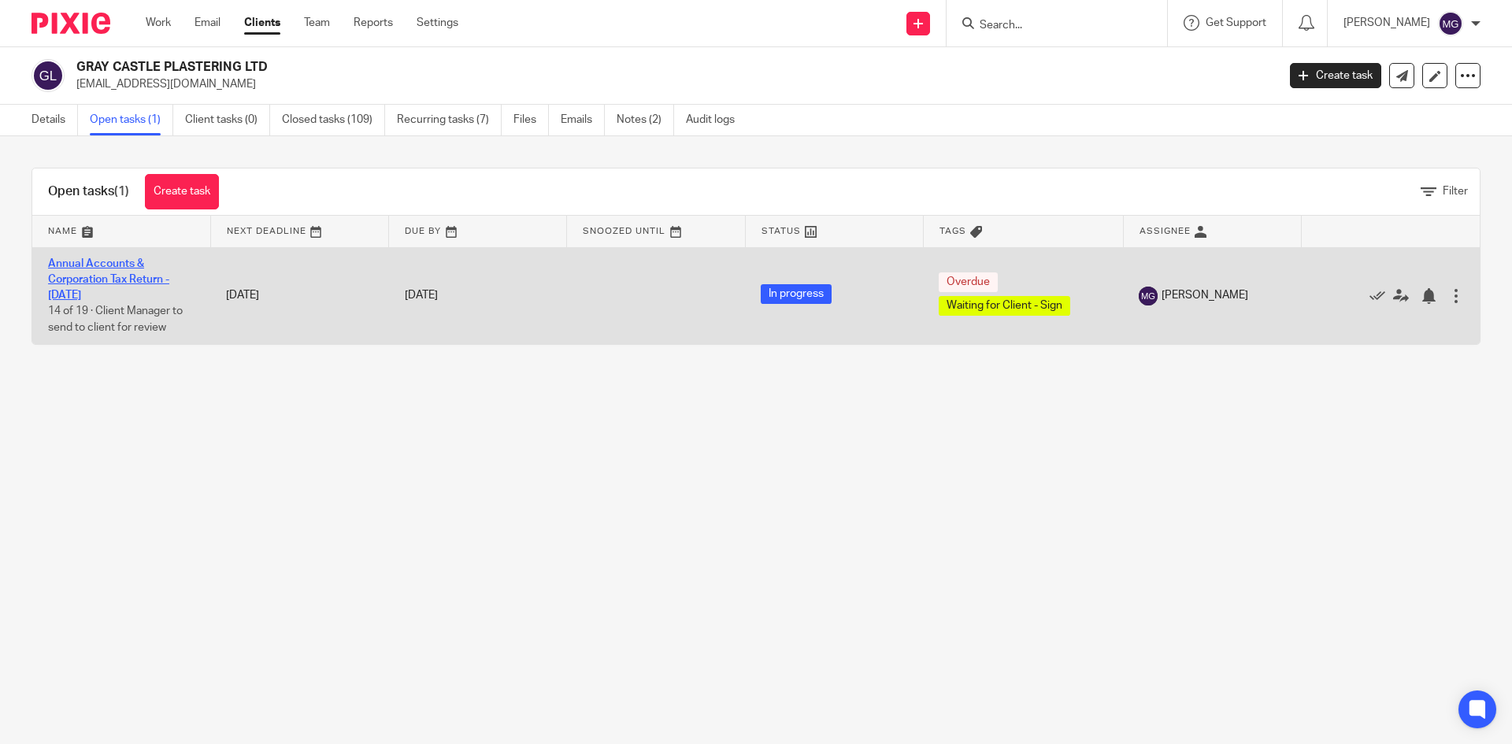
click at [124, 264] on link "Annual Accounts & Corporation Tax Return - [DATE]" at bounding box center [108, 279] width 121 height 43
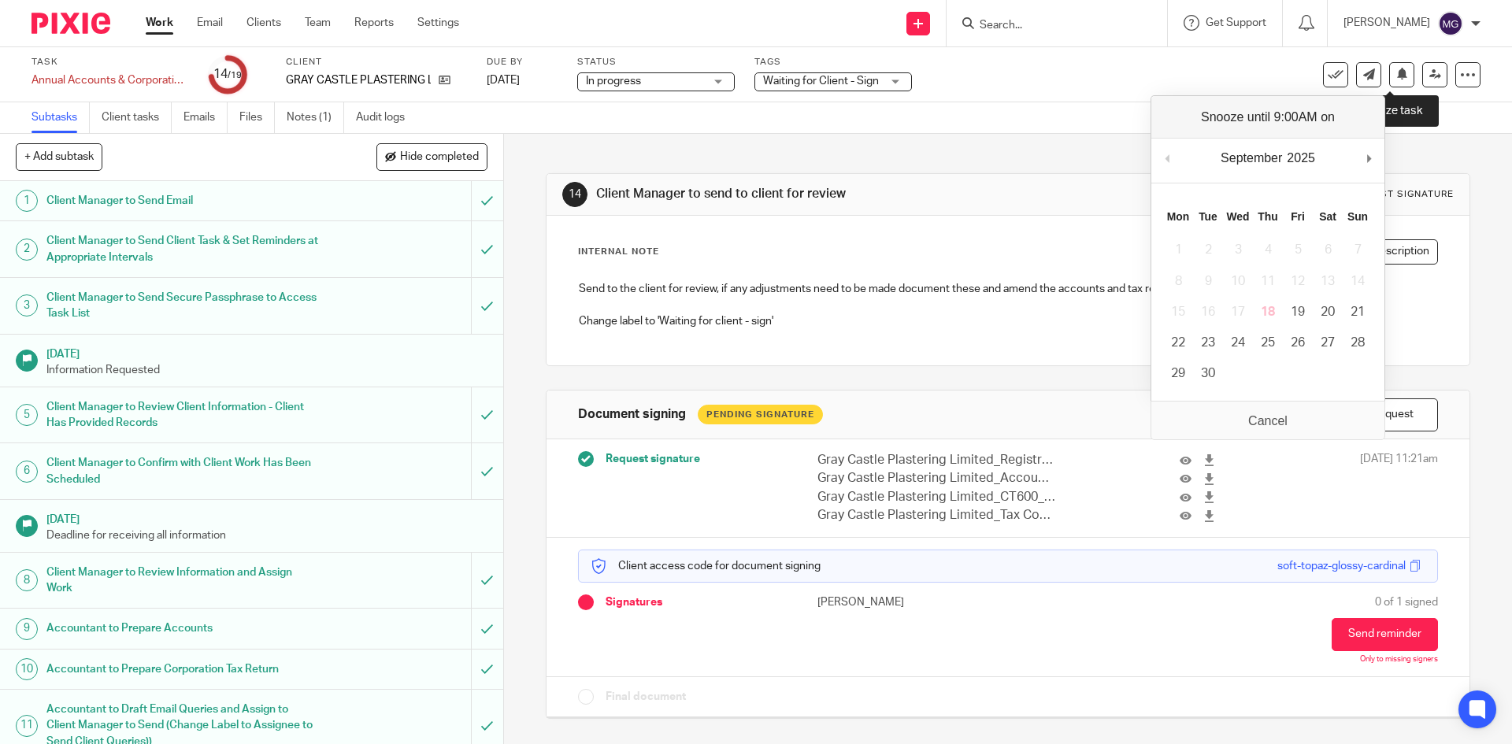
click at [1396, 80] on button at bounding box center [1401, 74] width 25 height 25
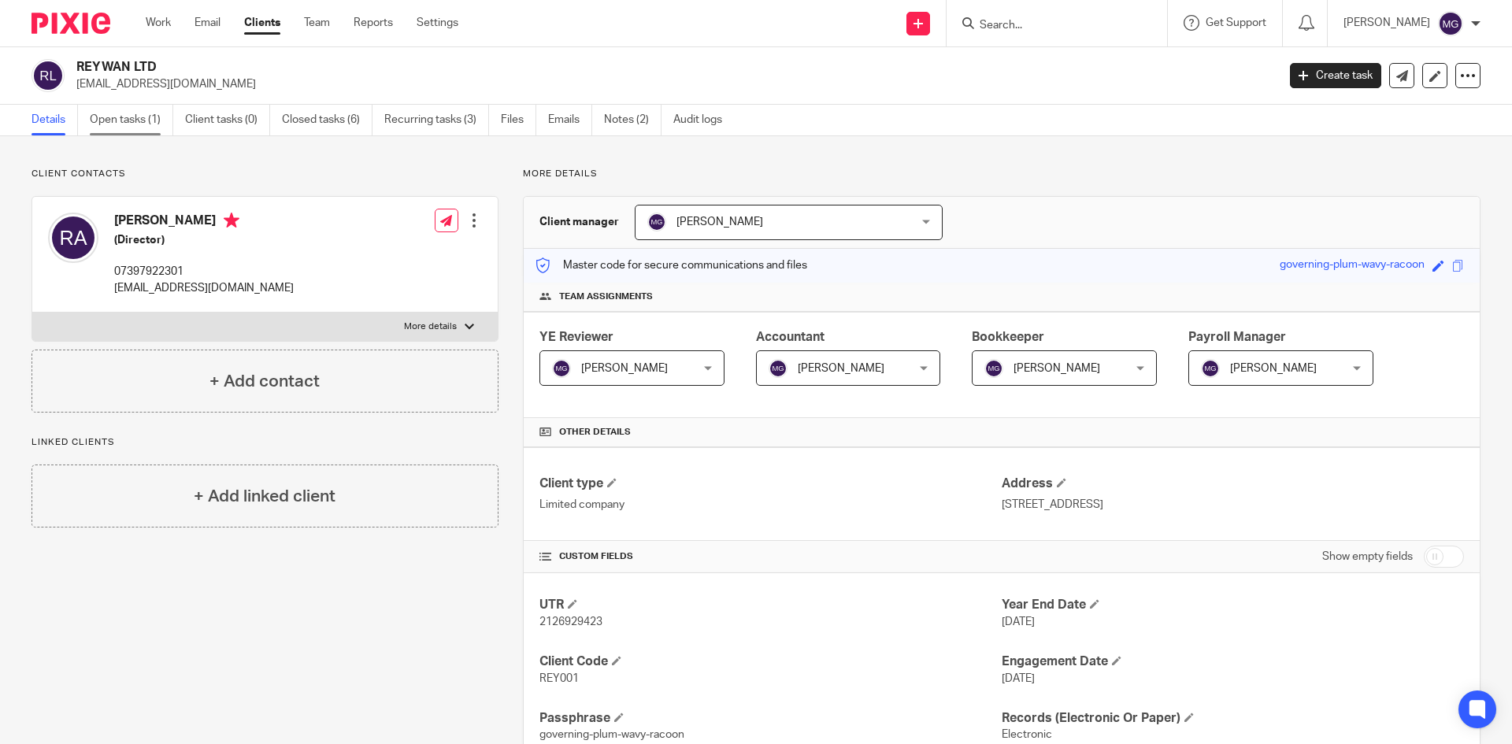
click at [101, 120] on link "Open tasks (1)" at bounding box center [131, 120] width 83 height 31
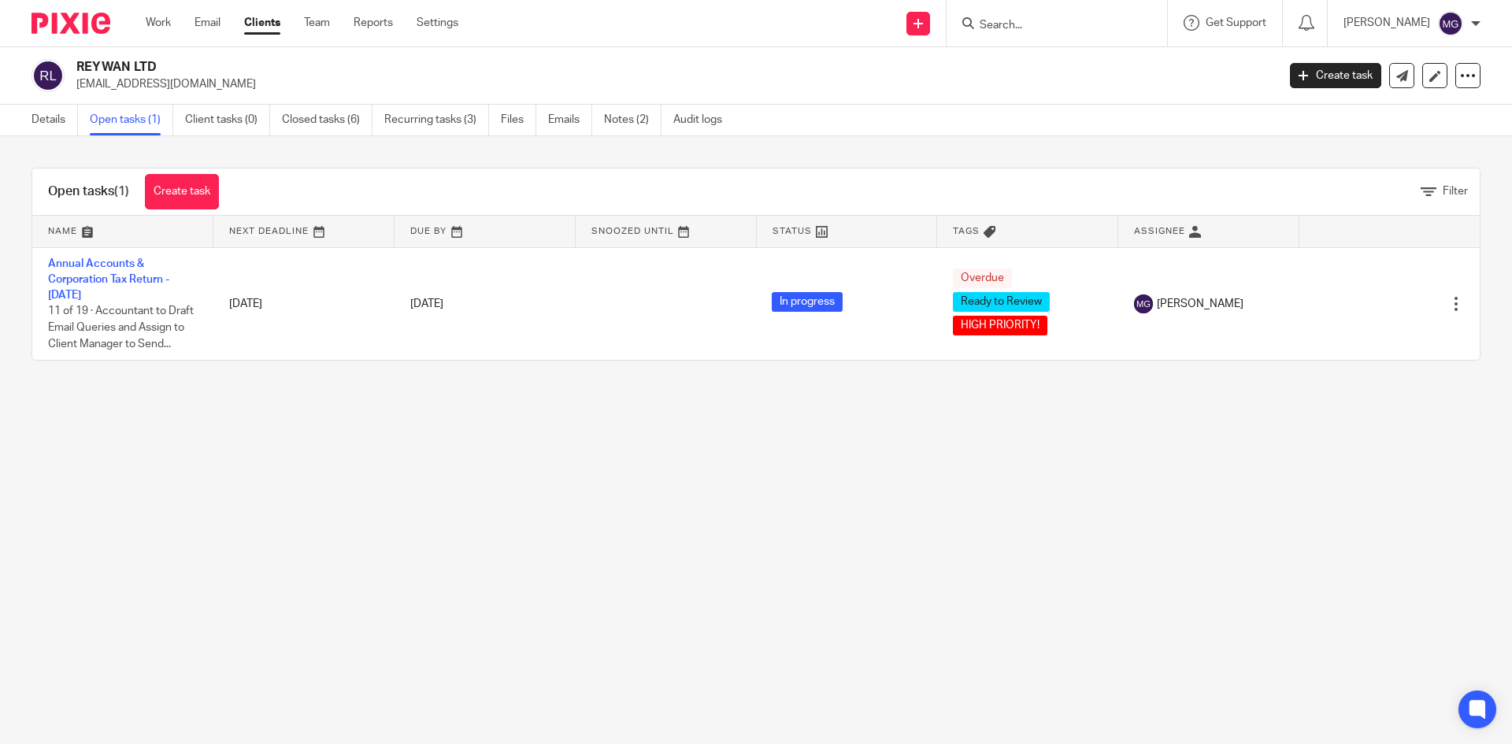
click at [99, 280] on link "Annual Accounts & Corporation Tax Return - [DATE]" at bounding box center [108, 279] width 121 height 43
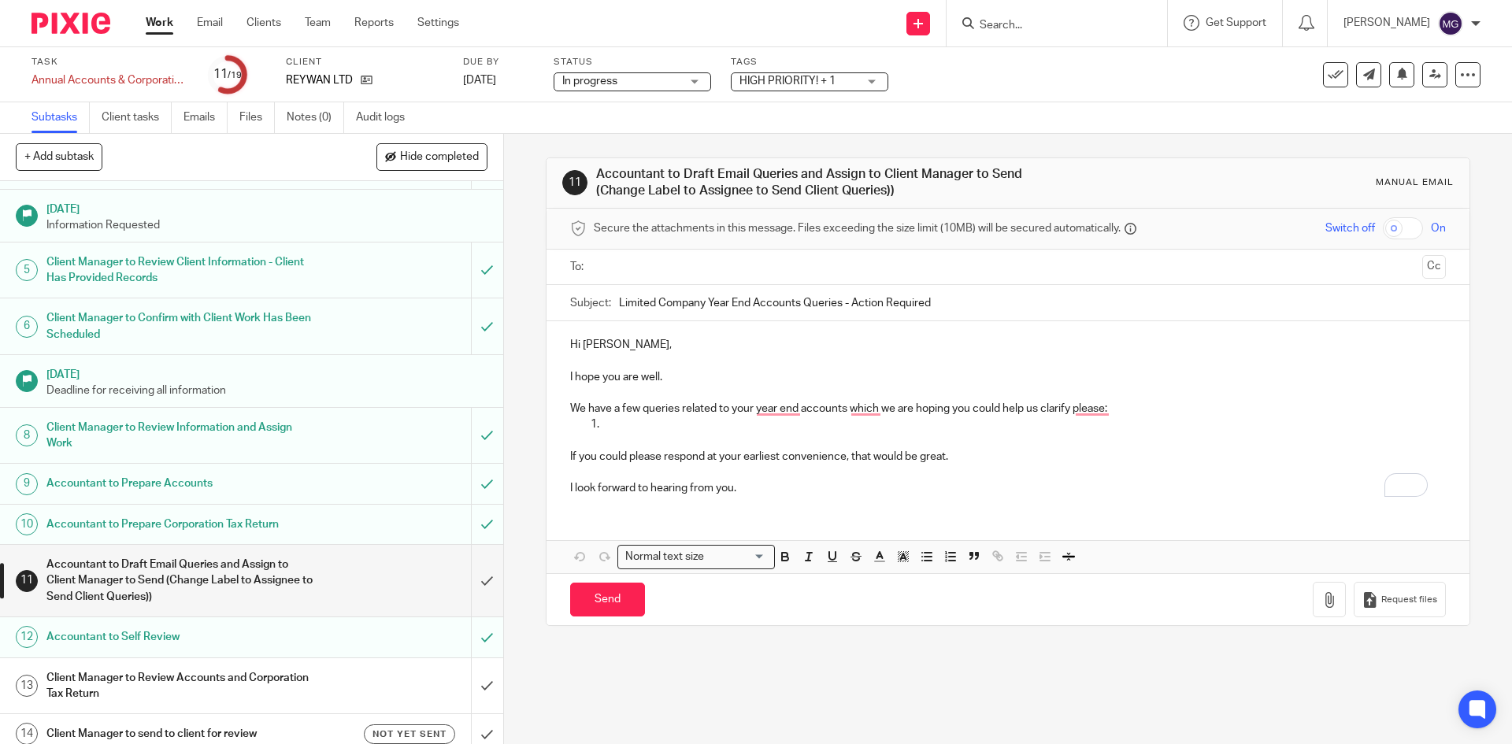
scroll to position [315, 0]
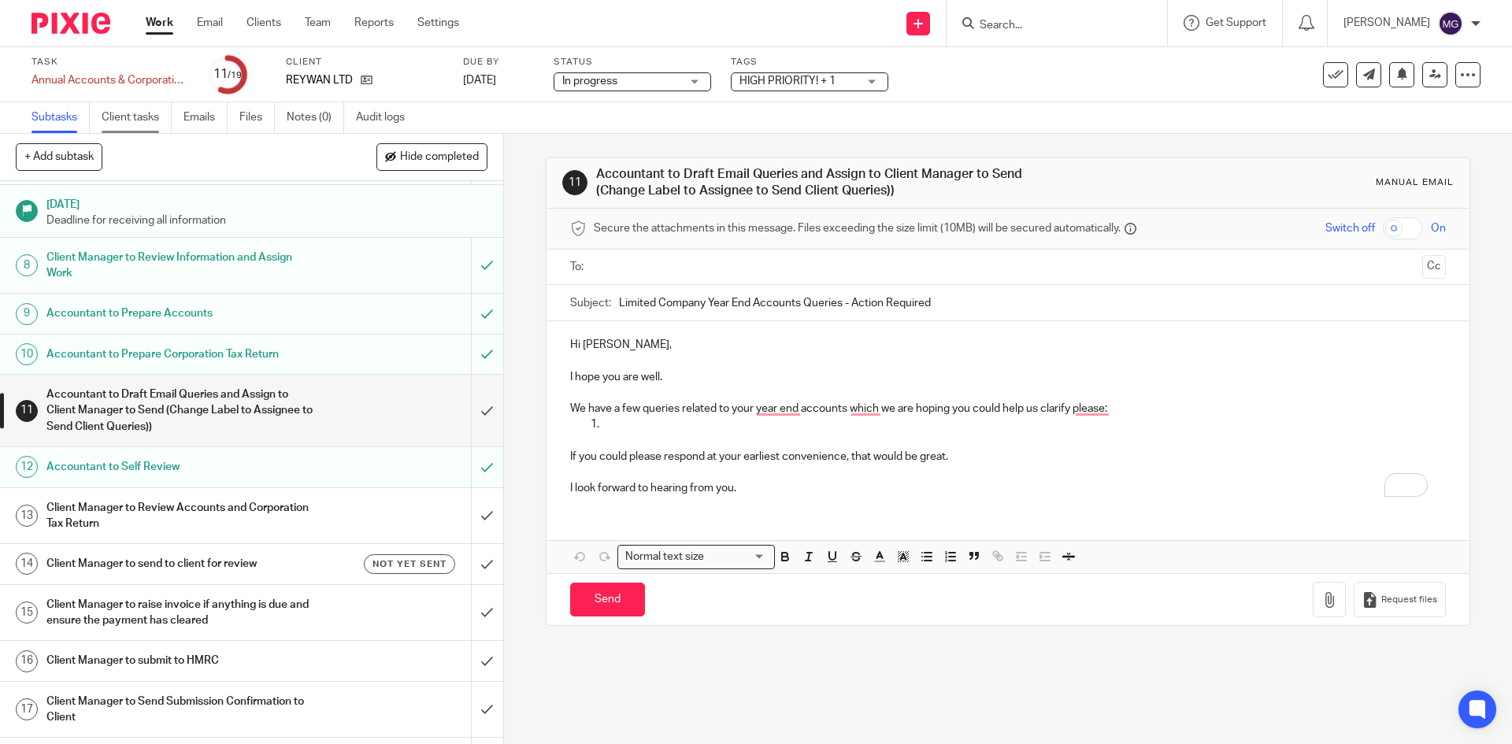
click at [154, 108] on link "Client tasks" at bounding box center [137, 117] width 70 height 31
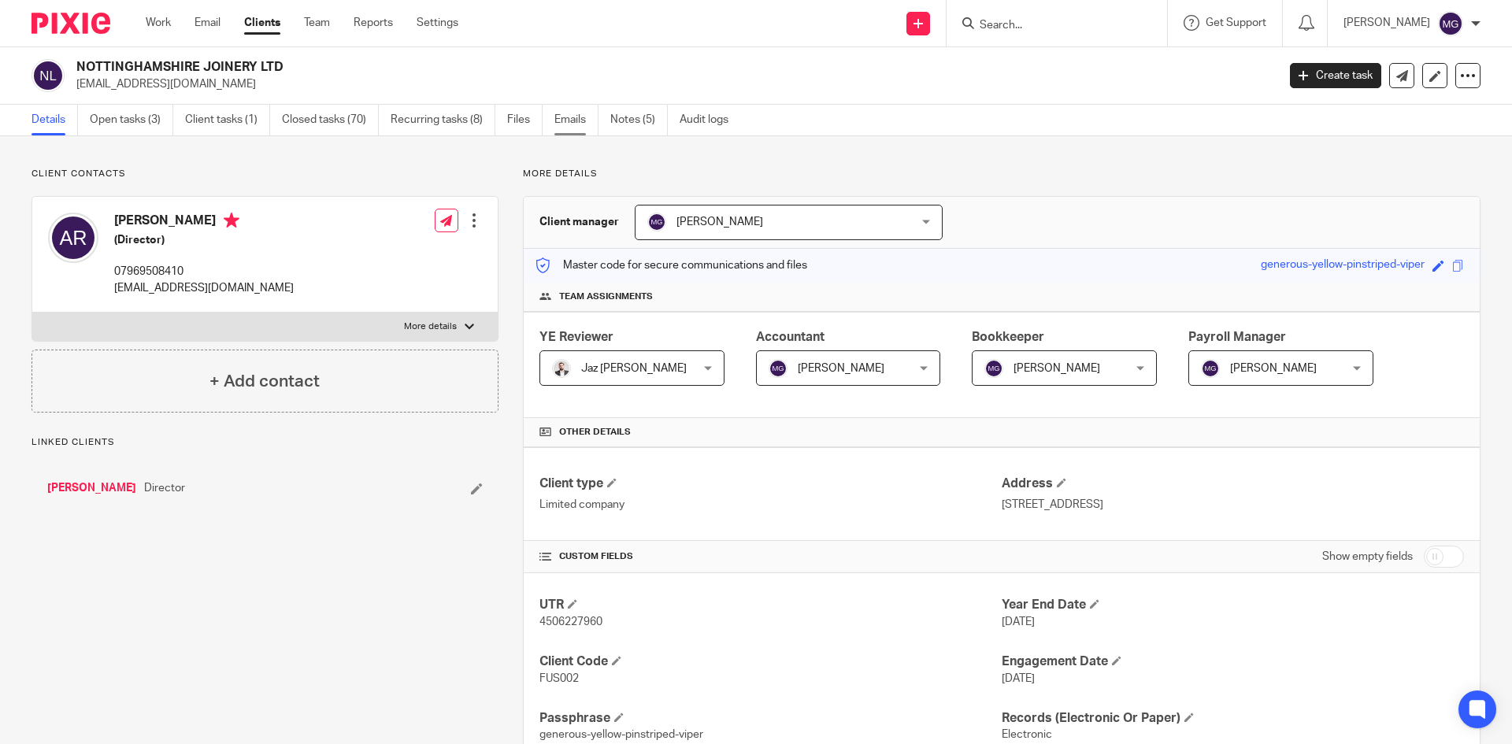
click at [577, 126] on link "Emails" at bounding box center [576, 120] width 44 height 31
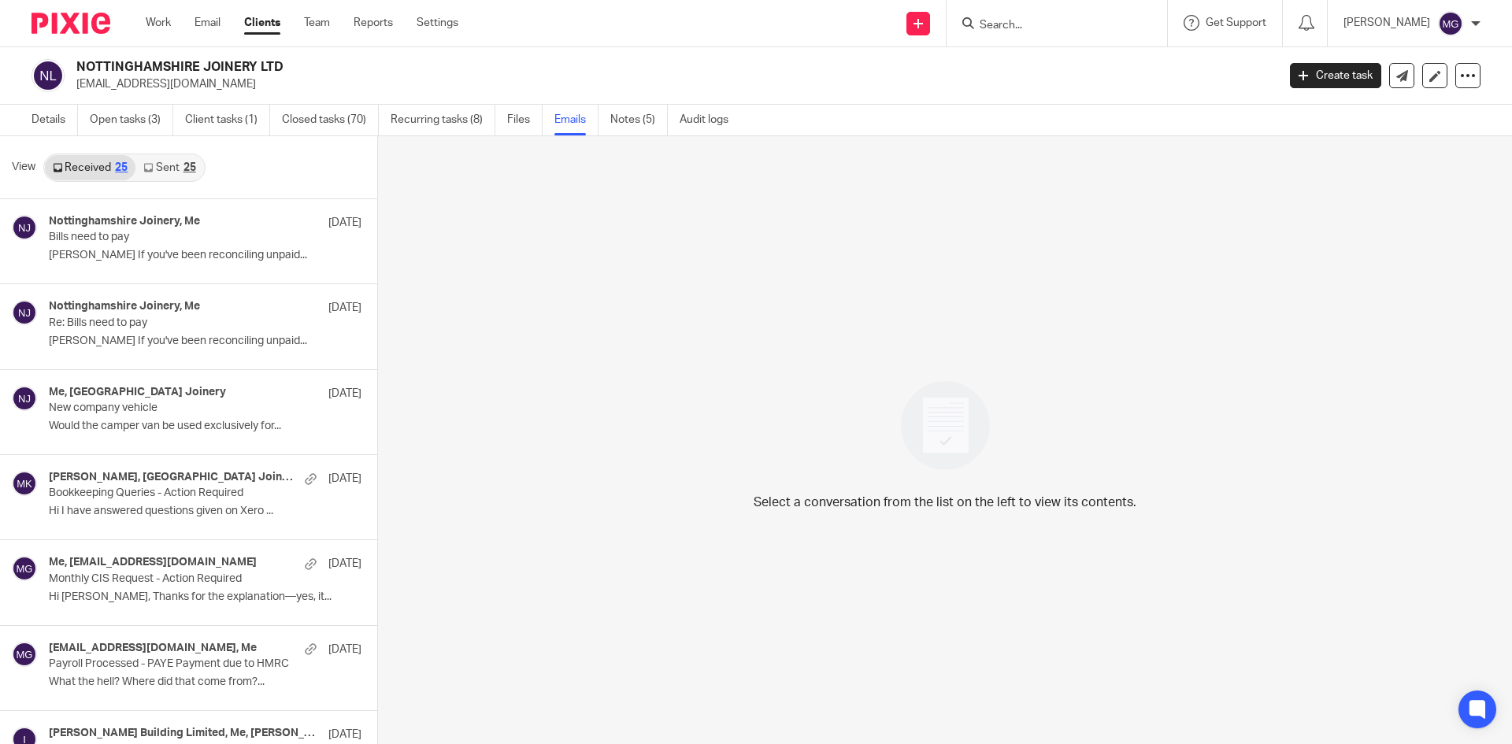
click at [170, 171] on link "Sent 25" at bounding box center [169, 167] width 68 height 25
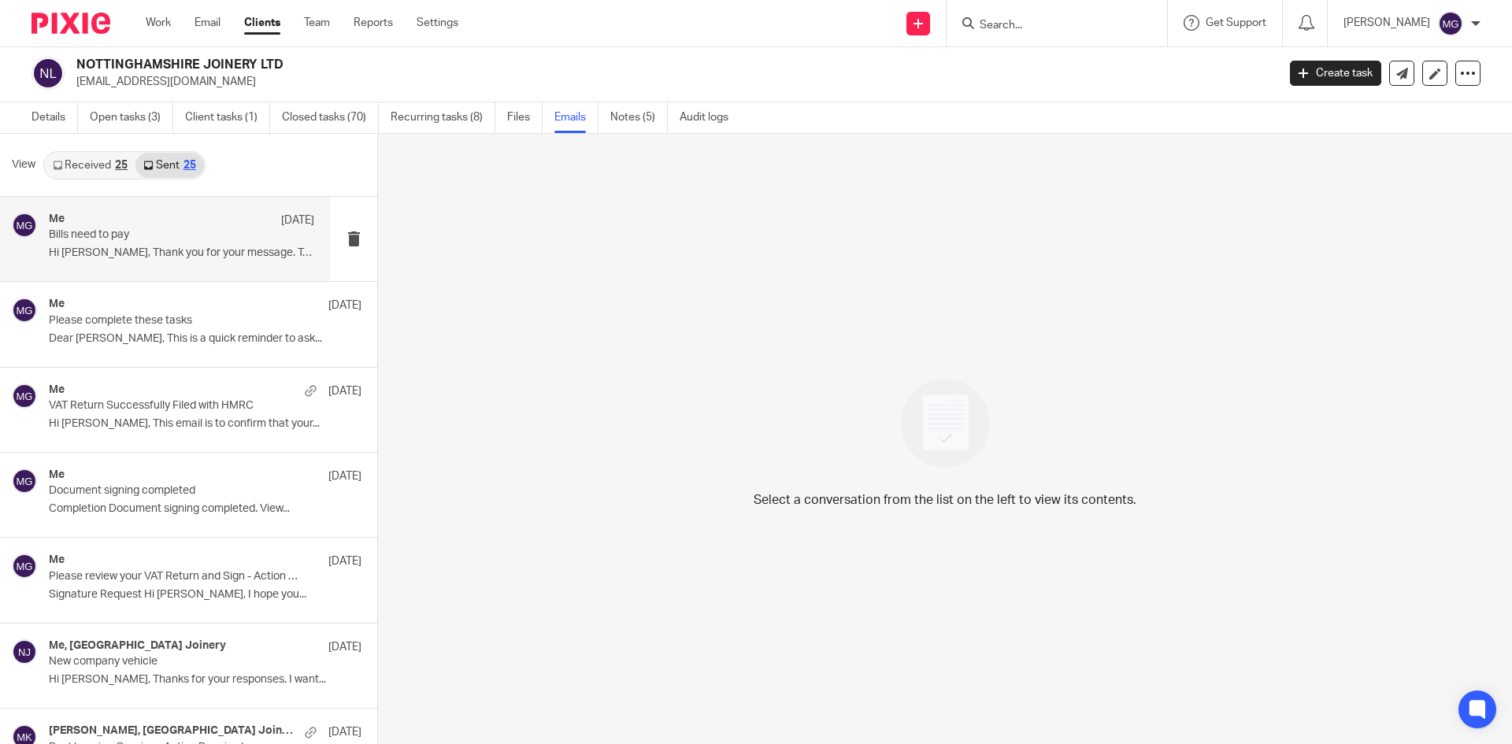
click at [141, 234] on p "Bills need to pay" at bounding box center [155, 234] width 213 height 13
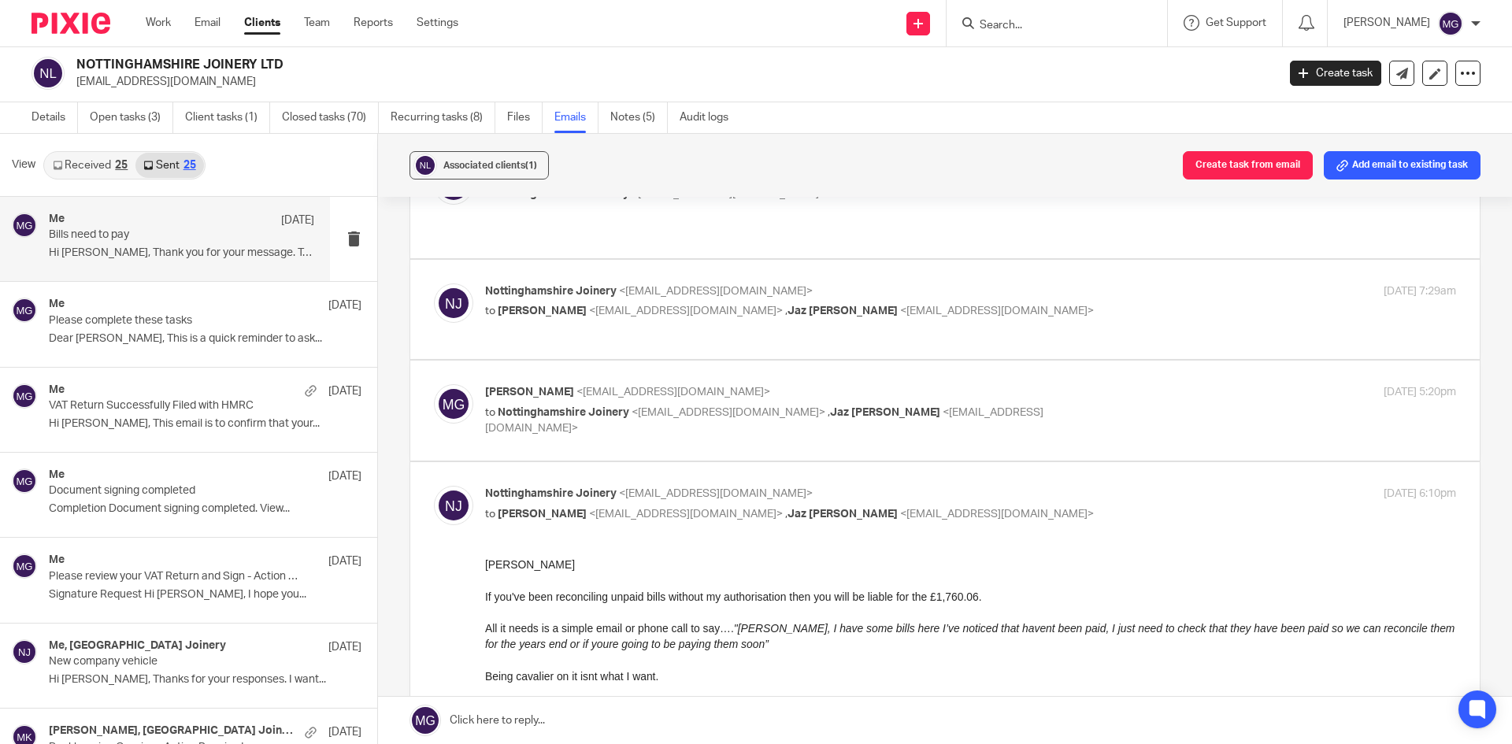
scroll to position [1024, 0]
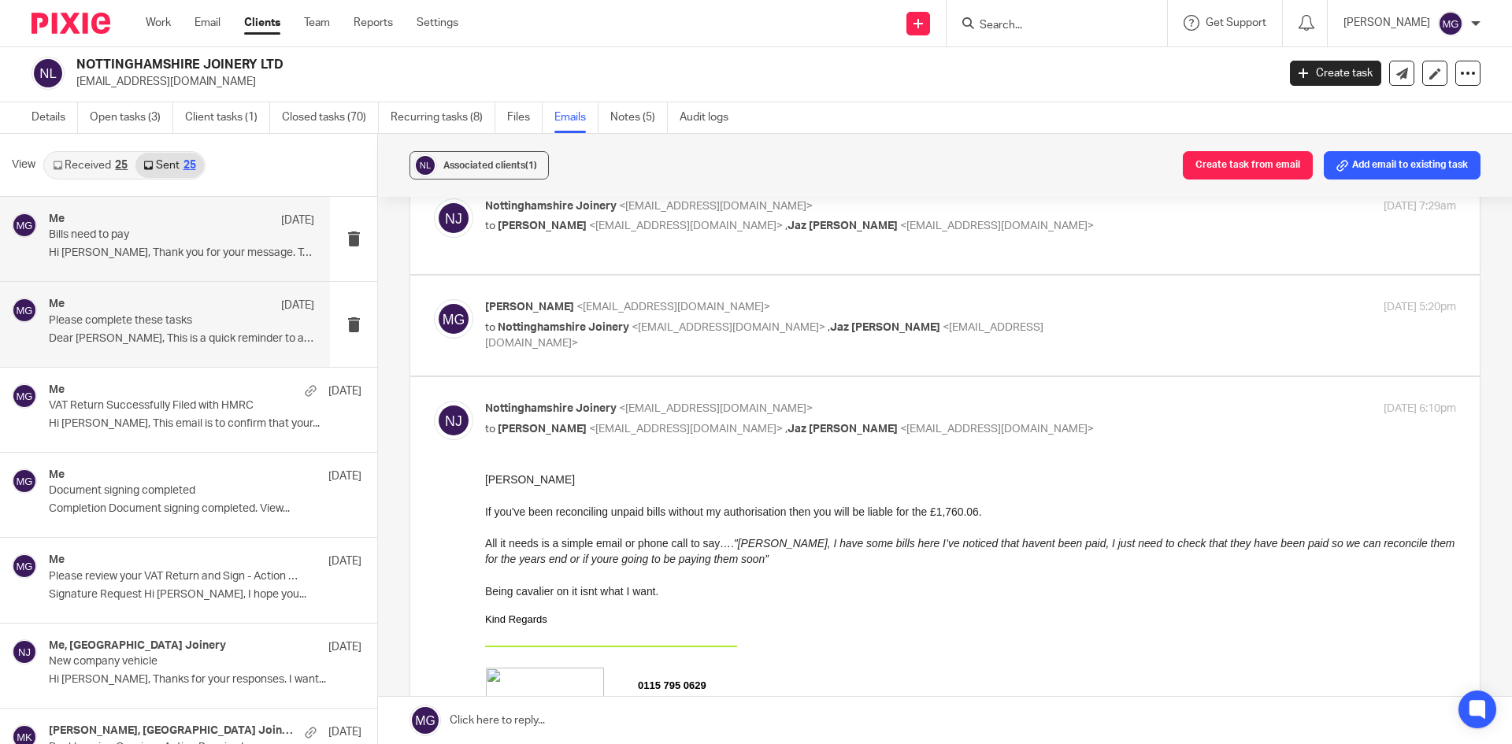
click at [225, 324] on p "Please complete these tasks" at bounding box center [155, 320] width 213 height 13
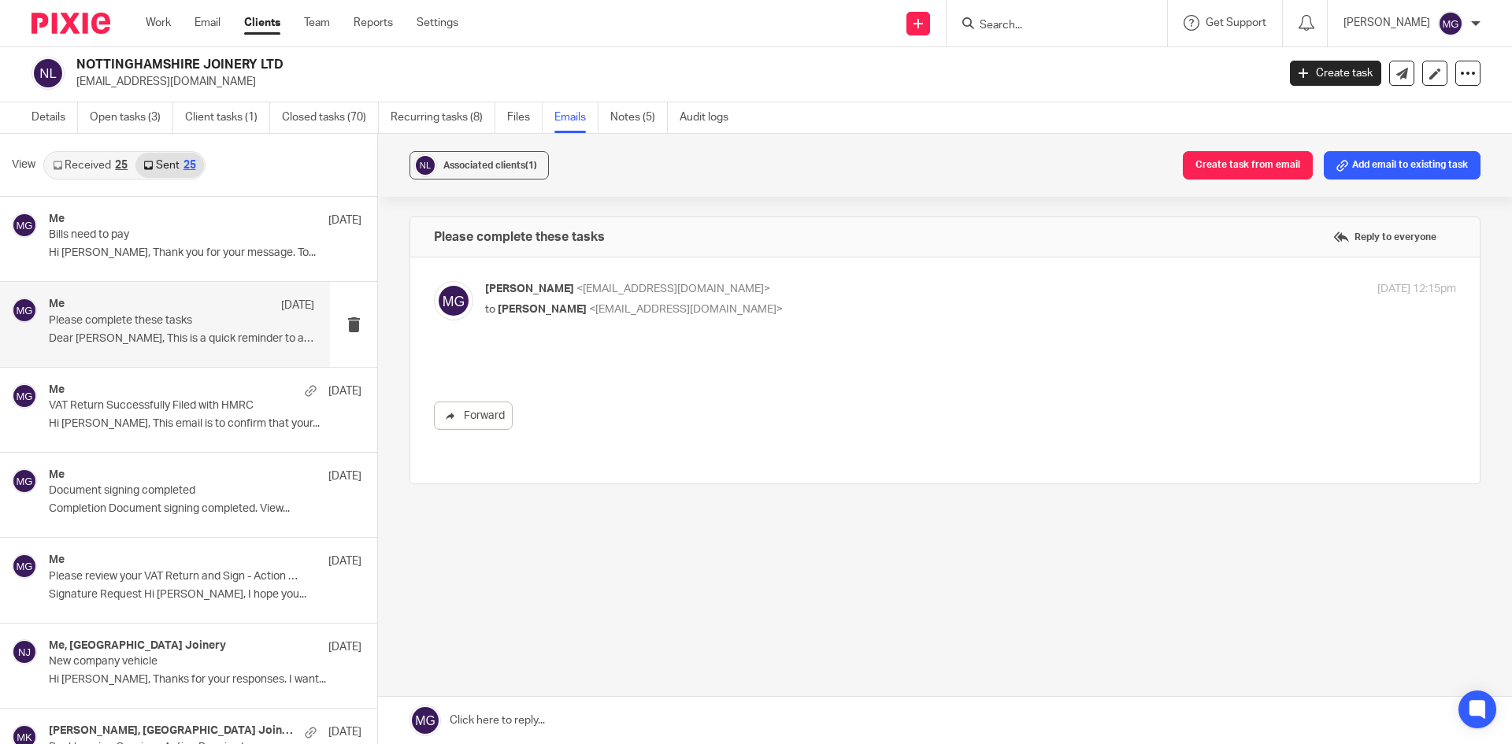
scroll to position [0, 0]
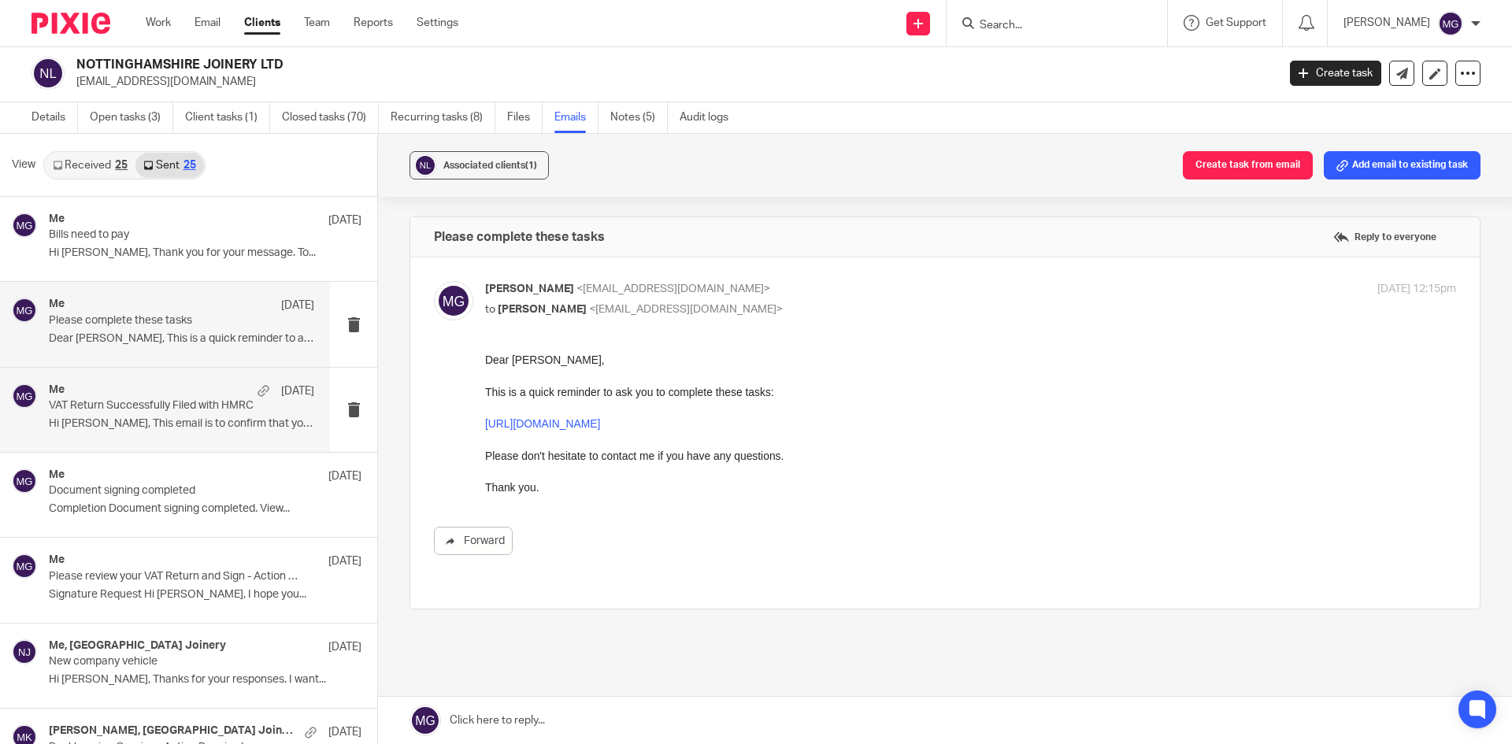
click at [204, 398] on div "Me 3 Sep" at bounding box center [181, 392] width 265 height 16
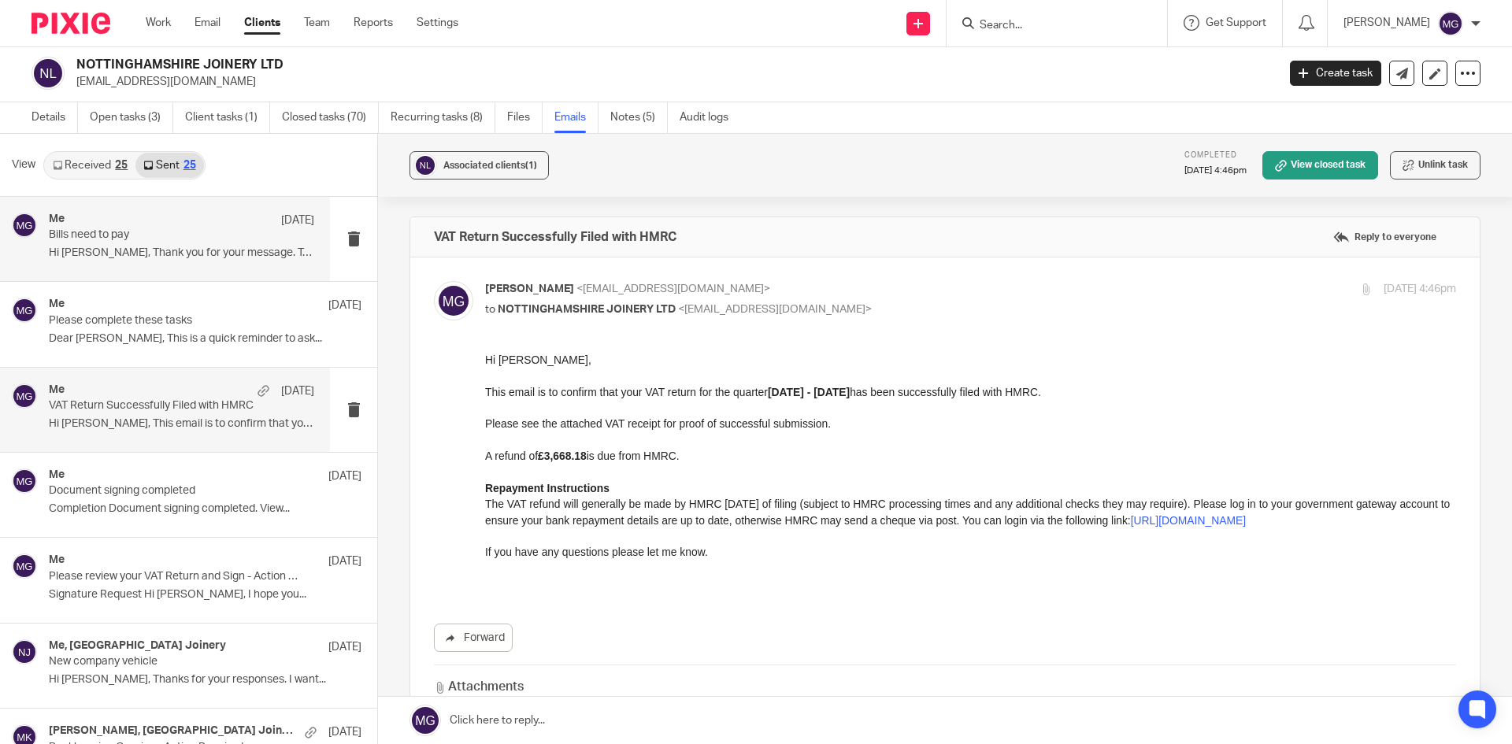
click at [205, 267] on div "Me 9 Sep Bills need to pay Hi Andy, Thank you for your message. To..." at bounding box center [165, 239] width 330 height 84
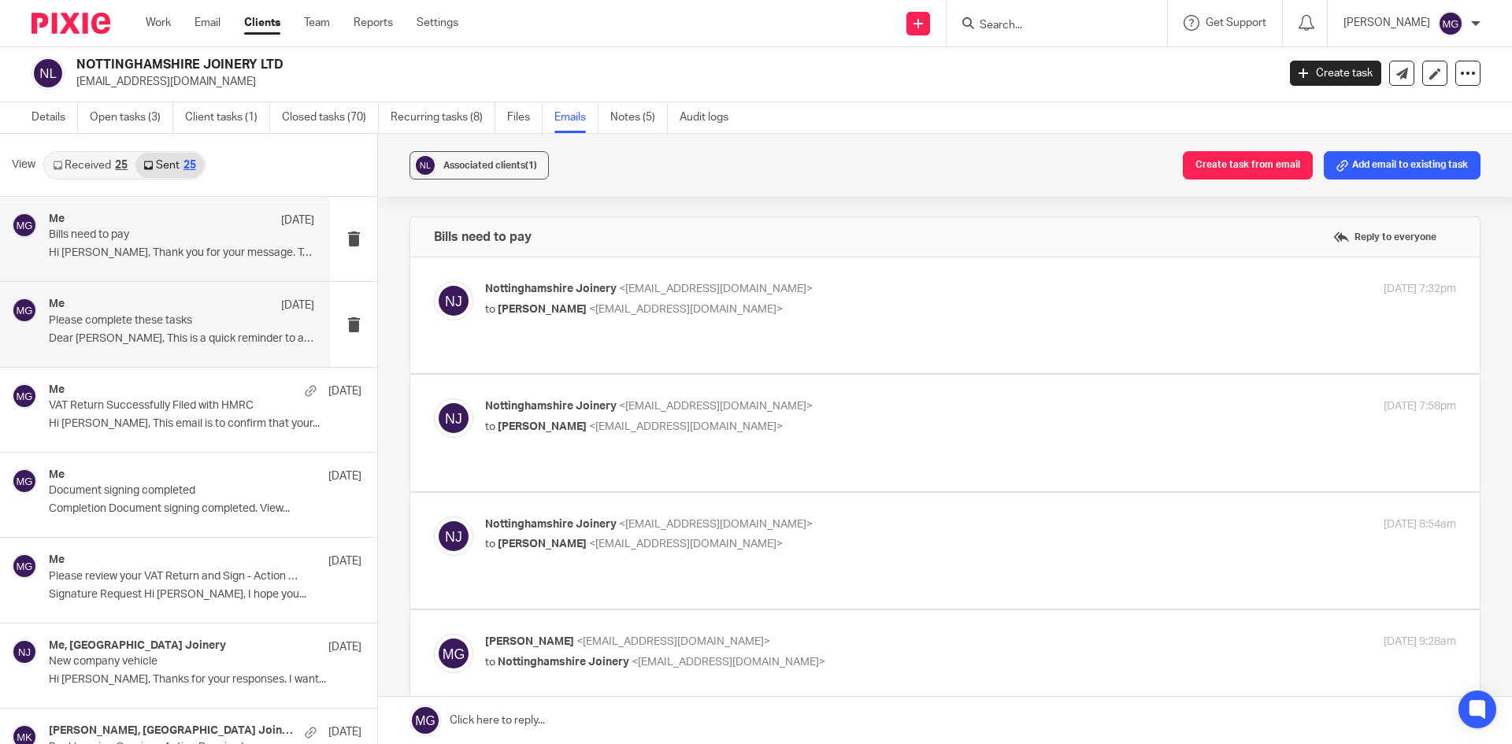
click at [152, 351] on div "Me 8 Sep Please complete these tasks Dear Andrew, This is a quick reminder to a…" at bounding box center [165, 324] width 330 height 84
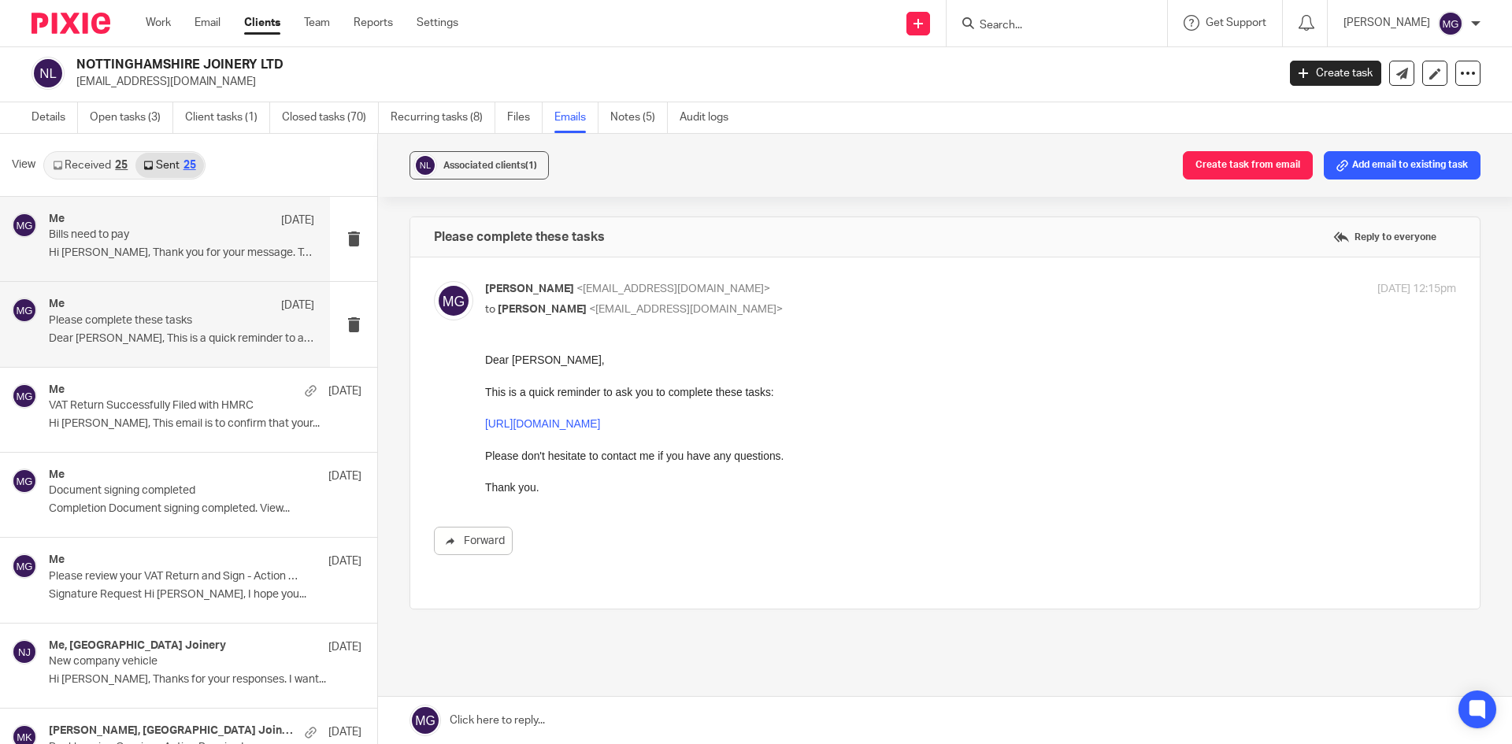
click at [163, 251] on p "Hi Andy, Thank you for your message. To..." at bounding box center [181, 253] width 265 height 13
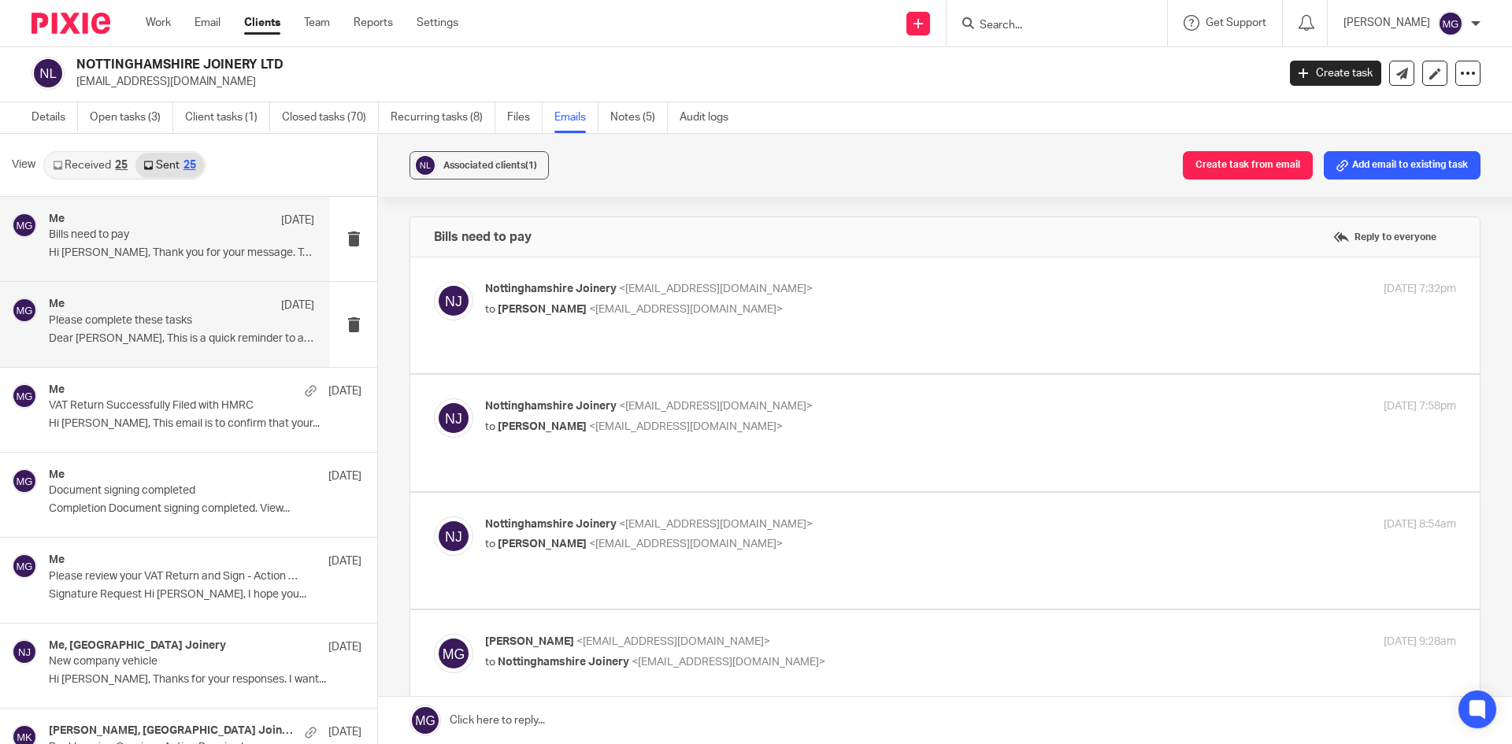
click at [228, 316] on p "Please complete these tasks" at bounding box center [155, 320] width 213 height 13
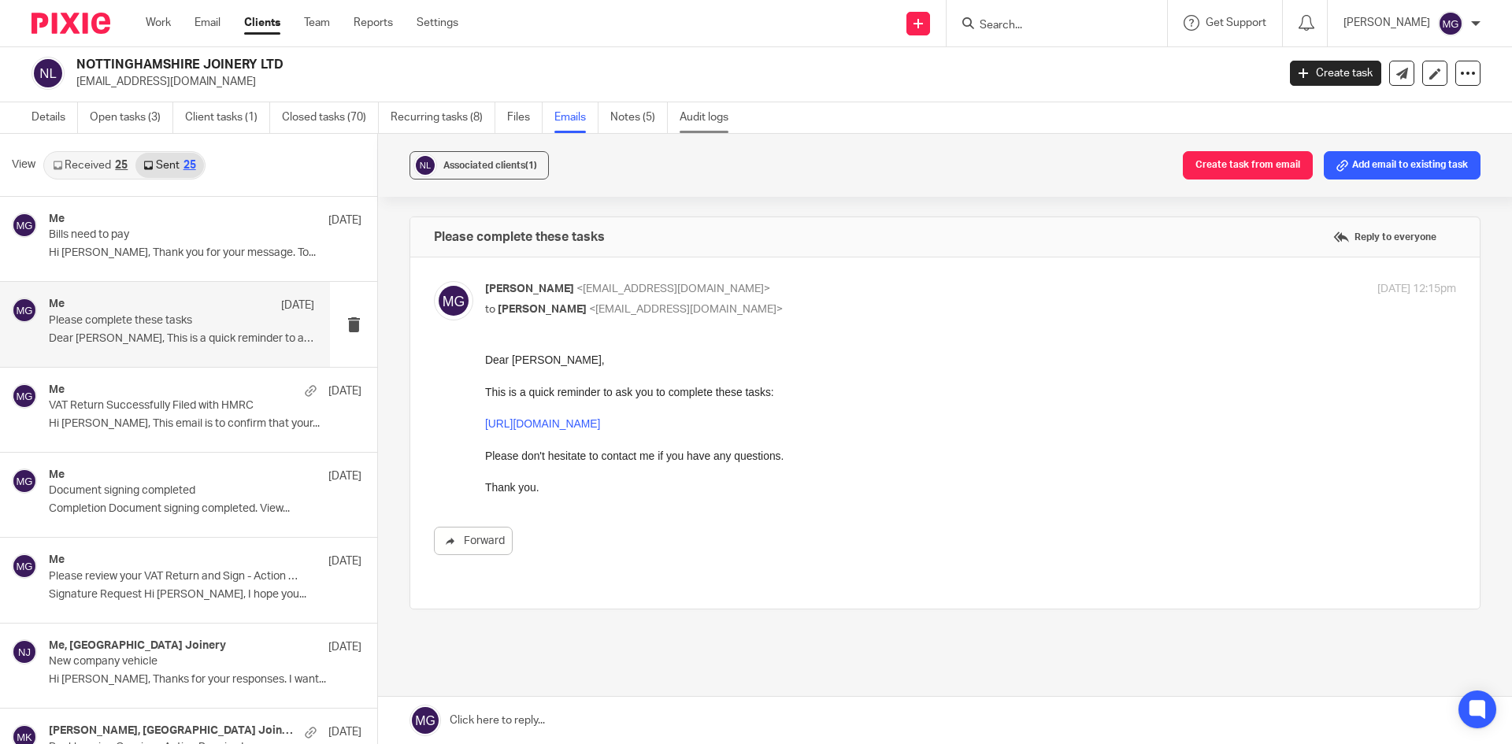
click at [699, 114] on link "Audit logs" at bounding box center [710, 117] width 61 height 31
click at [694, 113] on link "Audit logs" at bounding box center [710, 117] width 61 height 31
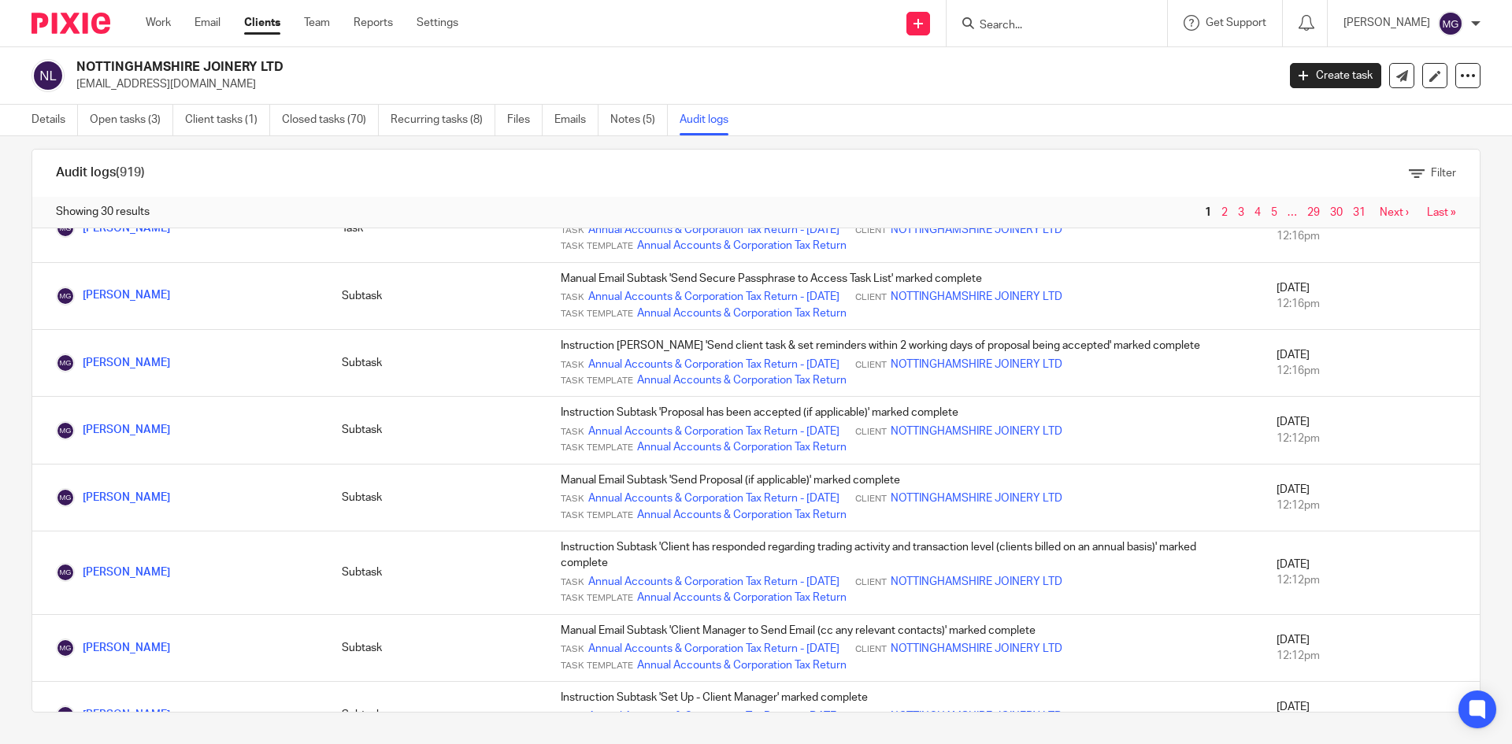
scroll to position [1327, 0]
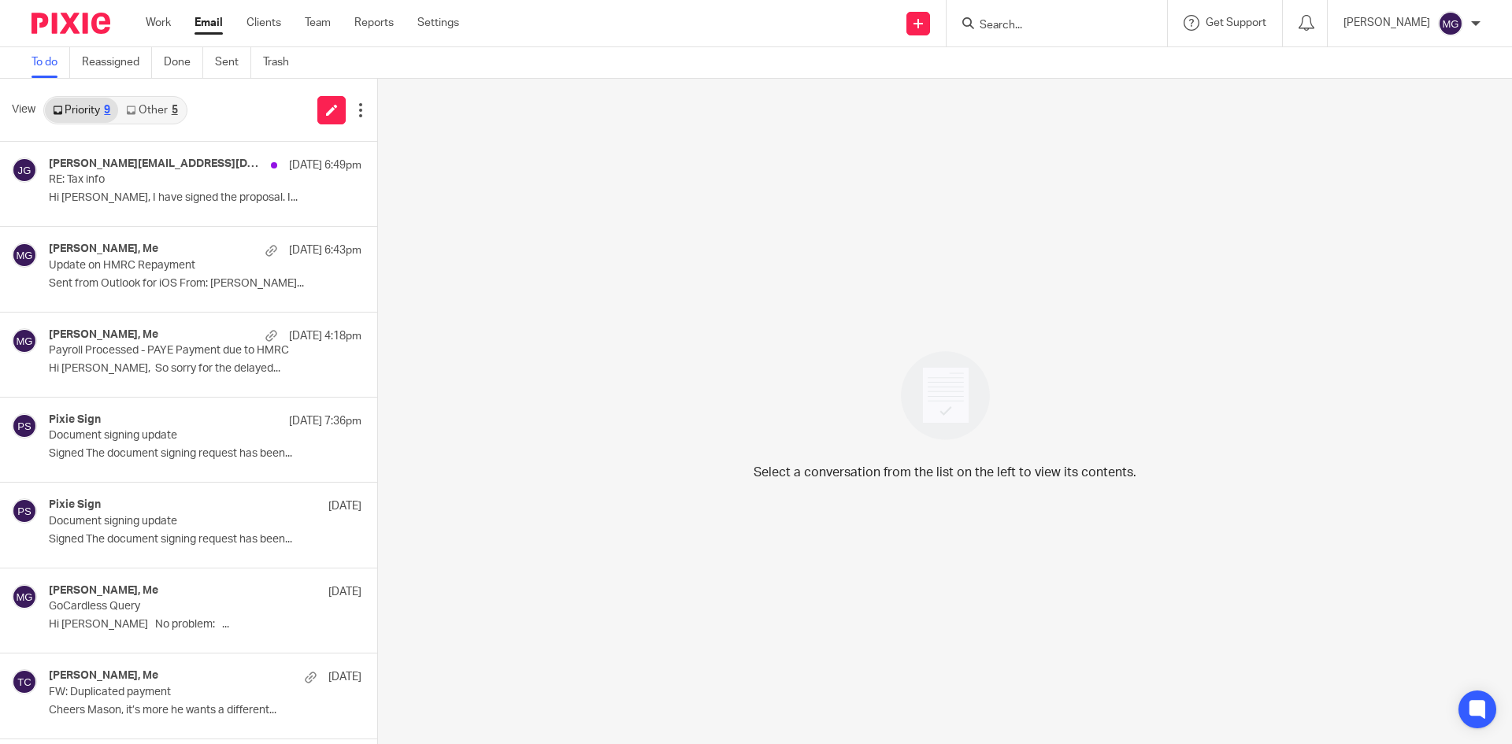
click at [137, 116] on link "Other 5" at bounding box center [151, 110] width 67 height 25
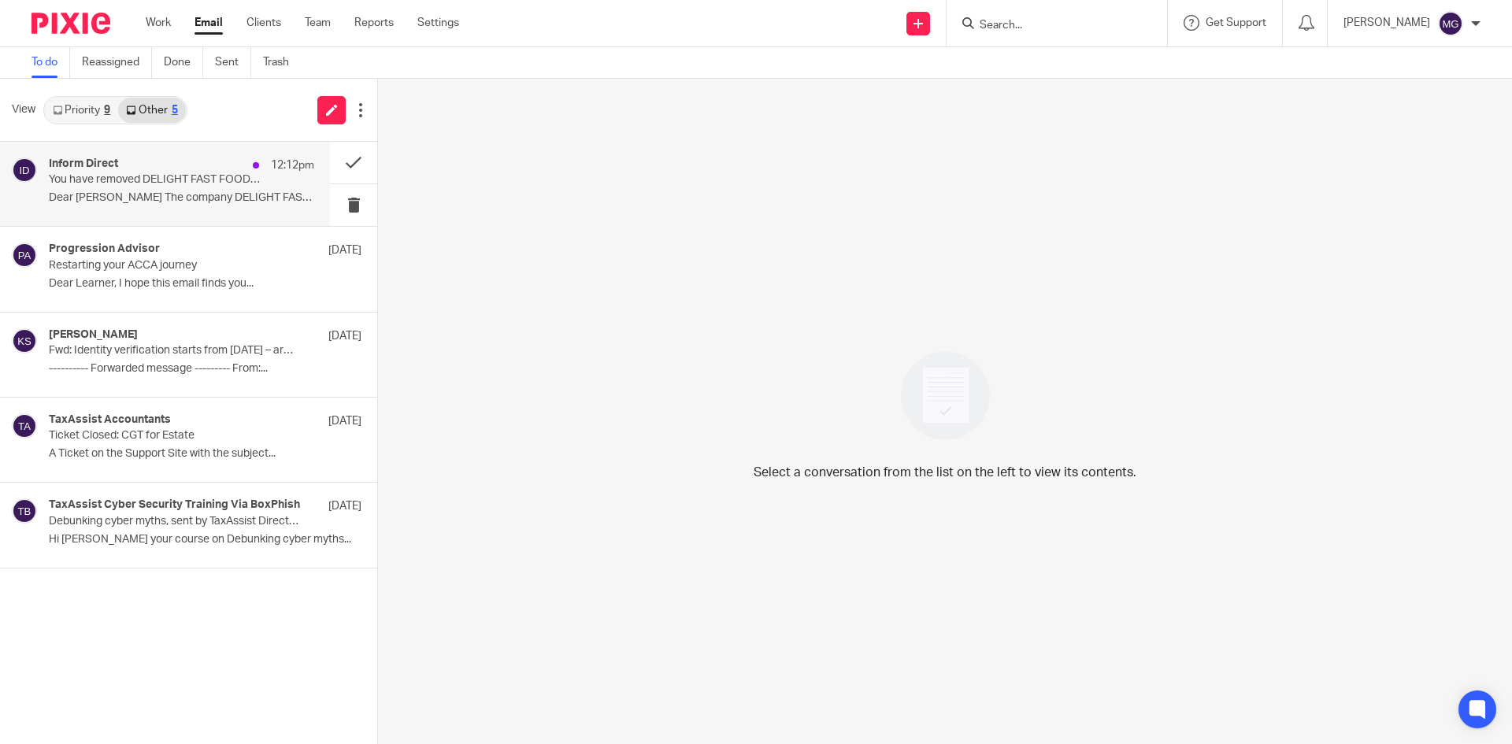
click at [77, 195] on p "Dear Mason The company DELIGHT FAST FOOD..." at bounding box center [181, 197] width 265 height 13
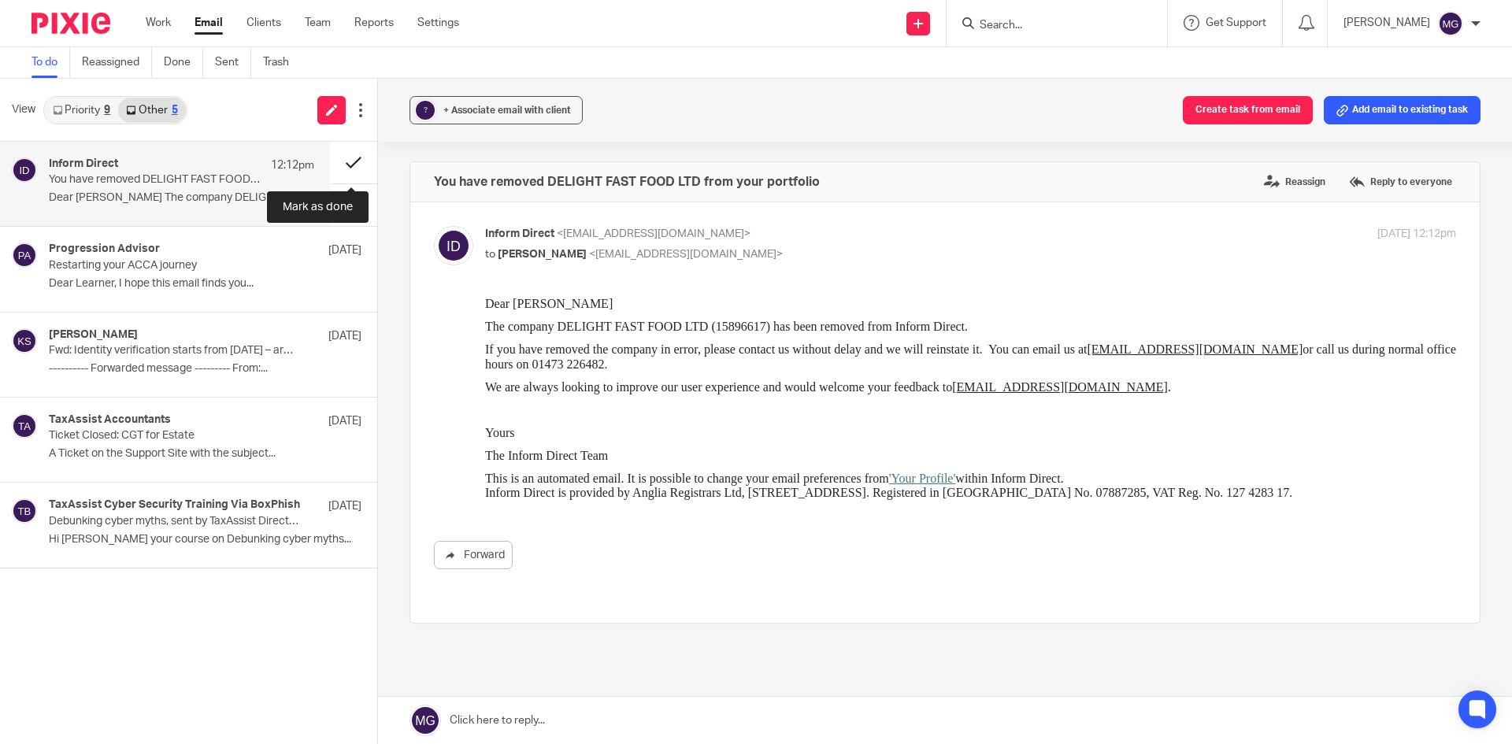
click at [350, 154] on button at bounding box center [353, 163] width 47 height 42
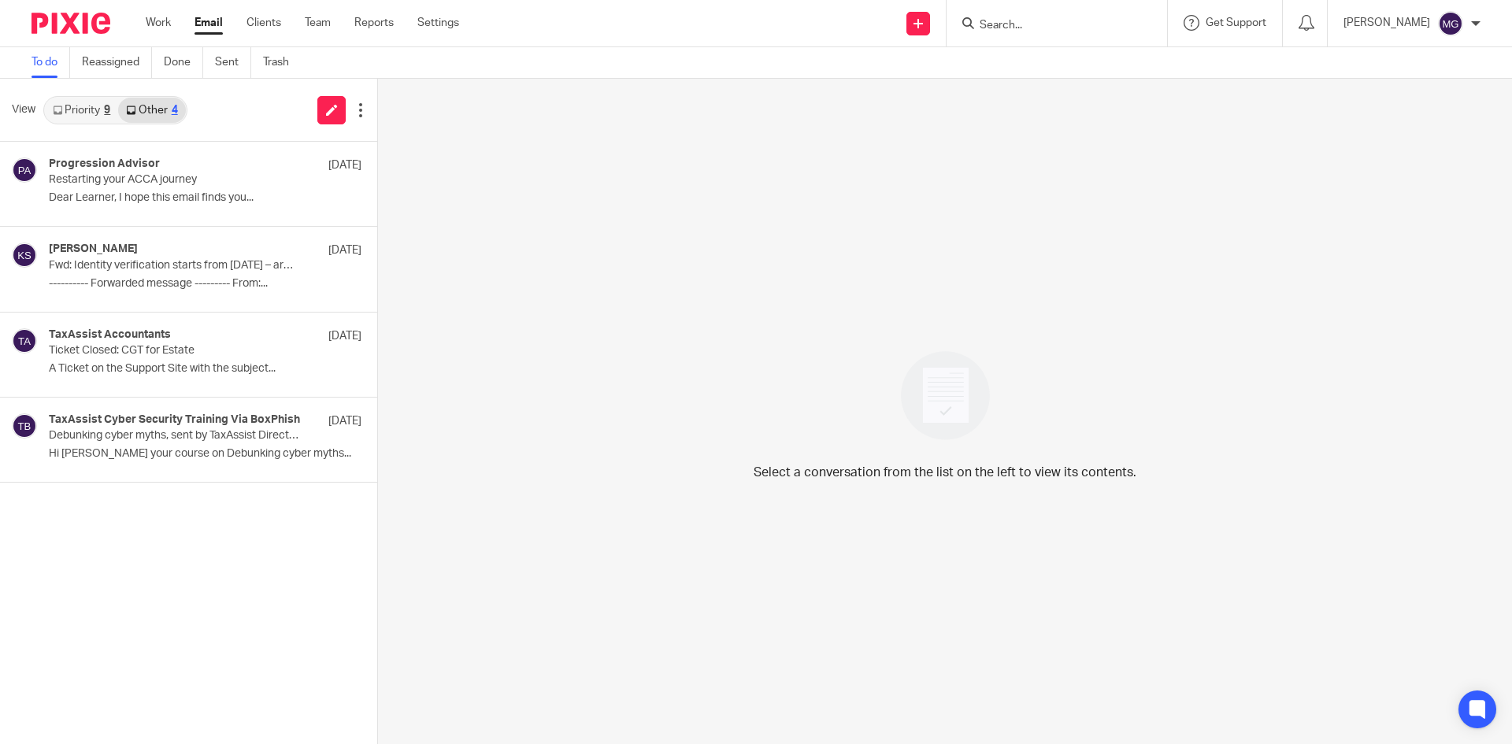
click at [74, 102] on link "Priority 9" at bounding box center [81, 110] width 73 height 25
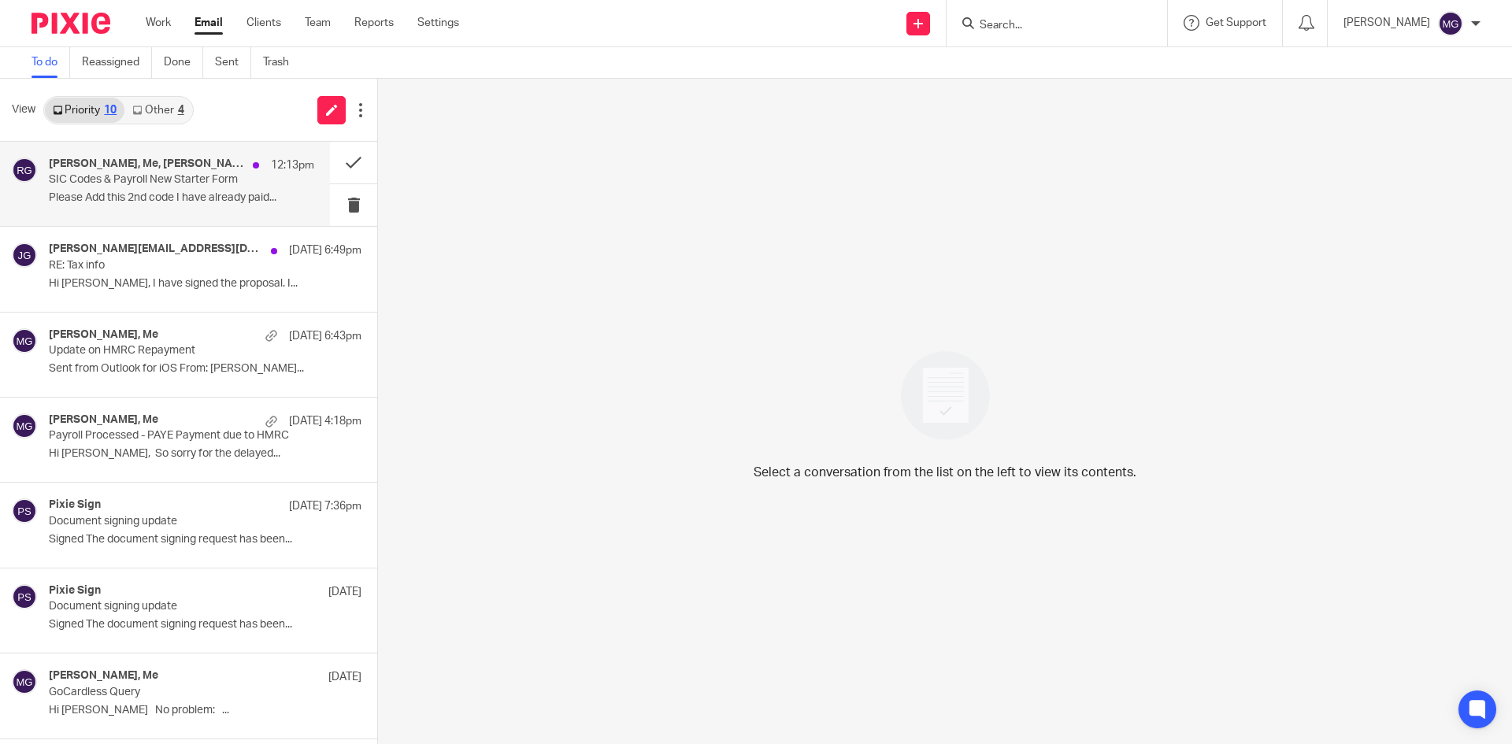
click at [183, 163] on h4 "[PERSON_NAME], Me, [PERSON_NAME]" at bounding box center [147, 164] width 196 height 13
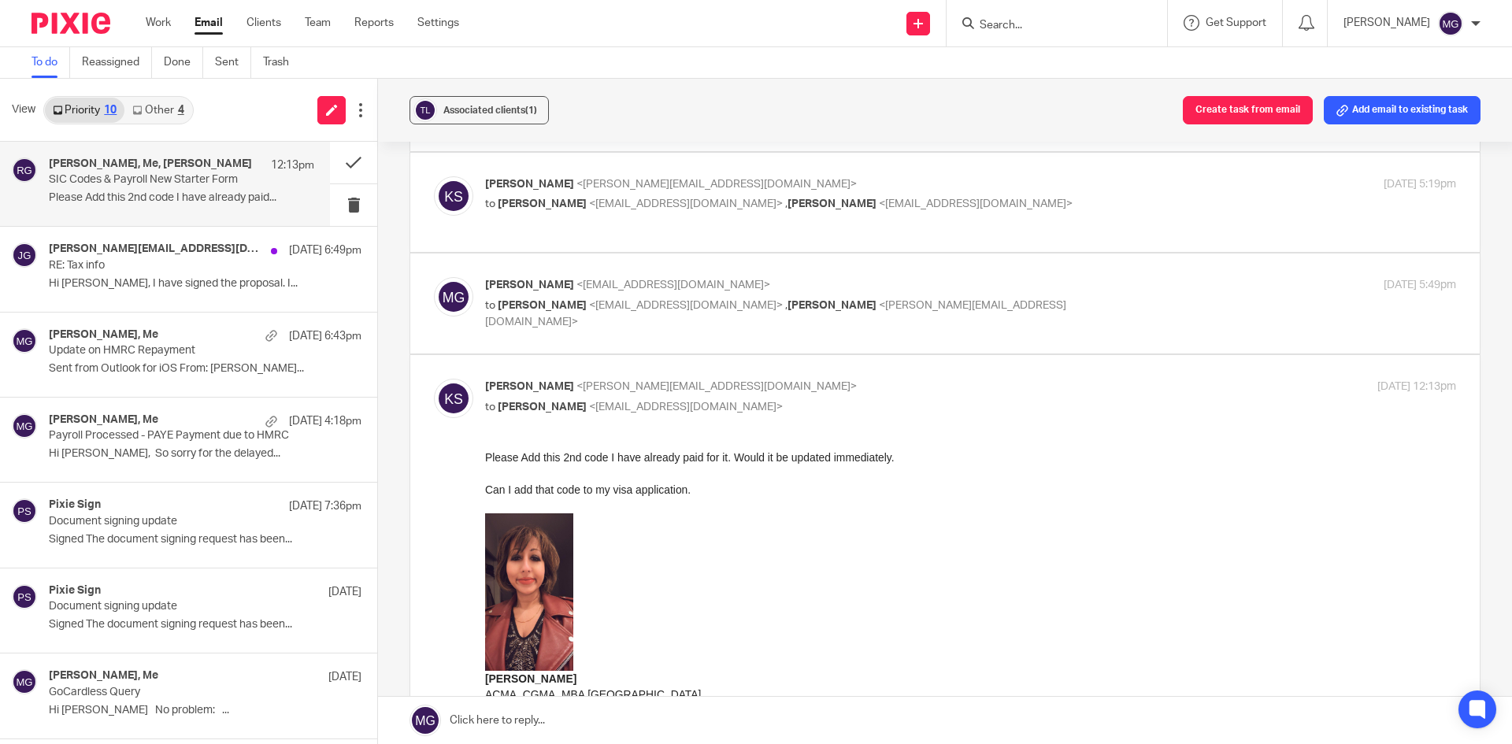
scroll to position [158, 0]
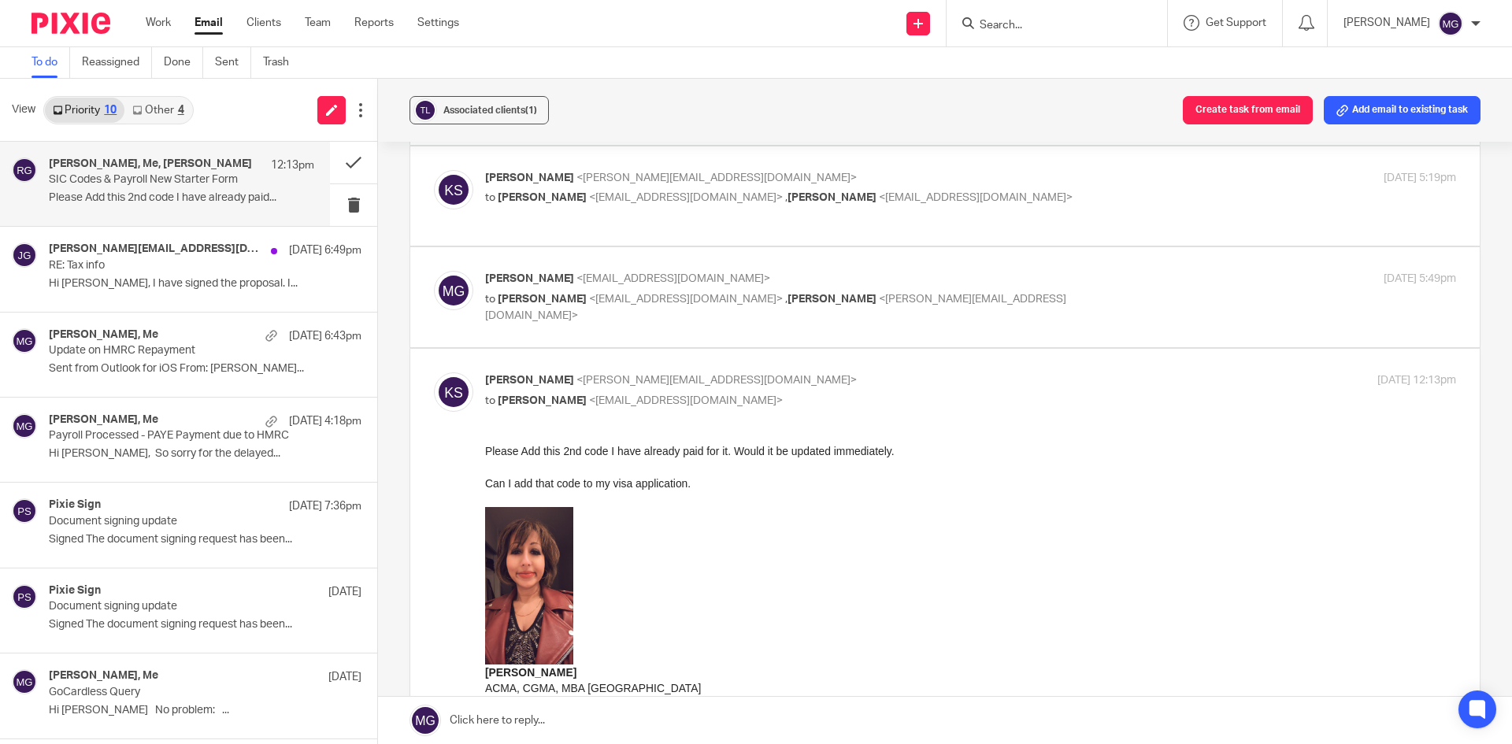
drag, startPoint x: 703, startPoint y: 91, endPoint x: 711, endPoint y: 87, distance: 9.5
click at [711, 87] on div "Associated clients (1) Create task from email Add email to existing task" at bounding box center [945, 110] width 1134 height 63
click at [589, 198] on span "<[EMAIL_ADDRESS][DOMAIN_NAME]>" at bounding box center [686, 197] width 194 height 11
checkbox input "true"
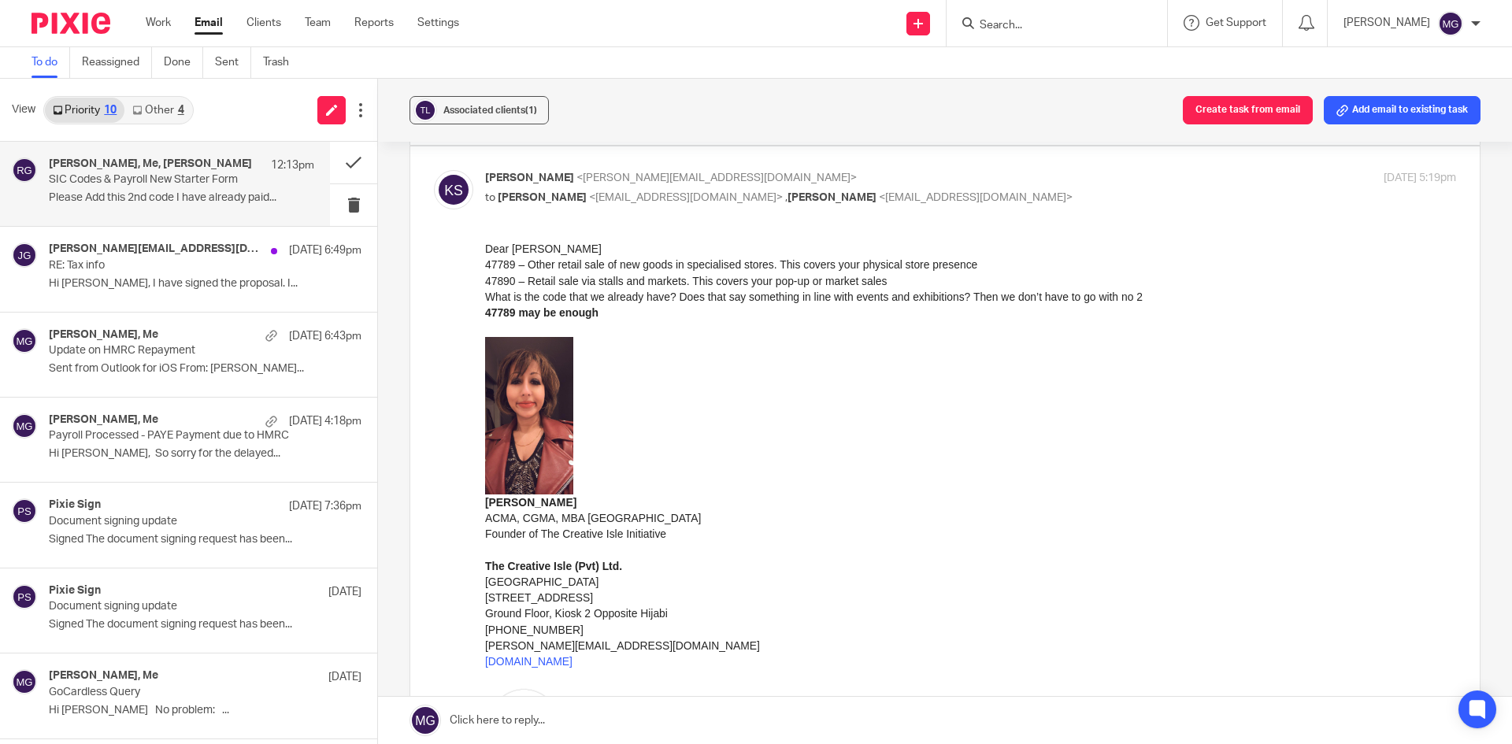
scroll to position [0, 0]
drag, startPoint x: 981, startPoint y: 462, endPoint x: 844, endPoint y: 423, distance: 141.8
click at [981, 462] on div "[PERSON_NAME]" at bounding box center [970, 422] width 971 height 173
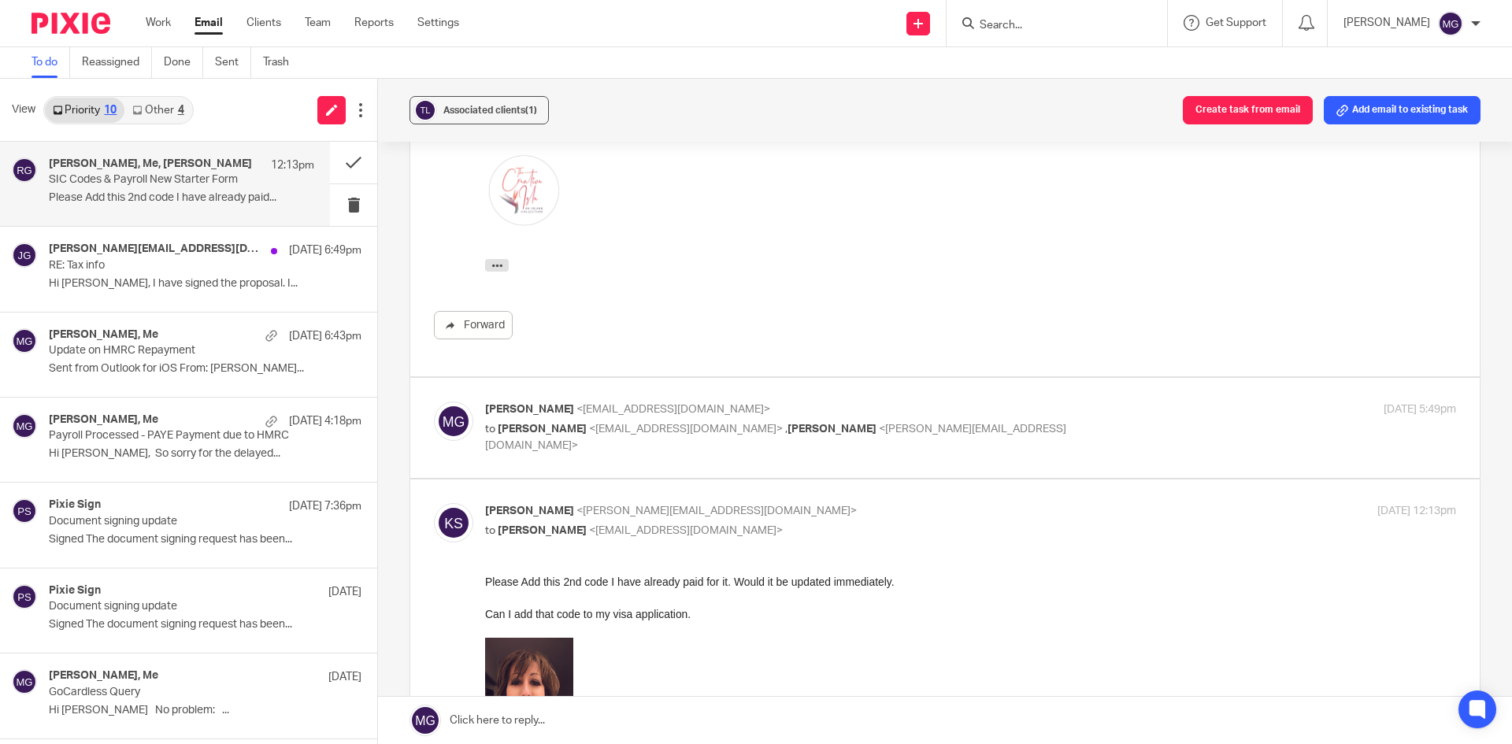
scroll to position [788, 0]
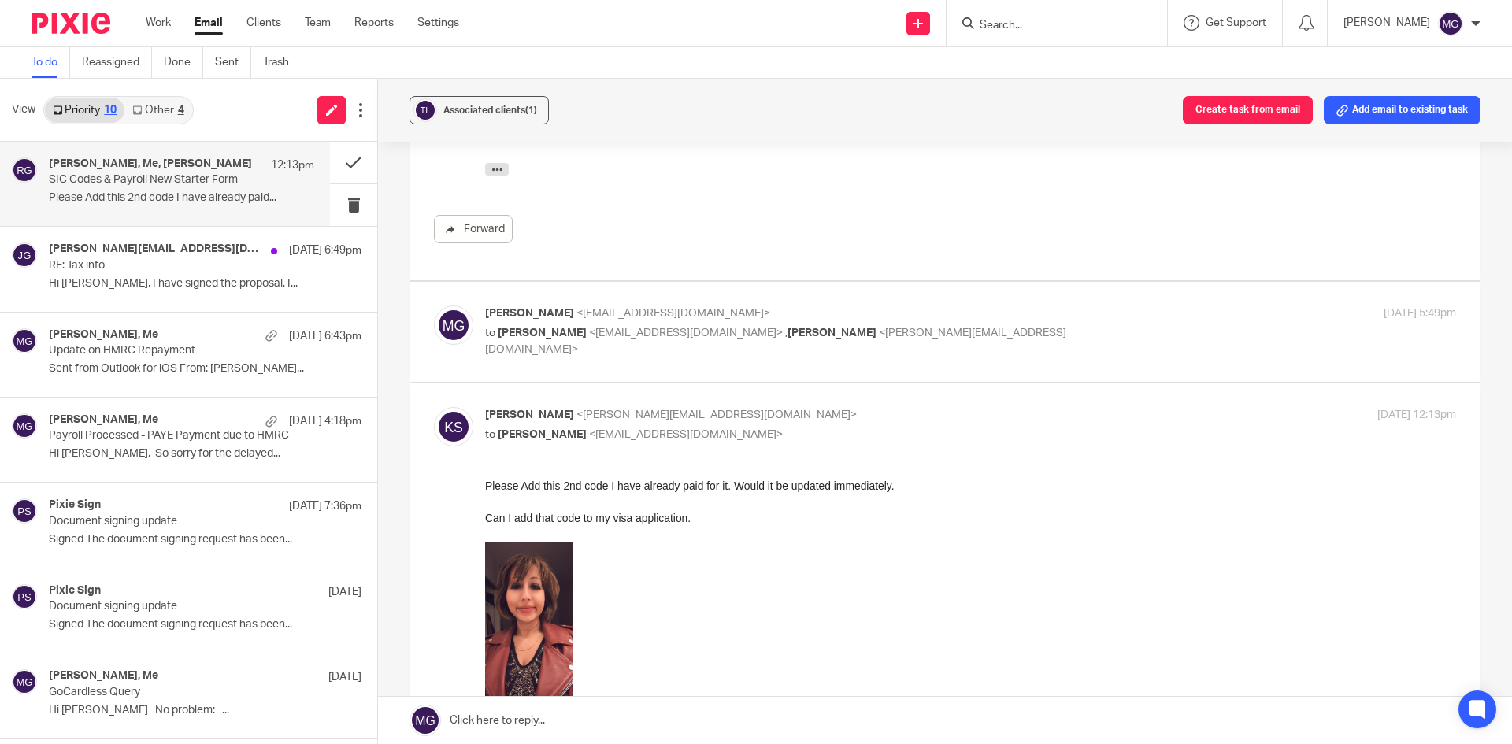
click at [630, 328] on span "<[EMAIL_ADDRESS][DOMAIN_NAME]>" at bounding box center [686, 333] width 194 height 11
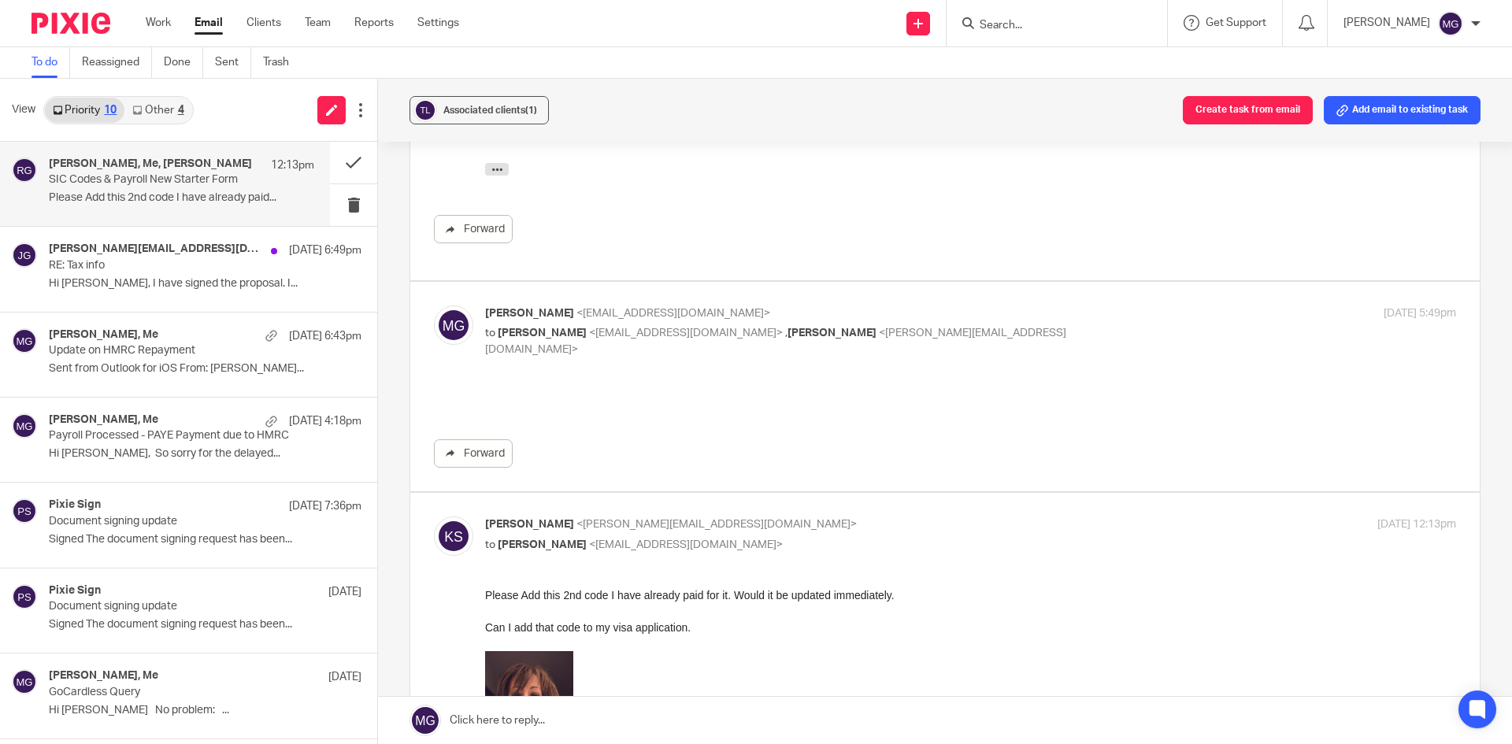
scroll to position [0, 0]
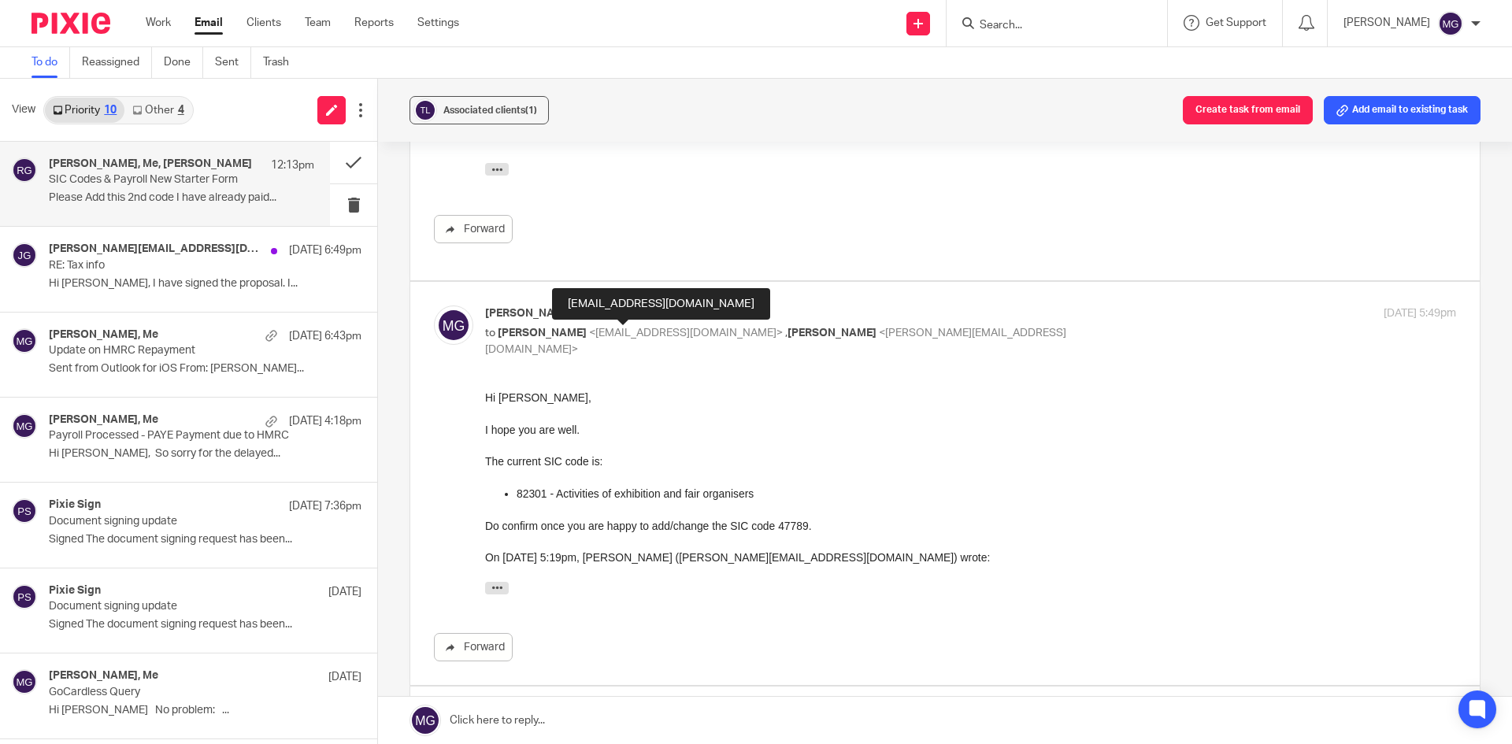
click at [630, 328] on span "<[EMAIL_ADDRESS][DOMAIN_NAME]>" at bounding box center [686, 333] width 194 height 11
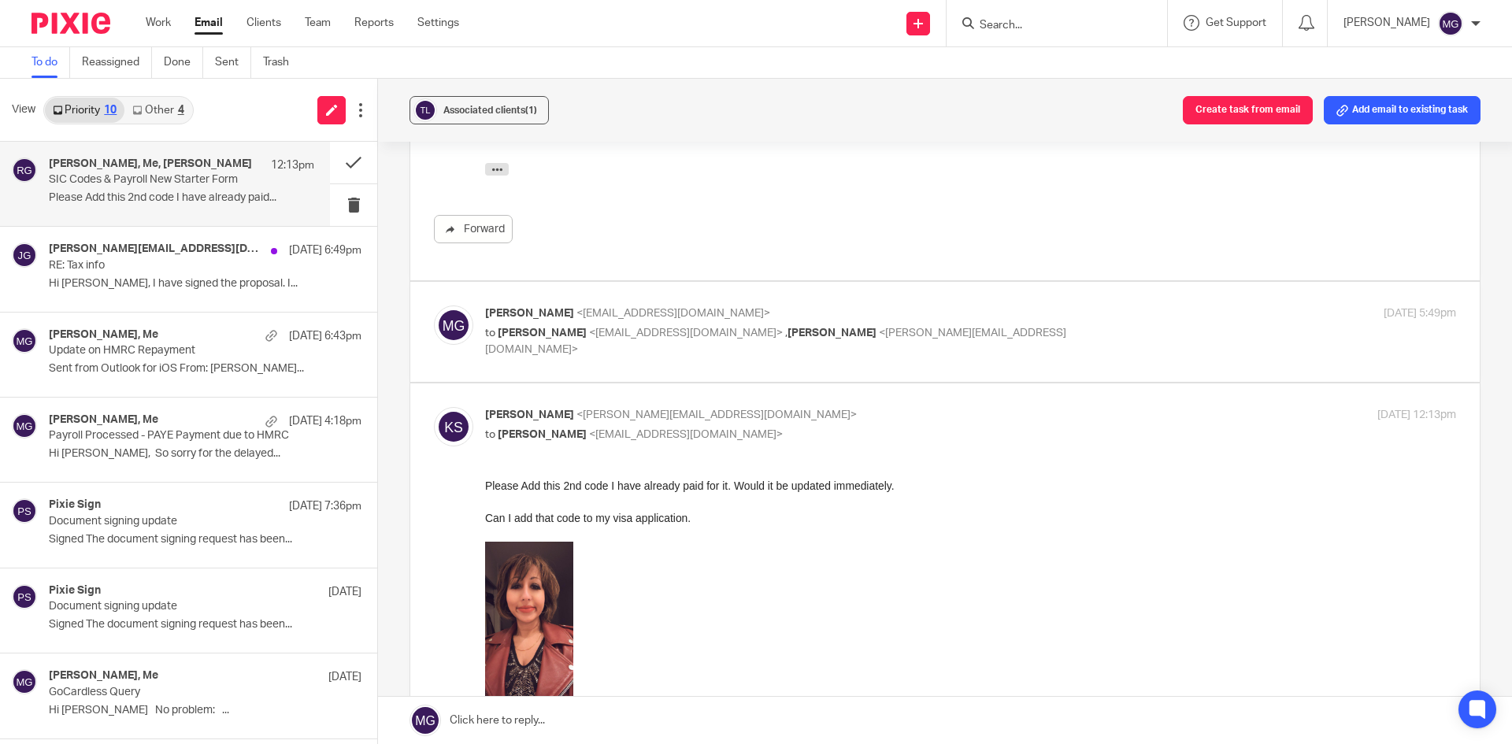
click at [924, 555] on div "[PERSON_NAME]" at bounding box center [970, 627] width 971 height 173
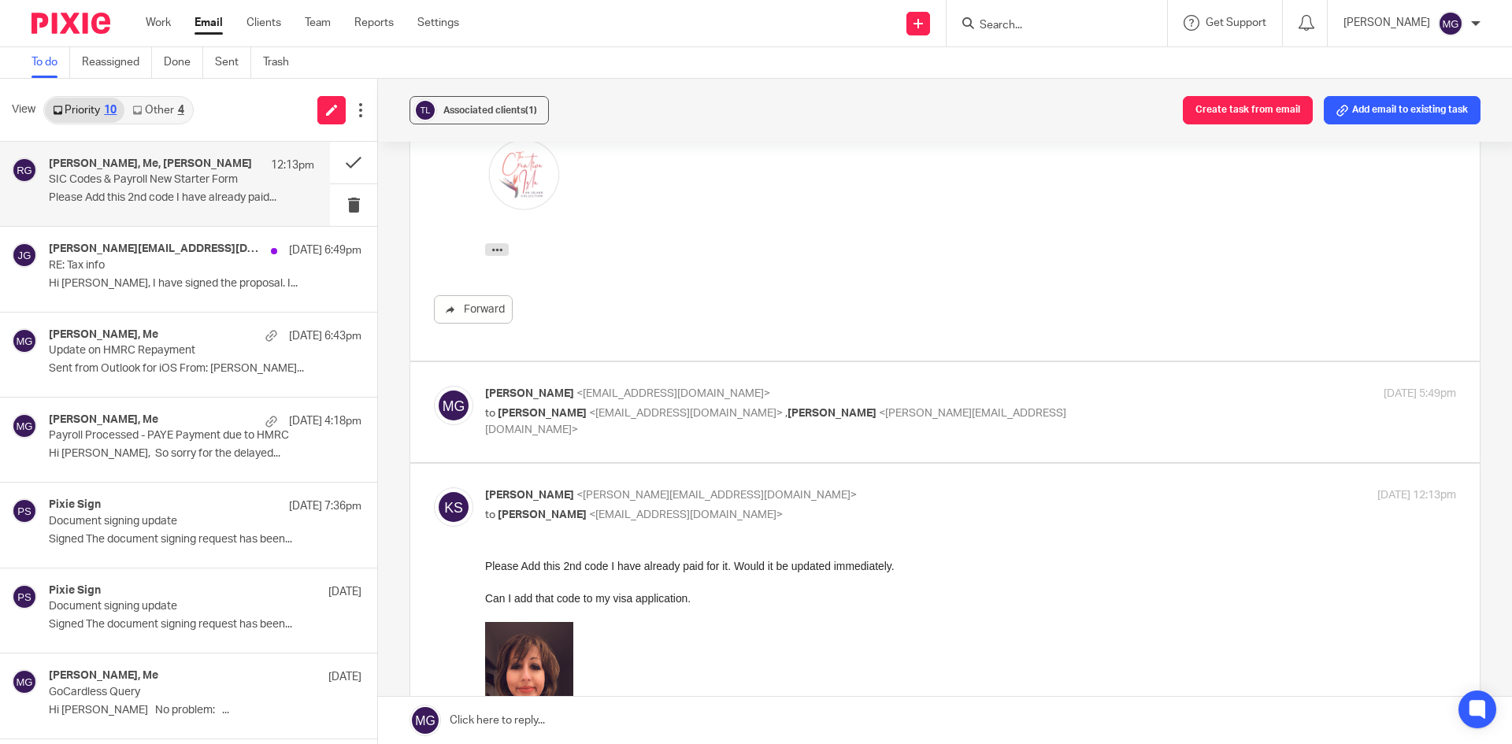
scroll to position [709, 0]
click at [823, 405] on p "to [PERSON_NAME] <[EMAIL_ADDRESS][DOMAIN_NAME]> , [PERSON_NAME] <[PERSON_NAME][…" at bounding box center [808, 420] width 647 height 32
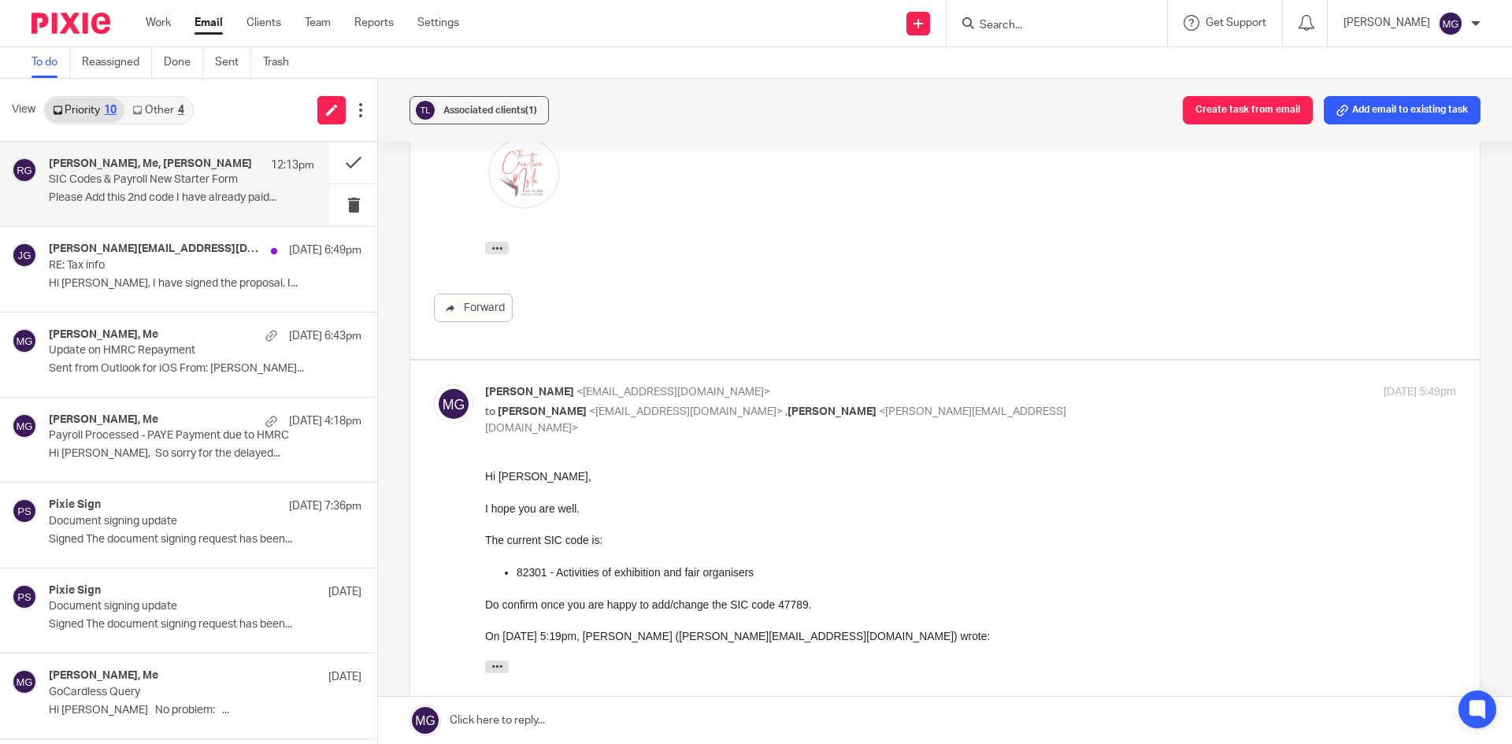
scroll to position [0, 0]
click at [823, 399] on p "[PERSON_NAME] <[EMAIL_ADDRESS][DOMAIN_NAME]>" at bounding box center [808, 392] width 647 height 17
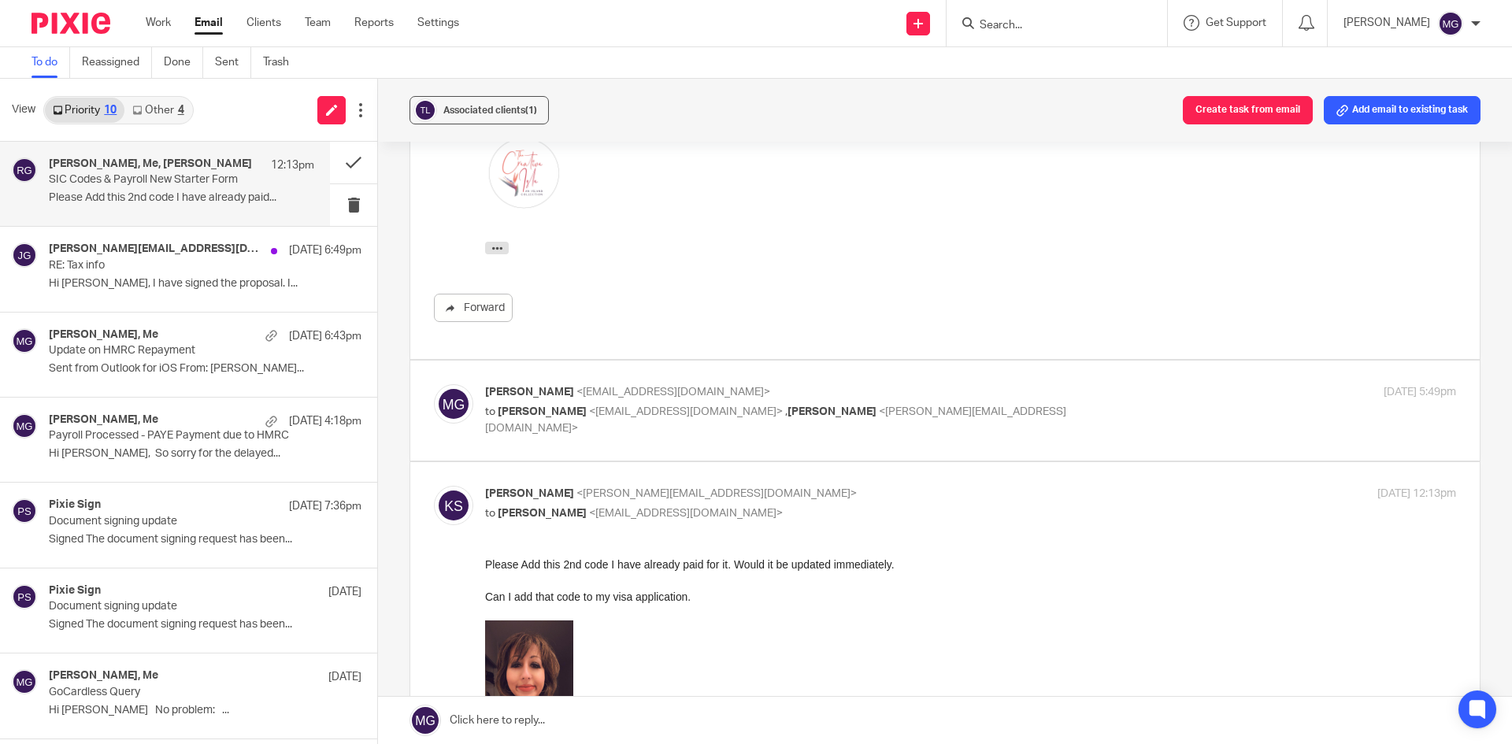
click at [647, 401] on div "[PERSON_NAME] <[EMAIL_ADDRESS][DOMAIN_NAME]> to [PERSON_NAME] <[EMAIL_ADDRESS][…" at bounding box center [808, 410] width 647 height 53
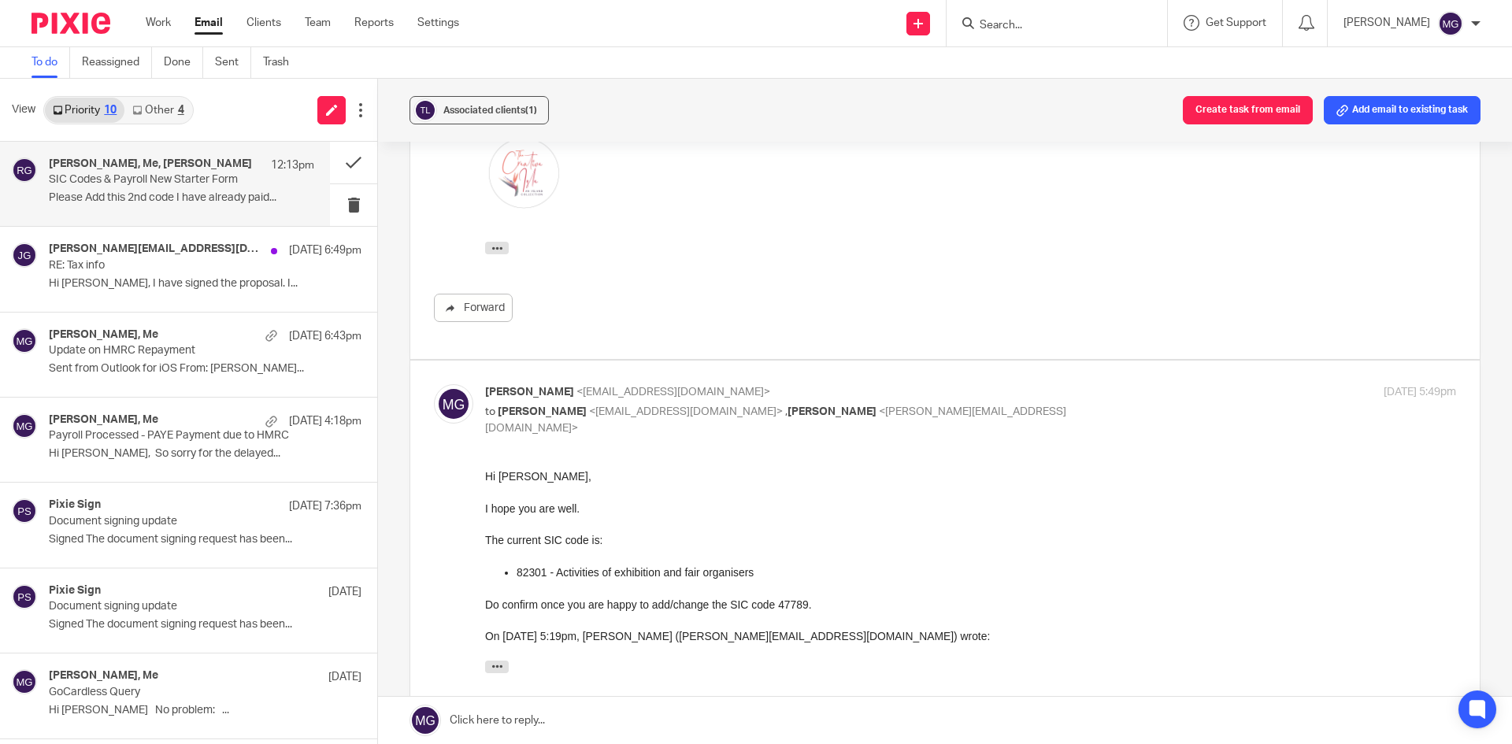
click at [647, 401] on div "[PERSON_NAME] <[EMAIL_ADDRESS][DOMAIN_NAME]> to [PERSON_NAME] <[EMAIL_ADDRESS][…" at bounding box center [808, 410] width 647 height 53
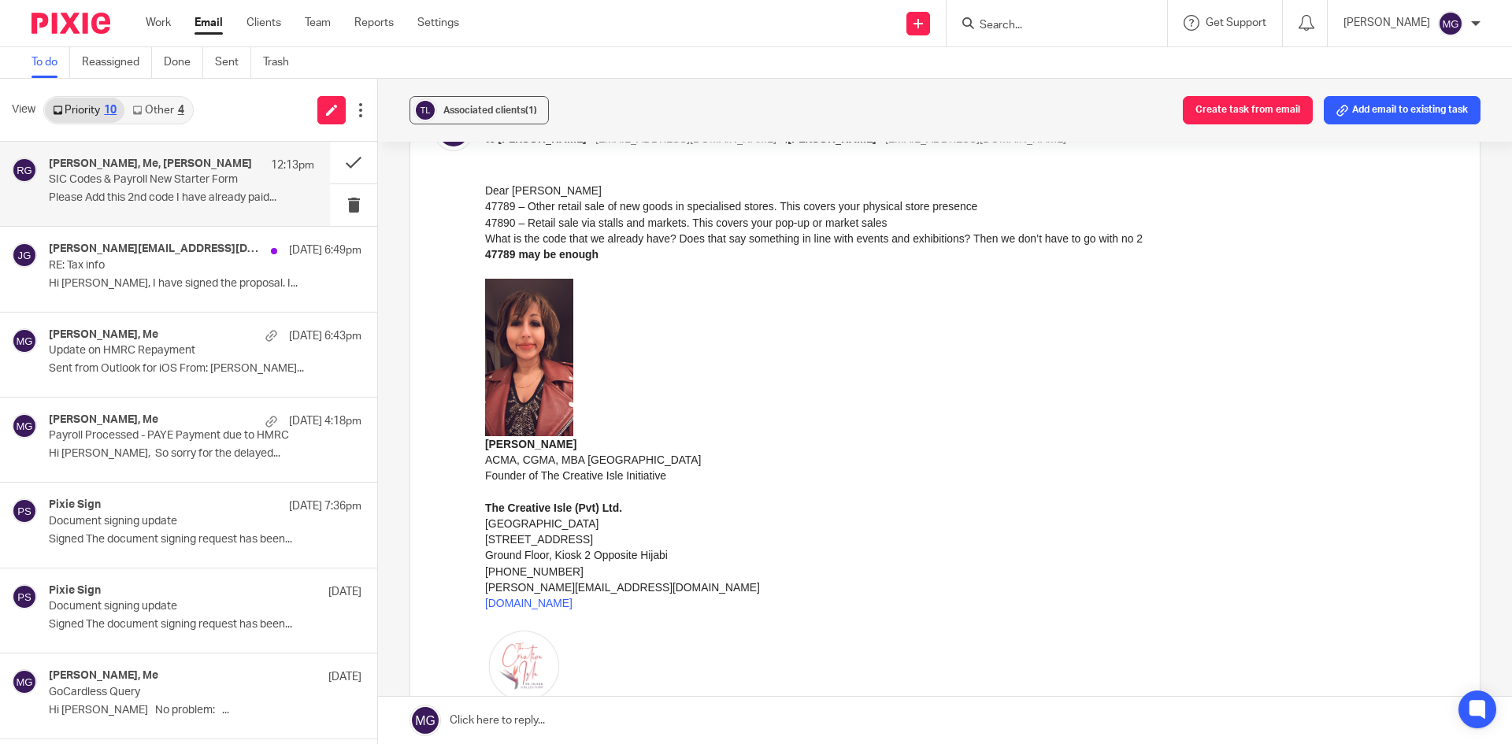
scroll to position [158, 0]
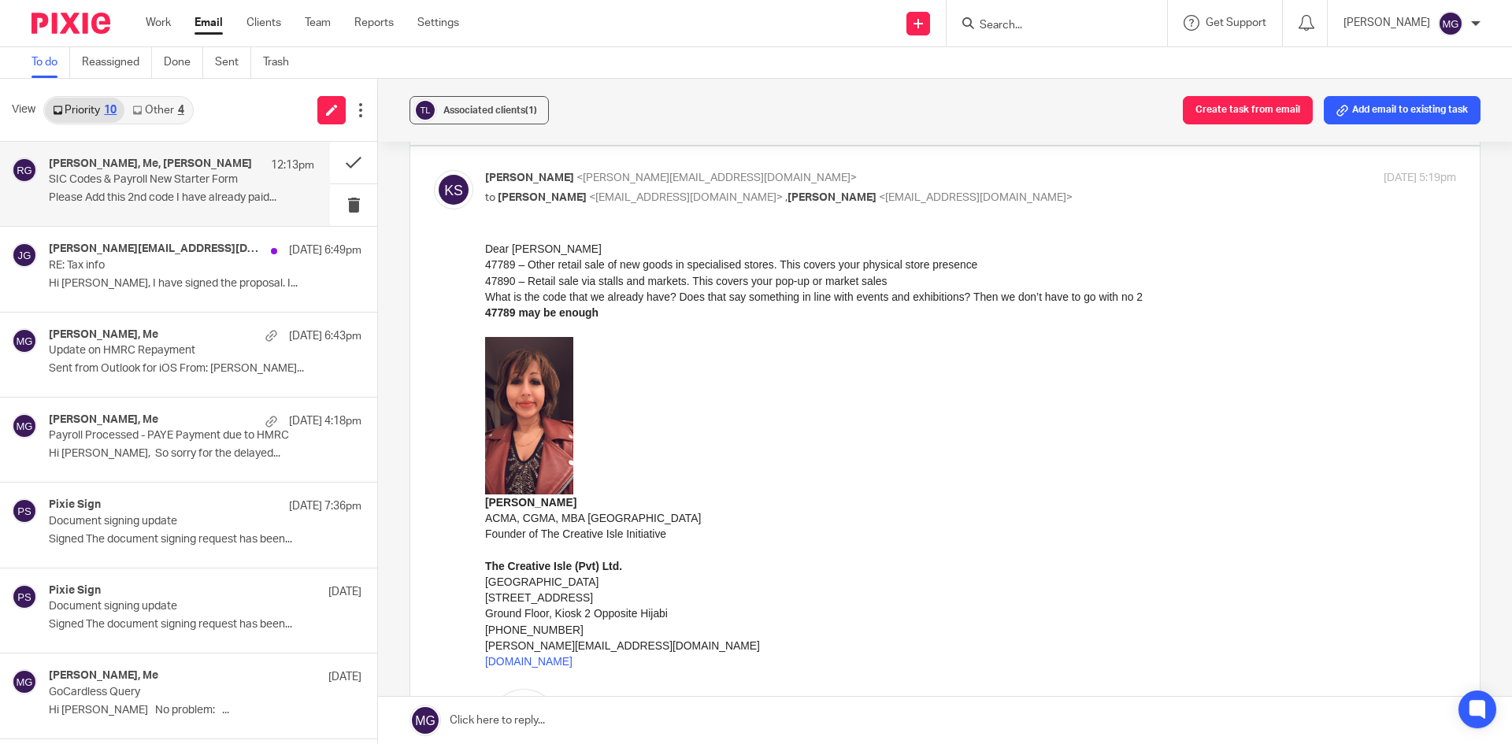
drag, startPoint x: 1141, startPoint y: 460, endPoint x: 1090, endPoint y: 449, distance: 52.4
click at [1141, 460] on div "[PERSON_NAME]" at bounding box center [970, 422] width 971 height 173
click at [77, 158] on h4 "[PERSON_NAME], Me, [PERSON_NAME]" at bounding box center [150, 164] width 203 height 13
click at [158, 104] on link "Other 4" at bounding box center [157, 110] width 67 height 25
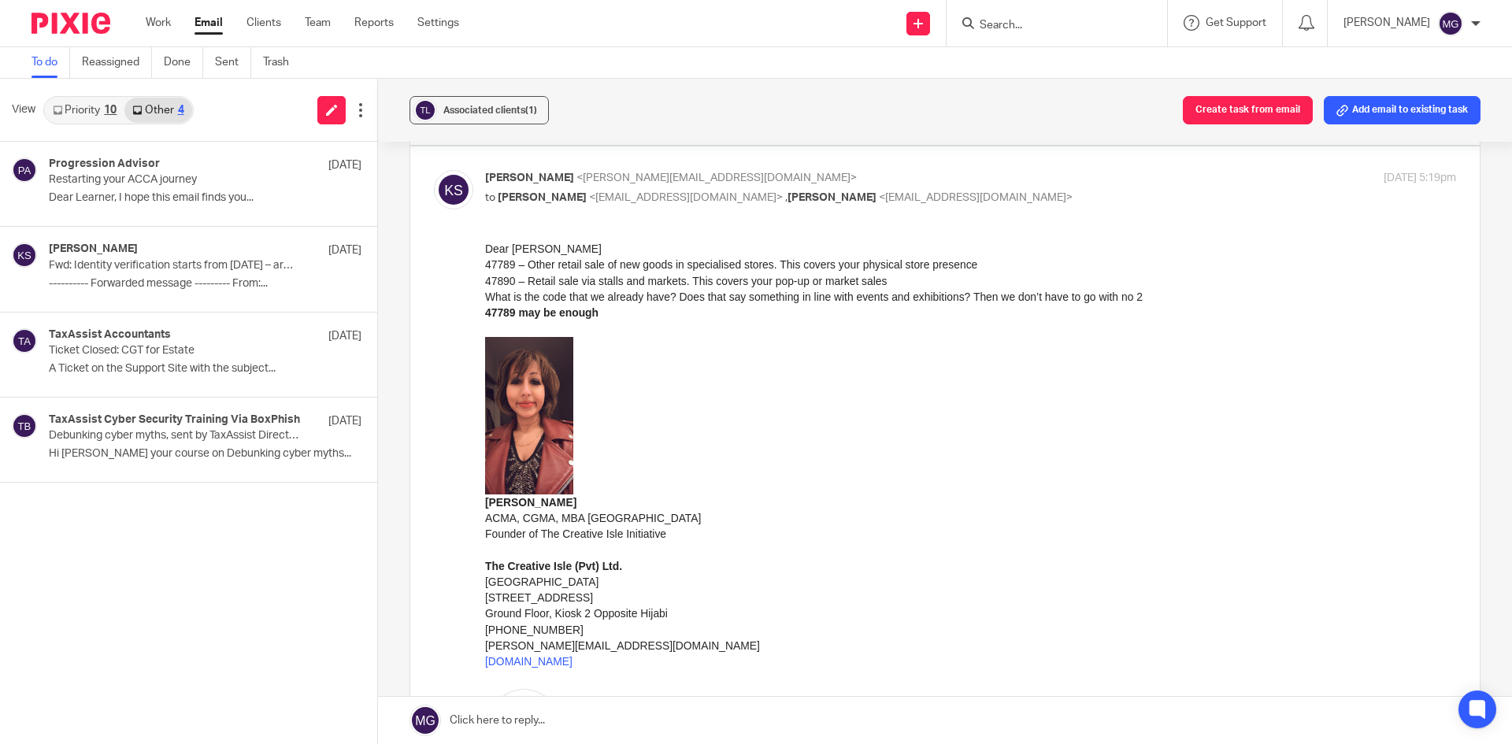
click at [94, 109] on link "Priority 10" at bounding box center [85, 110] width 80 height 25
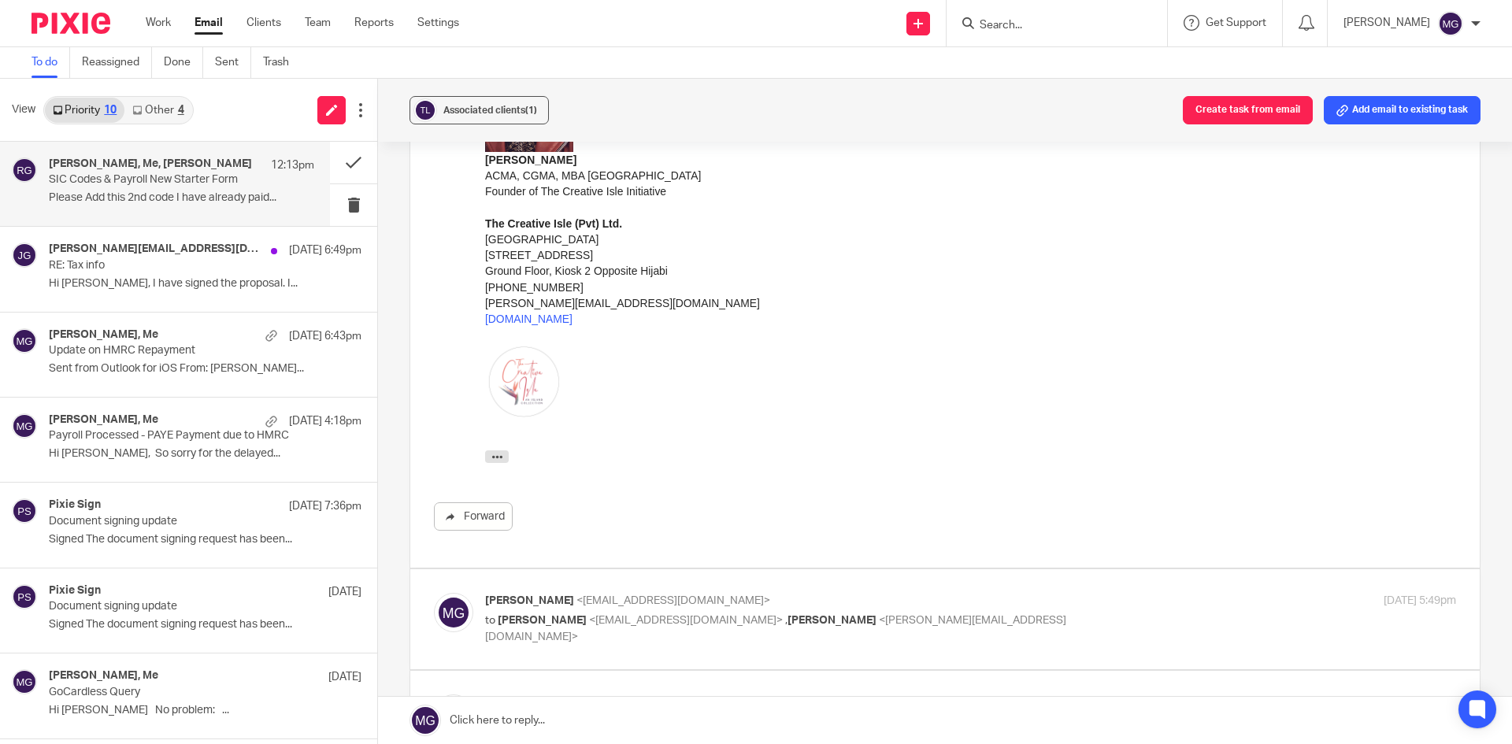
scroll to position [473, 0]
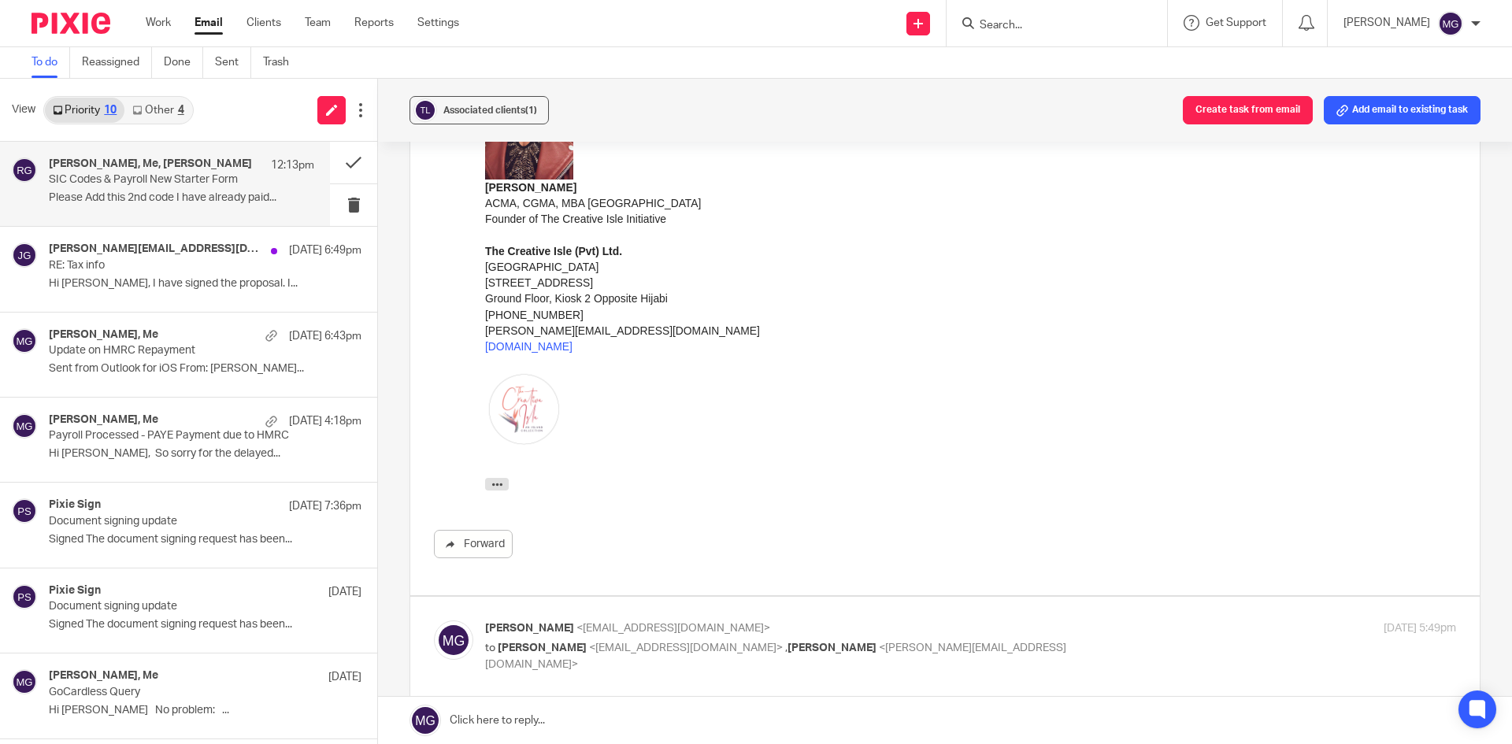
click at [910, 407] on div "[PERSON_NAME] ACMA, CGMA, MBA [GEOGRAPHIC_DATA] Founder of The Creative Isle In…" at bounding box center [970, 234] width 971 height 425
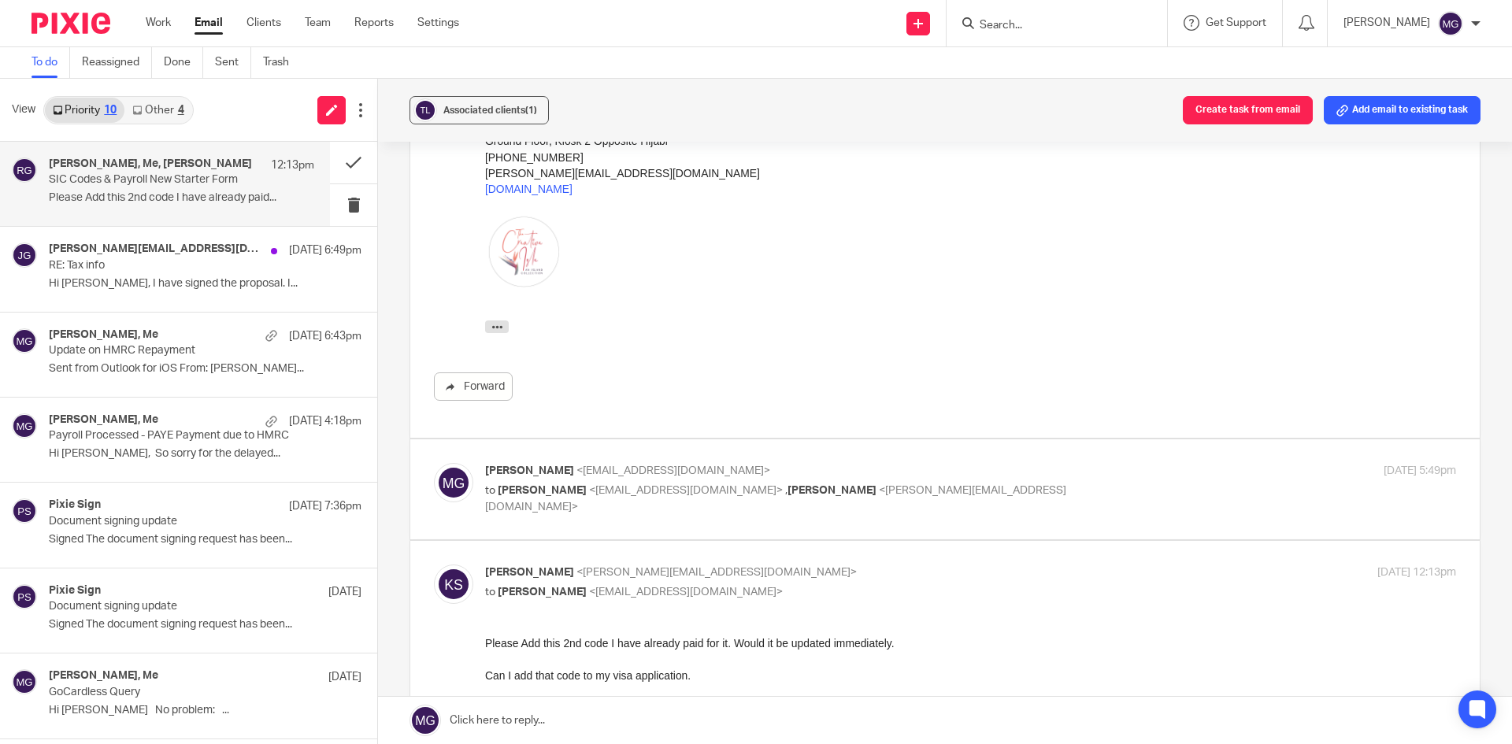
scroll to position [788, 0]
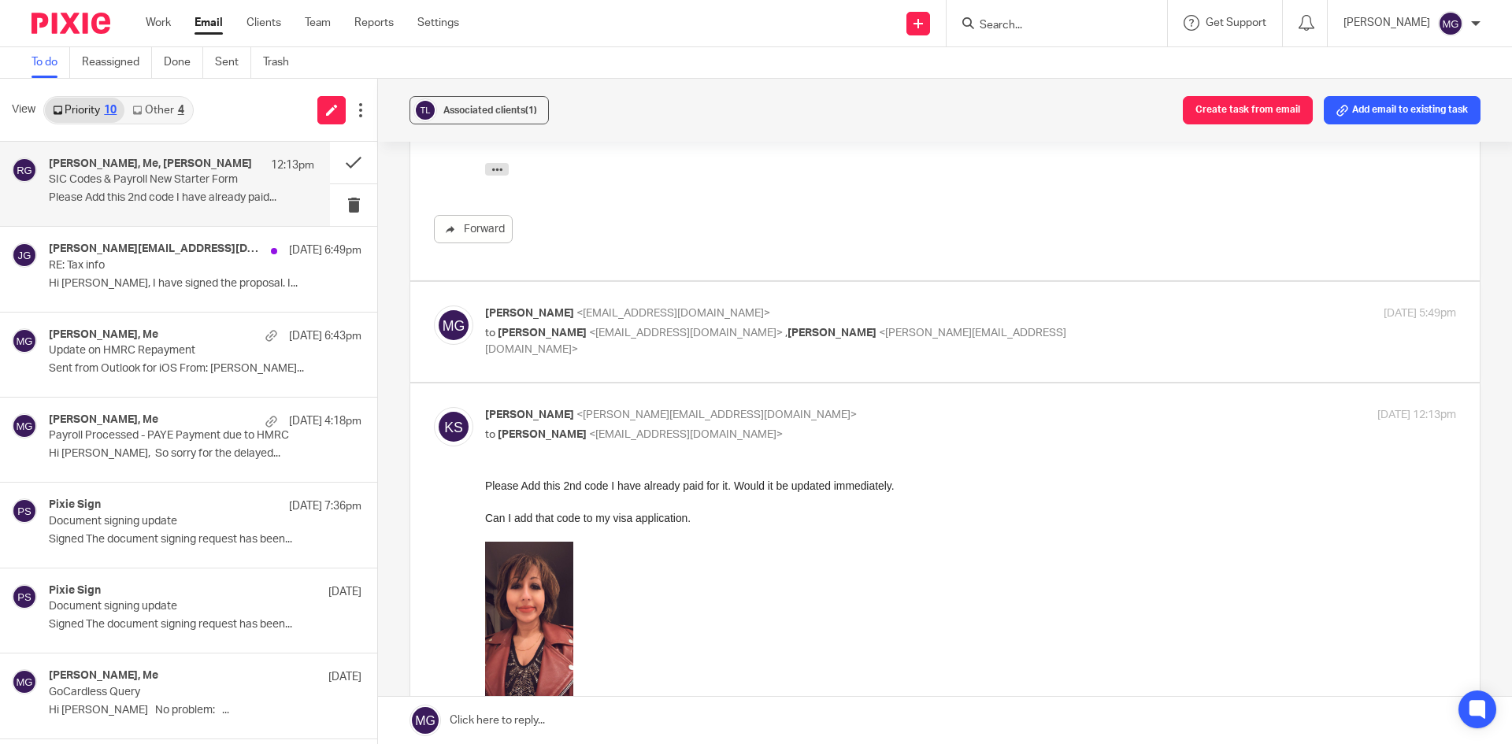
click at [877, 324] on div "[PERSON_NAME] <[EMAIL_ADDRESS][DOMAIN_NAME]> to [PERSON_NAME] <[EMAIL_ADDRESS][…" at bounding box center [808, 332] width 647 height 53
checkbox input "true"
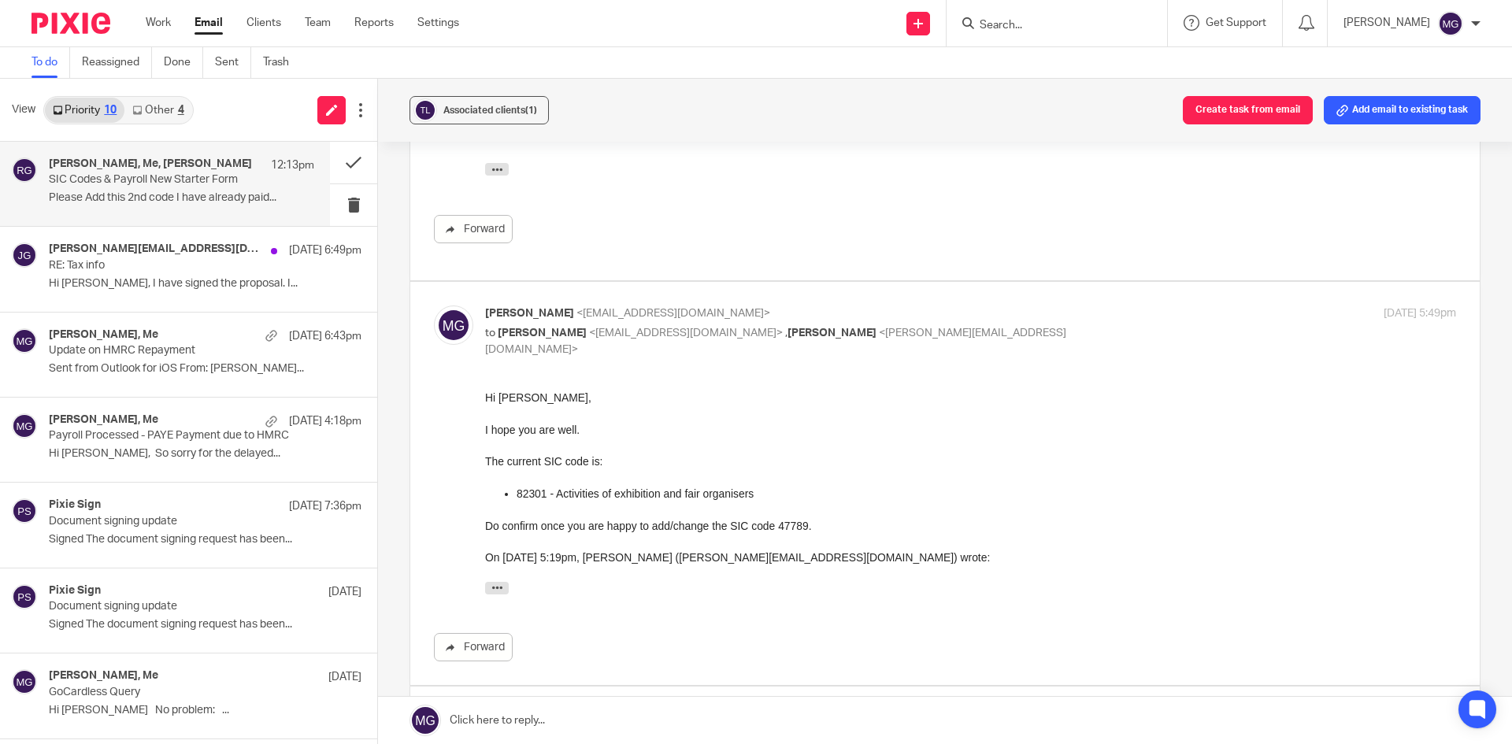
scroll to position [0, 0]
drag, startPoint x: 877, startPoint y: 324, endPoint x: 972, endPoint y: 336, distance: 96.1
click at [972, 336] on div "[PERSON_NAME] <[EMAIL_ADDRESS][DOMAIN_NAME]> to [PERSON_NAME] <[EMAIL_ADDRESS][…" at bounding box center [808, 332] width 647 height 53
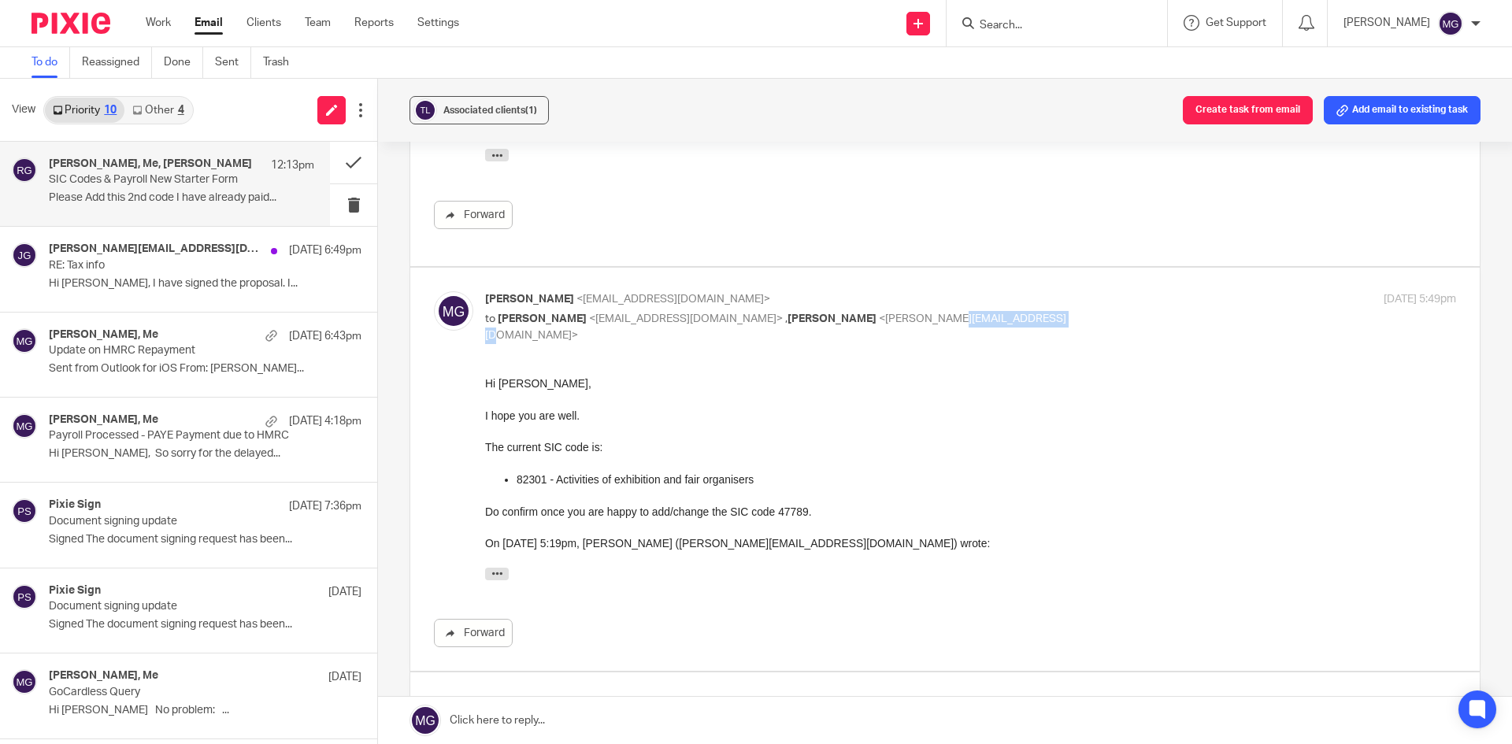
scroll to position [220, 0]
